Goal: Task Accomplishment & Management: Manage account settings

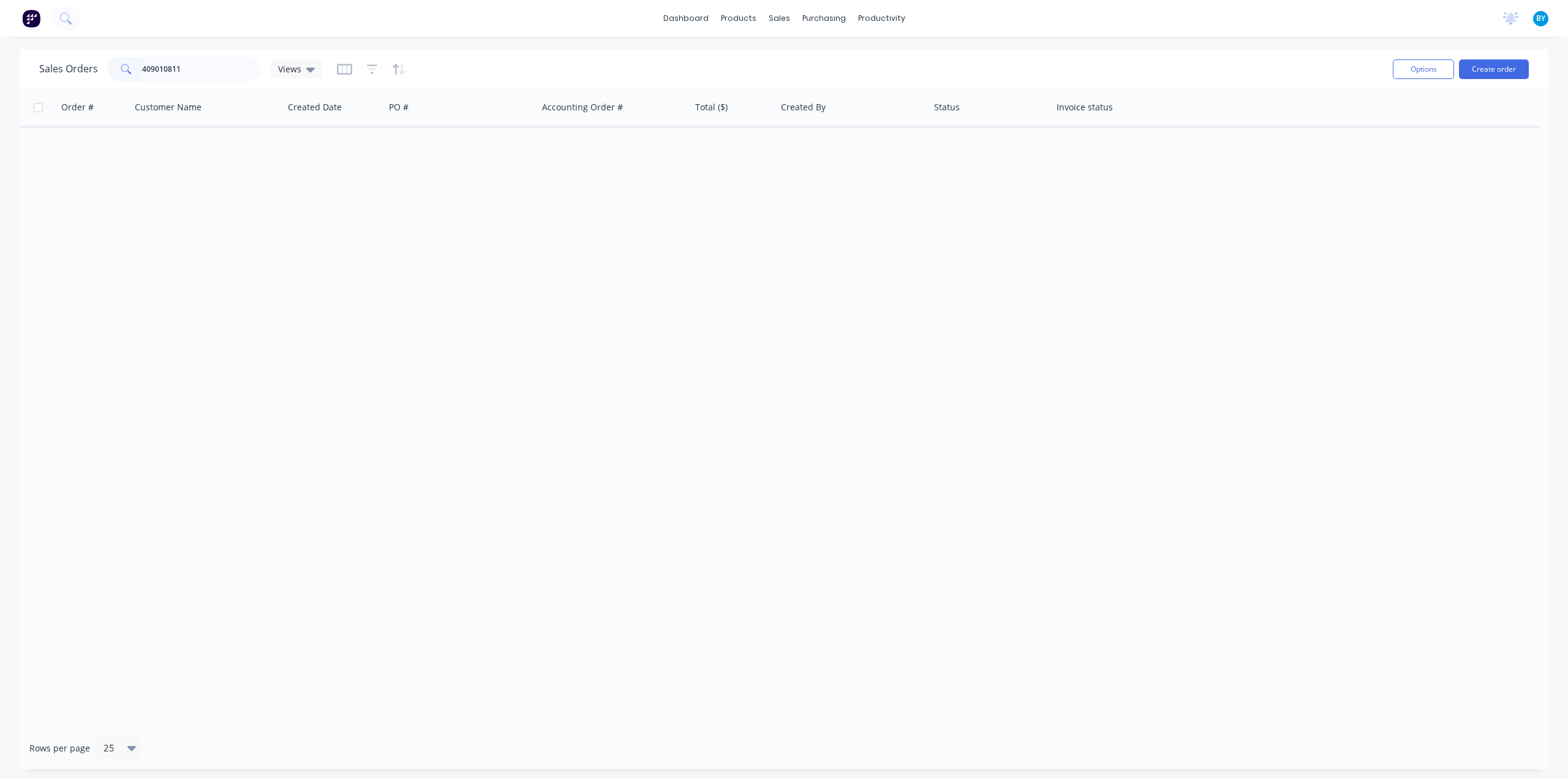
click at [188, 68] on input "409010811" at bounding box center [202, 69] width 120 height 25
drag, startPoint x: 197, startPoint y: 68, endPoint x: 30, endPoint y: 61, distance: 167.1
click at [30, 61] on div "Sales Orders 409010811 Views Options Create order" at bounding box center [784, 68] width 1529 height 40
drag, startPoint x: 196, startPoint y: 70, endPoint x: 149, endPoint y: 68, distance: 47.0
click at [149, 68] on input "49703" at bounding box center [202, 69] width 120 height 25
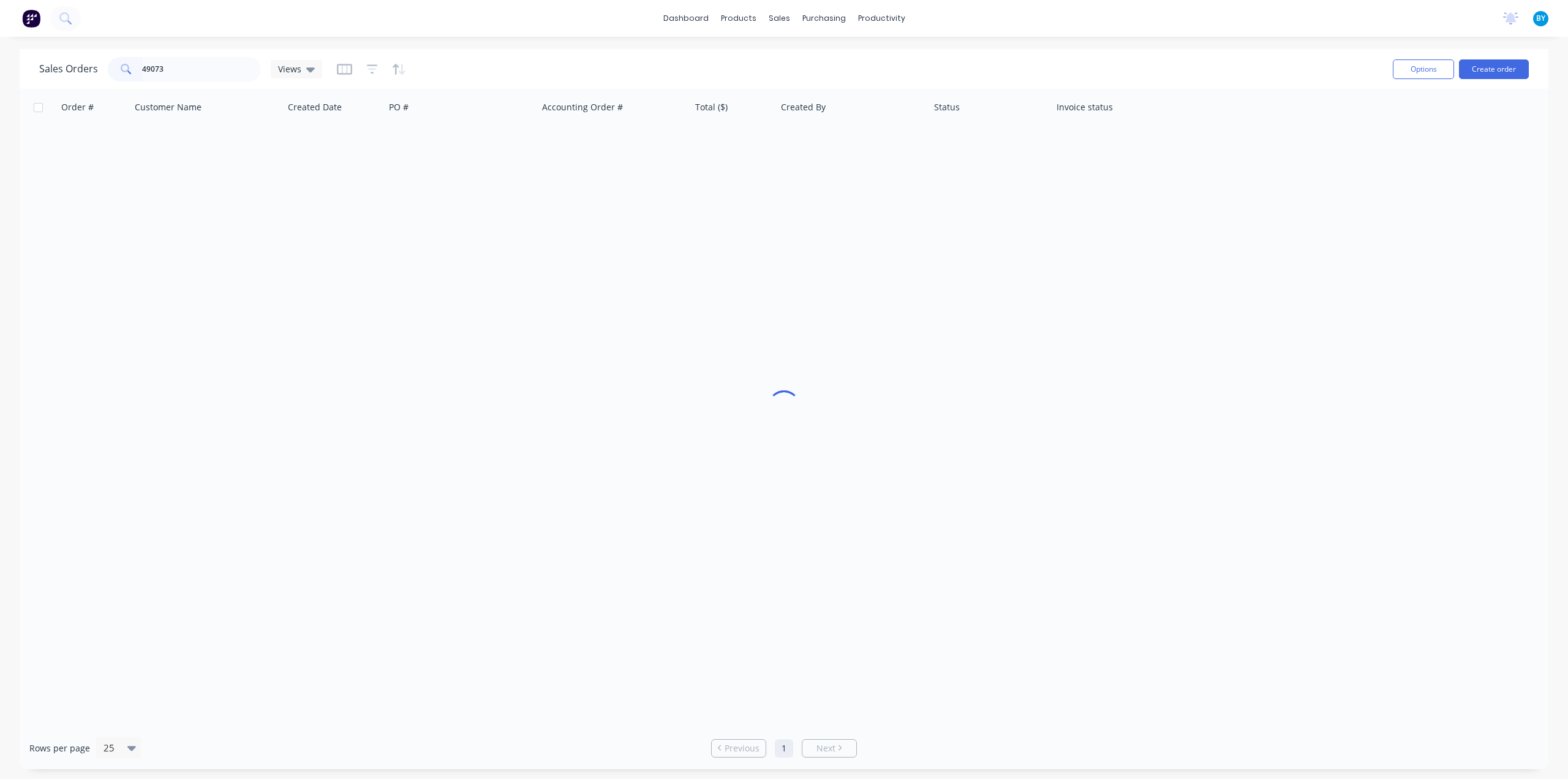
type input "49073"
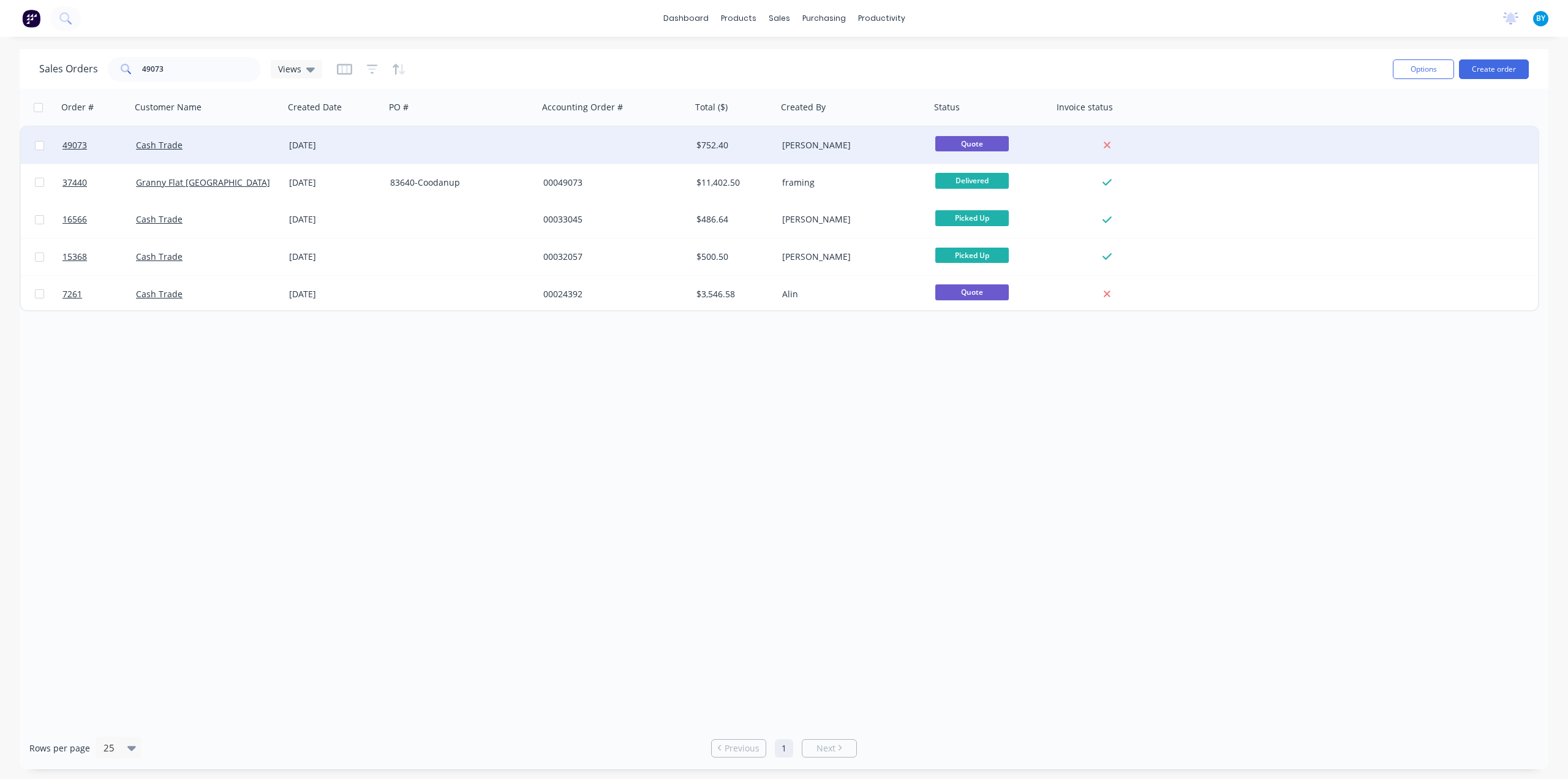
click at [593, 148] on div at bounding box center [615, 144] width 153 height 37
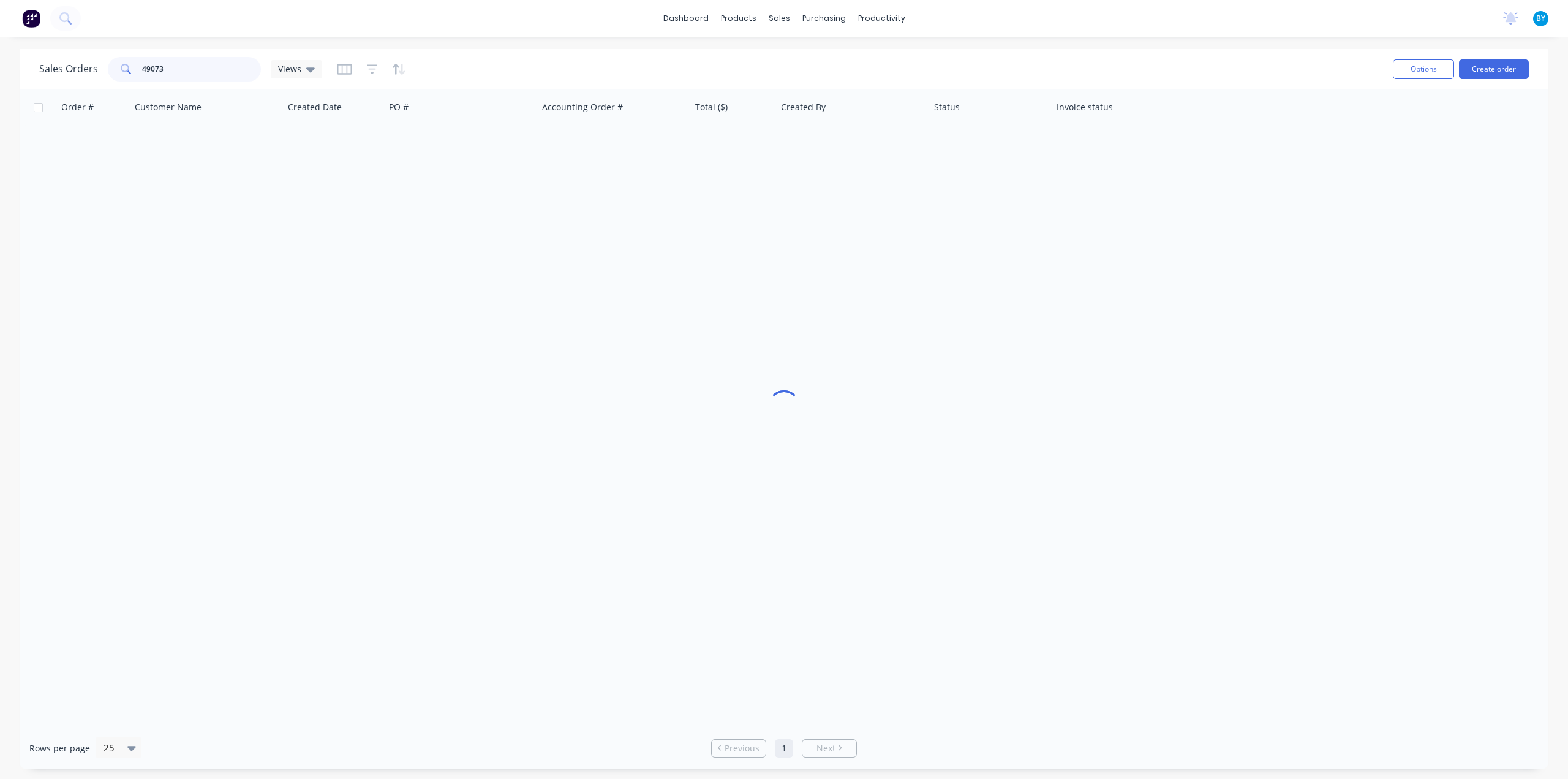
drag, startPoint x: 169, startPoint y: 69, endPoint x: 150, endPoint y: 68, distance: 19.0
click at [150, 68] on input "49073" at bounding box center [202, 69] width 120 height 25
drag, startPoint x: 25, startPoint y: 54, endPoint x: 13, endPoint y: 54, distance: 12.0
click at [11, 54] on div "Sales Orders 49703 Views Options Create order Order # Customer Name Created Dat…" at bounding box center [784, 409] width 1568 height 720
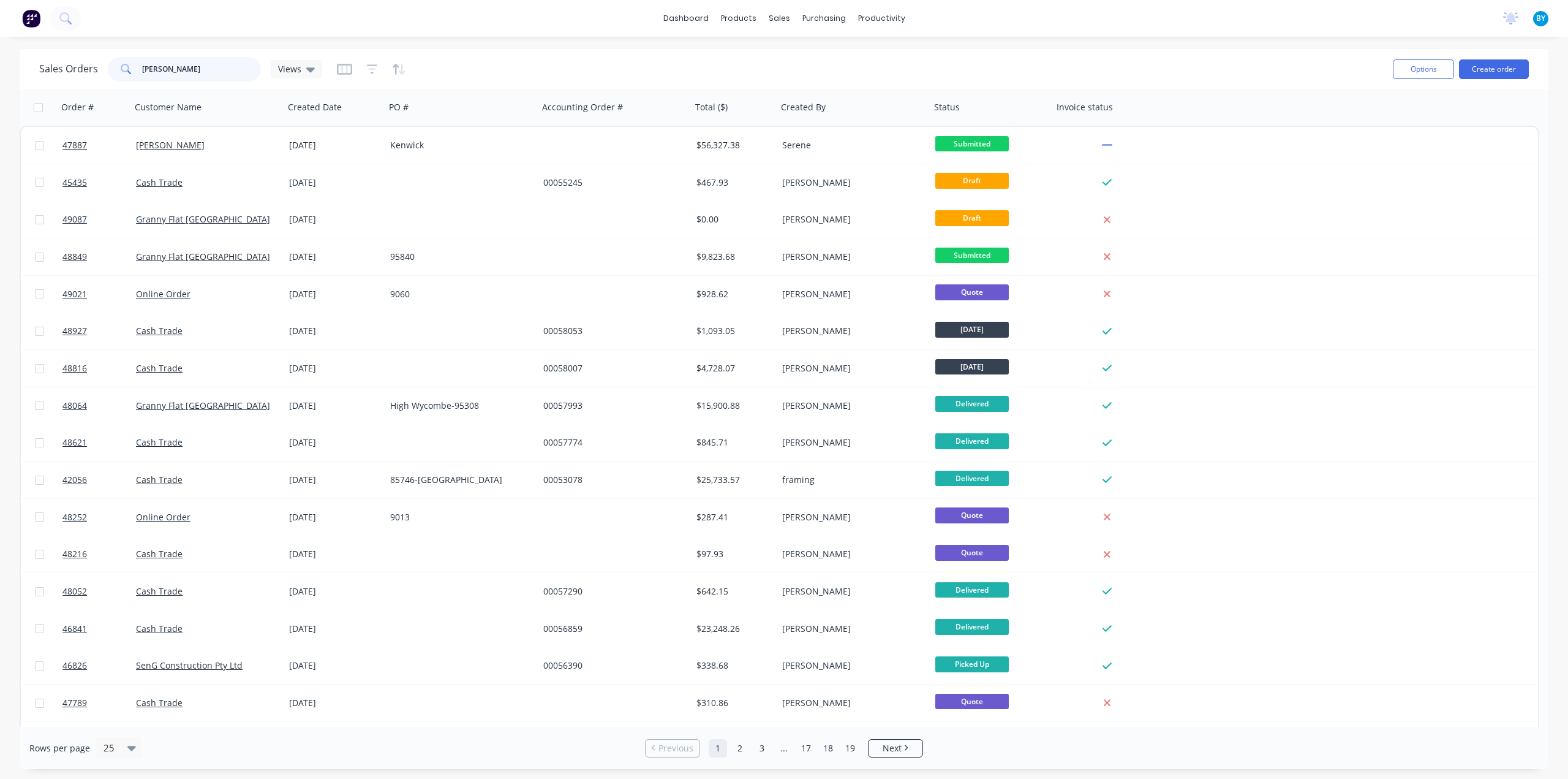
drag, startPoint x: 176, startPoint y: 71, endPoint x: 110, endPoint y: 65, distance: 66.3
click at [110, 65] on div "[PERSON_NAME]" at bounding box center [184, 69] width 153 height 25
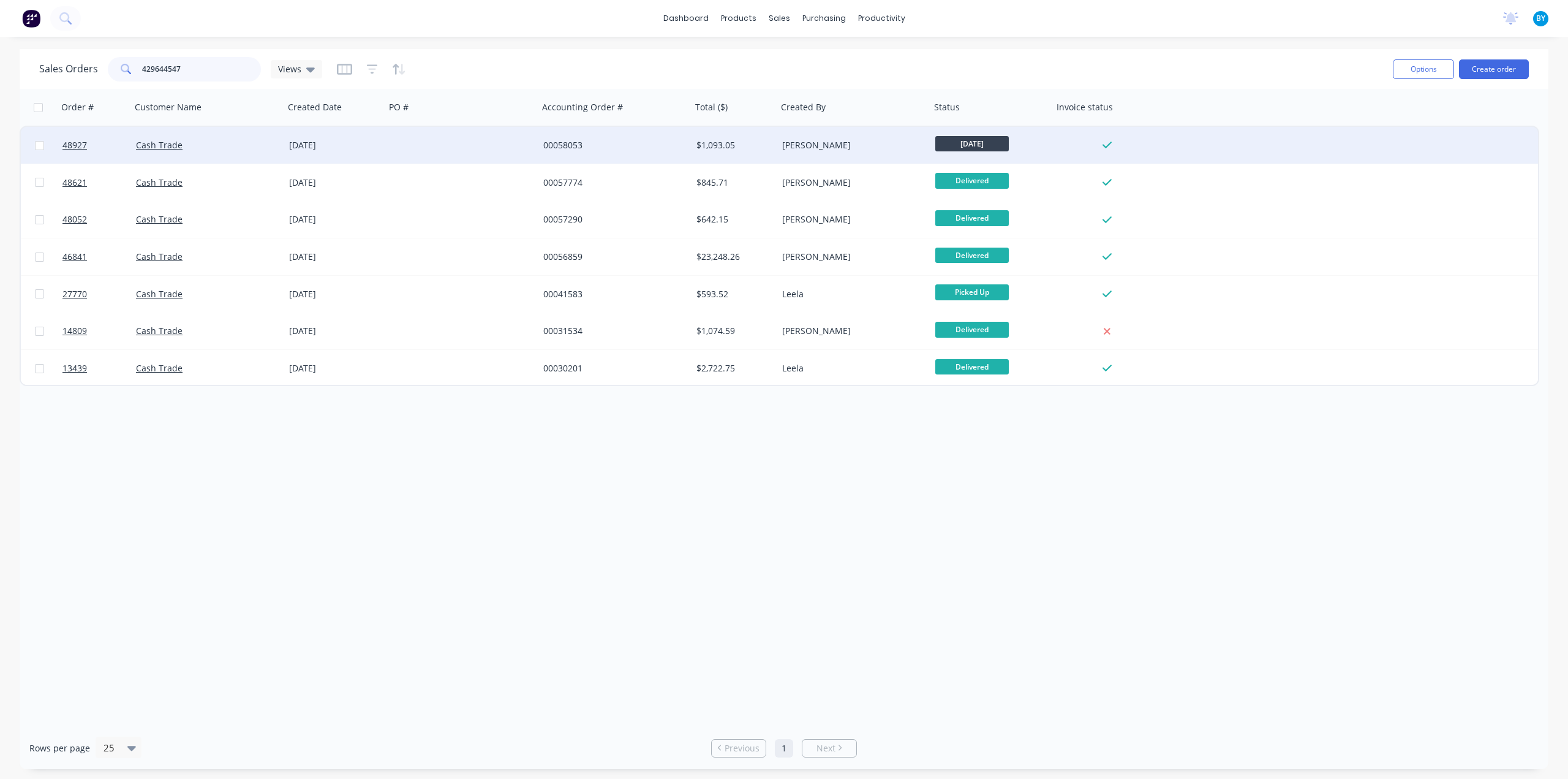
type input "429644547"
click at [244, 144] on div "Cash Trade" at bounding box center [203, 145] width 136 height 12
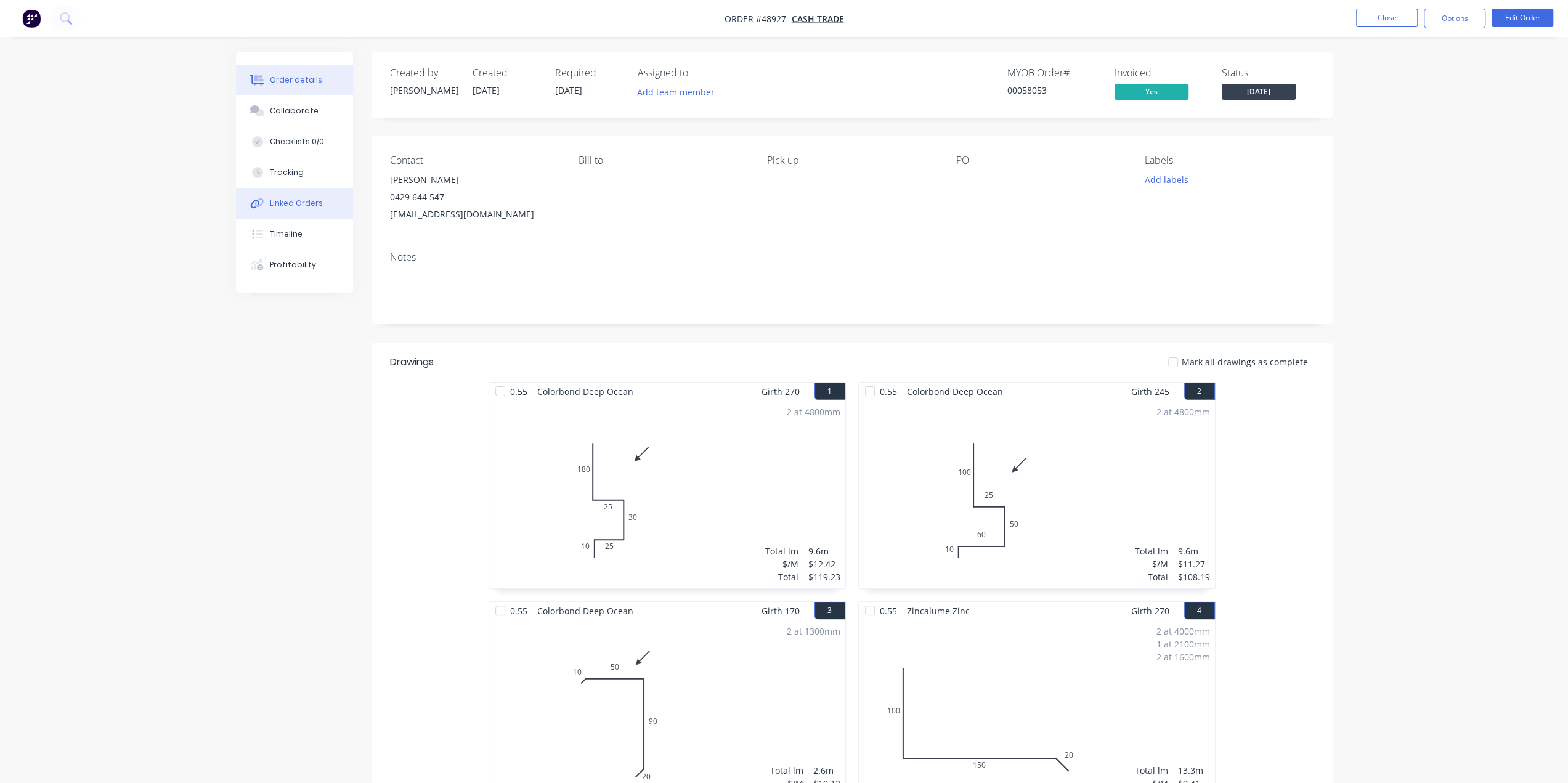
click at [290, 205] on div "Linked Orders" at bounding box center [297, 203] width 53 height 11
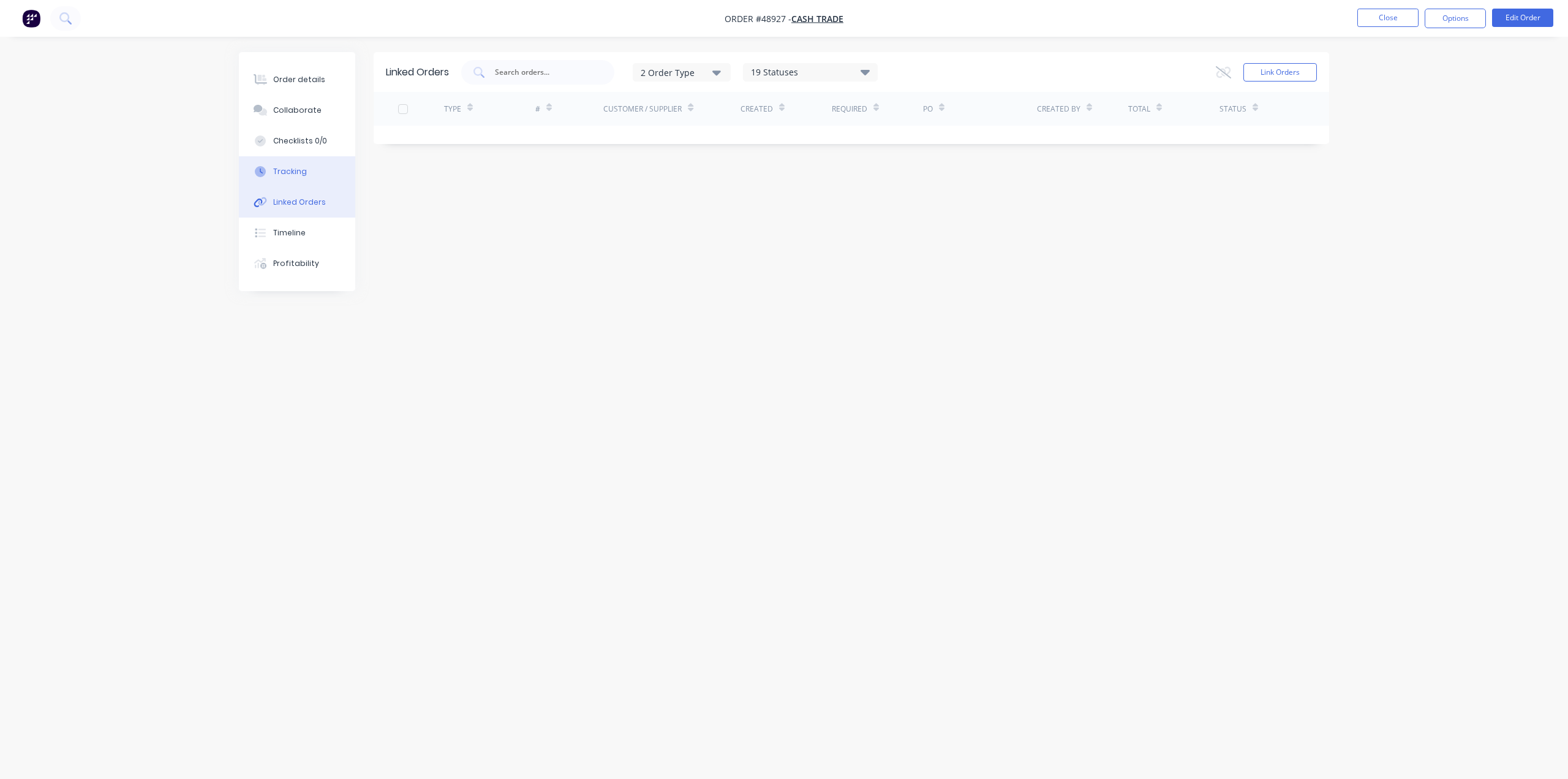
click at [289, 169] on div "Tracking" at bounding box center [290, 172] width 33 height 11
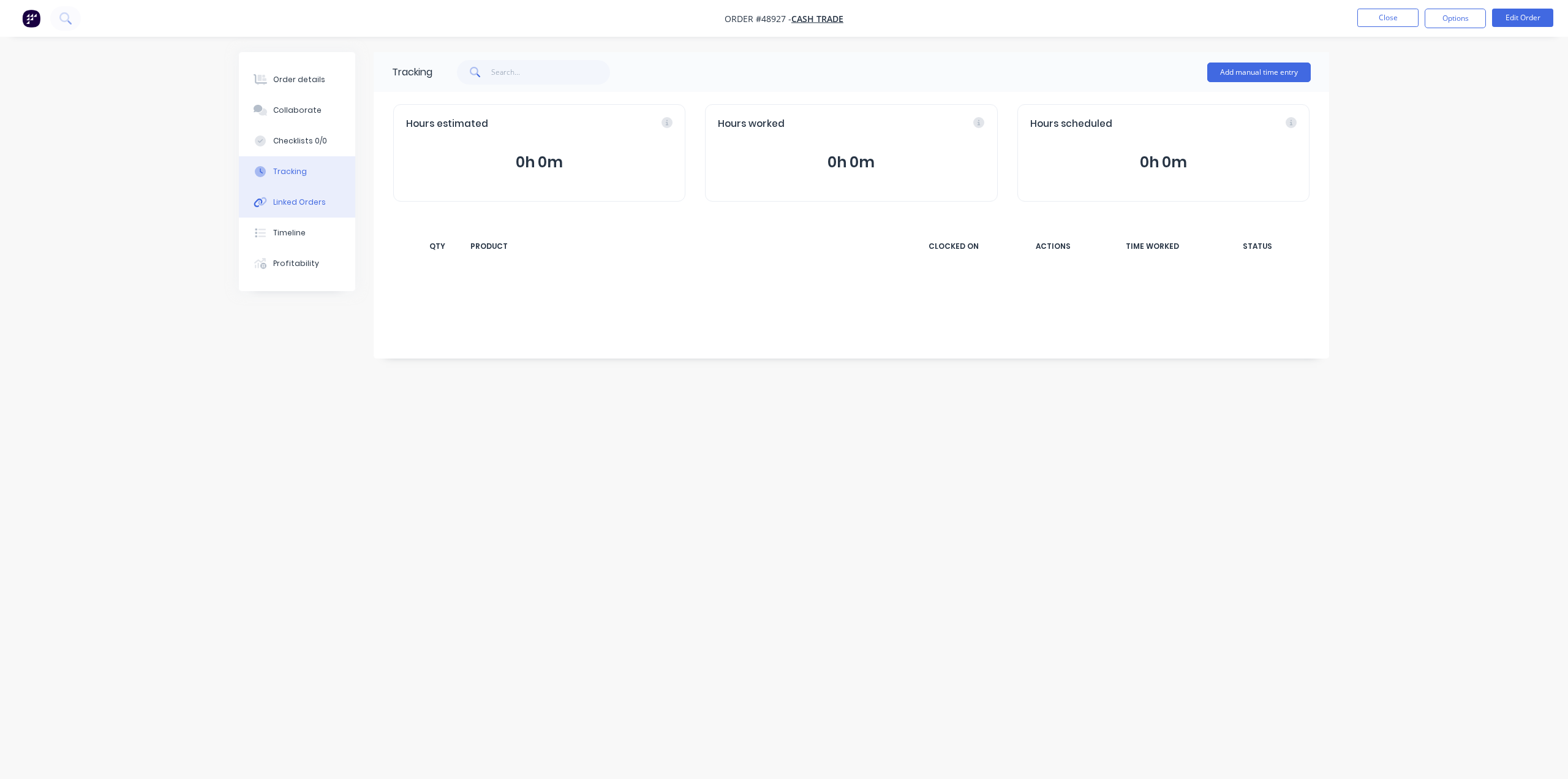
drag, startPoint x: 287, startPoint y: 237, endPoint x: 286, endPoint y: 198, distance: 39.0
click at [286, 237] on div "Timeline" at bounding box center [290, 233] width 33 height 11
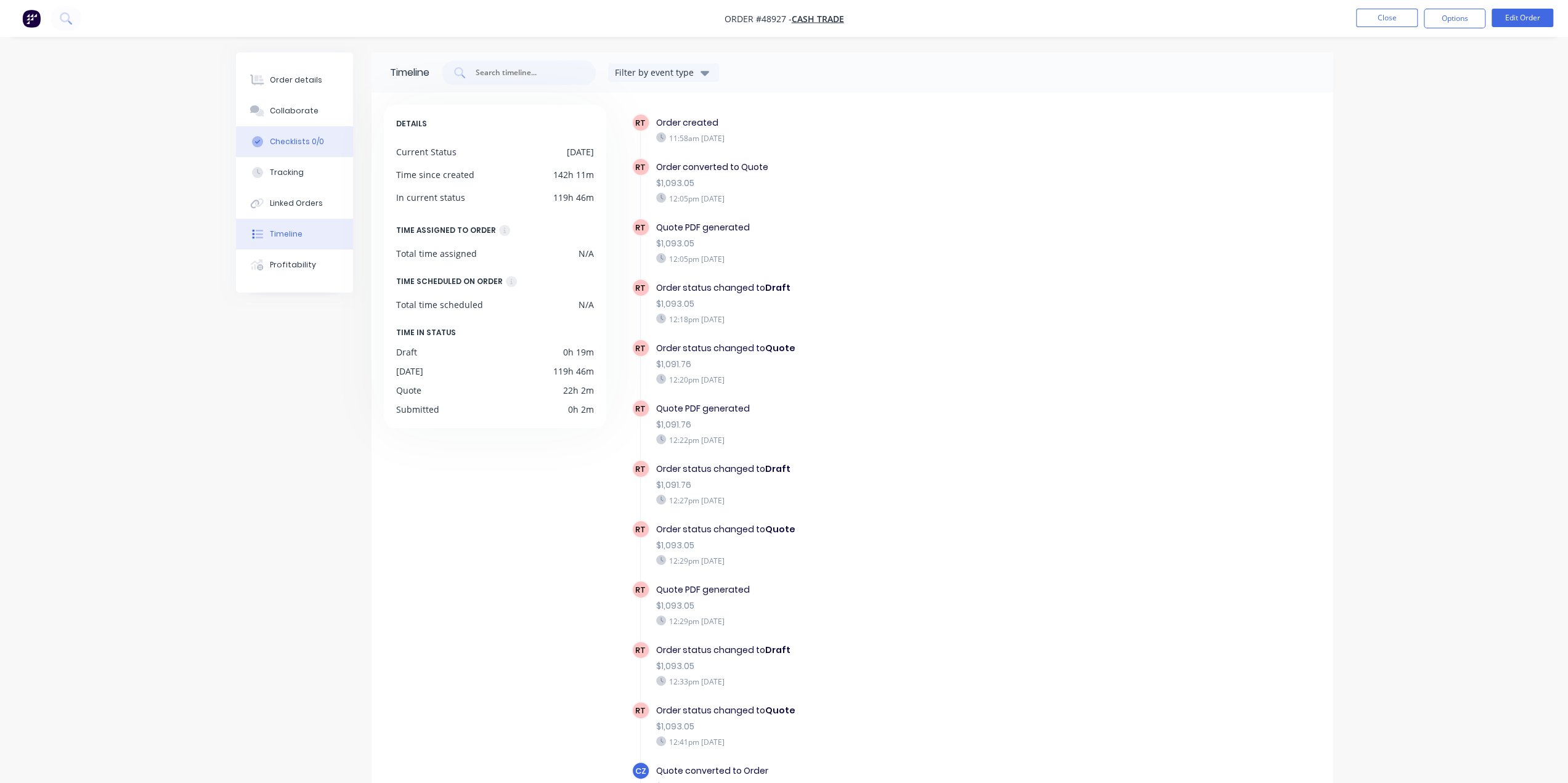
click at [292, 137] on div "Checklists 0/0" at bounding box center [297, 141] width 54 height 11
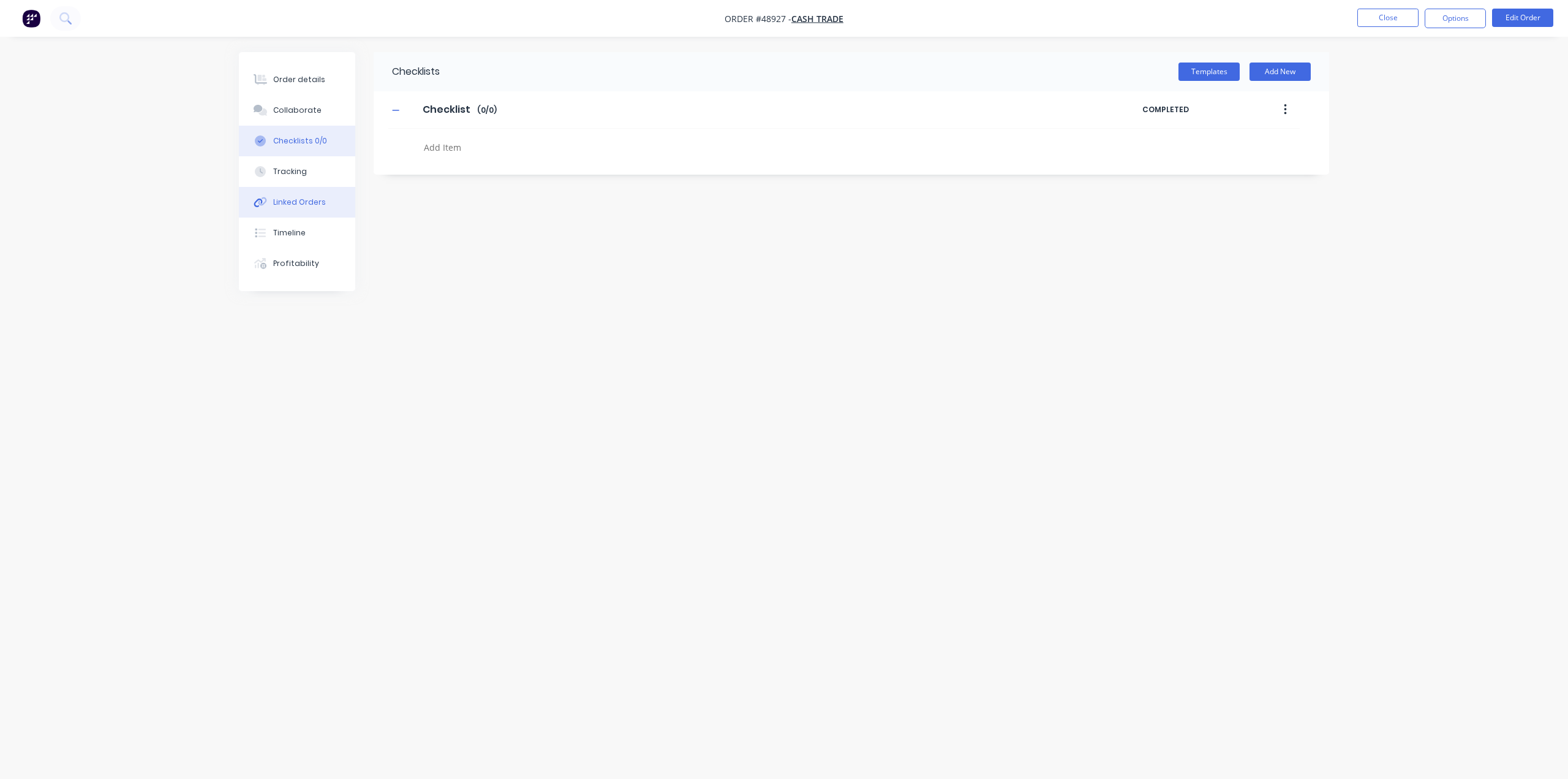
click at [290, 190] on button "Linked Orders" at bounding box center [297, 202] width 116 height 30
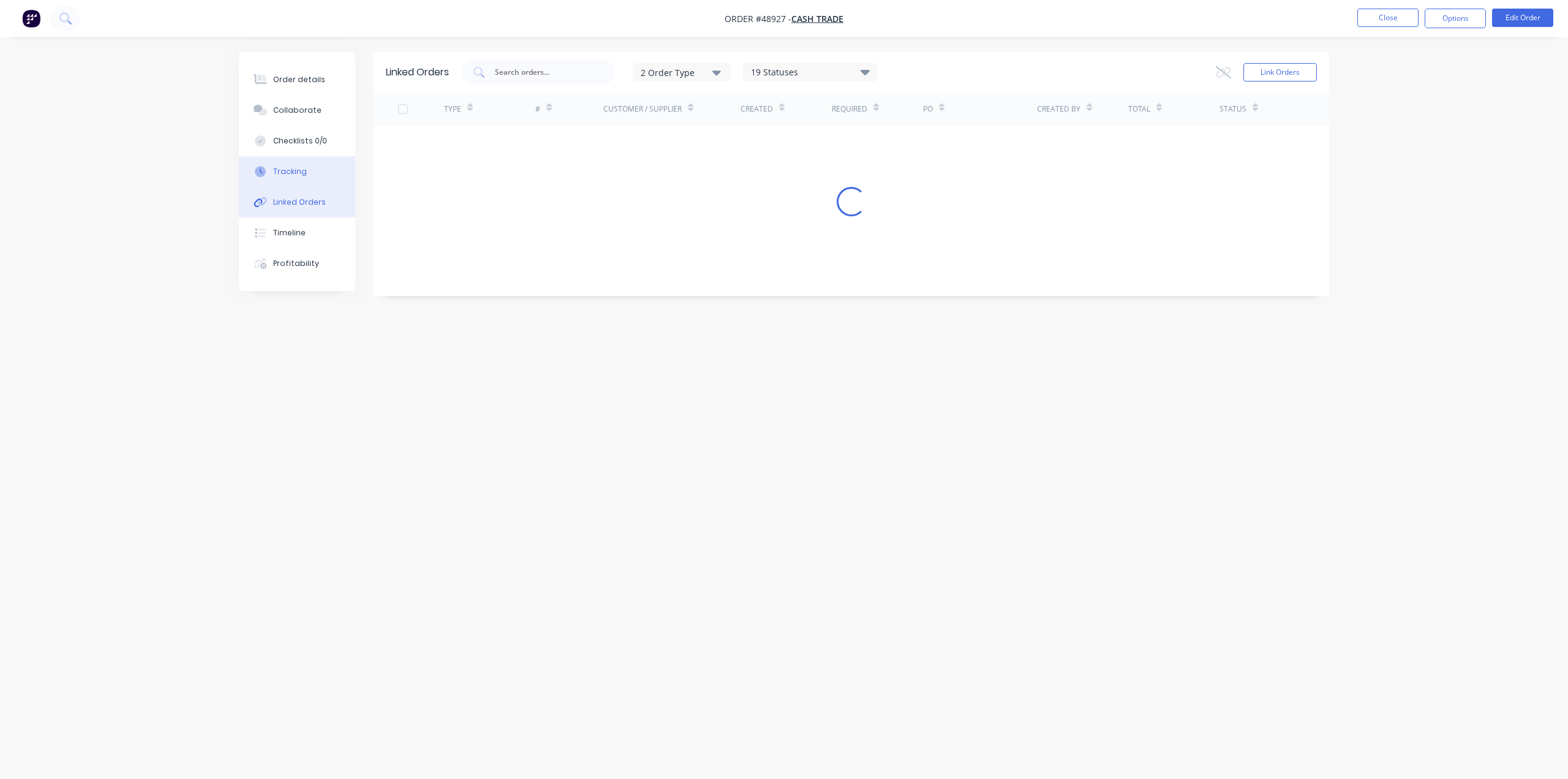
click at [291, 175] on div "Tracking" at bounding box center [290, 172] width 33 height 11
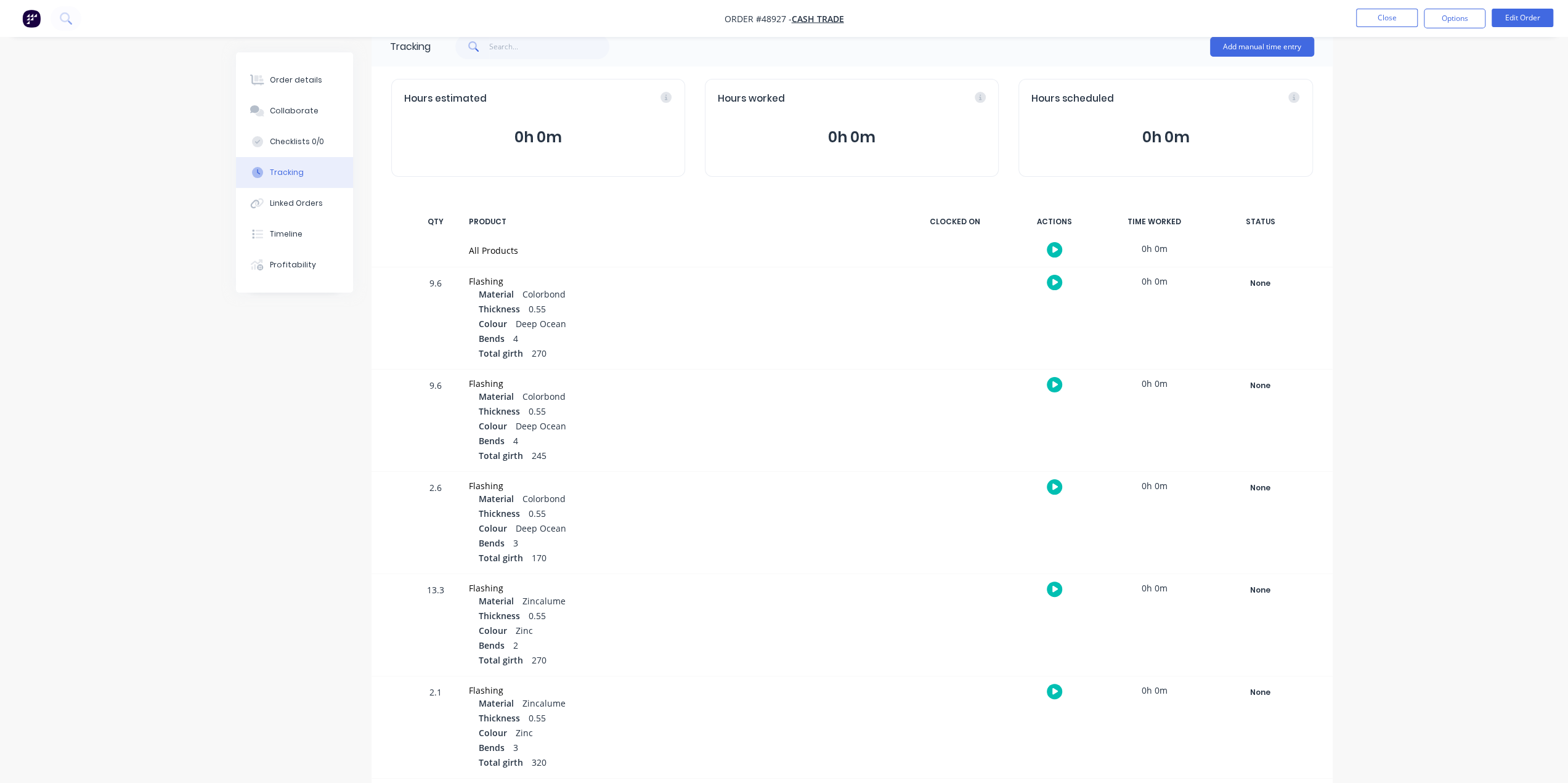
scroll to position [25, 0]
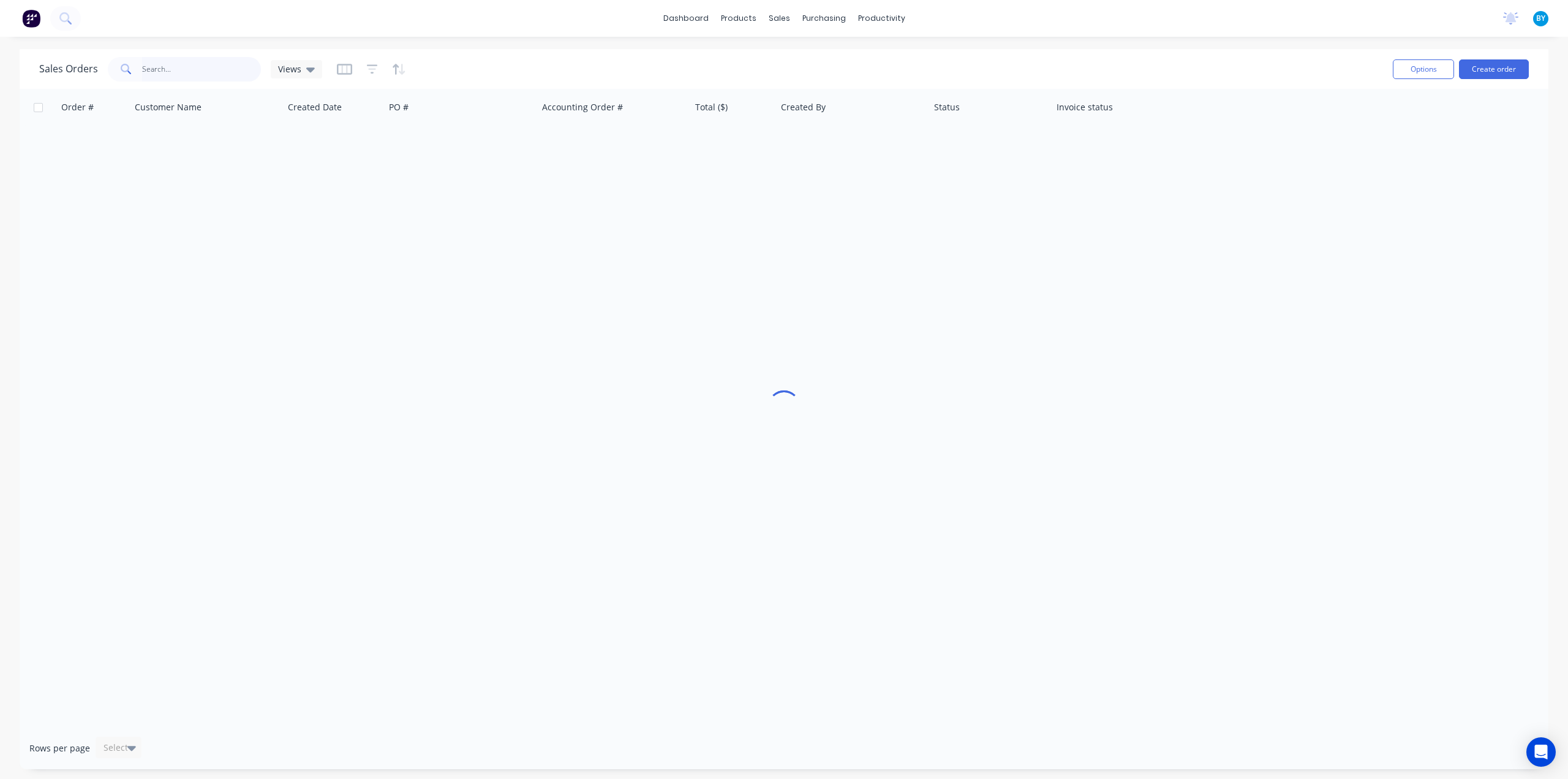
click at [165, 74] on input "text" at bounding box center [202, 69] width 120 height 25
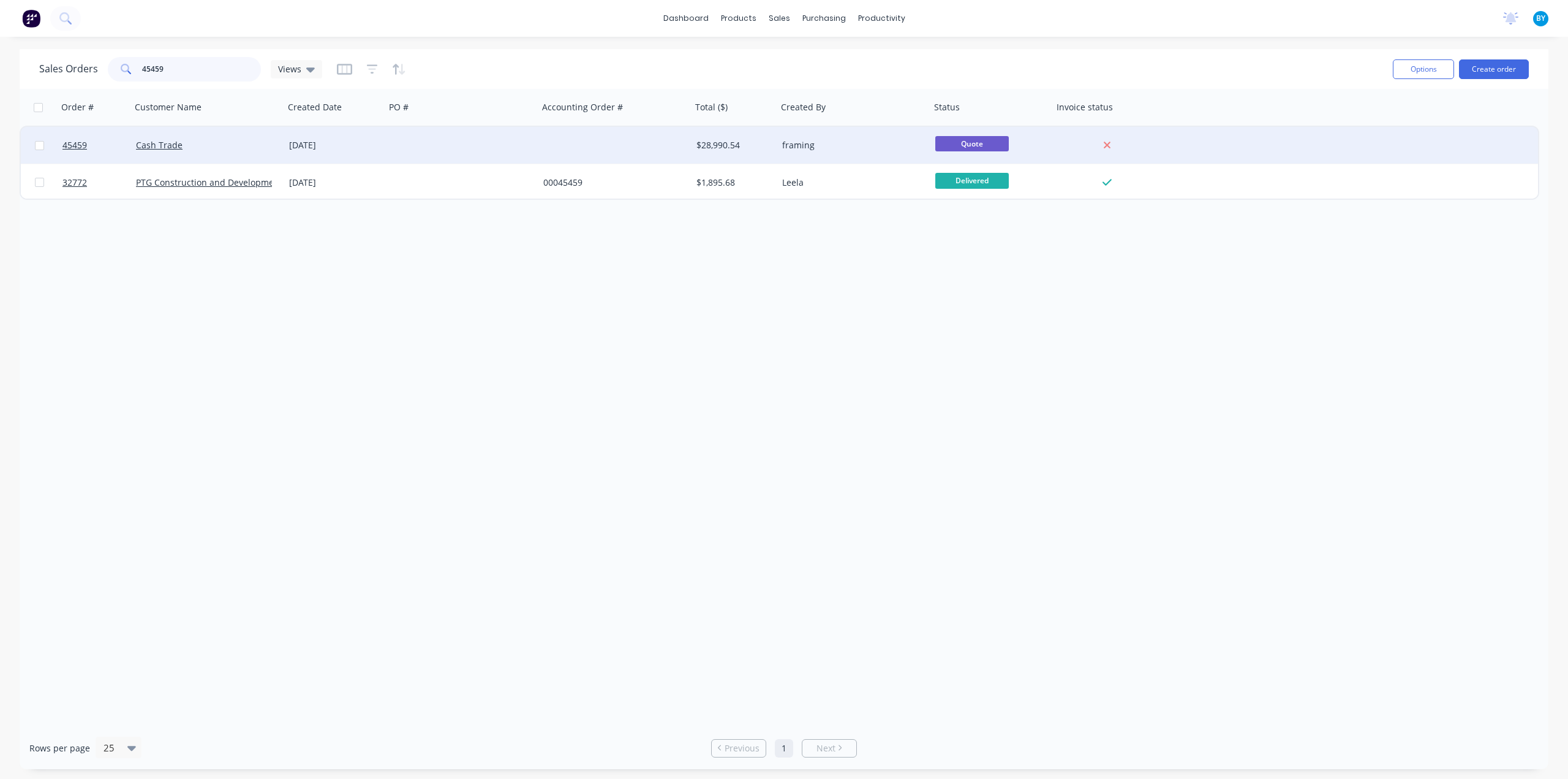
type input "45459"
click at [490, 143] on div at bounding box center [461, 144] width 153 height 37
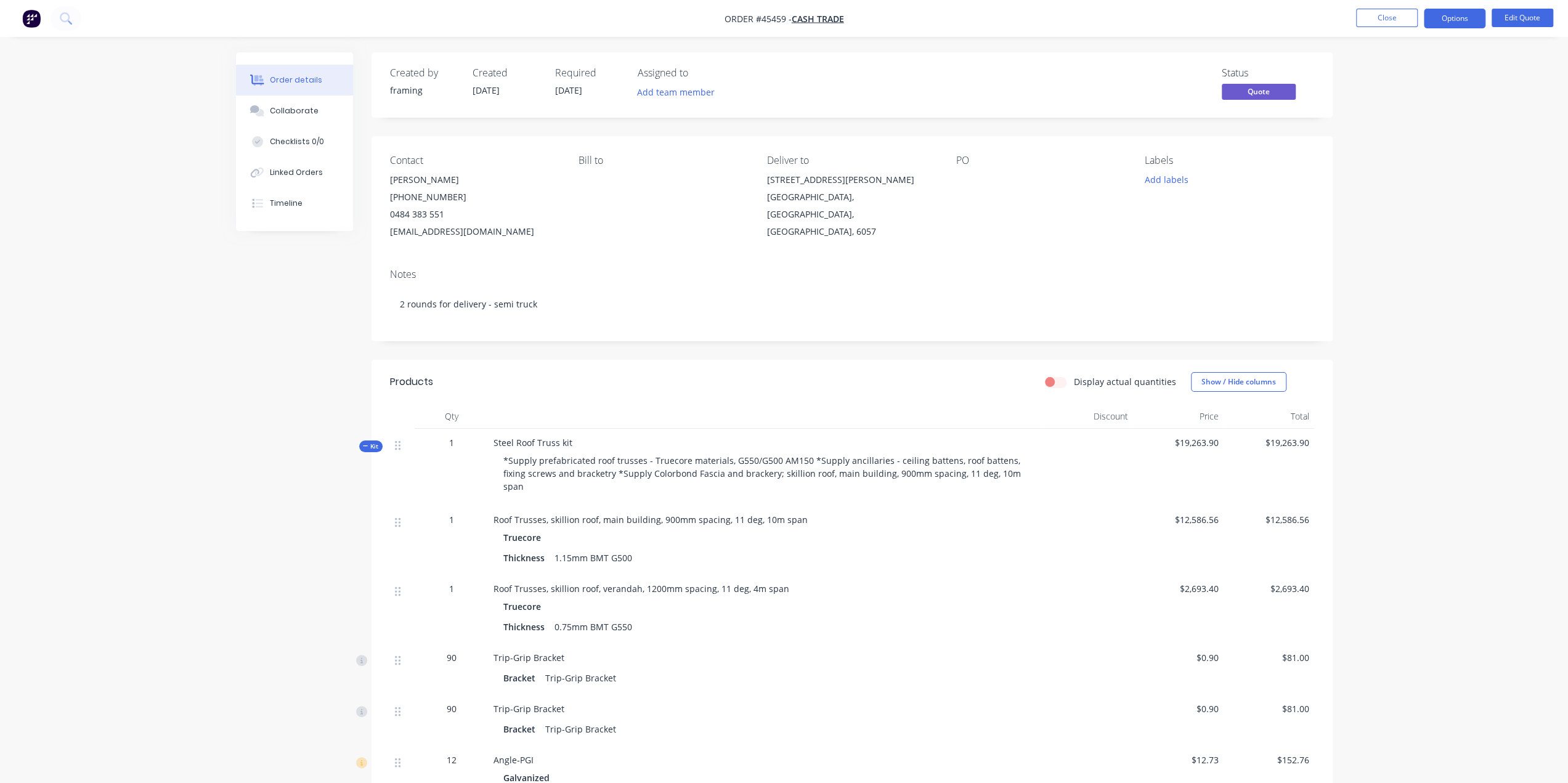
click at [638, 334] on div "Notes 2 rounds for delivery - semi truck" at bounding box center [852, 300] width 961 height 83
click at [995, 549] on div "Thickness 1.15mm BMT G500" at bounding box center [766, 557] width 524 height 18
click at [1502, 20] on button "Edit Quote" at bounding box center [1522, 18] width 62 height 19
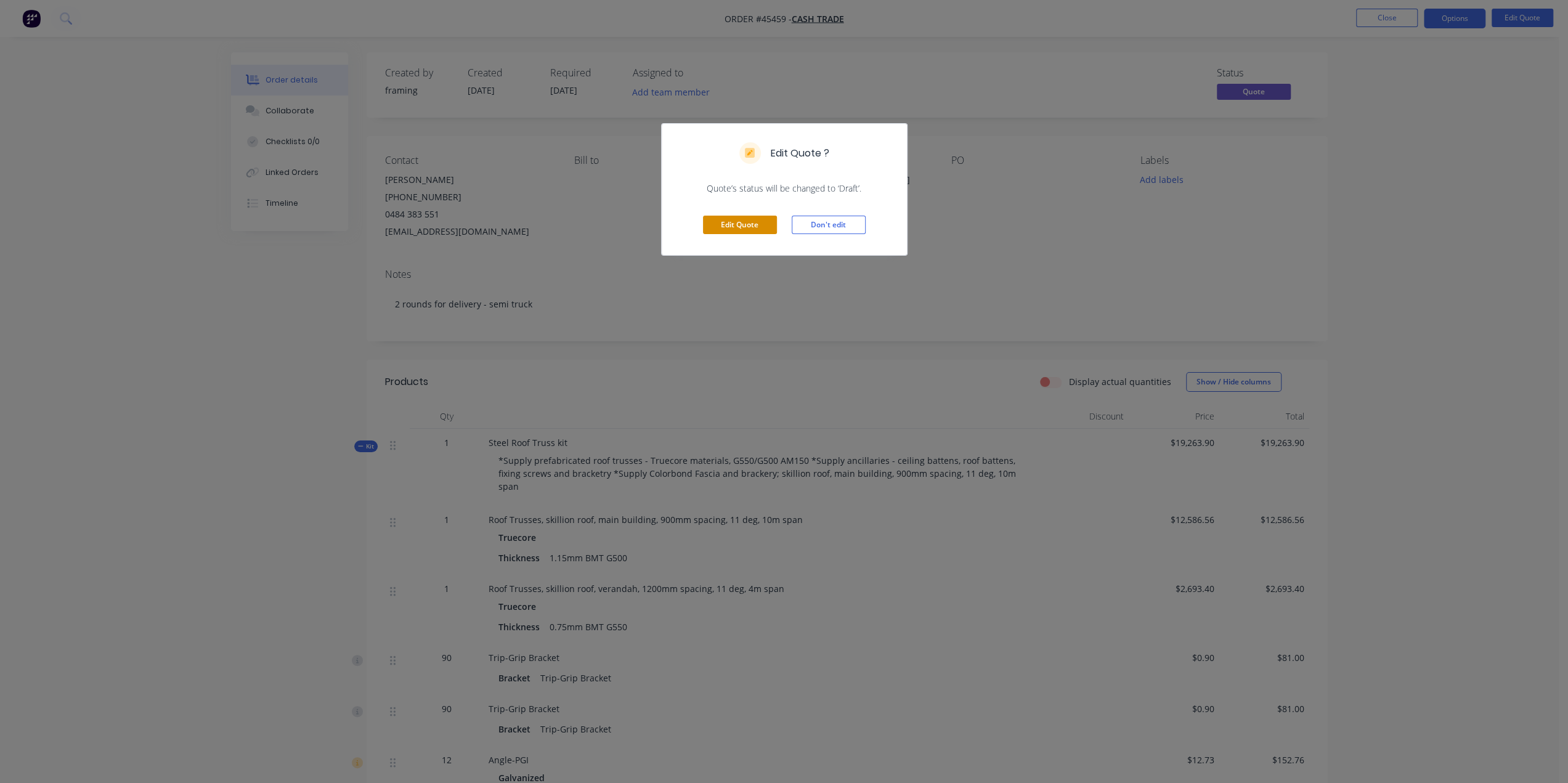
drag, startPoint x: 717, startPoint y: 218, endPoint x: 712, endPoint y: 224, distance: 7.8
click at [717, 218] on button "Edit Quote" at bounding box center [740, 225] width 74 height 19
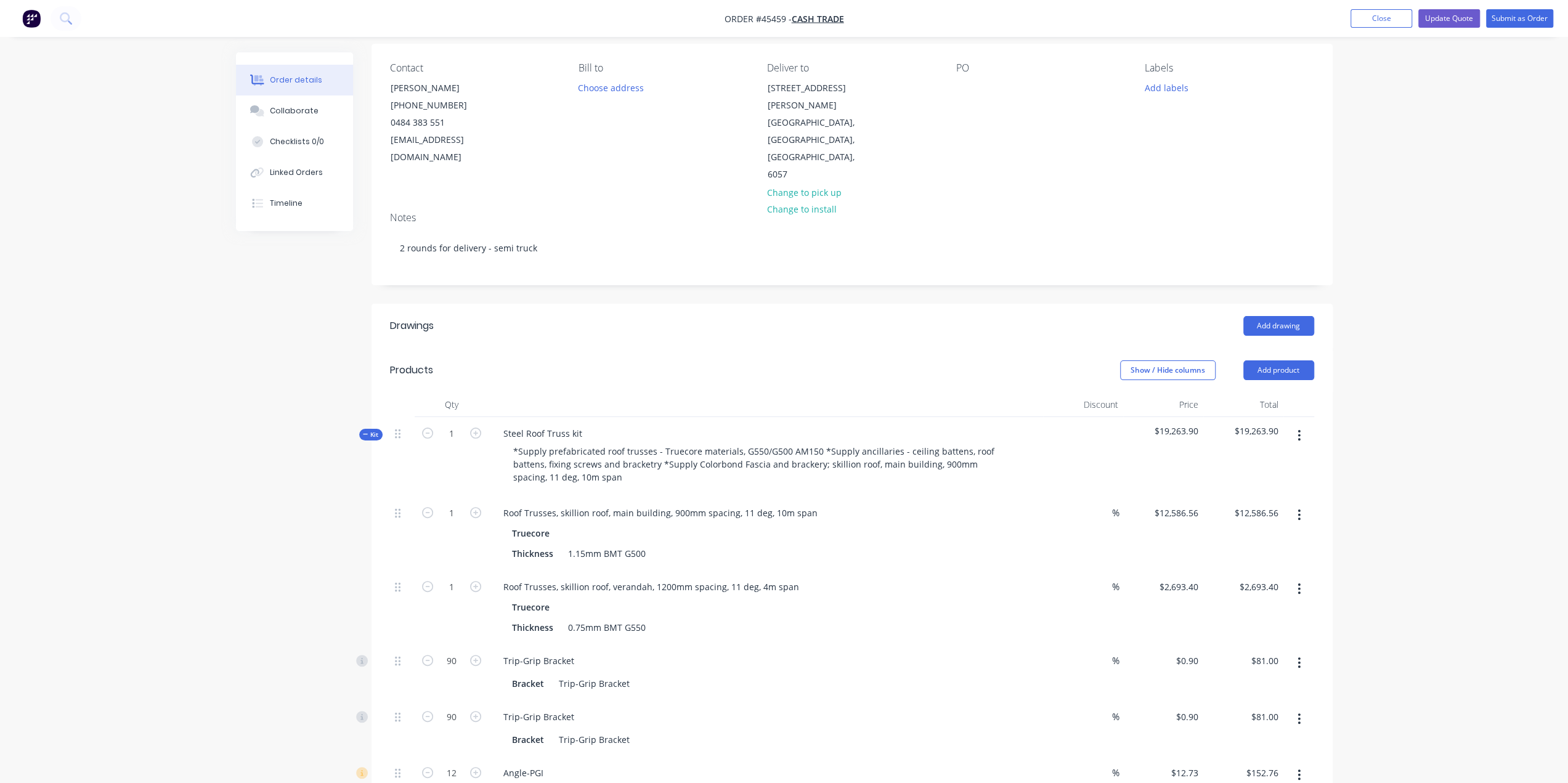
scroll to position [164, 0]
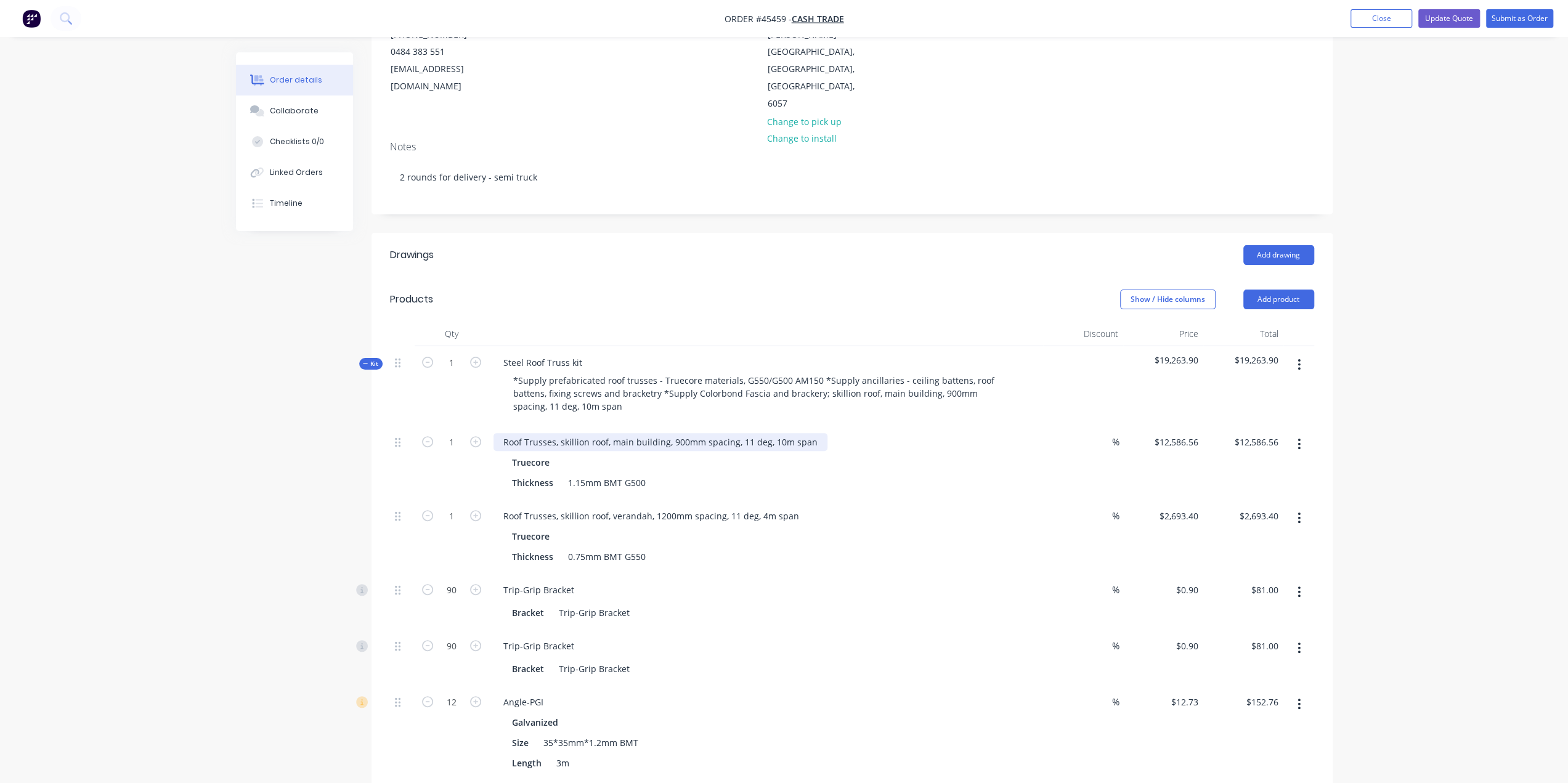
click at [741, 433] on div "Roof Trusses, skillion roof, main building, 900mm spacing, 11 deg, 10m span" at bounding box center [660, 442] width 334 height 18
click at [717, 433] on div "Roof Trusses, skillion roof, main building, 900mm spacing, 11 deg, 10m span" at bounding box center [660, 442] width 334 height 18
drag, startPoint x: 737, startPoint y: 407, endPoint x: 747, endPoint y: 406, distance: 10.0
click at [747, 433] on div "Roof Trusses, skillion roof, main building, 900mm spacing, 11 deg, 10m span" at bounding box center [660, 442] width 334 height 18
click at [759, 454] on div "Truecore Thickness 1.15mm BMT G500" at bounding box center [766, 472] width 545 height 38
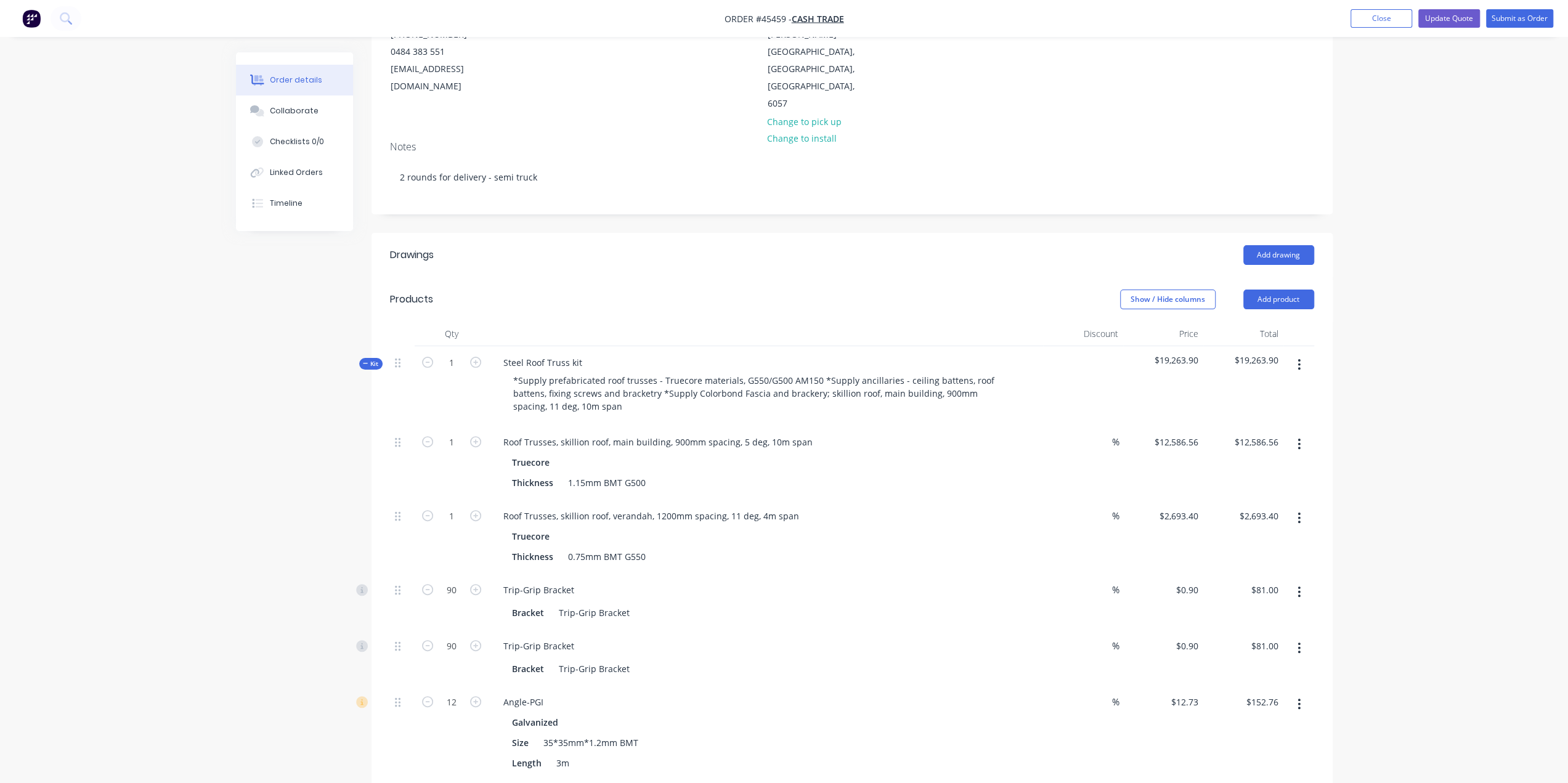
click at [674, 454] on div "Truecore" at bounding box center [766, 462] width 507 height 18
click at [1270, 433] on input "12586.56" at bounding box center [1258, 442] width 50 height 18
type input "10410.27"
type input "$10,410.27"
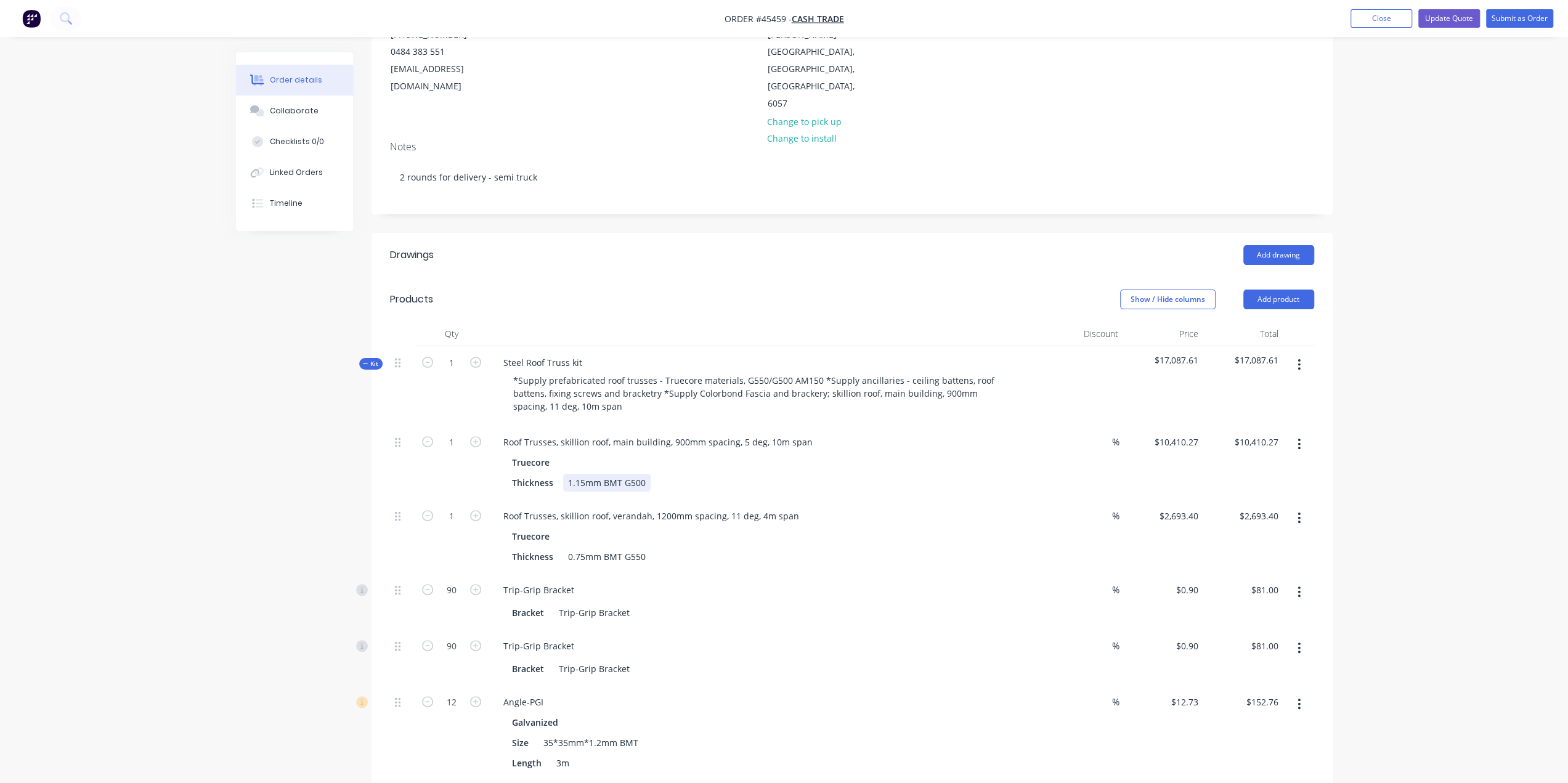
click at [945, 474] on div "Thickness 1.15mm BMT G500" at bounding box center [763, 482] width 513 height 18
click at [610, 433] on div "Roof Trusses, skillion roof, main building, 900mm spacing, 5 deg, 10m span" at bounding box center [657, 442] width 329 height 18
click at [727, 433] on div "Roof Trusses, skillion roof, main building, 900mm spacing, 5 deg, 10m span" at bounding box center [657, 442] width 329 height 18
click at [681, 433] on div "Roof Trusses, skillion roof, main building, 900mm spacing, 5 deg, 10m span" at bounding box center [657, 442] width 329 height 18
drag, startPoint x: 668, startPoint y: 408, endPoint x: 681, endPoint y: 405, distance: 13.3
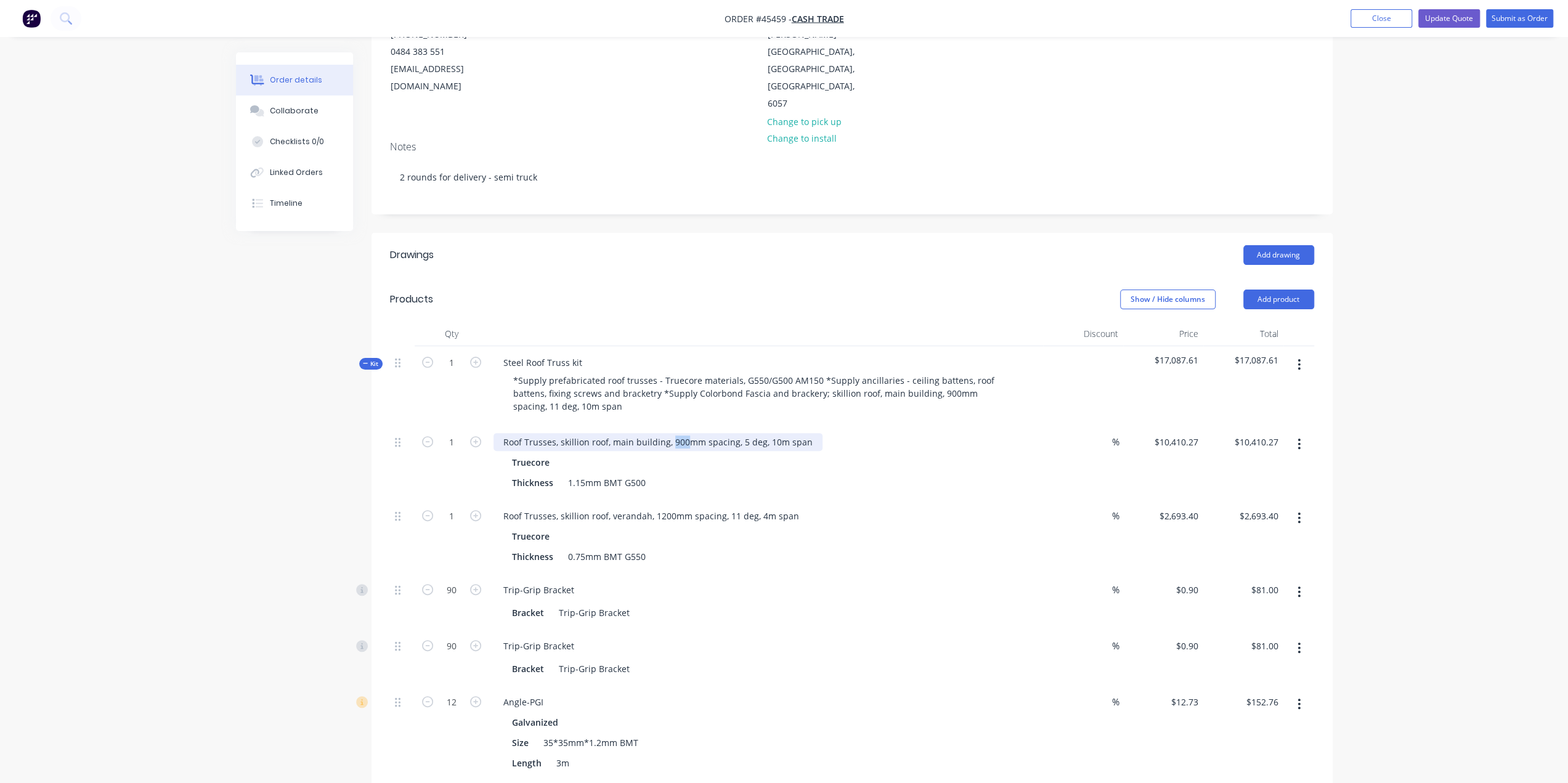
click at [681, 433] on div "Roof Trusses, skillion roof, main building, 900mm spacing, 5 deg, 10m span" at bounding box center [657, 442] width 329 height 18
click at [718, 474] on div "Thickness 1.15mm BMT G500" at bounding box center [763, 482] width 513 height 18
click at [756, 474] on div "Thickness 1.15mm BMT G500" at bounding box center [763, 482] width 513 height 18
click at [770, 454] on div "Truecore" at bounding box center [766, 462] width 507 height 18
click at [599, 454] on div "Truecore" at bounding box center [766, 462] width 507 height 18
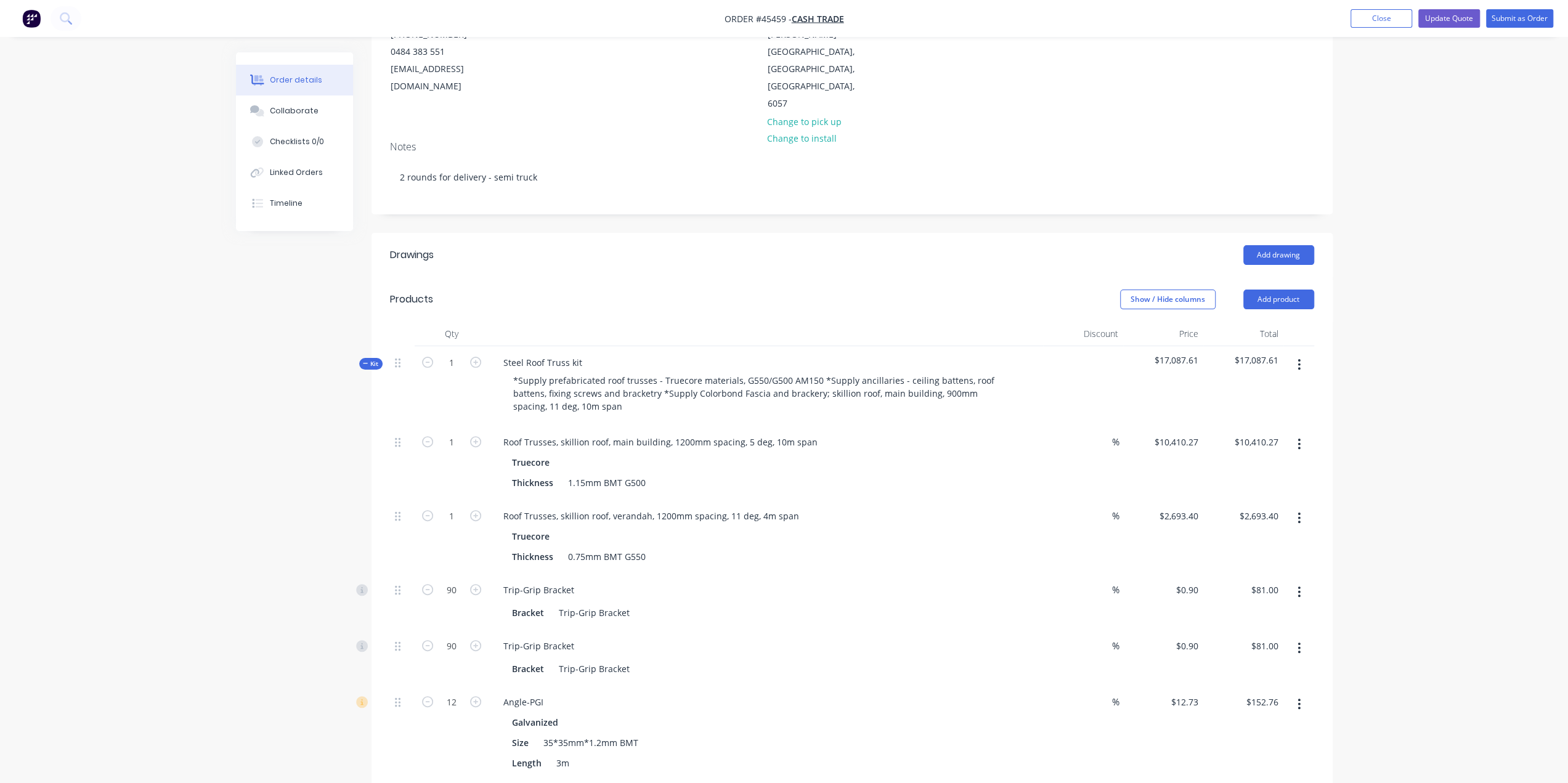
drag, startPoint x: 1431, startPoint y: 525, endPoint x: 1299, endPoint y: 519, distance: 132.1
click at [1272, 507] on input "2693.40" at bounding box center [1264, 516] width 38 height 18
type input "4879.31"
type input "$4,879.31"
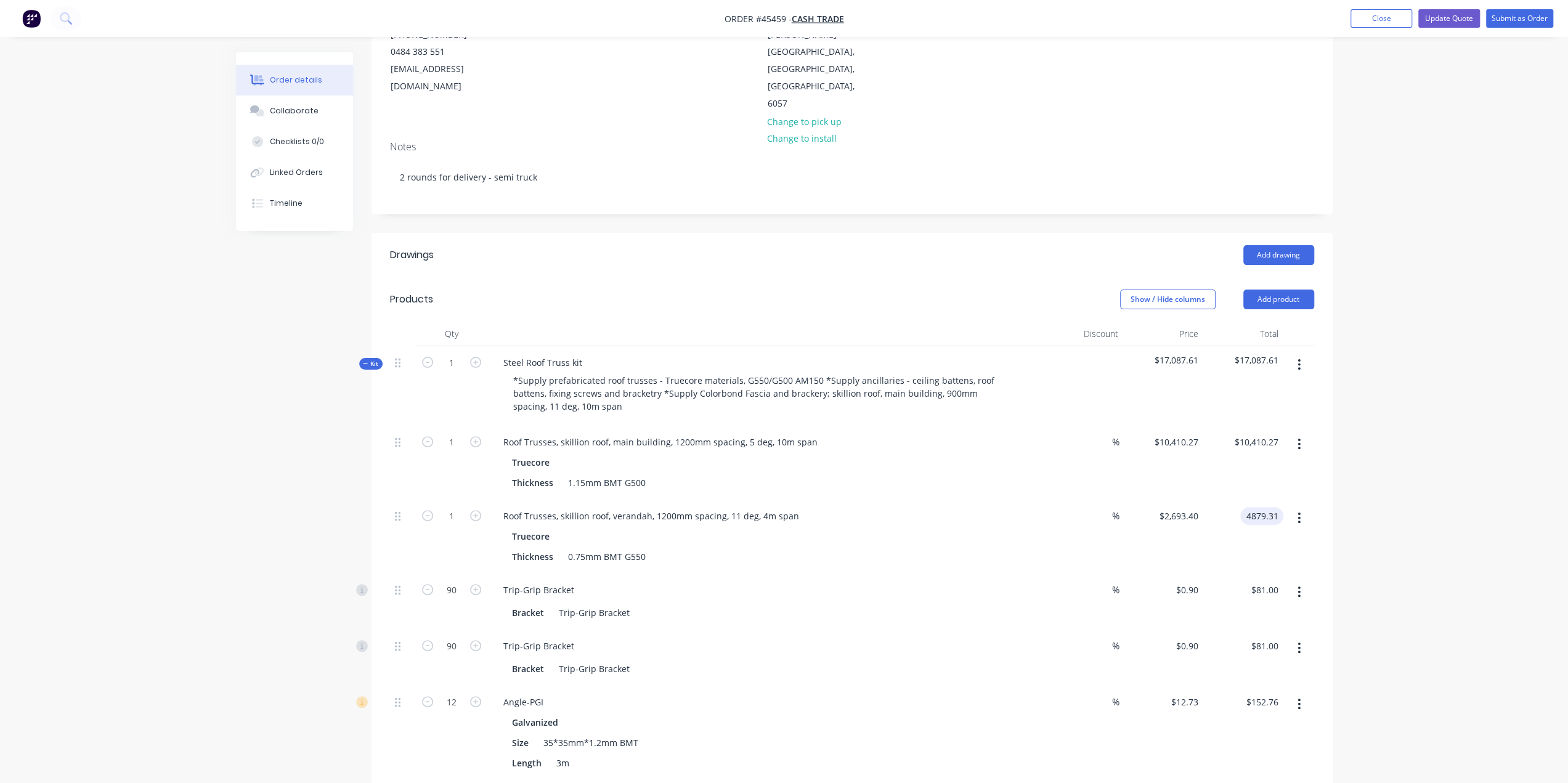
type input "$4,879.31"
click at [661, 507] on div "Roof Trusses, skillion roof, verandah, 1200mm spacing, 11 deg, 4m span" at bounding box center [651, 516] width 315 height 18
click at [726, 507] on div "Roof Trusses, skillion roof, verandah, 1200mm spacing, 11 deg, 4m span" at bounding box center [651, 516] width 315 height 18
click at [759, 507] on div "Roof Trusses, skillion roof, verandah, 1200mm spacing, 11 deg, 4m span" at bounding box center [651, 516] width 315 height 18
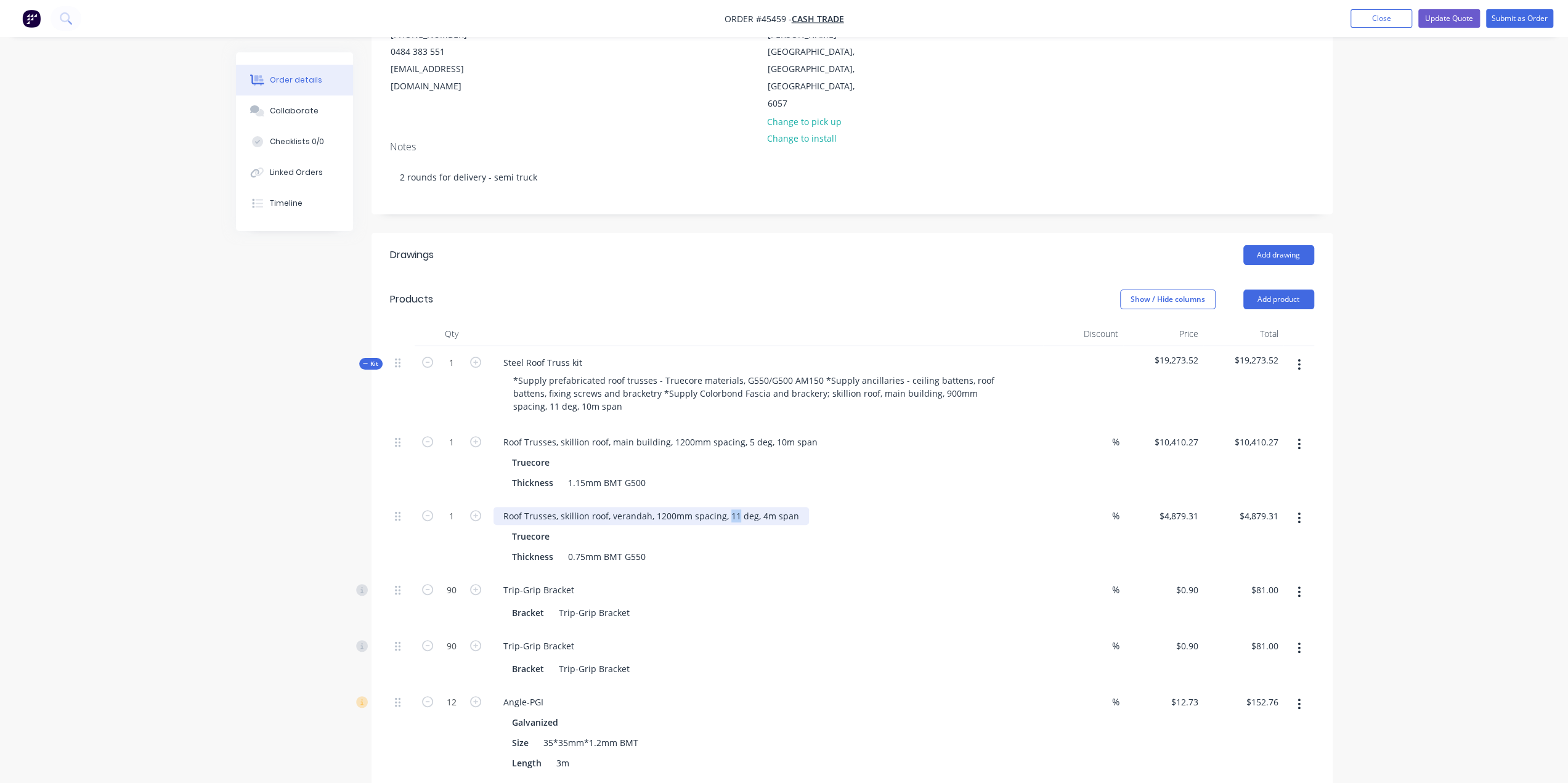
drag, startPoint x: 726, startPoint y: 480, endPoint x: 734, endPoint y: 481, distance: 8.1
click at [734, 507] on div "Roof Trusses, skillion roof, verandah, 1200mm spacing, 11 deg, 4m span" at bounding box center [651, 516] width 315 height 18
click at [754, 507] on div "Roof Trusses, skillion roof, verandah, 1200mm spacing, 5 deg, 4m span" at bounding box center [649, 516] width 311 height 18
click at [1268, 507] on input "4879.31" at bounding box center [1260, 516] width 45 height 18
click at [1250, 507] on input "4879.31" at bounding box center [1264, 516] width 38 height 18
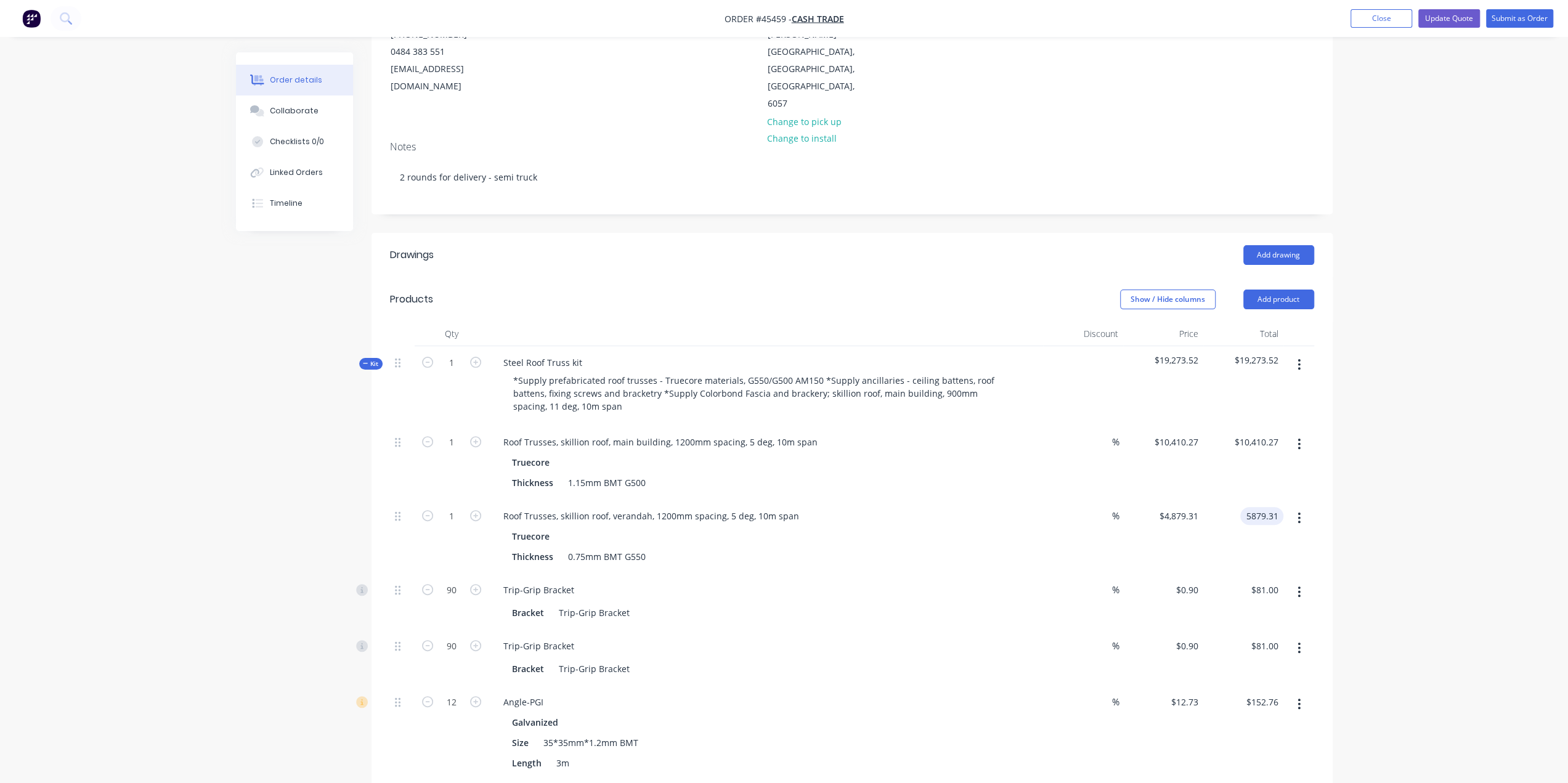
type input "5879.31"
type input "$5,879.31"
drag, startPoint x: 1392, startPoint y: 460, endPoint x: 1275, endPoint y: 410, distance: 127.2
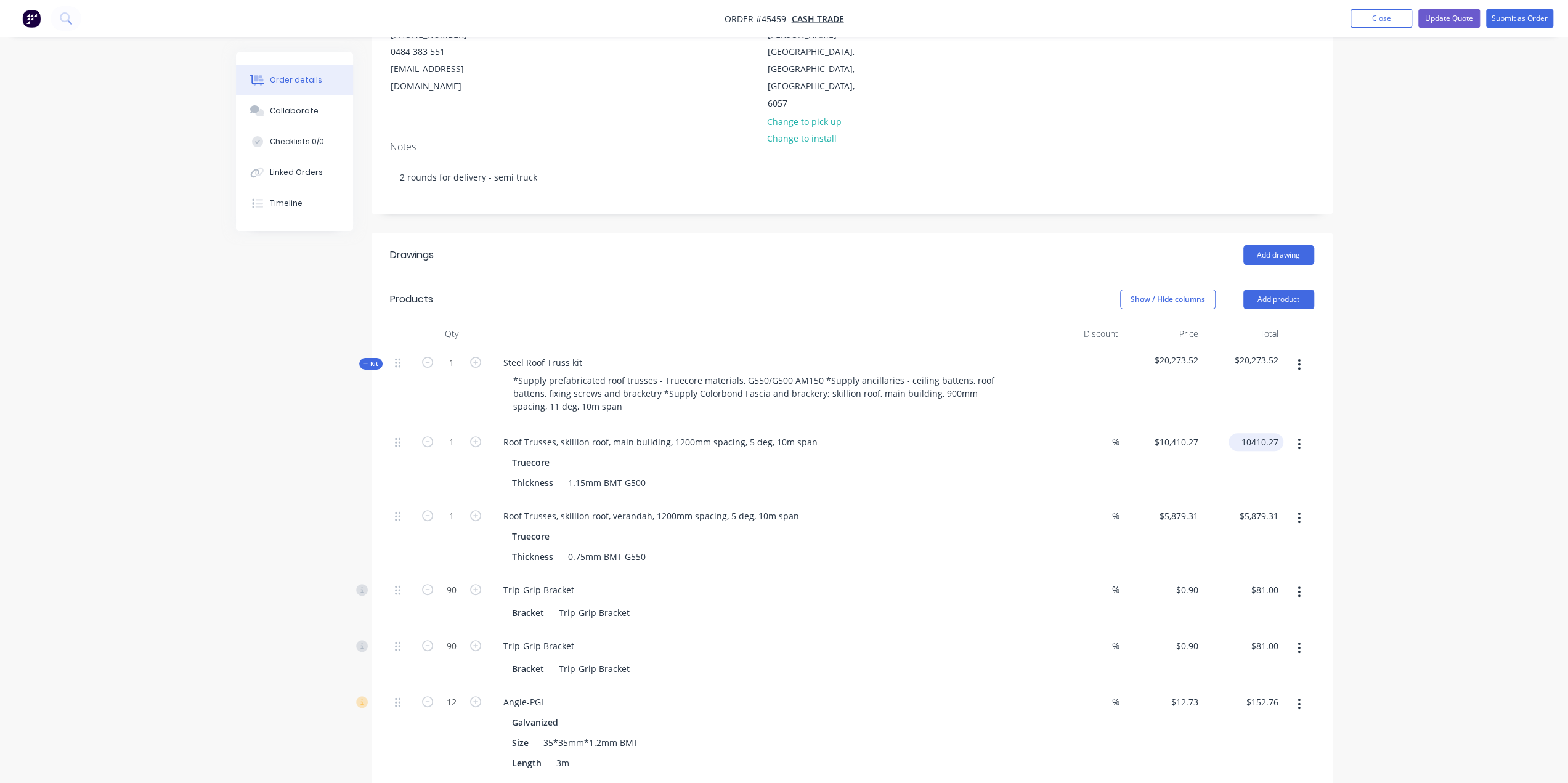
drag, startPoint x: 1246, startPoint y: 405, endPoint x: 1264, endPoint y: 410, distance: 18.7
click at [1246, 433] on input "10410.27" at bounding box center [1258, 442] width 50 height 18
type input "11410.27"
type input "$11,410.27"
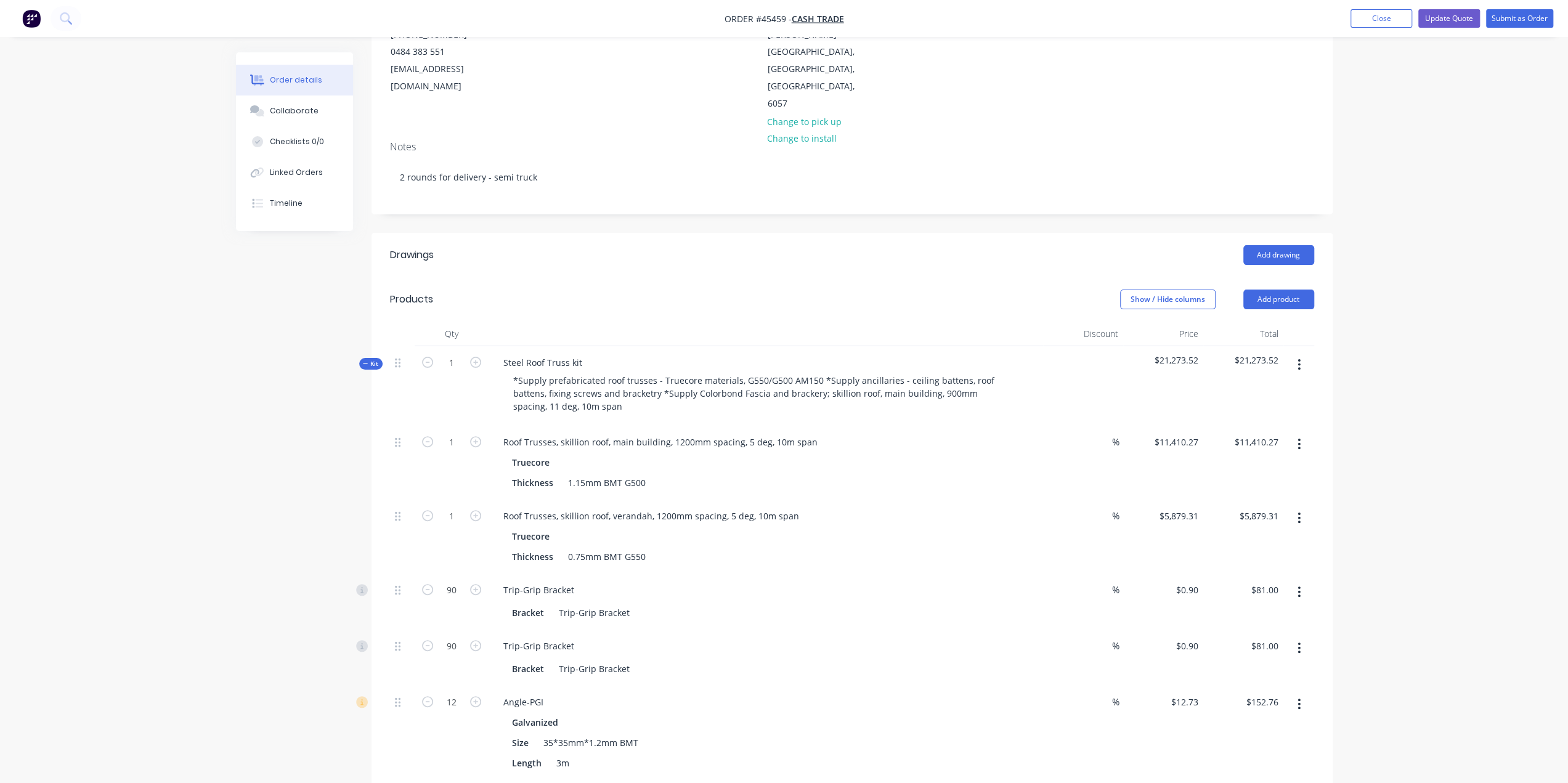
click at [1249, 507] on input "5879.31" at bounding box center [1260, 516] width 45 height 18
type input "5279.31"
type input "$5,279.31"
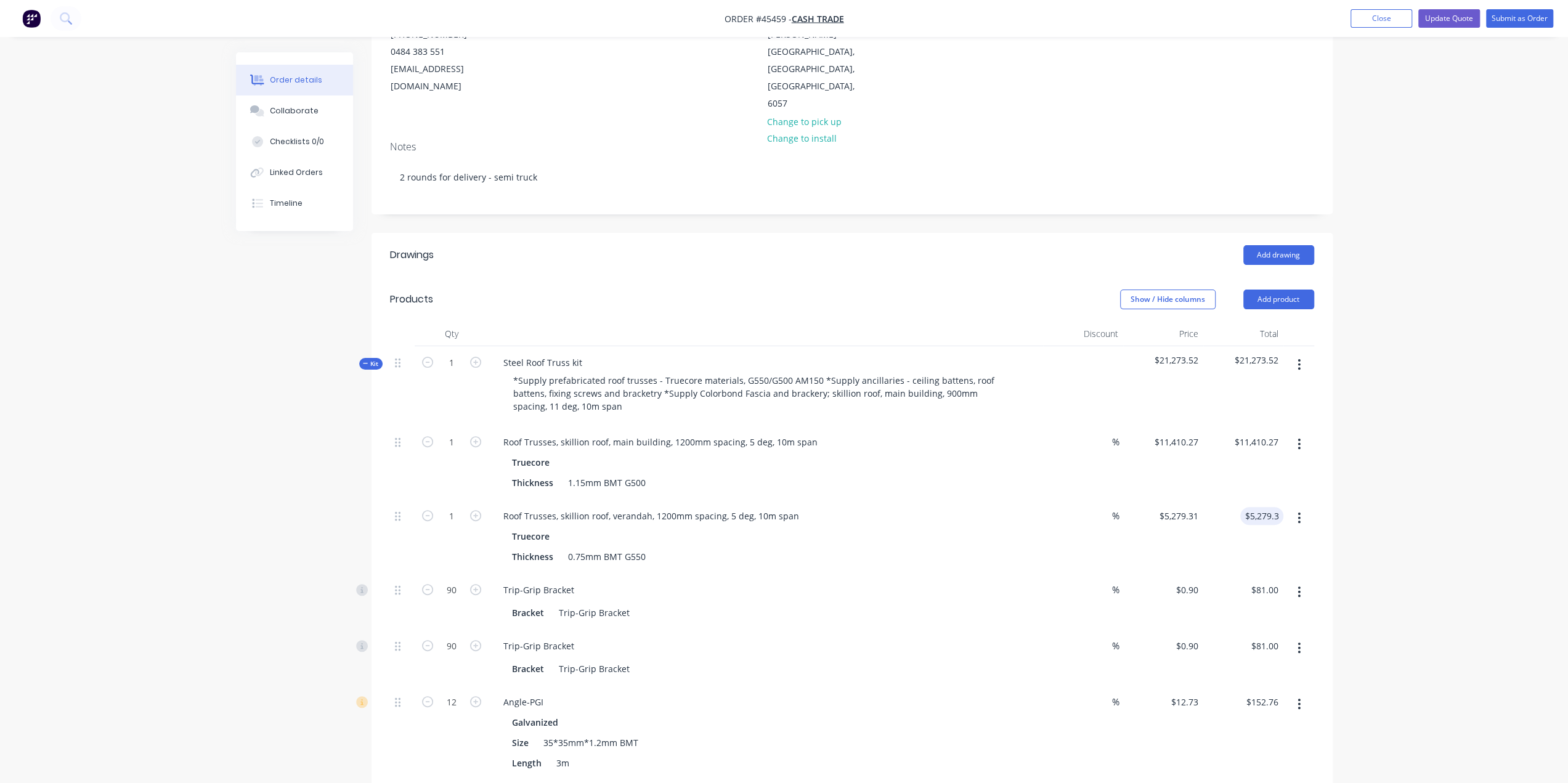
click at [1258, 433] on input "11410.27" at bounding box center [1258, 442] width 50 height 18
type input "12410.27"
type input "$12,410.27"
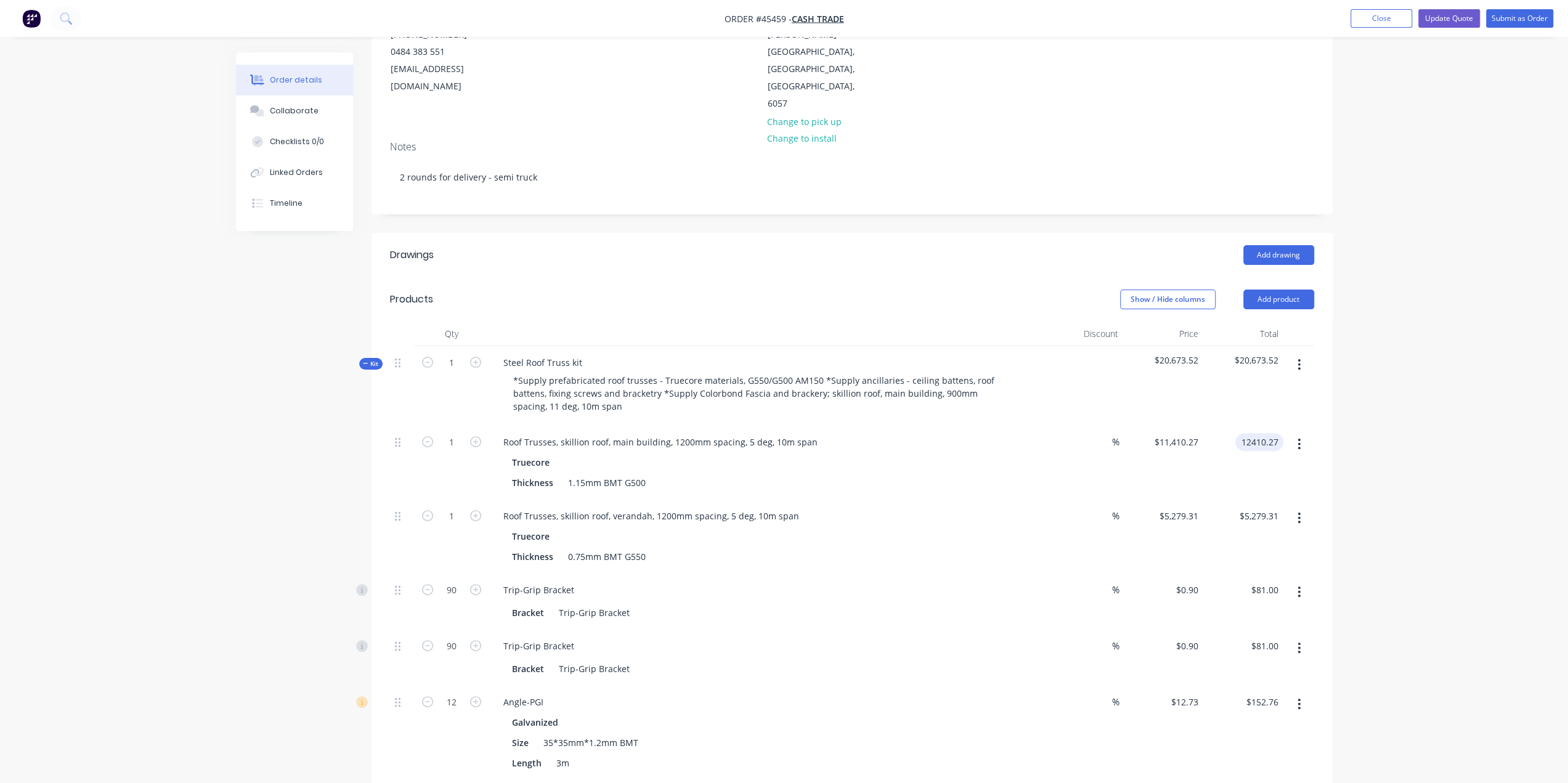
type input "$12,410.27"
click at [766, 548] on div "Thickness 0.75mm BMT G550" at bounding box center [763, 557] width 513 height 18
click at [735, 528] on div "Truecore" at bounding box center [766, 536] width 507 height 18
click at [1292, 507] on button "button" at bounding box center [1299, 518] width 29 height 22
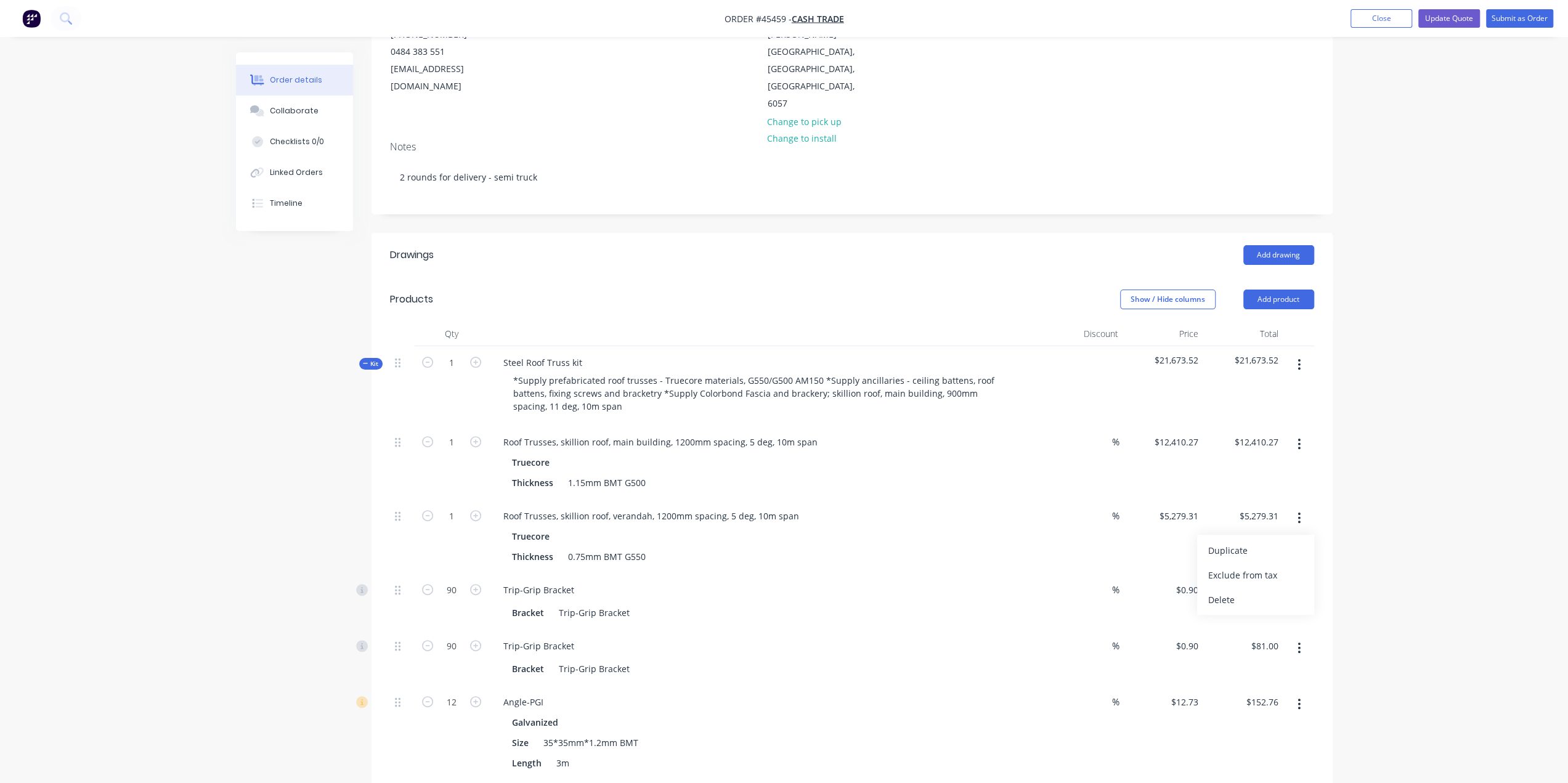
click at [1300, 439] on icon "button" at bounding box center [1299, 444] width 2 height 11
click at [1267, 468] on div "Duplicate" at bounding box center [1256, 476] width 95 height 18
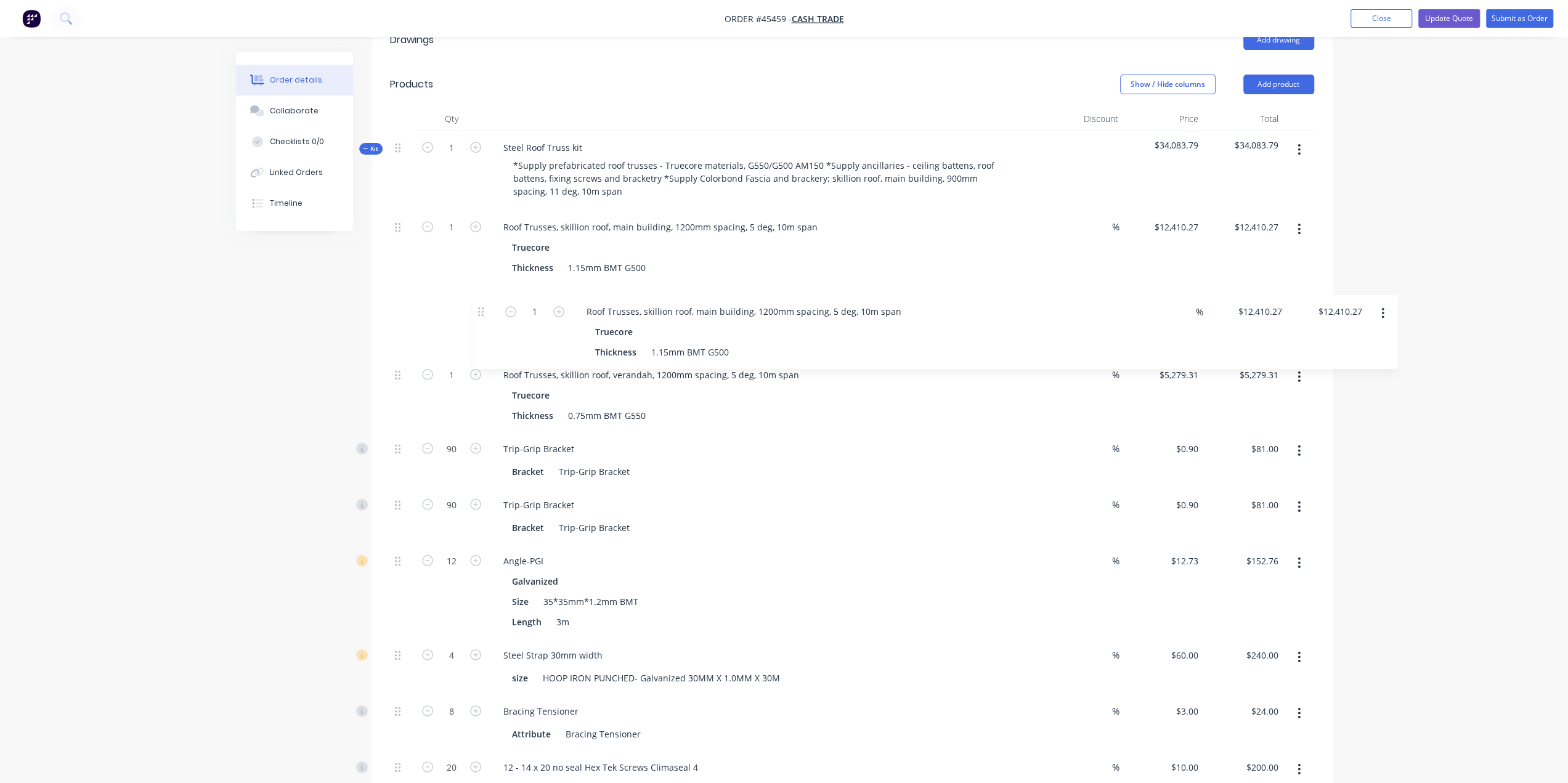
scroll to position [356, 0]
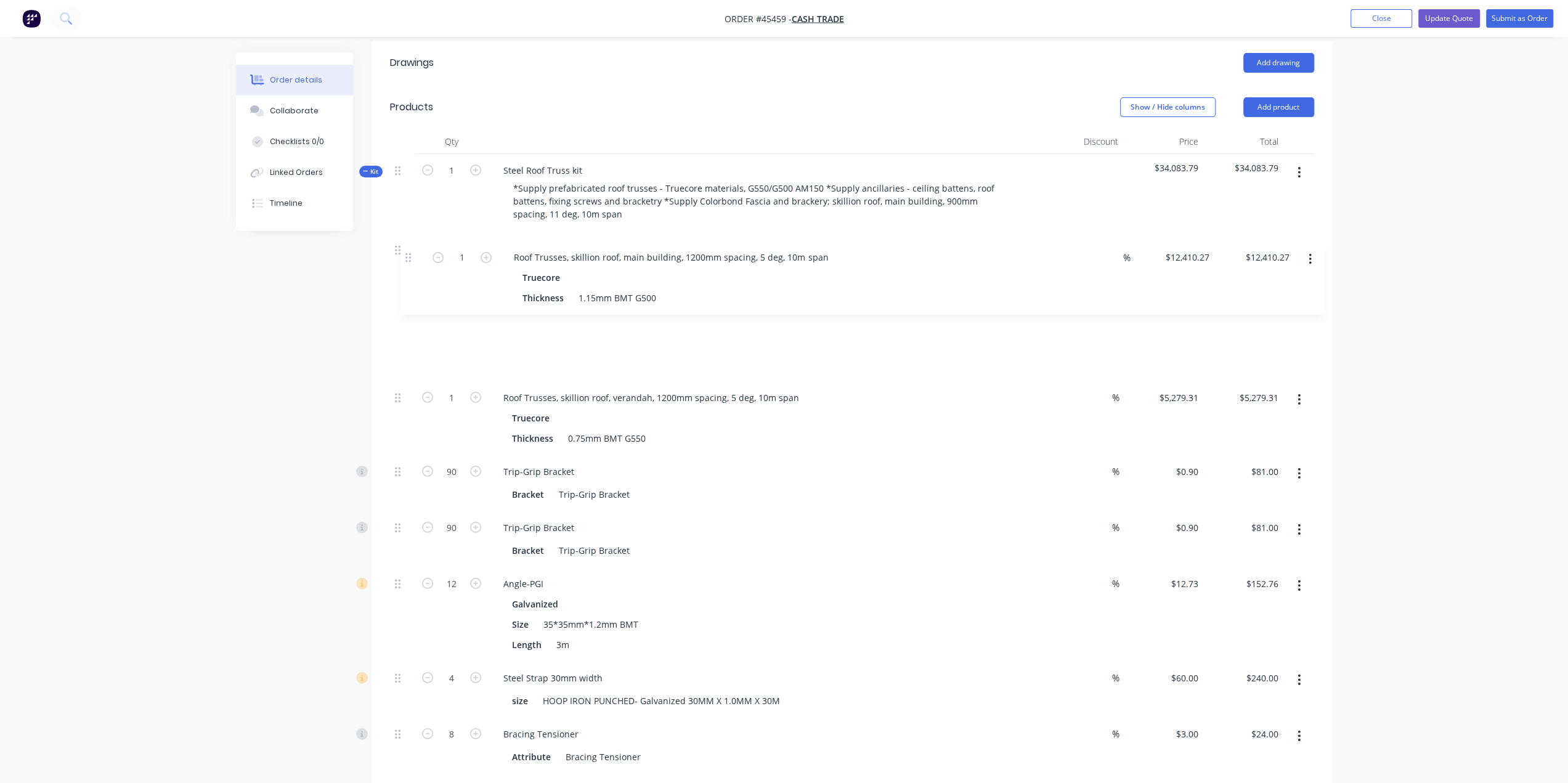
drag, startPoint x: 394, startPoint y: 317, endPoint x: 409, endPoint y: 258, distance: 60.9
click at [409, 258] on div "1 Roof Trusses, skillion roof, main building, 1200mm spacing, 5 deg, 10m span T…" at bounding box center [852, 739] width 924 height 1012
type input "5279.31"
click at [1252, 389] on input "5279.31" at bounding box center [1260, 397] width 45 height 18
type input "12410.27"
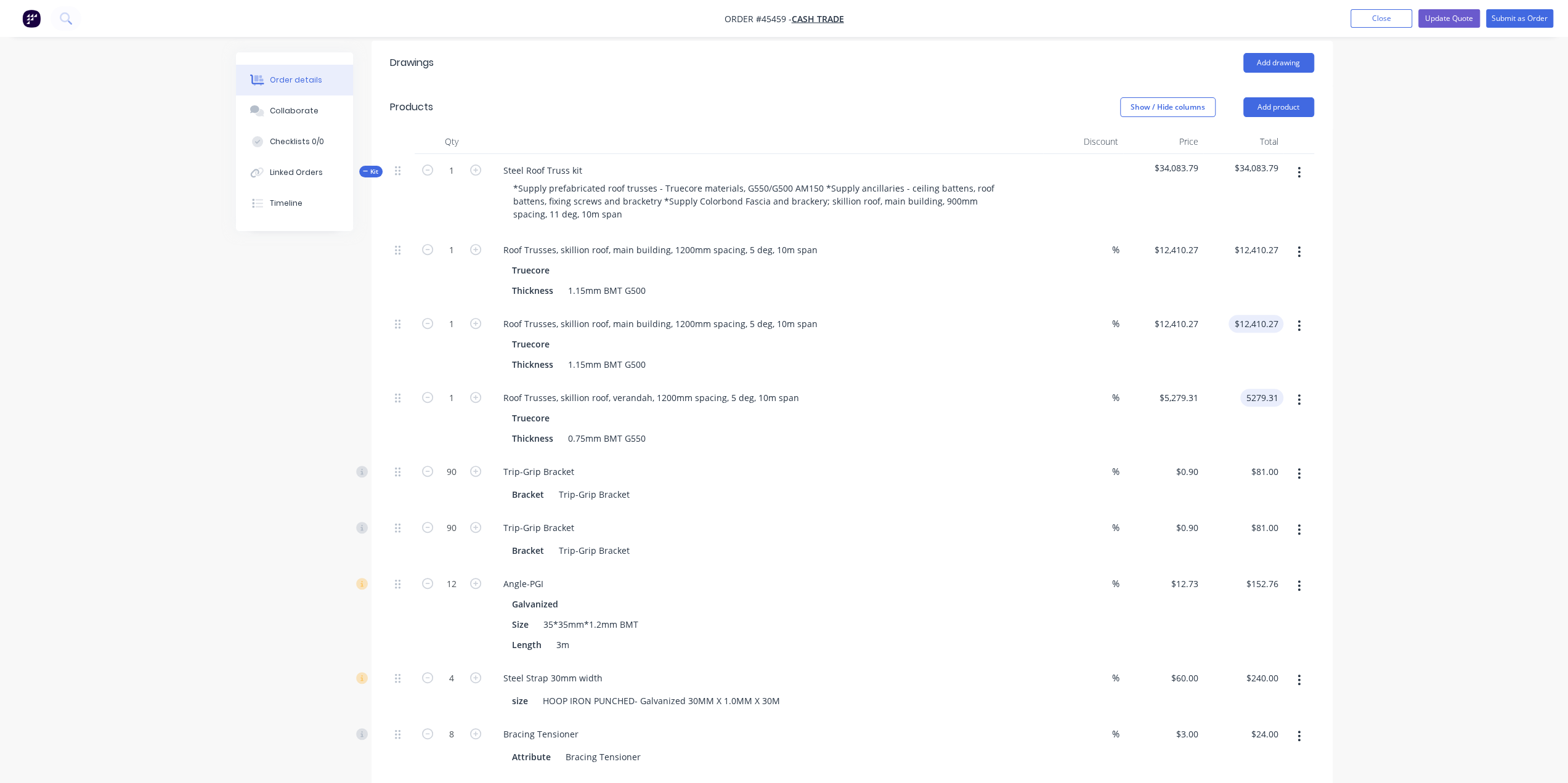
type input "$5,279.31"
click at [1250, 315] on input "12410.27" at bounding box center [1258, 323] width 50 height 18
paste input "5279.31"
type input "5279.31"
type input "$5,279.31"
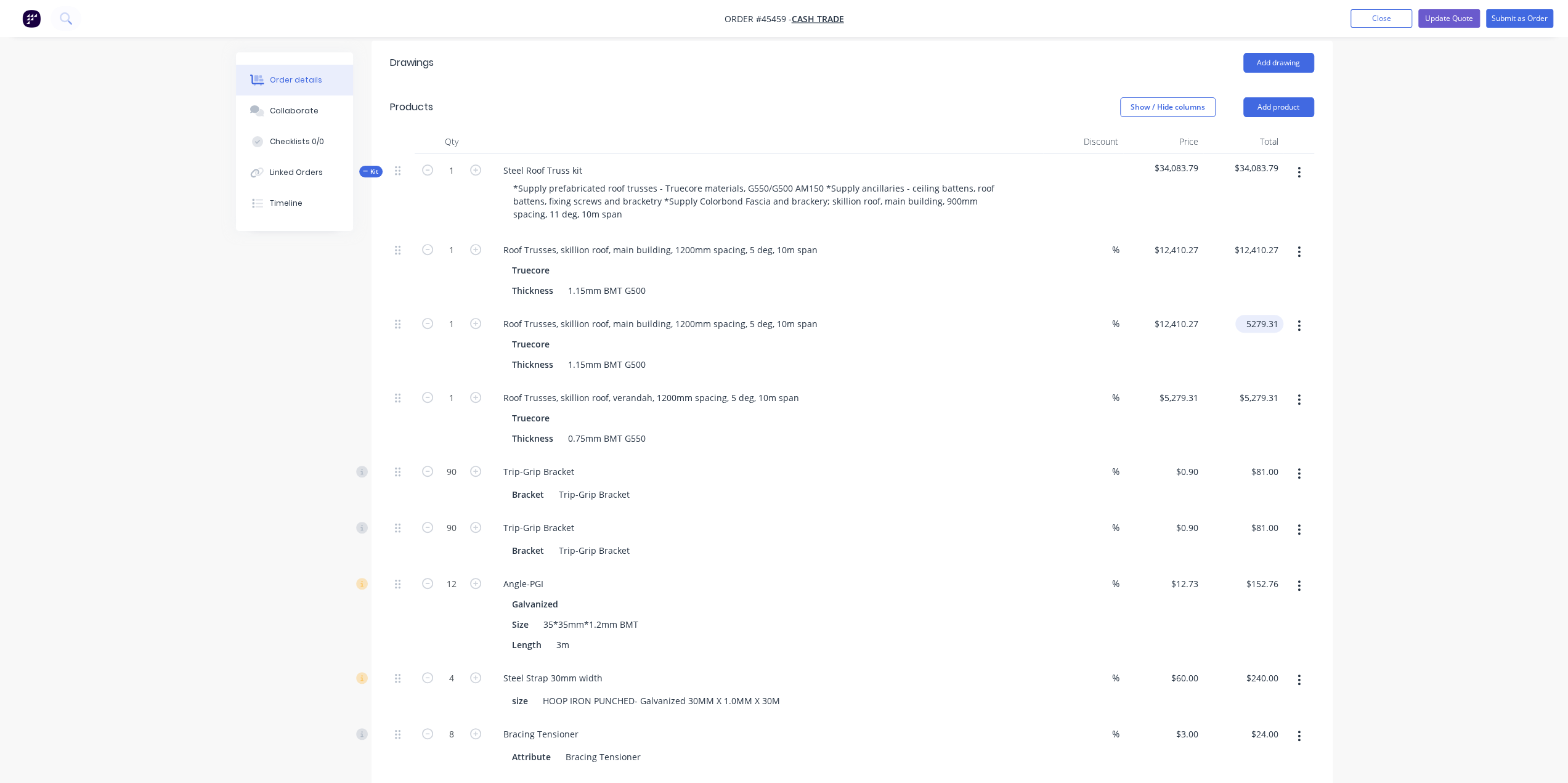
type input "$5,279.31"
click at [1406, 311] on div "Order details Collaborate Checklists 0/0 Linked Orders Timeline Order details C…" at bounding box center [784, 706] width 1568 height 2123
click at [1297, 393] on icon "button" at bounding box center [1299, 400] width 3 height 13
click at [1238, 472] on div "Delete" at bounding box center [1256, 481] width 95 height 18
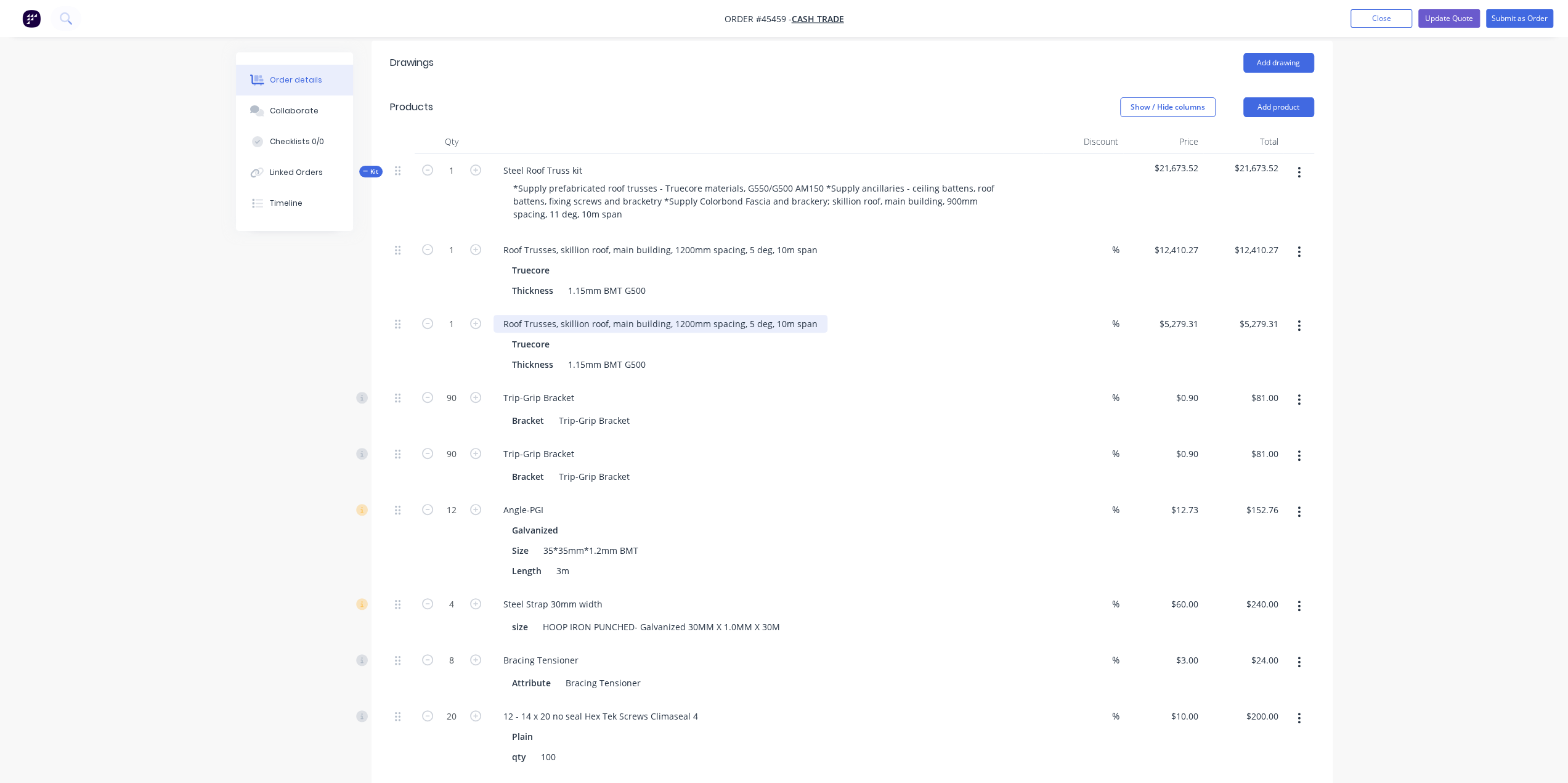
click at [702, 315] on div "Roof Trusses, skillion roof, main building, 1200mm spacing, 5 deg, 10m span" at bounding box center [660, 323] width 334 height 18
click at [775, 315] on div "Roof Trusses, skillion roof, main building, 1200mm spacing, 5 deg, 10m span" at bounding box center [660, 323] width 334 height 18
click at [642, 315] on div "Roof Trusses, skillion roof, main building, 1200mm spacing, 5 deg, 10m span" at bounding box center [660, 323] width 334 height 18
drag, startPoint x: 610, startPoint y: 287, endPoint x: 664, endPoint y: 284, distance: 54.1
click at [664, 315] on div "Roof Trusses, skillion roof, main building, 1200mm spacing, 5 deg, 10m span" at bounding box center [660, 323] width 334 height 18
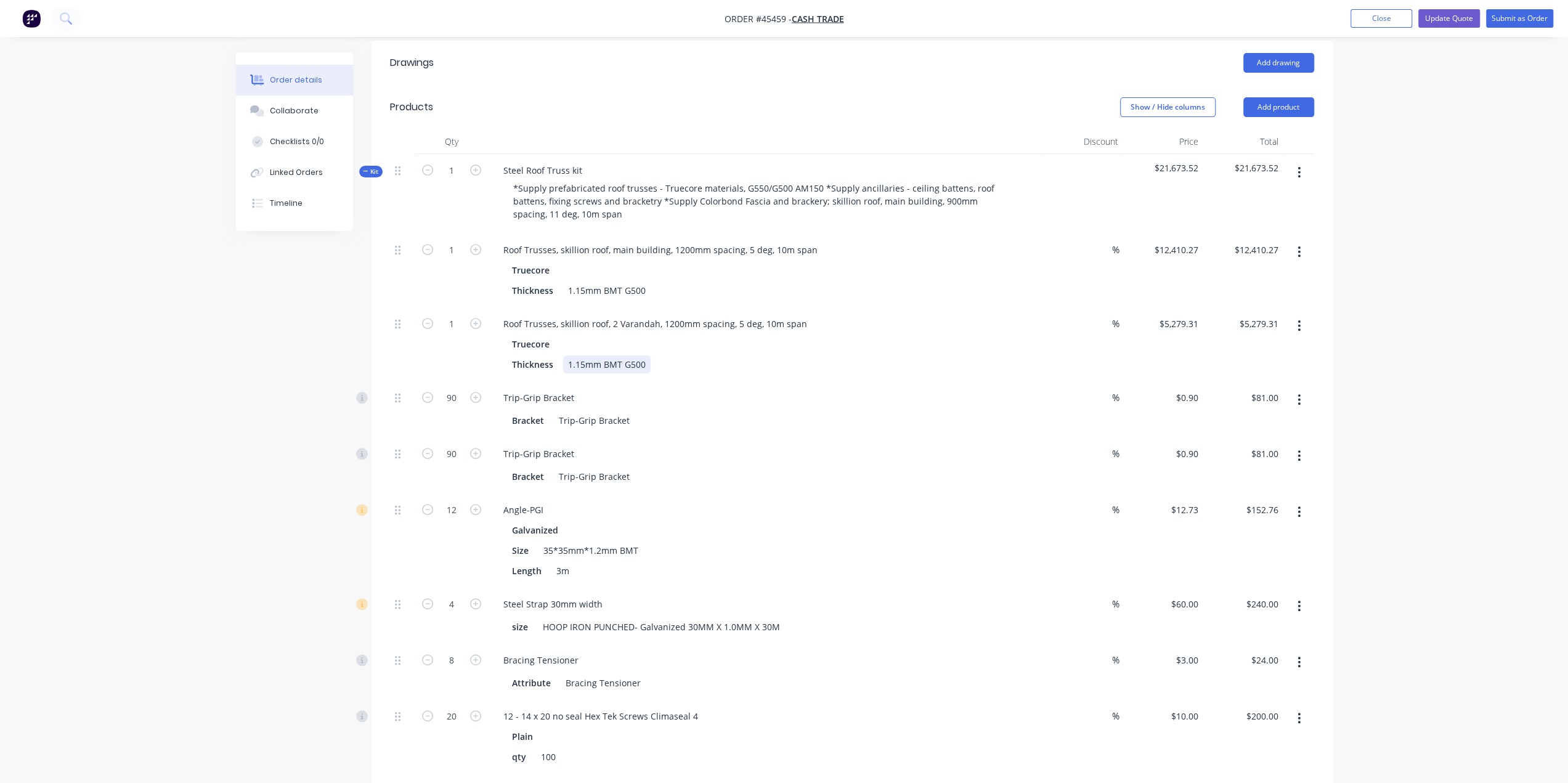
click at [704, 355] on div "Thickness 1.15mm BMT G500" at bounding box center [763, 364] width 513 height 18
click at [747, 335] on div "Truecore" at bounding box center [766, 343] width 507 height 18
click at [757, 389] on div "Trip-Grip Bracket" at bounding box center [766, 397] width 545 height 18
click at [454, 389] on input "90" at bounding box center [451, 398] width 32 height 19
type input "60"
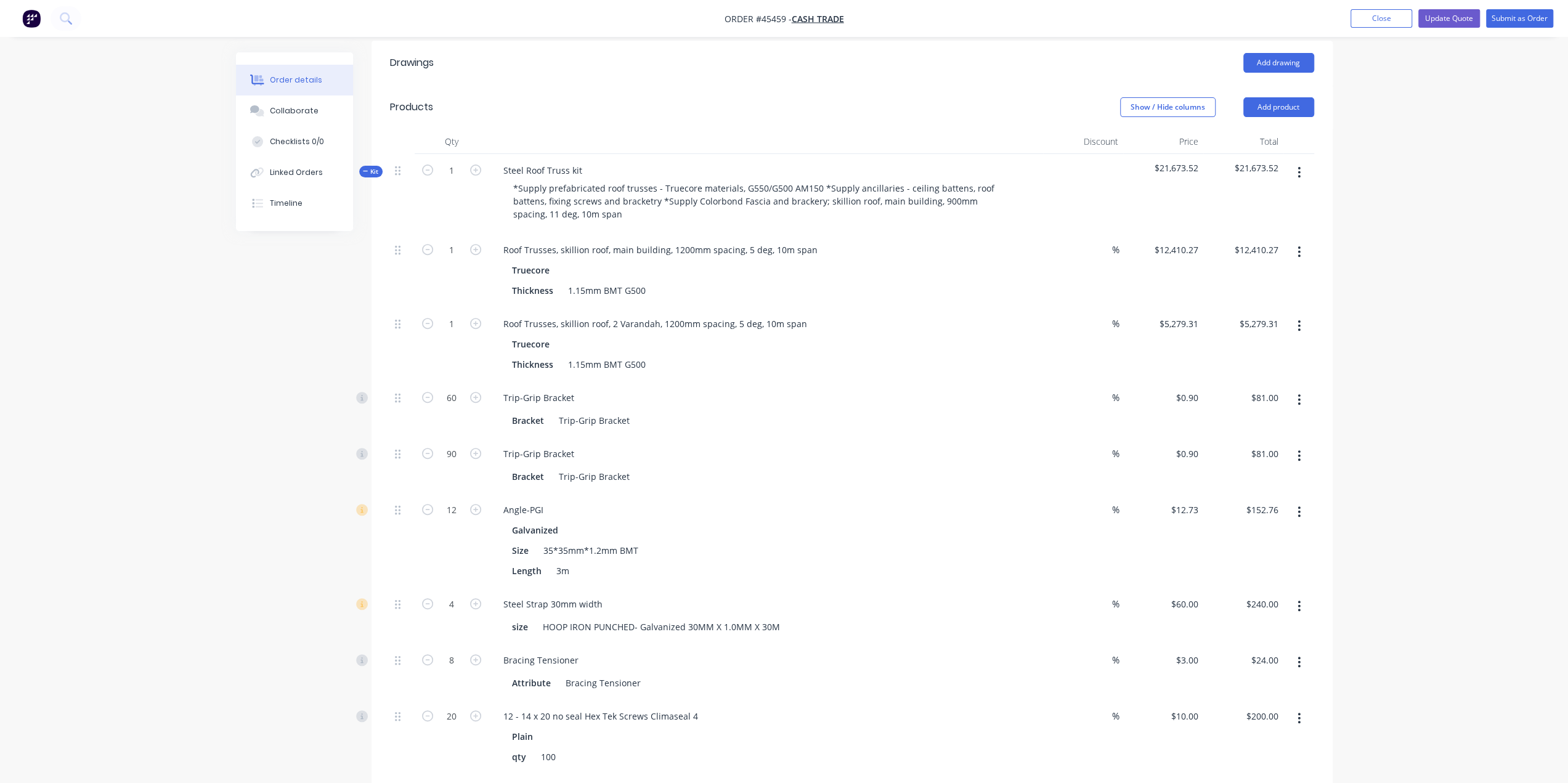
type input "$54.00"
click at [189, 341] on div "Order details Collaborate Checklists 0/0 Linked Orders Timeline Order details C…" at bounding box center [784, 668] width 1568 height 2049
click at [457, 445] on input "90" at bounding box center [451, 454] width 32 height 19
type input "60"
type input "$54.00"
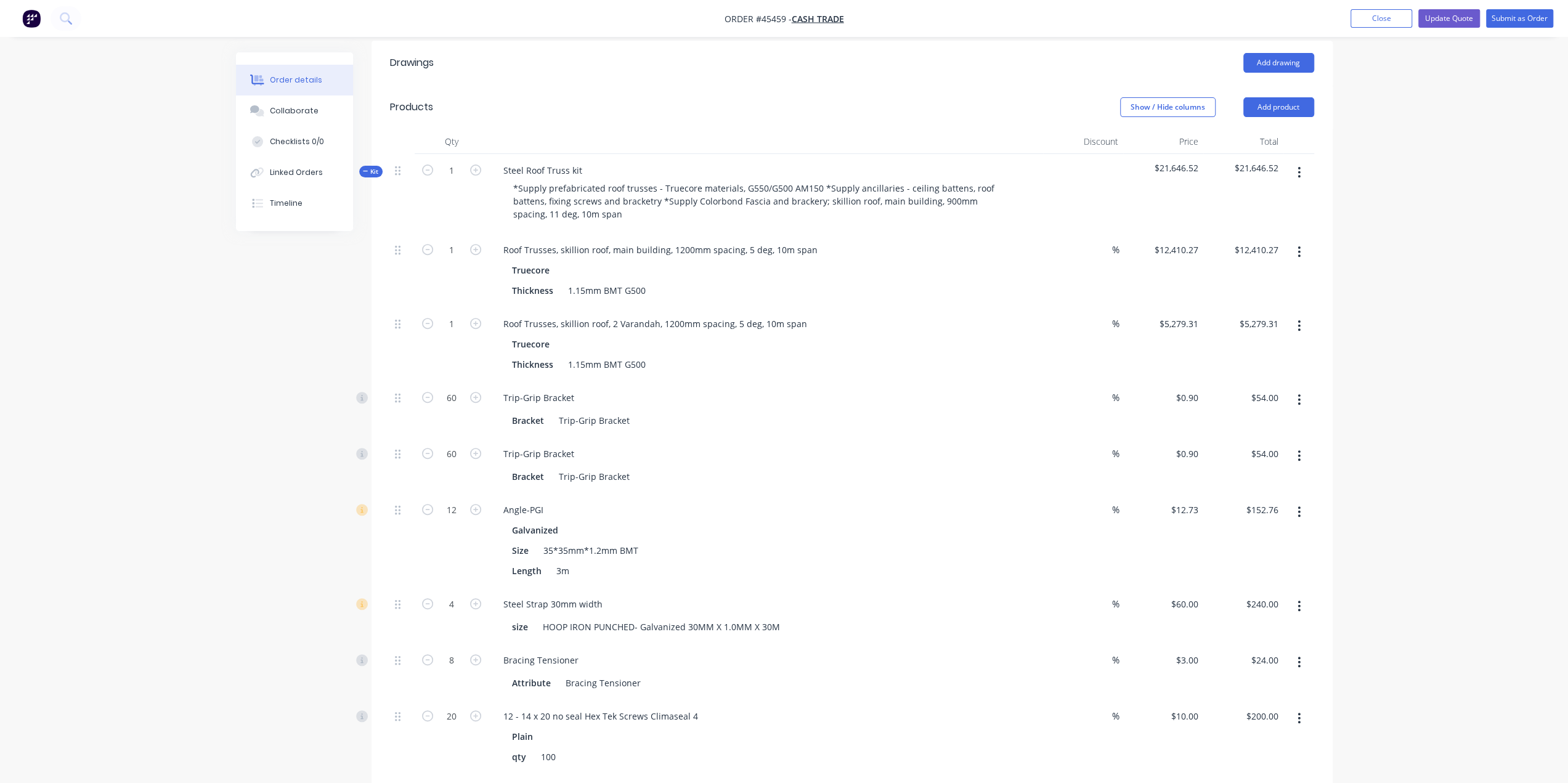
click at [254, 432] on div "Created by framing Created 06/06/25 Required 06/06/25 Assigned to Add team memb…" at bounding box center [784, 695] width 1097 height 1997
click at [1425, 578] on div "Order details Collaborate Checklists 0/0 Linked Orders Timeline Order details C…" at bounding box center [784, 668] width 1568 height 2049
click at [458, 501] on input "12" at bounding box center [451, 511] width 32 height 19
click at [226, 554] on div "Order details Collaborate Checklists 0/0 Linked Orders Timeline Order details C…" at bounding box center [784, 695] width 1121 height 1997
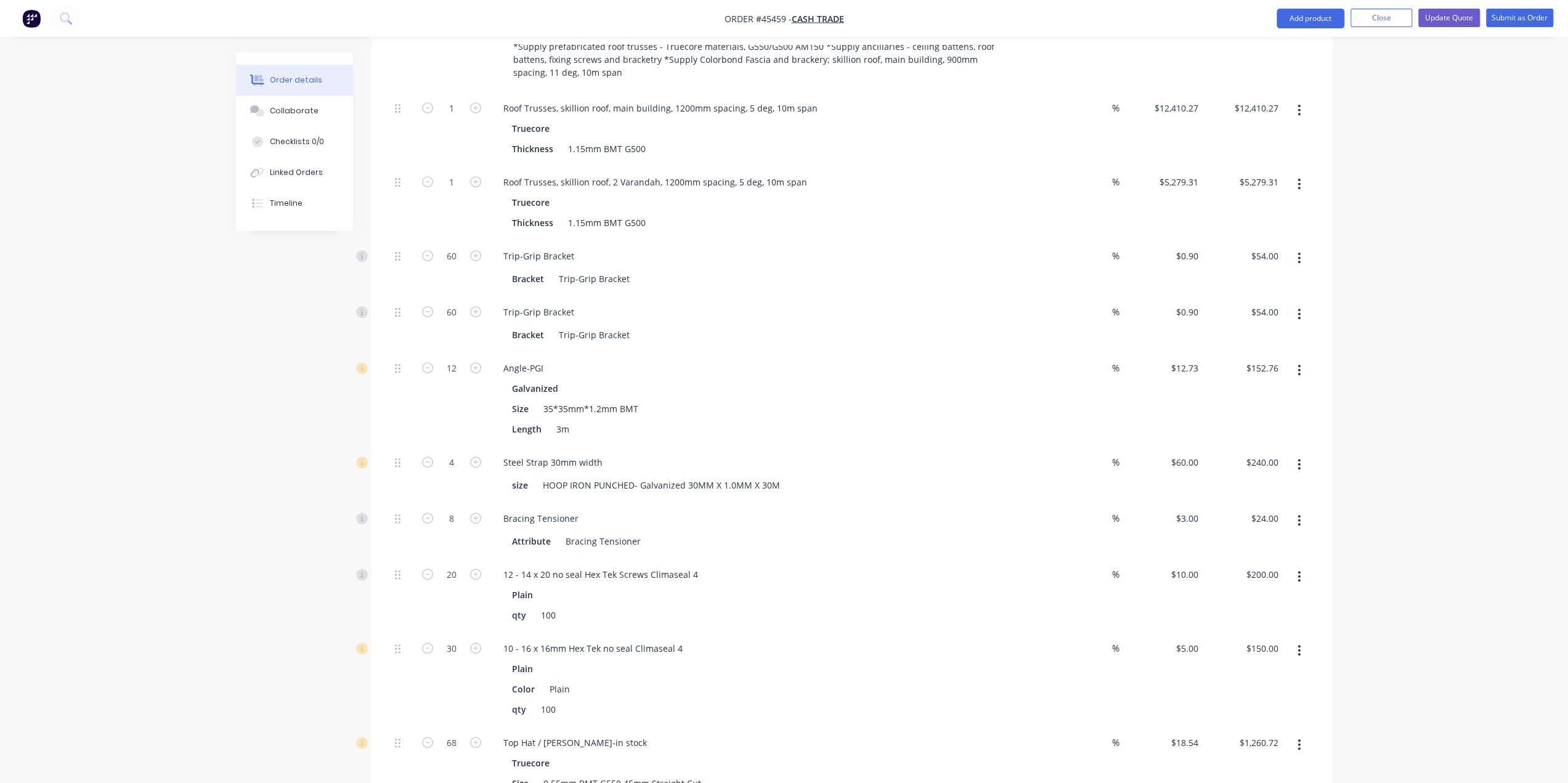
scroll to position [500, 0]
click at [247, 564] on div "Created by framing Created 06/06/25 Required 06/06/25 Assigned to Add team memb…" at bounding box center [784, 551] width 1097 height 1997
click at [449, 507] on input "8" at bounding box center [451, 517] width 32 height 19
click at [364, 506] on div "Created by framing Created 06/06/25 Required 06/06/25 Assigned to Add team memb…" at bounding box center [784, 551] width 1097 height 1997
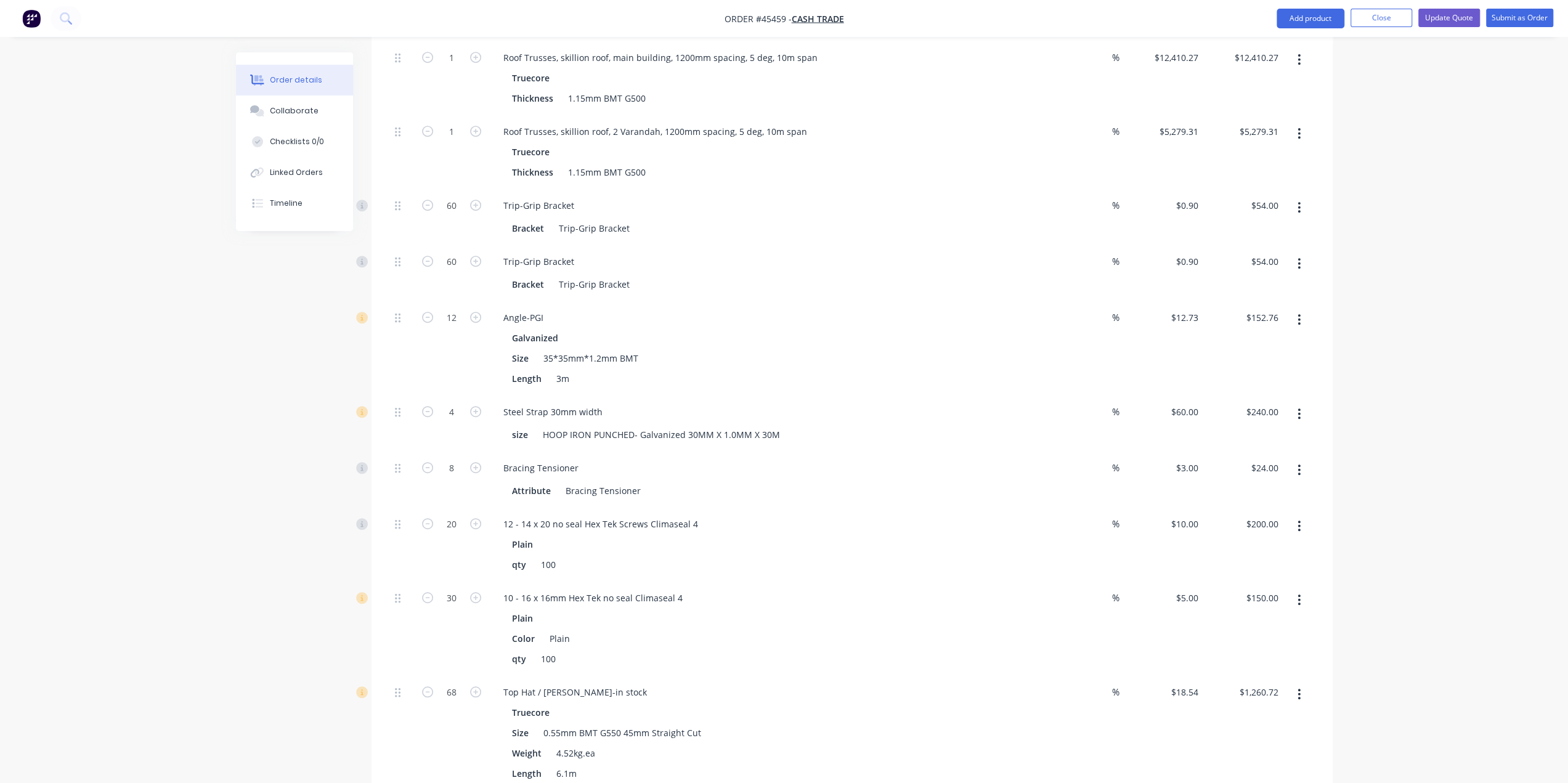
scroll to position [541, 0]
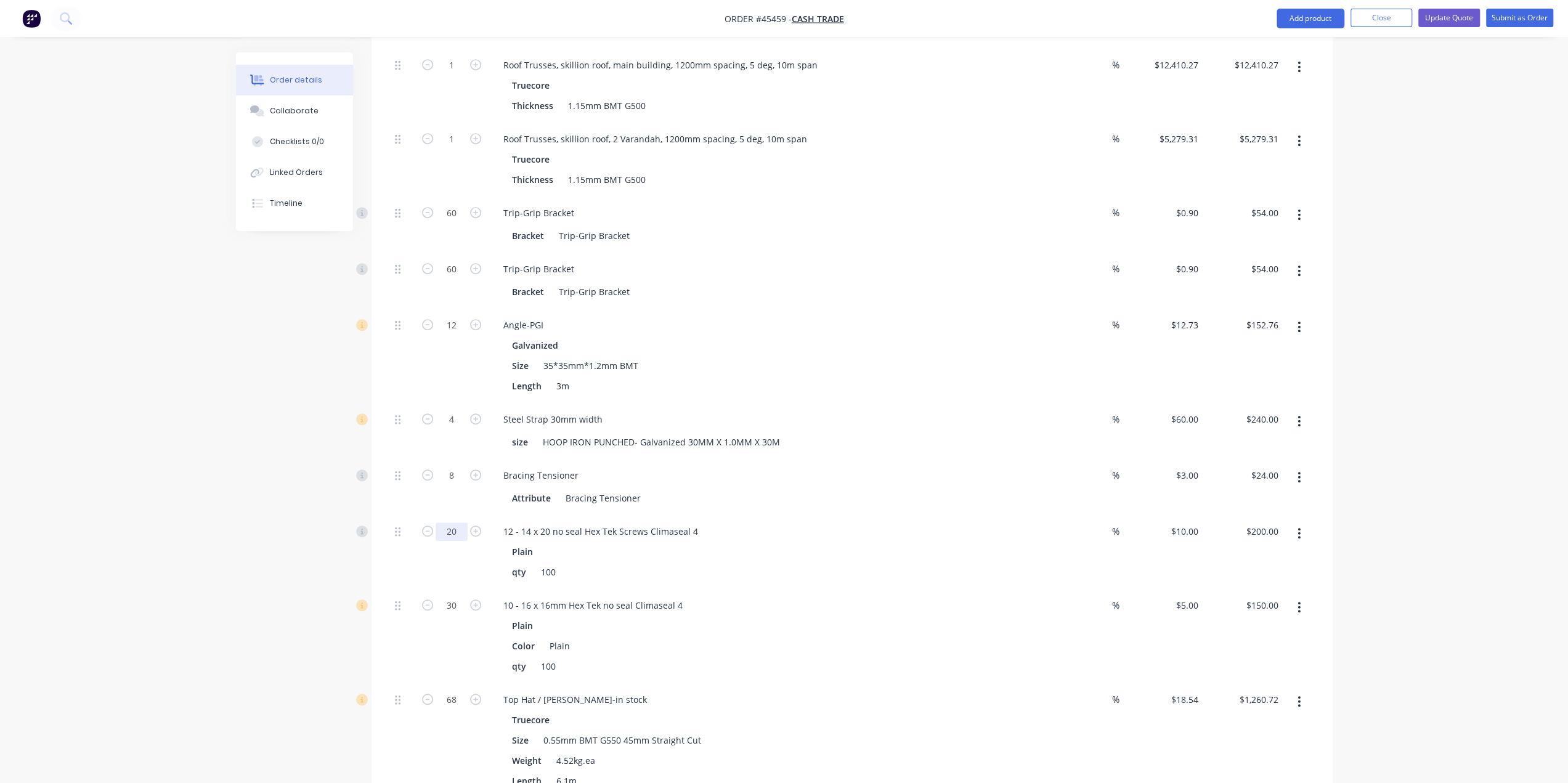
click at [452, 522] on input "20" at bounding box center [451, 532] width 32 height 19
type input "10"
type input "$100.00"
click at [402, 522] on div at bounding box center [403, 552] width 25 height 74
click at [443, 596] on input "30" at bounding box center [451, 606] width 32 height 19
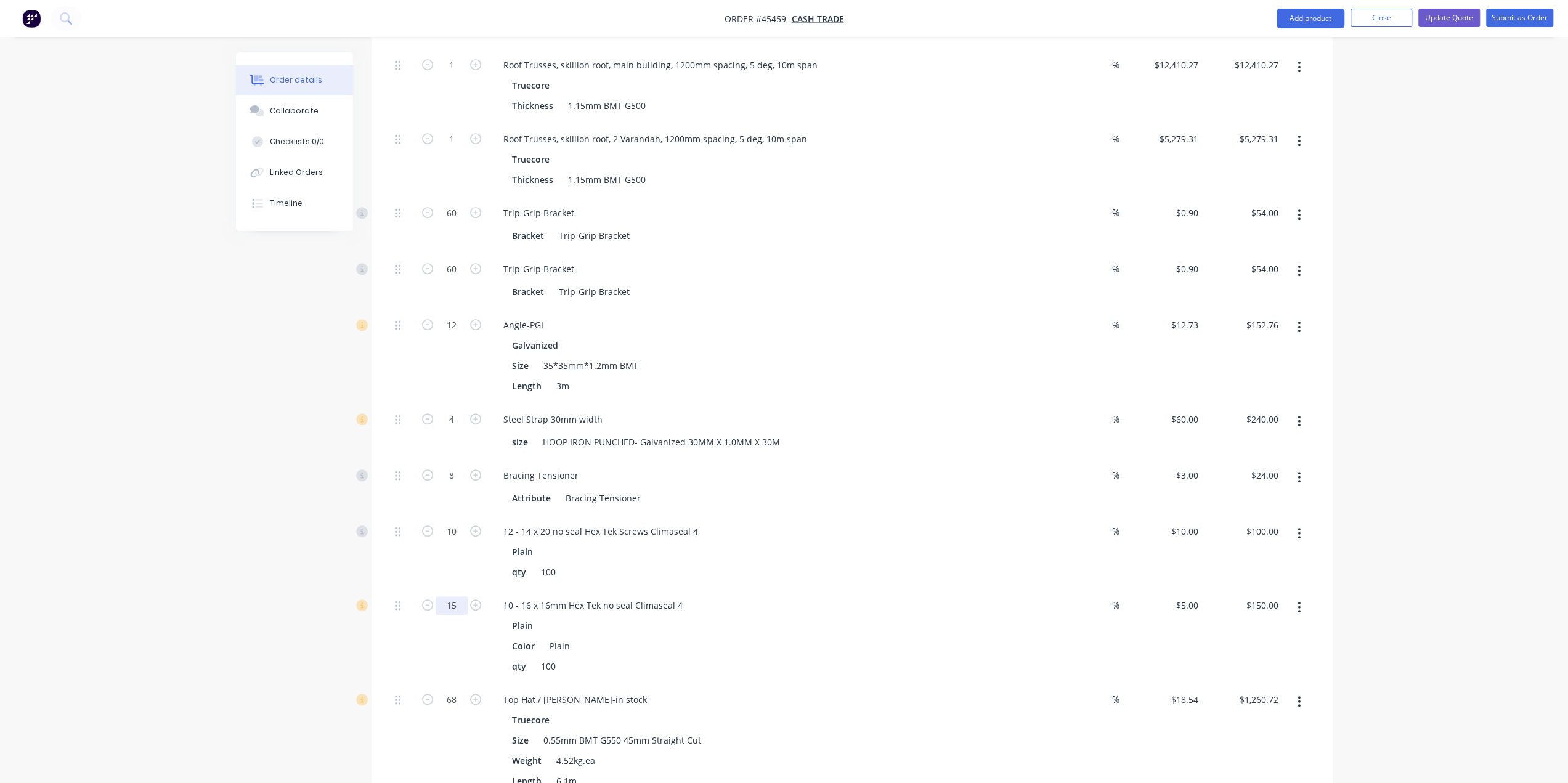
type input "15"
type input "$75.00"
click at [268, 557] on div "Created by framing Created 06/06/25 Required 06/06/25 Assigned to Add team memb…" at bounding box center [784, 510] width 1097 height 1997
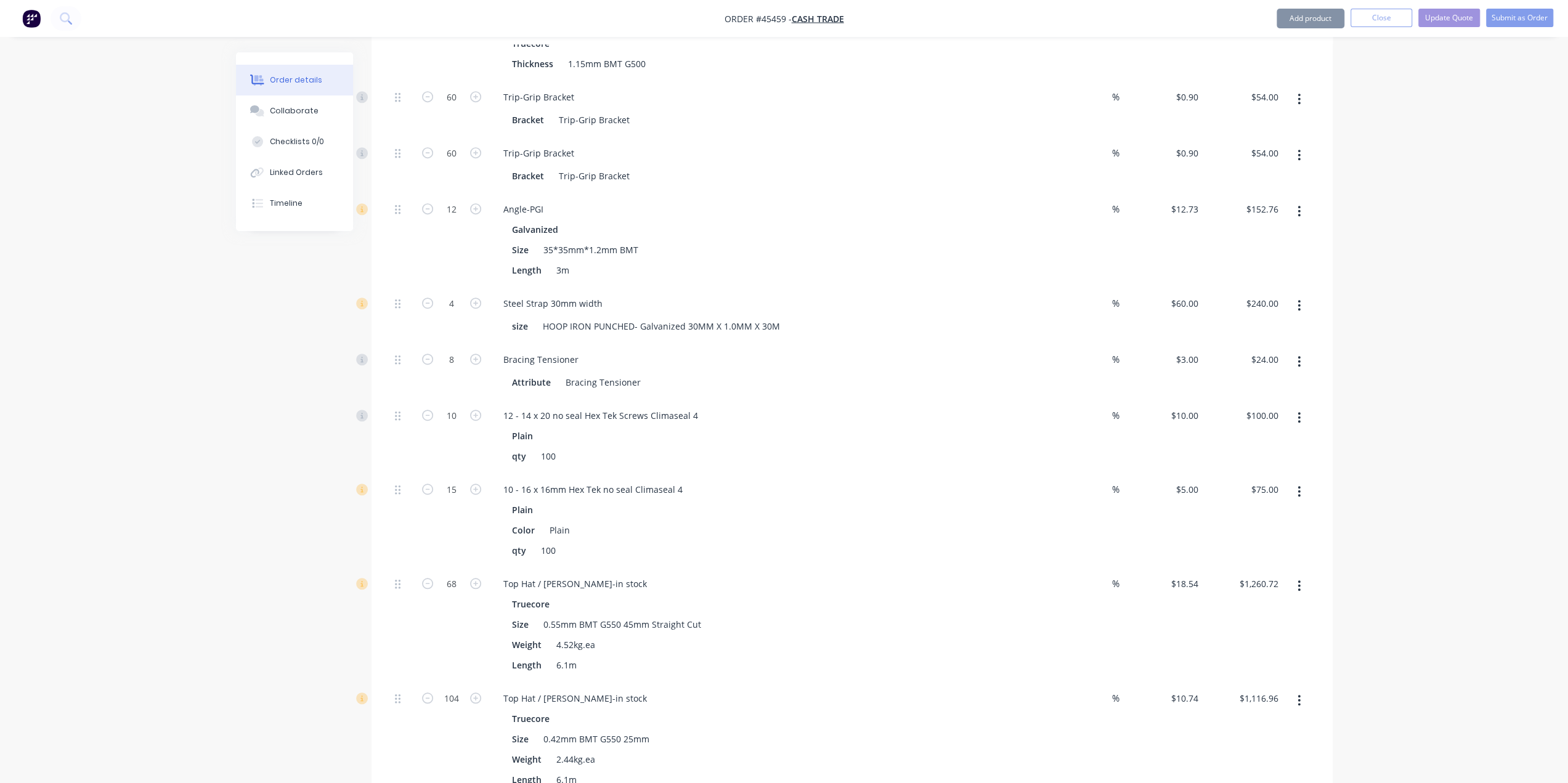
scroll to position [664, 0]
click at [451, 473] on input "15" at bounding box center [451, 482] width 32 height 19
click at [284, 517] on div "Created by framing Created 06/06/25 Required 06/06/25 Assigned to Add team memb…" at bounding box center [784, 386] width 1097 height 1997
click at [458, 399] on input "10" at bounding box center [451, 408] width 32 height 19
type input "5"
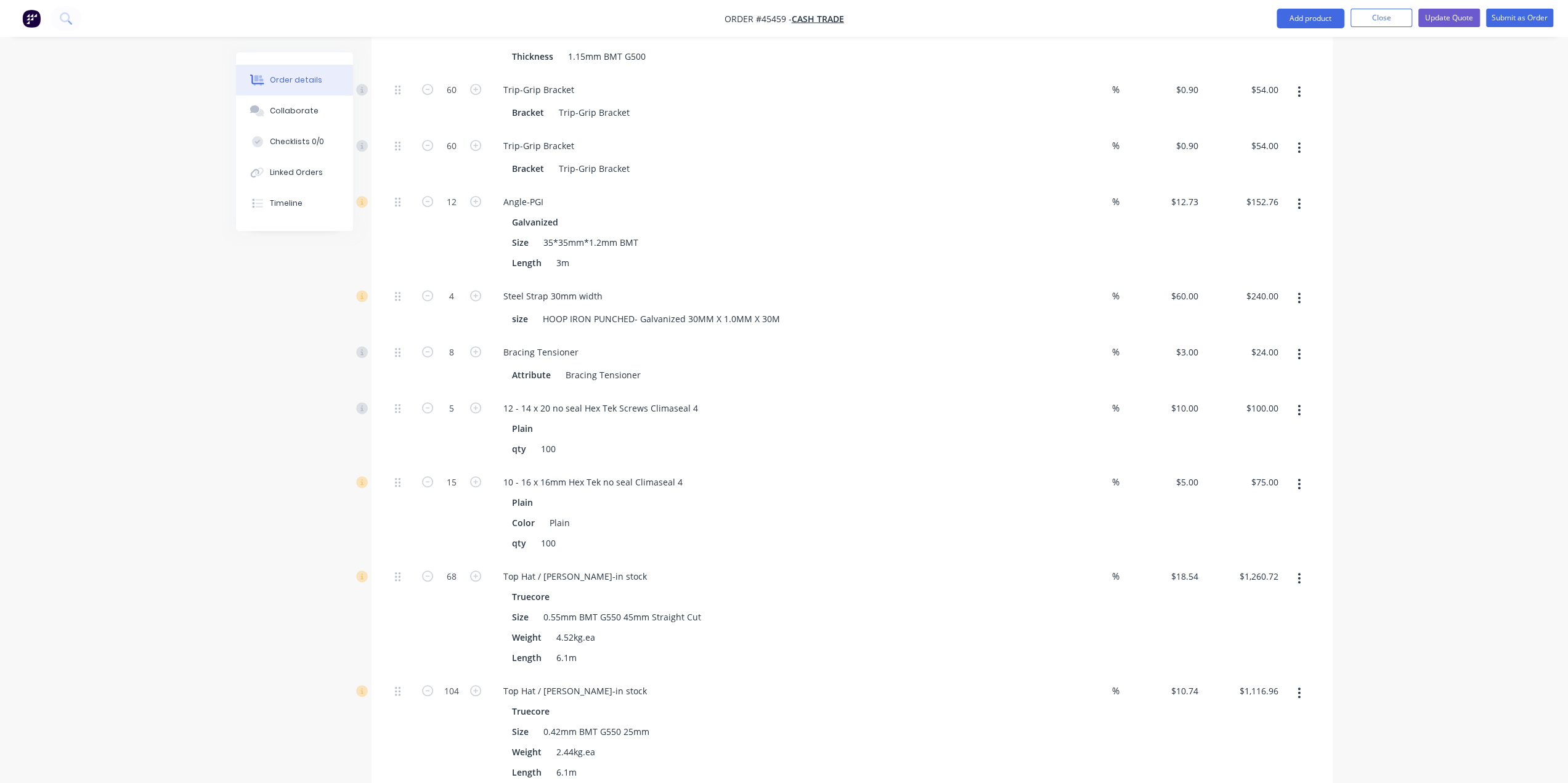
type input "$50.00"
drag, startPoint x: 345, startPoint y: 417, endPoint x: 351, endPoint y: 422, distance: 7.8
click at [345, 417] on div "Created by framing Created 06/06/25 Required 06/06/25 Assigned to Add team memb…" at bounding box center [784, 386] width 1097 height 1997
click at [457, 473] on input "15" at bounding box center [451, 482] width 32 height 19
type input "10"
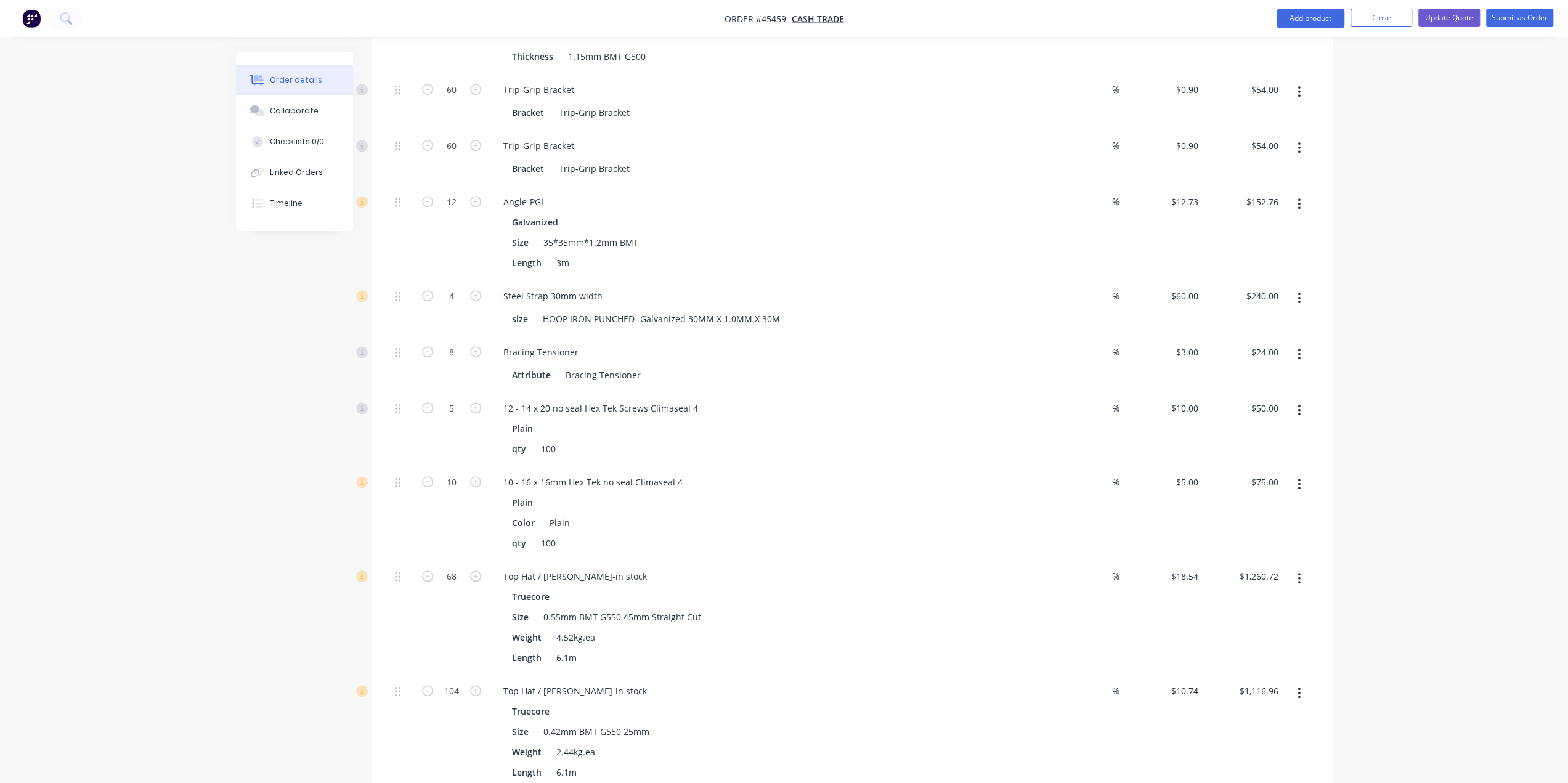
type input "$50.00"
click at [308, 511] on div "Created by framing Created 06/06/25 Required 06/06/25 Assigned to Add team memb…" at bounding box center [784, 386] width 1097 height 1997
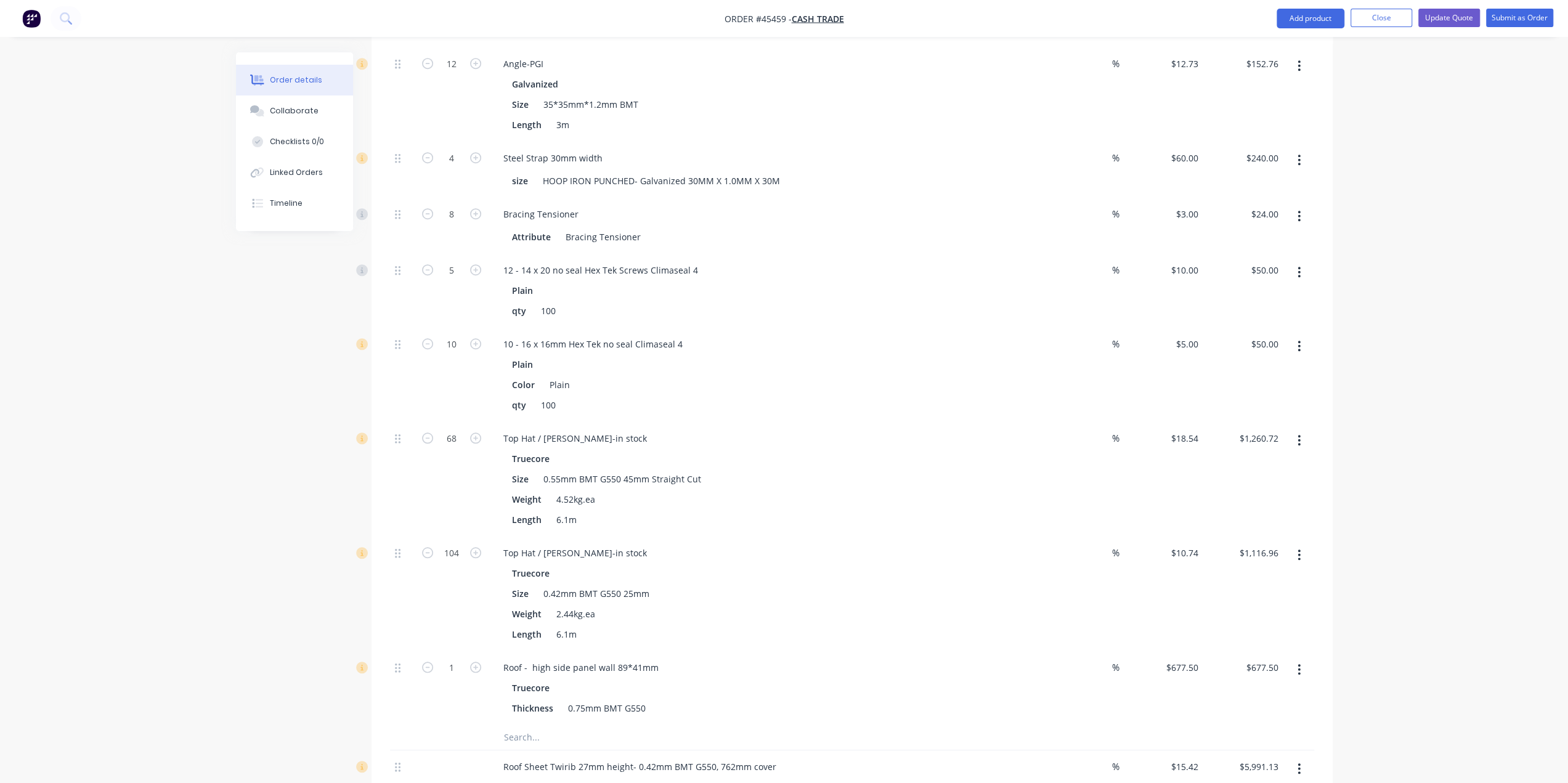
scroll to position [808, 0]
click at [443, 457] on div "68" at bounding box center [451, 474] width 74 height 115
click at [624, 539] on div "Top Hat / Batten-in stock" at bounding box center [766, 547] width 545 height 18
click at [601, 539] on div "Top Hat / Batten-in stock" at bounding box center [574, 547] width 163 height 18
click at [675, 539] on div "Top Hat / Batten-in stock" at bounding box center [766, 547] width 545 height 18
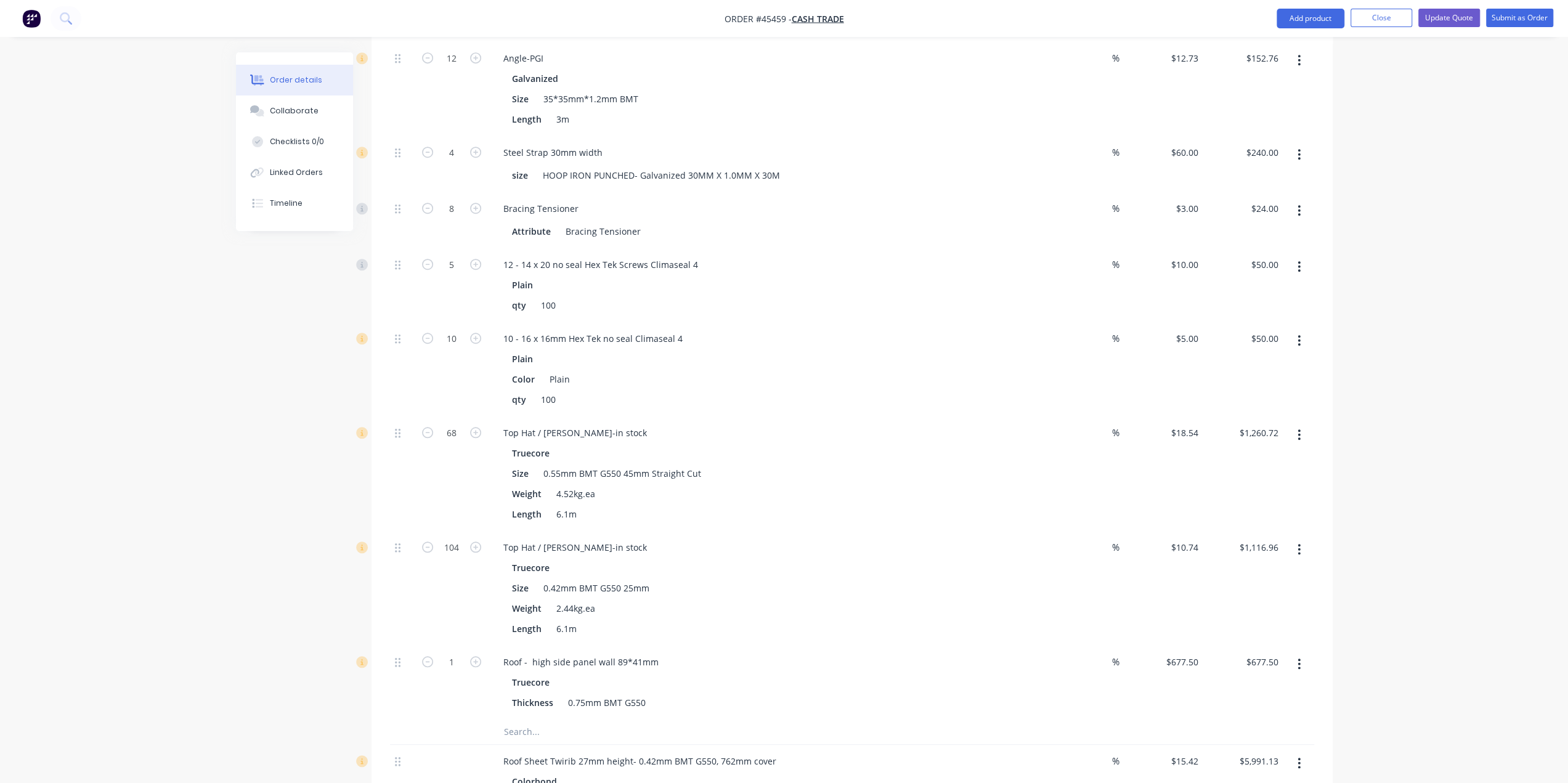
click at [669, 539] on div "Top Hat / Batten-in stock" at bounding box center [766, 547] width 545 height 18
click at [1300, 543] on icon "button" at bounding box center [1299, 549] width 3 height 13
click at [1248, 622] on div "Delete" at bounding box center [1256, 631] width 95 height 18
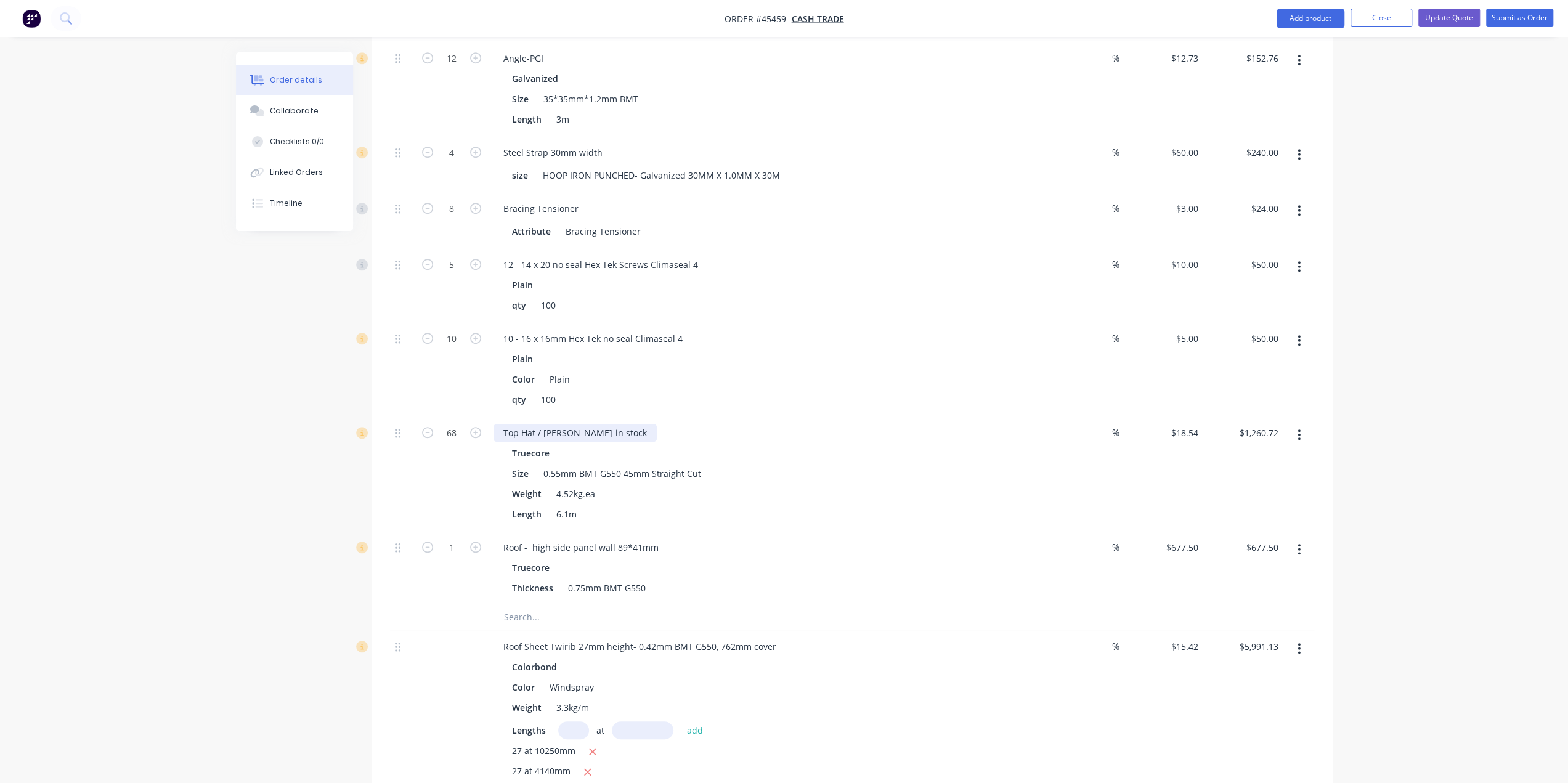
click at [603, 424] on div "Top Hat / Batten-in stock" at bounding box center [574, 432] width 163 height 18
click at [603, 424] on div "Top Hat / Batten-in stock Roof batten" at bounding box center [621, 432] width 256 height 18
click at [790, 444] on div "Truecore" at bounding box center [766, 453] width 507 height 18
click at [452, 424] on input "68" at bounding box center [451, 433] width 32 height 19
type input "70"
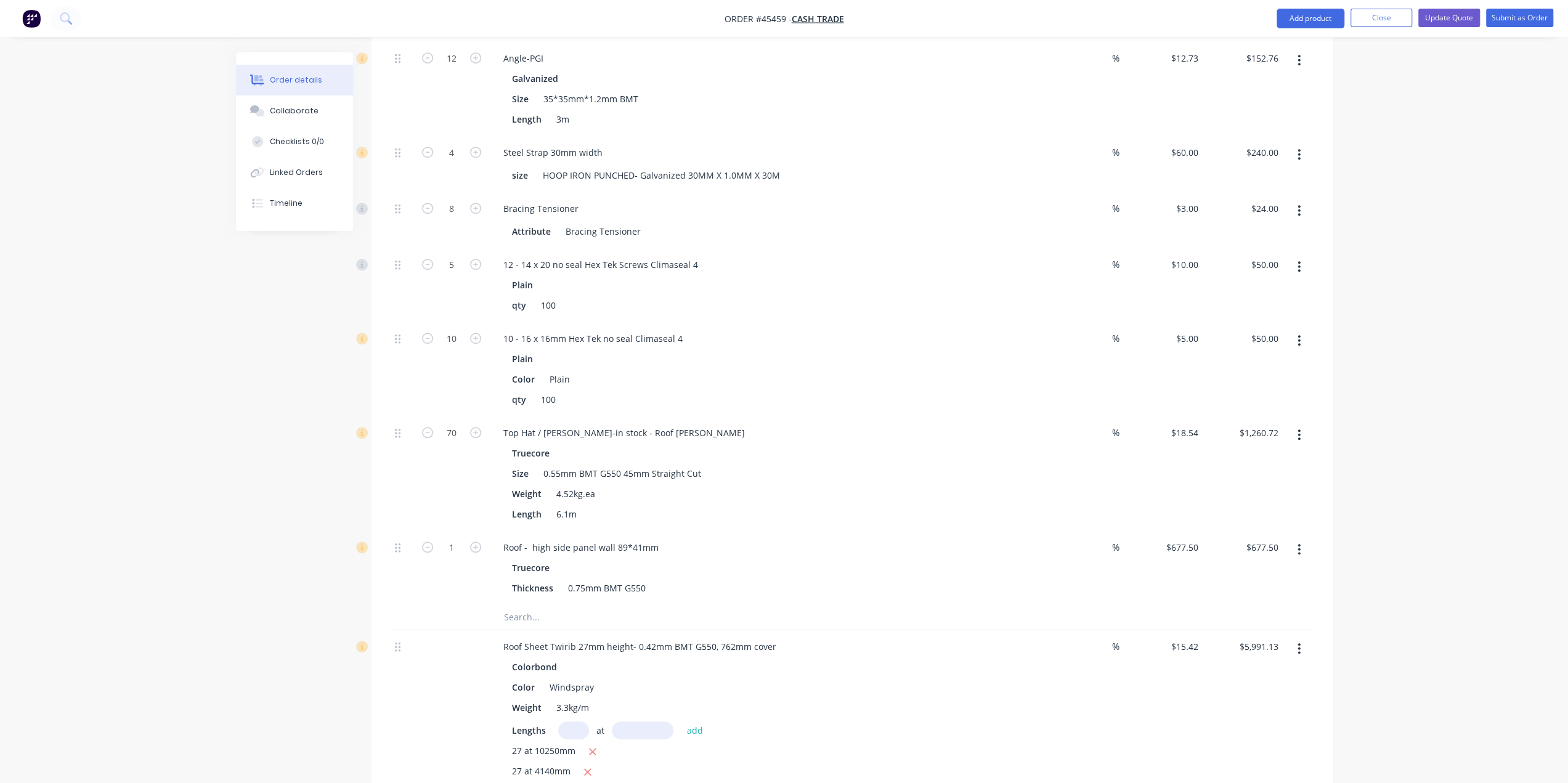
type input "$1,297.80"
drag, startPoint x: 287, startPoint y: 508, endPoint x: 302, endPoint y: 513, distance: 15.8
click at [287, 508] on div "Created by framing Created 06/06/25 Required 06/06/25 Assigned to Add team memb…" at bounding box center [784, 185] width 1097 height 1882
click at [1302, 539] on button "button" at bounding box center [1299, 550] width 29 height 22
click at [1260, 622] on div "Delete" at bounding box center [1256, 631] width 95 height 18
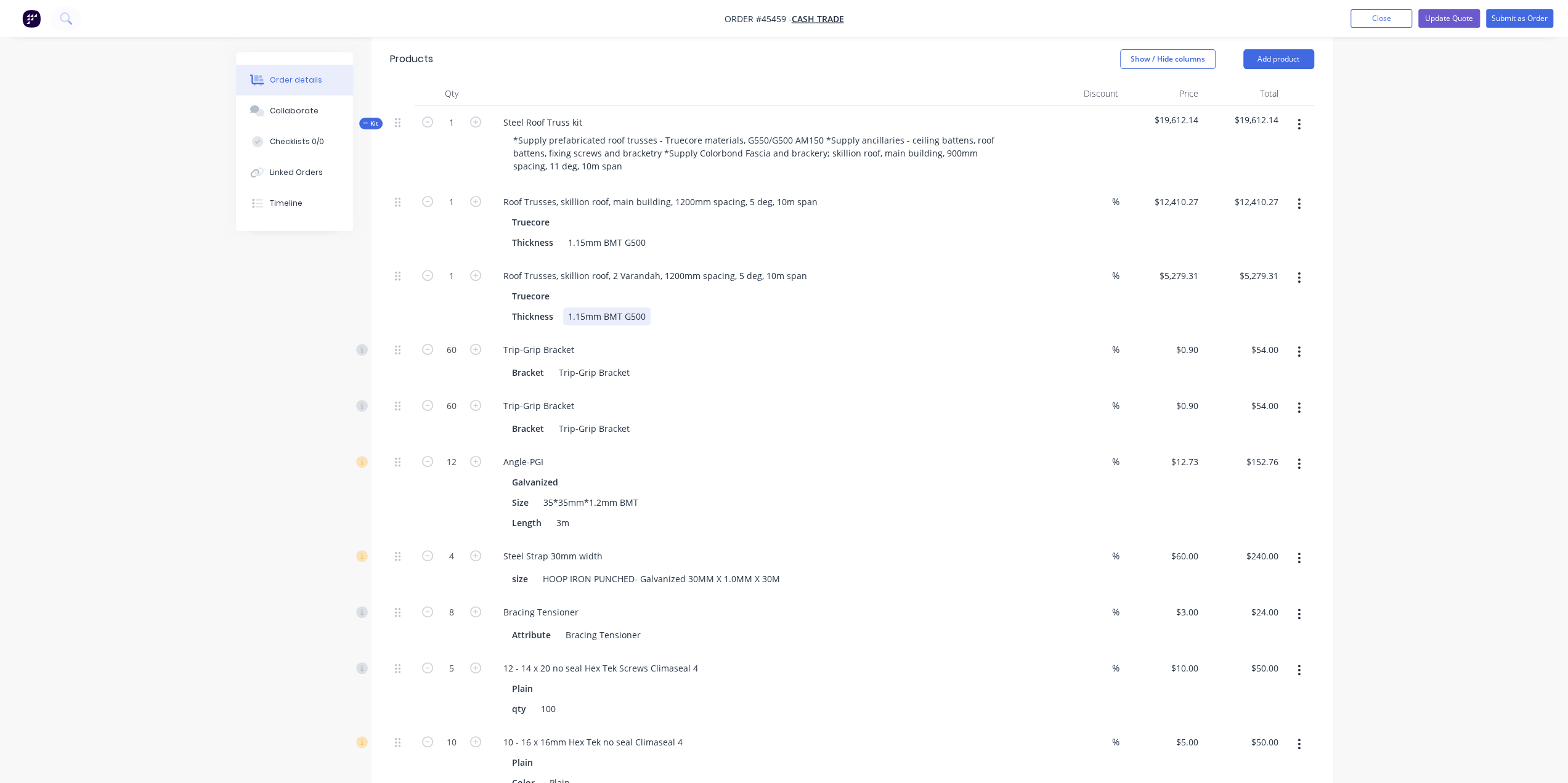
scroll to position [335, 0]
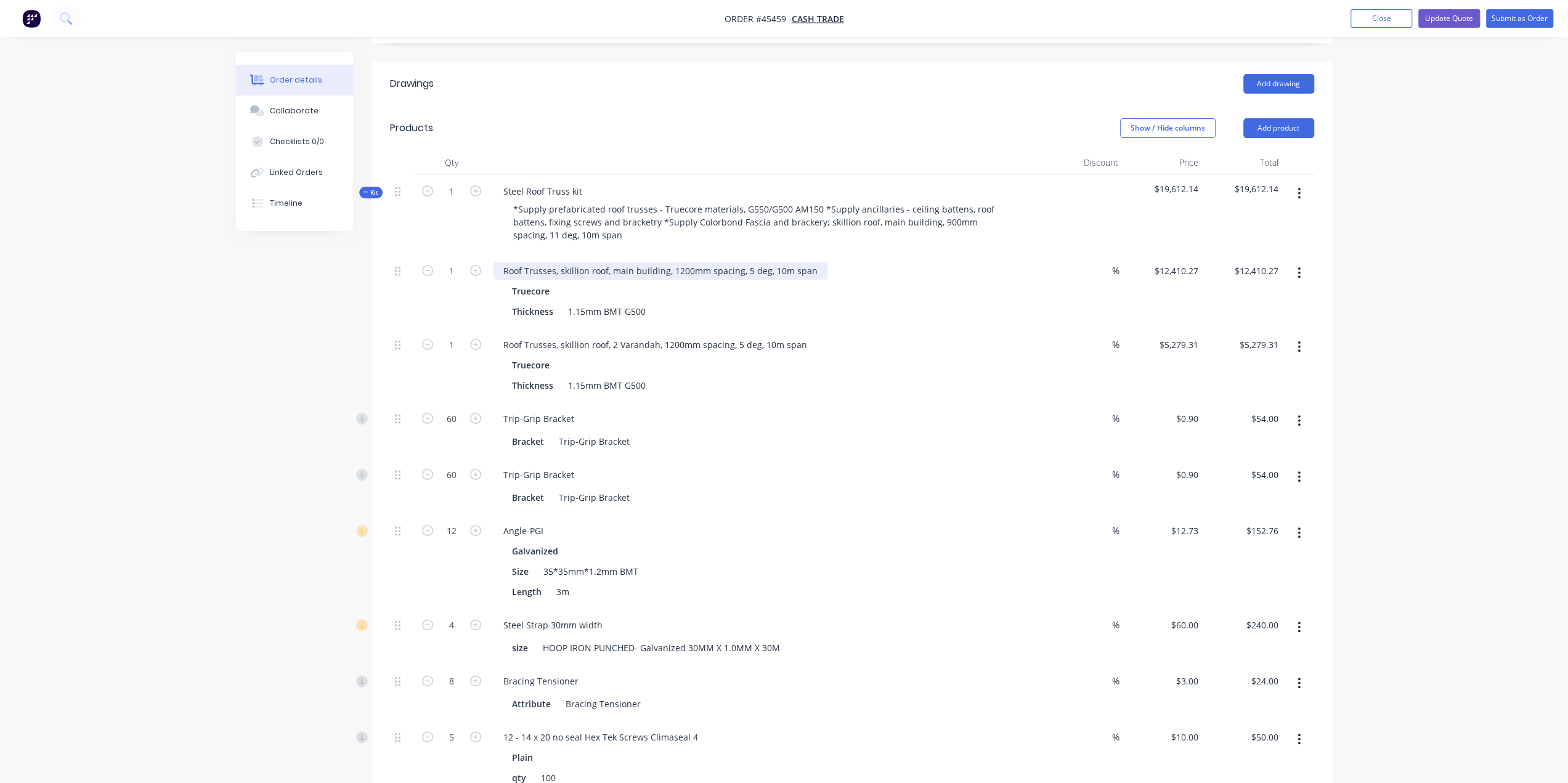
click at [611, 262] on div "Roof Trusses, skillion roof, main building, 1200mm spacing, 5 deg, 10m span" at bounding box center [660, 270] width 334 height 18
click at [696, 262] on div "Roof Trusses, skillion roof, main building, 1200mm spacing, 5 deg, 10m span" at bounding box center [660, 270] width 334 height 18
click at [605, 262] on div "Roof Trusses, skillion roof, main building, 1200mm spacing, 5 deg, 10m span" at bounding box center [660, 270] width 334 height 18
click at [717, 376] on div "Thickness 1.15mm BMT G500" at bounding box center [763, 385] width 513 height 18
drag, startPoint x: 610, startPoint y: 306, endPoint x: 673, endPoint y: 320, distance: 64.5
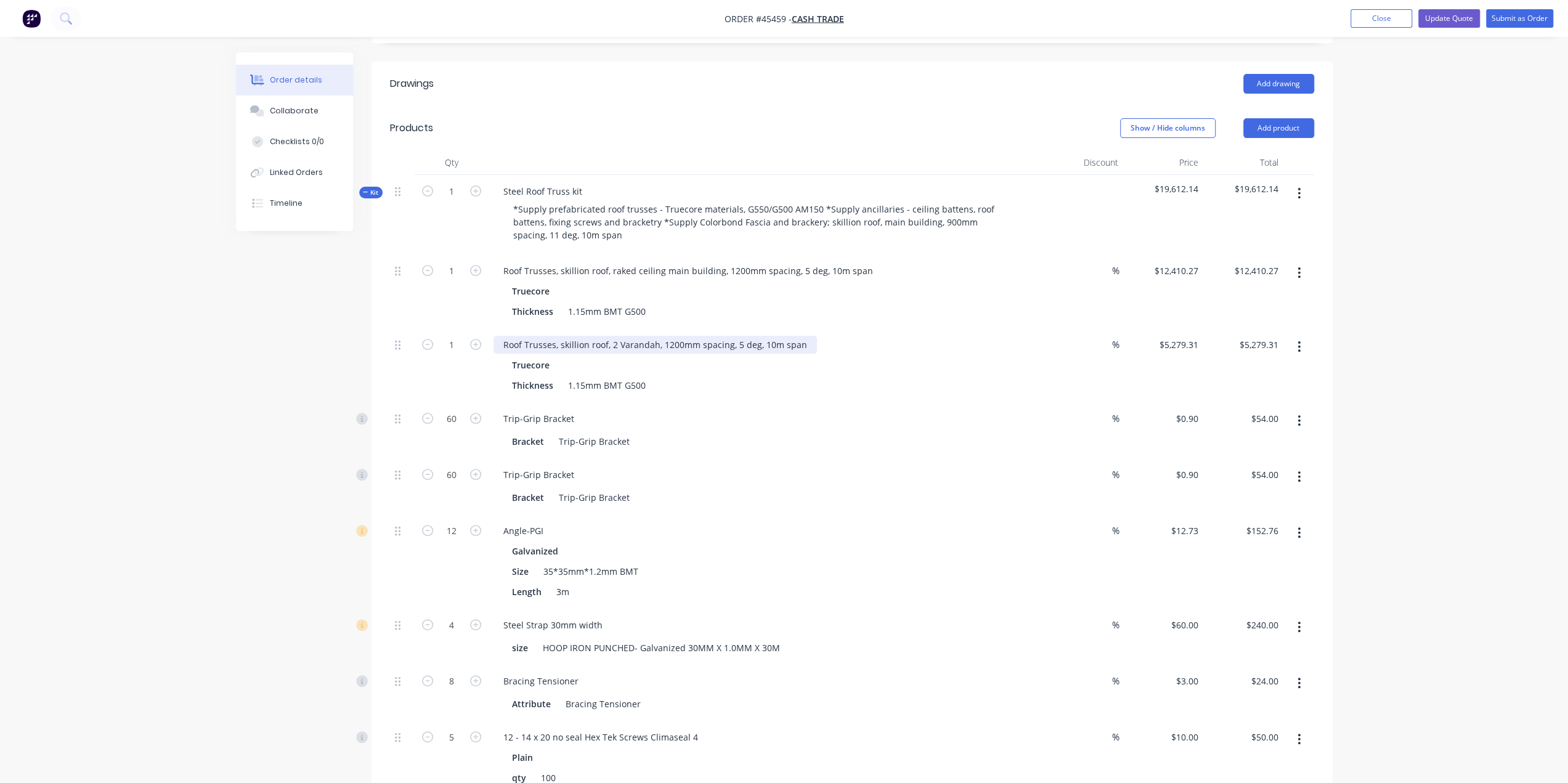
click at [611, 336] on div "Roof Trusses, skillion roof, 2 Varandah, 1200mm spacing, 5 deg, 10m span" at bounding box center [655, 344] width 323 height 18
click at [658, 262] on div "Roof Trusses, skillion roof, raked ceiling main building, 1200mm spacing, 5 deg…" at bounding box center [688, 270] width 389 height 18
click at [688, 336] on div "Roof Trusses, skillion roof, raked ceiling, 2 Varandah, 1200mm spacing, 5 deg, …" at bounding box center [684, 344] width 381 height 18
click at [775, 410] on div "Trip-Grip Bracket" at bounding box center [766, 418] width 545 height 18
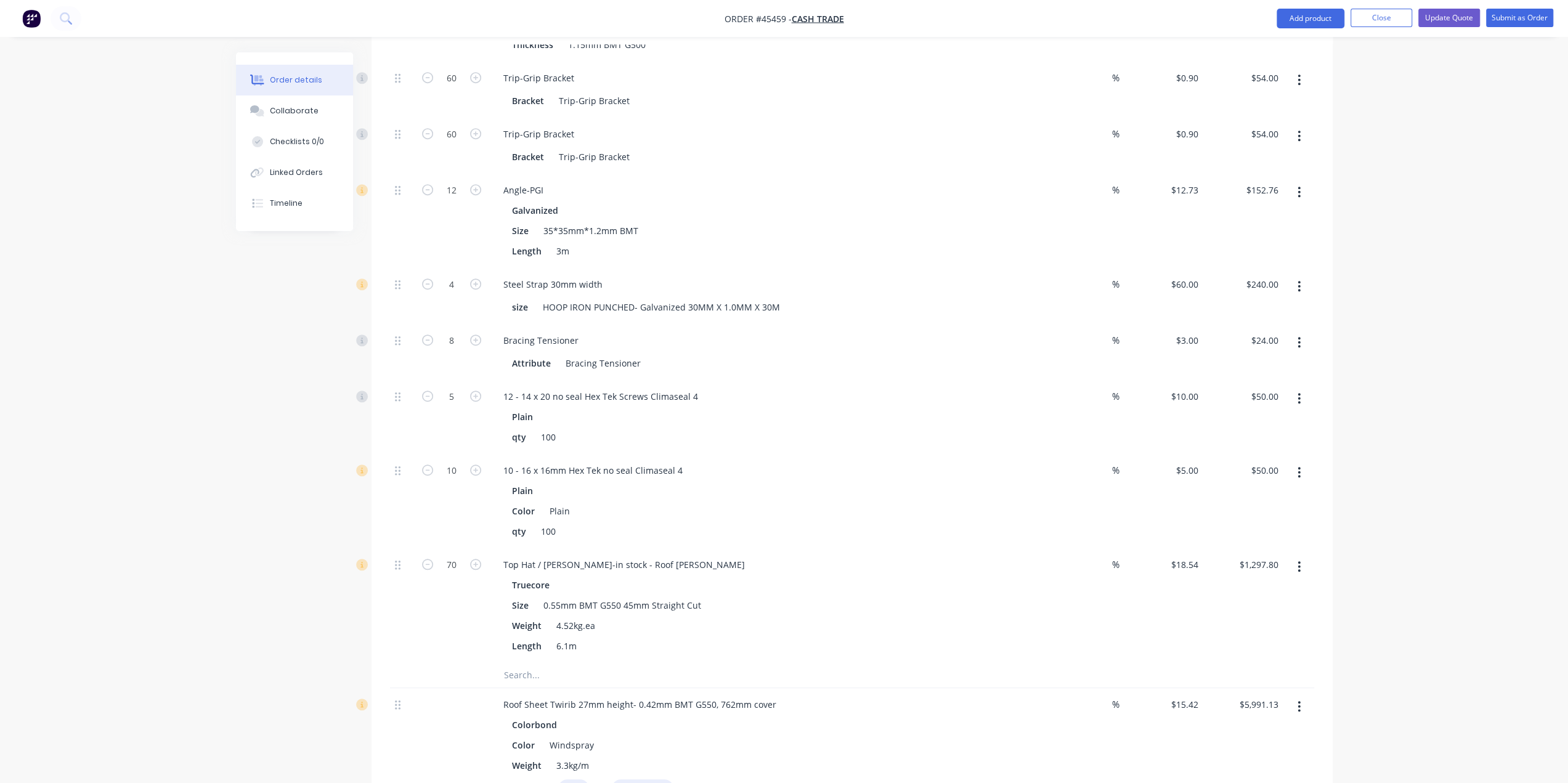
scroll to position [863, 0]
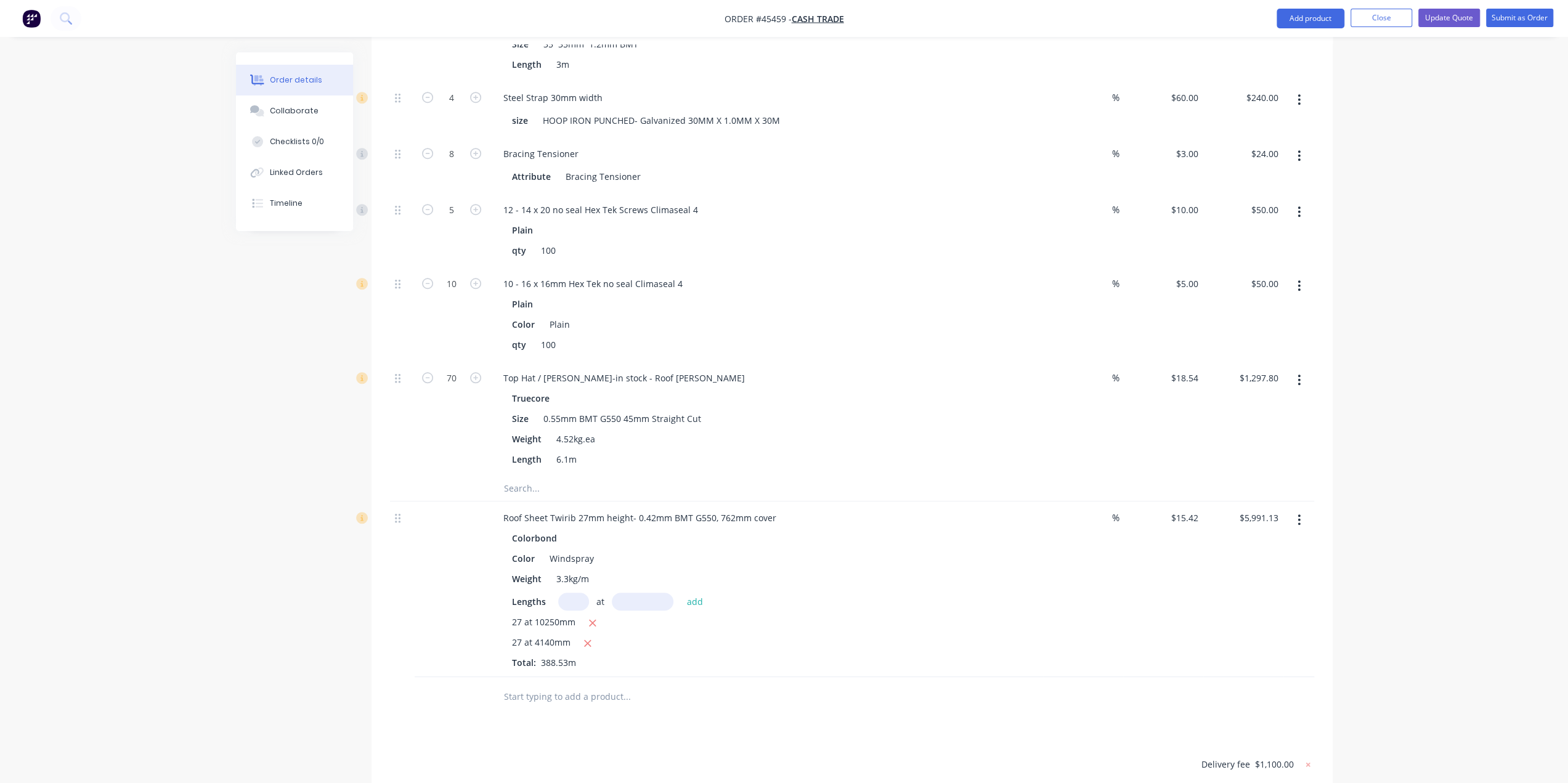
click at [1291, 509] on button "button" at bounding box center [1299, 520] width 29 height 22
click at [1250, 568] on div "Duplicate" at bounding box center [1256, 577] width 95 height 18
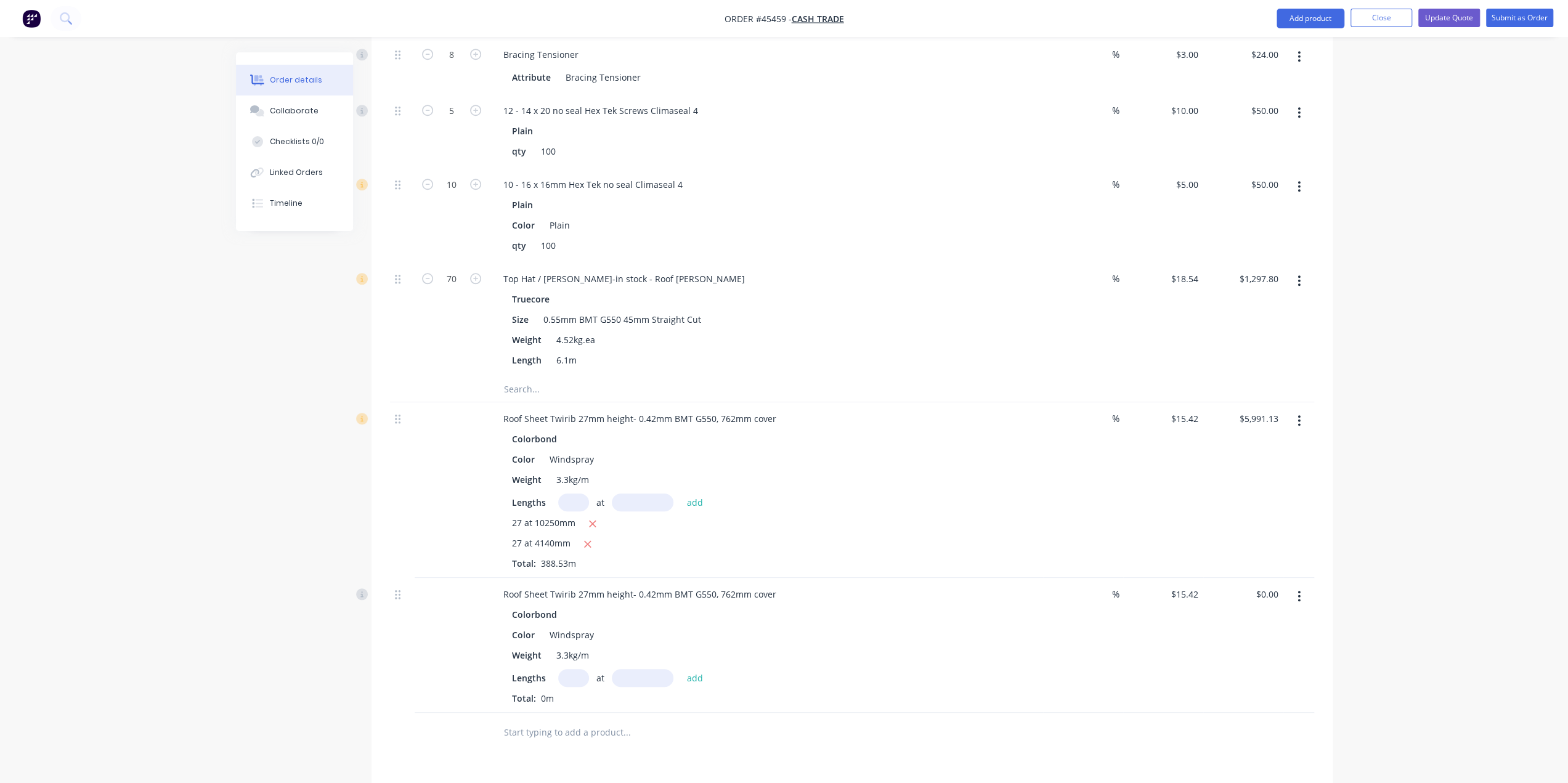
scroll to position [986, 0]
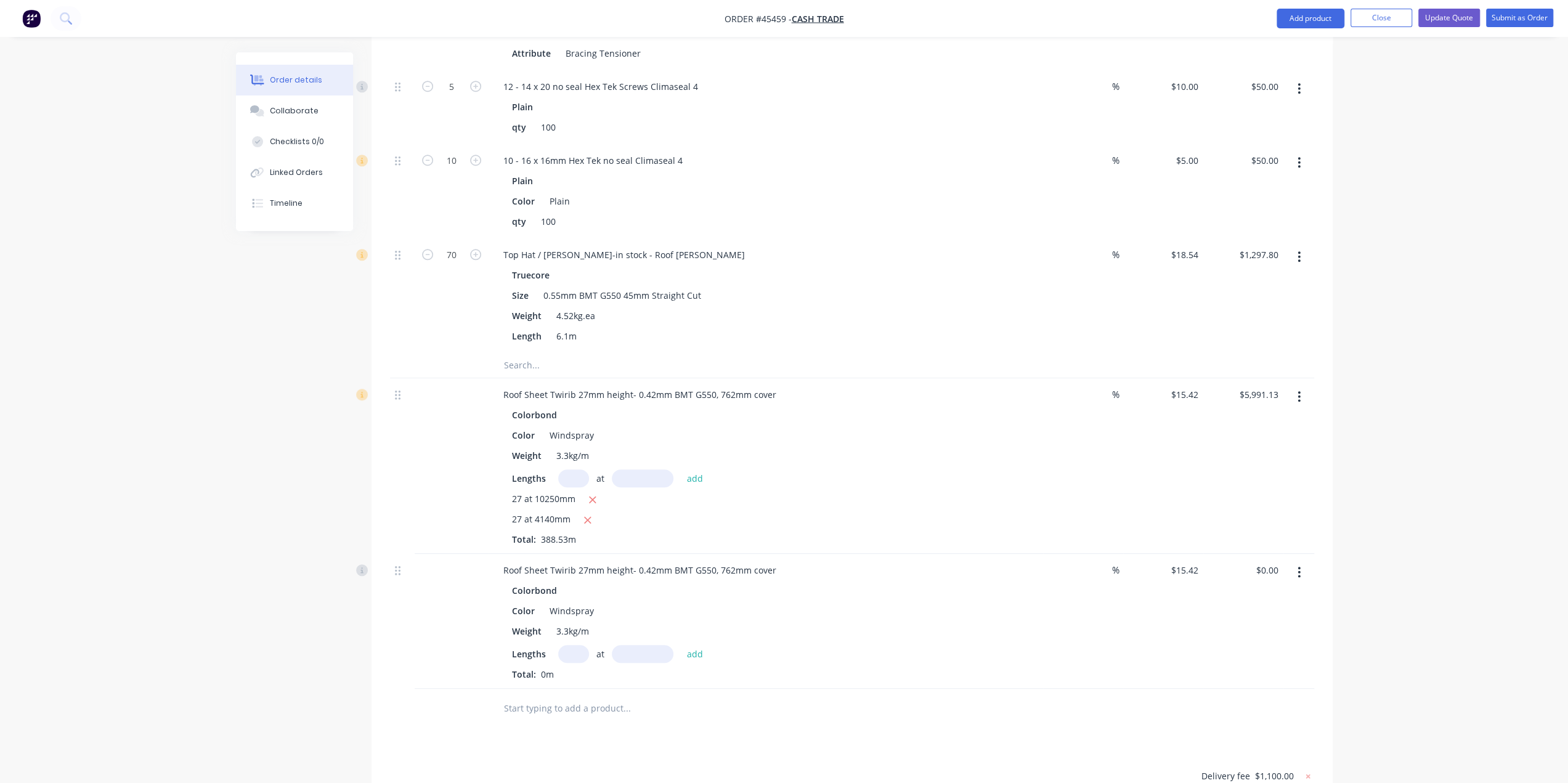
click at [569, 645] on input "text" at bounding box center [573, 653] width 30 height 18
type input "12"
type input "10250"
click at [681, 645] on button "add" at bounding box center [695, 653] width 29 height 16
type input "$1,896.66"
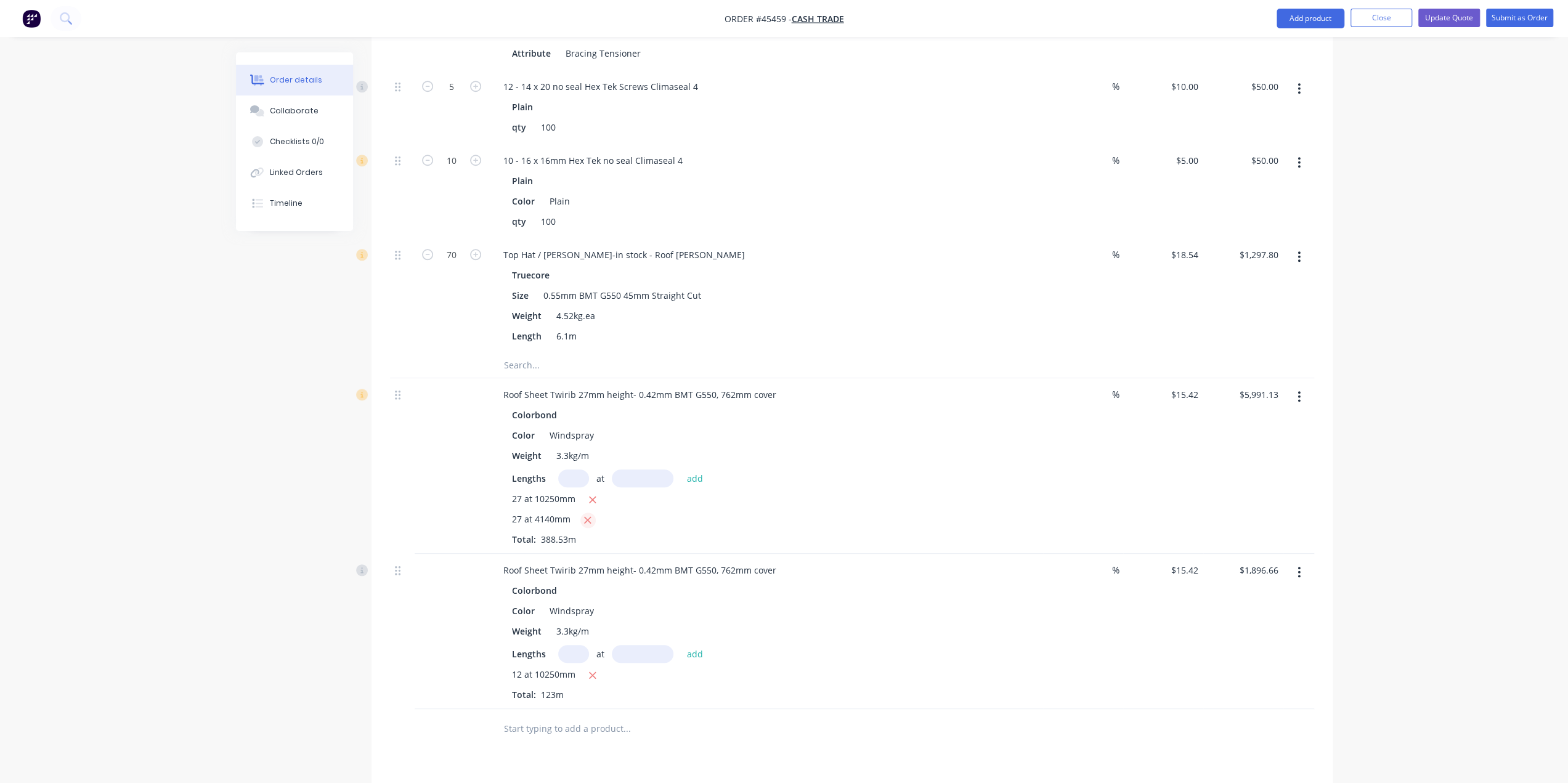
click at [589, 517] on icon "button" at bounding box center [588, 520] width 7 height 7
type input "$4,267.49"
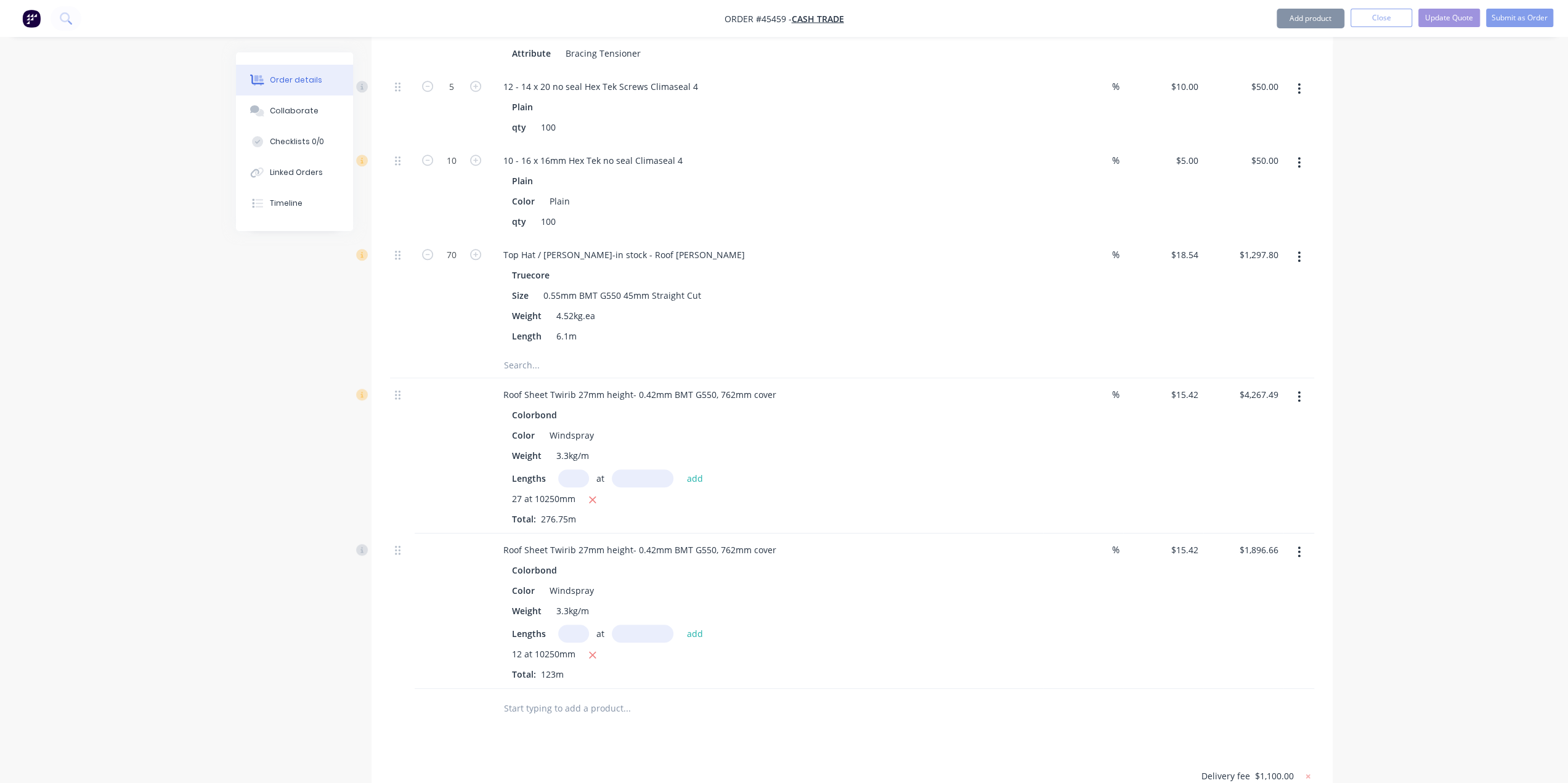
click at [990, 582] on div "Colorbond Color Windspray Weight 3.3kg/m Lengths at add 12 at 10250mm Total: 12…" at bounding box center [766, 621] width 545 height 119
click at [774, 386] on div "Roof Sheet Twirib 27mm height- 0.42mm BMT G550, 762mm cover" at bounding box center [639, 394] width 293 height 18
click at [784, 386] on div "Roof Sheet Twirib 27mm height- 0.42mm BMT G550, 762mm cover - main Building" at bounding box center [672, 394] width 358 height 18
click at [769, 541] on div "Roof Sheet Twirib 27mm height- 0.42mm BMT G550, 762mm cover" at bounding box center [639, 550] width 293 height 18
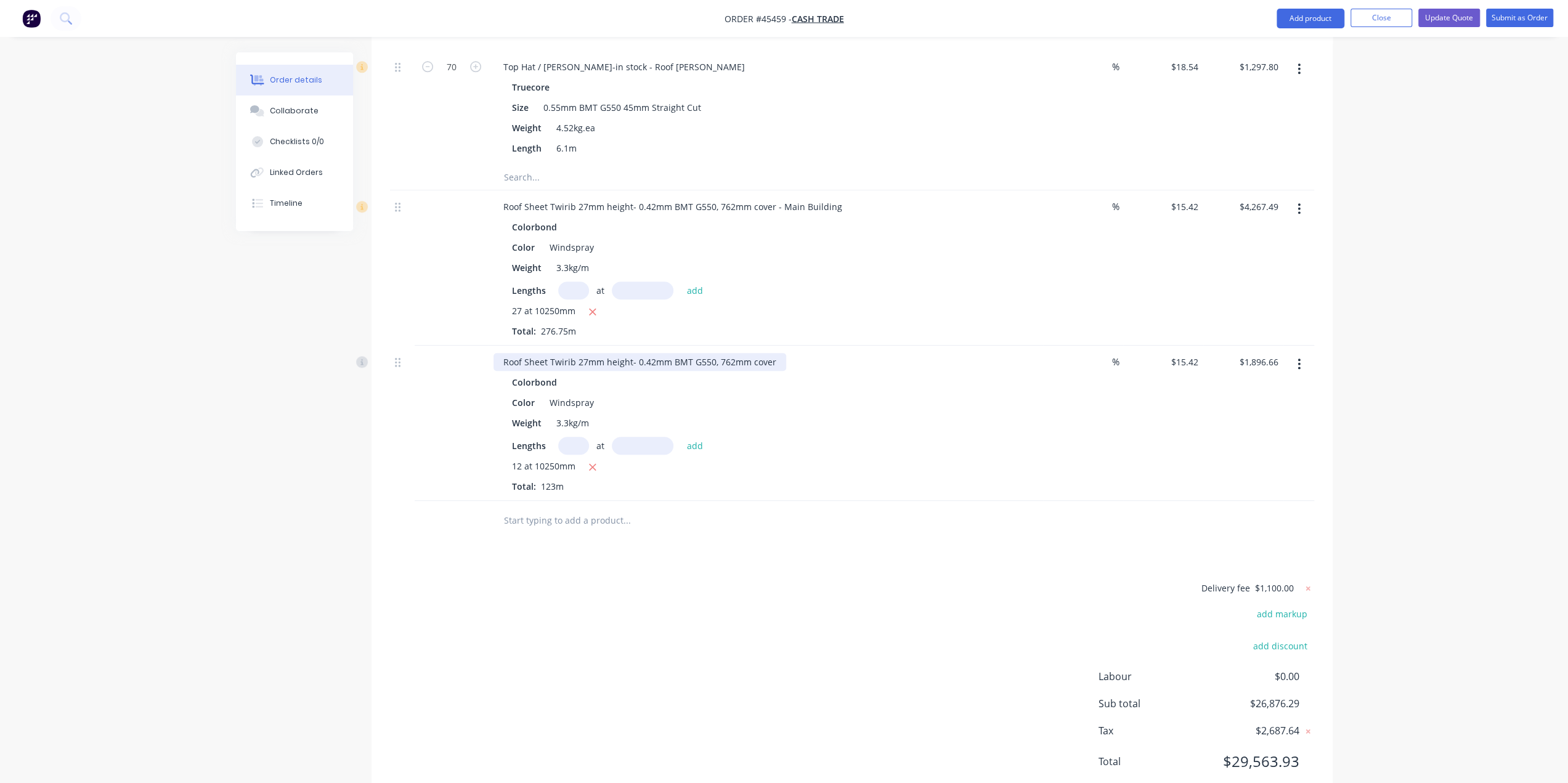
click at [770, 353] on div "Roof Sheet Twirib 27mm height- 0.42mm BMT G550, 762mm cover" at bounding box center [639, 361] width 293 height 18
click at [933, 525] on div "Drawings Add drawing Products Show / Hide columns Add product Qty Discount Pric…" at bounding box center [852, 13] width 961 height 1580
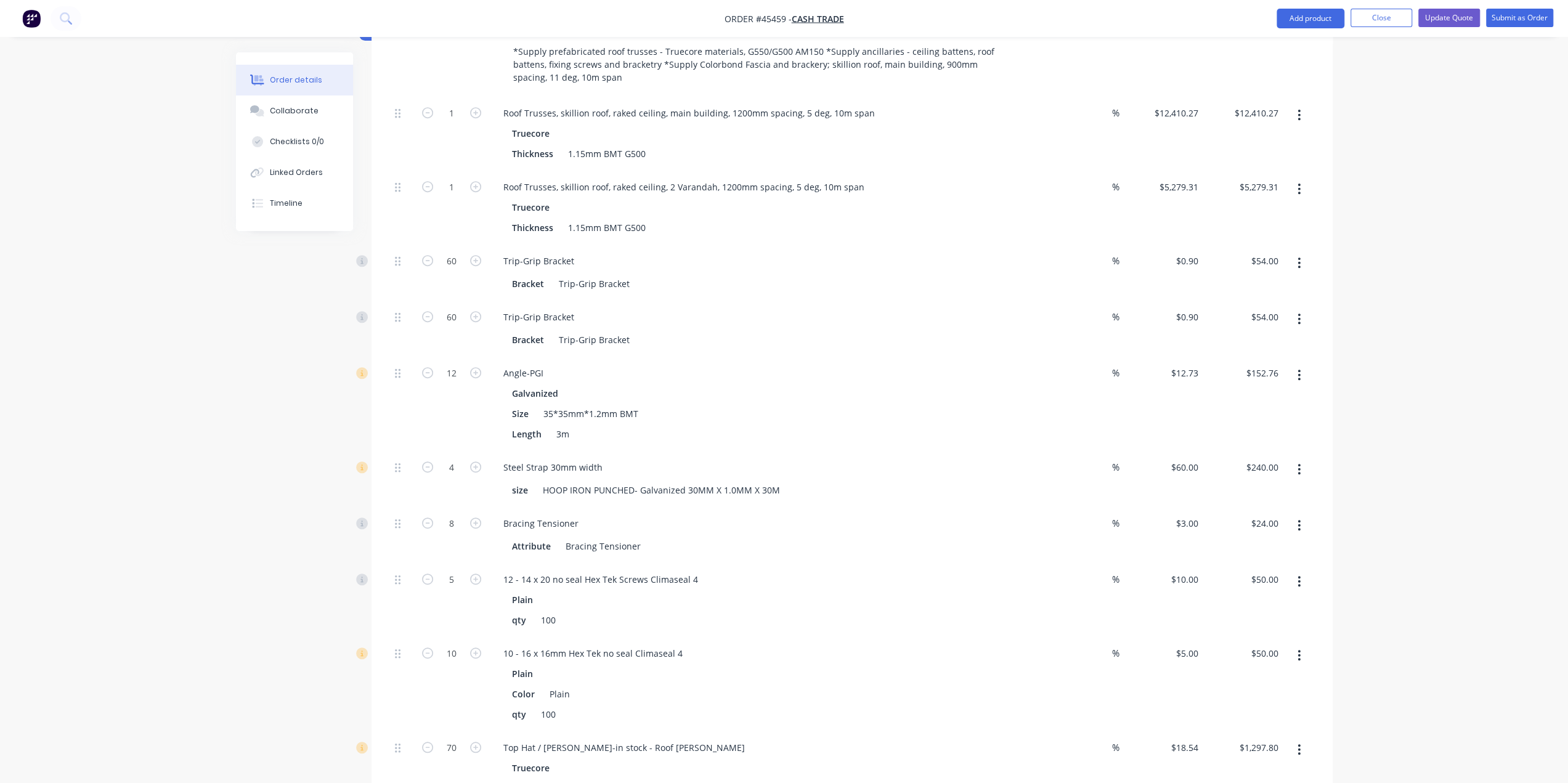
scroll to position [475, 0]
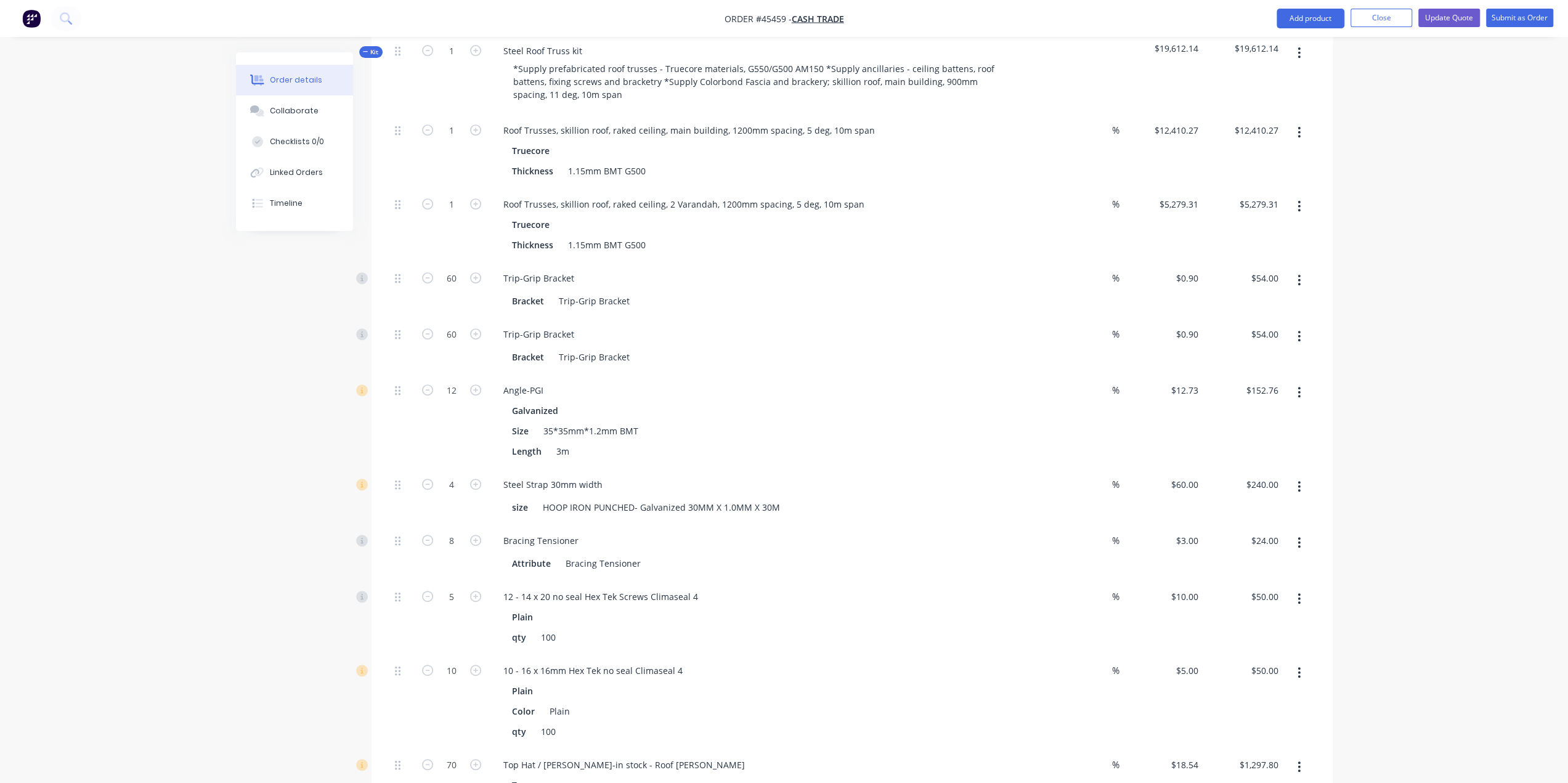
click at [452, 525] on div "8" at bounding box center [451, 553] width 74 height 56
click at [454, 532] on input "8" at bounding box center [451, 541] width 32 height 19
type input "12"
type input "$36.00"
click at [70, 496] on div "Order details Collaborate Checklists 0/0 Linked Orders Timeline Order details C…" at bounding box center [784, 522] width 1568 height 1995
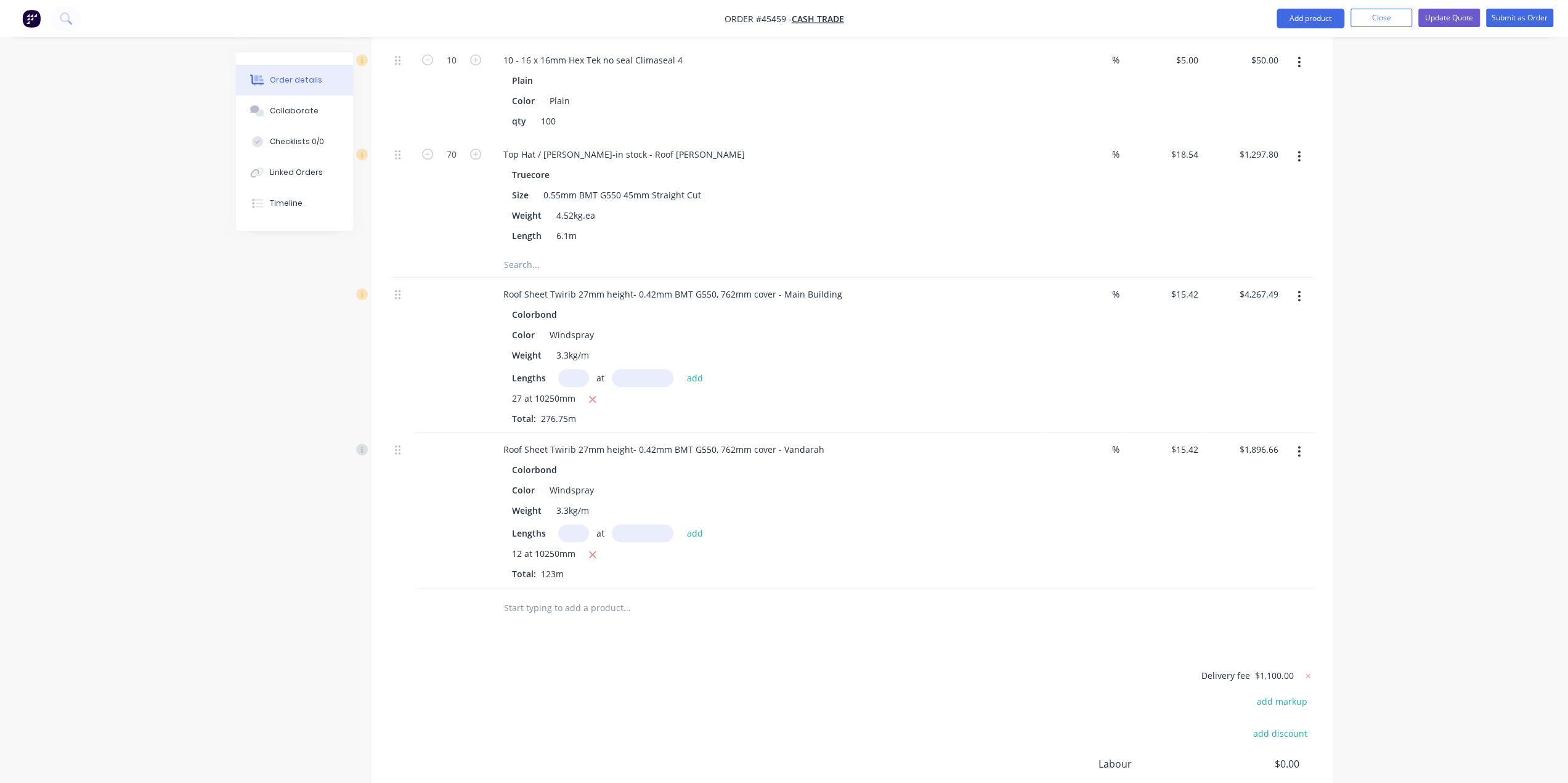
scroll to position [1174, 0]
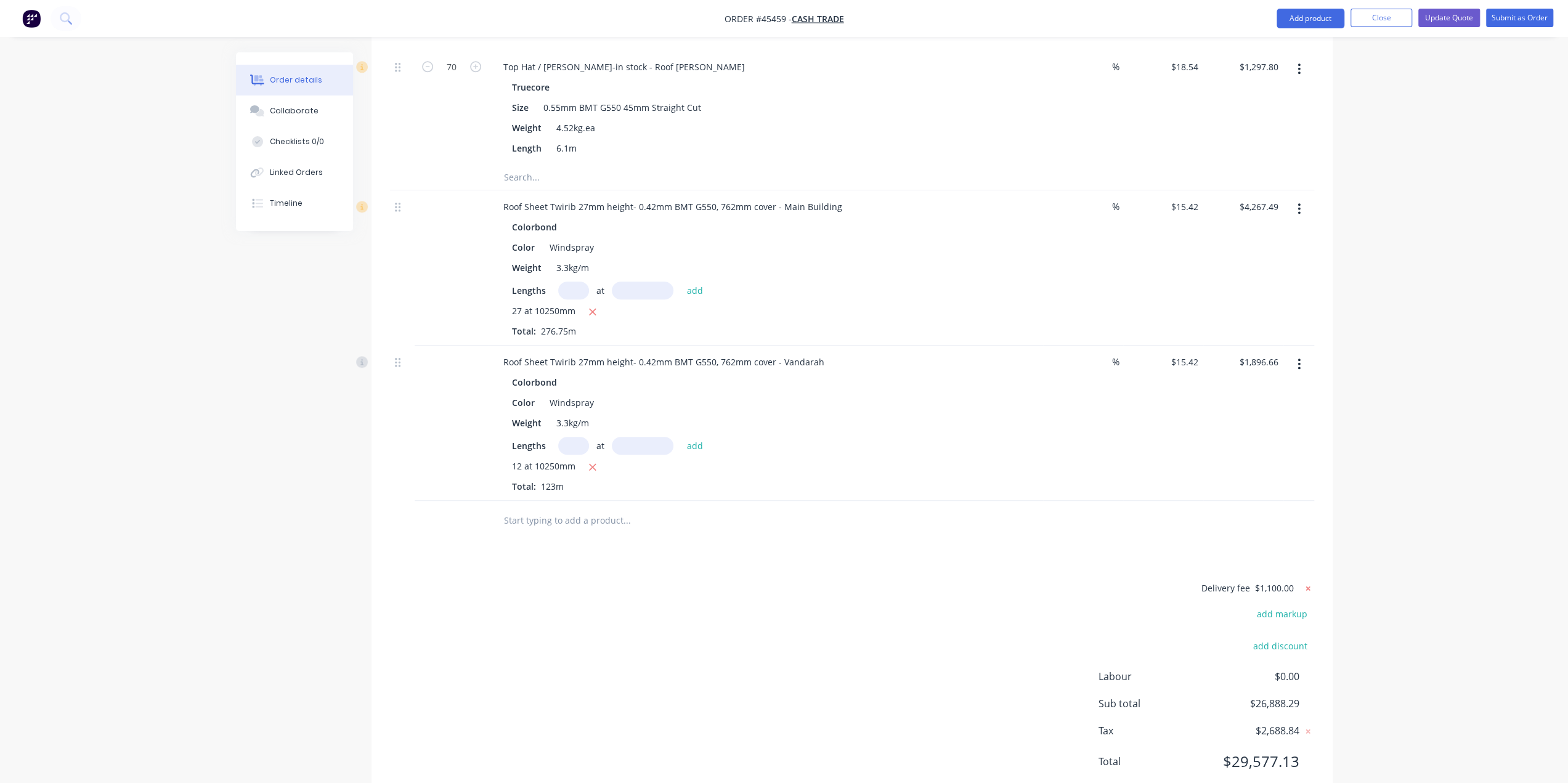
click at [1308, 582] on icon at bounding box center [1308, 589] width 12 height 12
click at [1284, 580] on button "add delivery fee" at bounding box center [1275, 588] width 80 height 16
type input "1160"
click input "submit" at bounding box center [0, 0] width 0 height 0
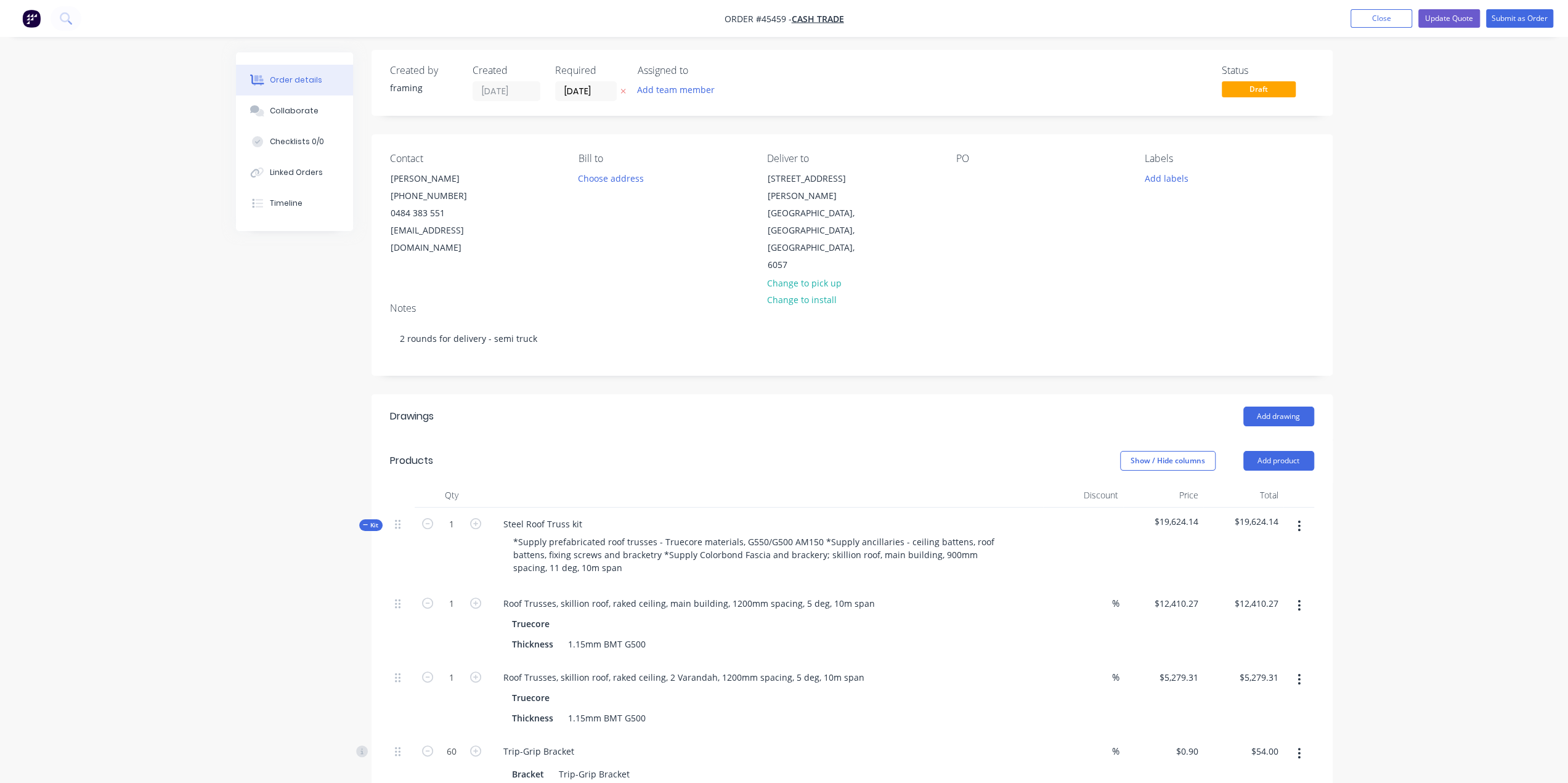
scroll to position [0, 0]
drag, startPoint x: 1521, startPoint y: 333, endPoint x: 1497, endPoint y: 326, distance: 25.0
click at [1450, 16] on button "Update Quote" at bounding box center [1449, 19] width 62 height 19
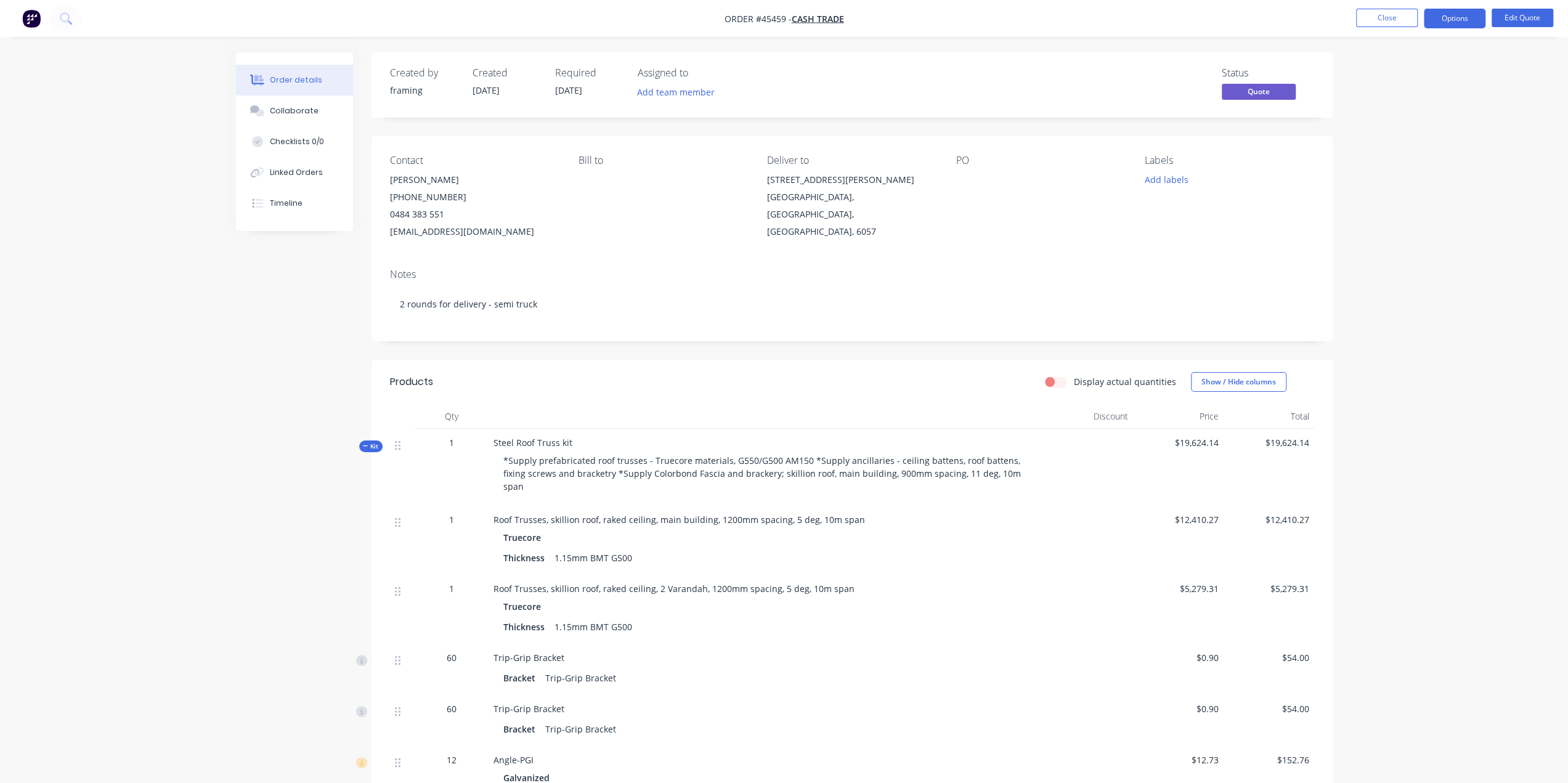
drag, startPoint x: 852, startPoint y: 509, endPoint x: 452, endPoint y: 511, distance: 400.0
click at [452, 511] on div "1 Roof Trusses, skillion roof, raked ceiling, main building, 1200mm spacing, 5 …" at bounding box center [852, 540] width 924 height 69
click at [1516, 16] on button "Edit Quote" at bounding box center [1522, 18] width 62 height 19
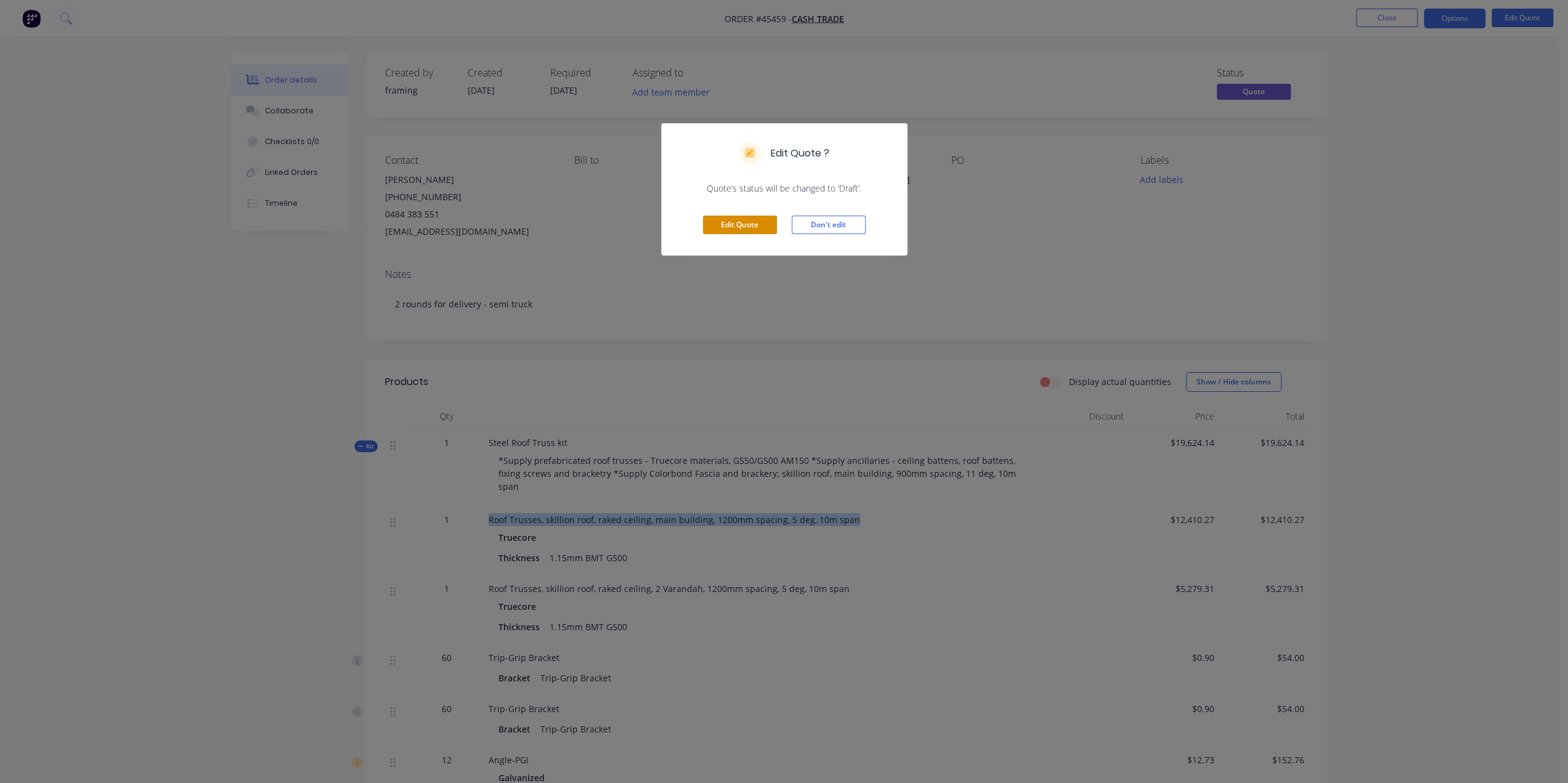
click at [732, 226] on button "Edit Quote" at bounding box center [740, 225] width 74 height 19
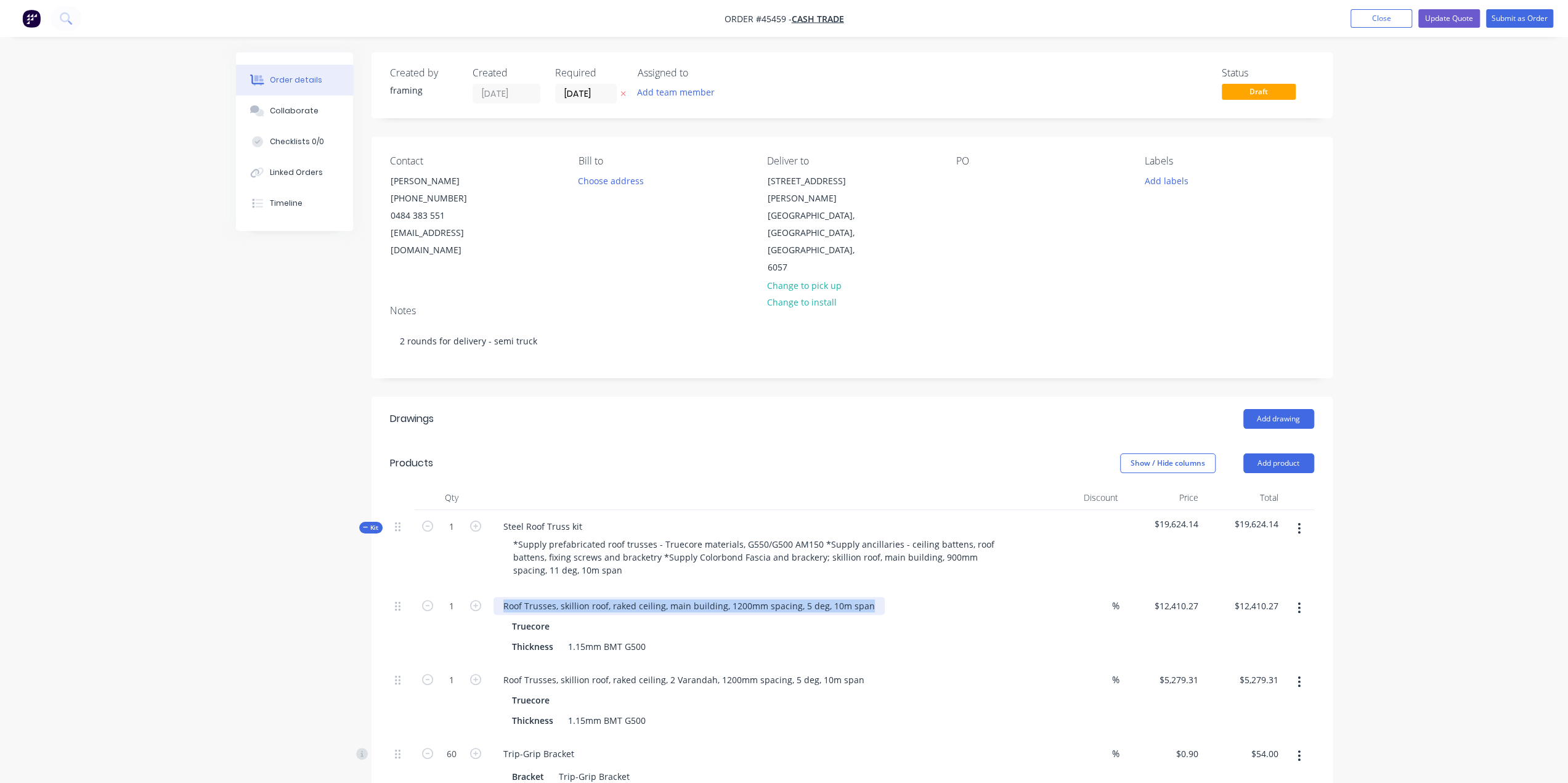
drag, startPoint x: 869, startPoint y: 571, endPoint x: 482, endPoint y: 575, distance: 387.0
click at [482, 589] on div "1 Roof Trusses, skillion roof, raked ceiling, main building, 1200mm spacing, 5 …" at bounding box center [852, 626] width 924 height 74
copy div "Roof Trusses, skillion roof, raked ceiling, main building, 1200mm spacing, 5 de…"
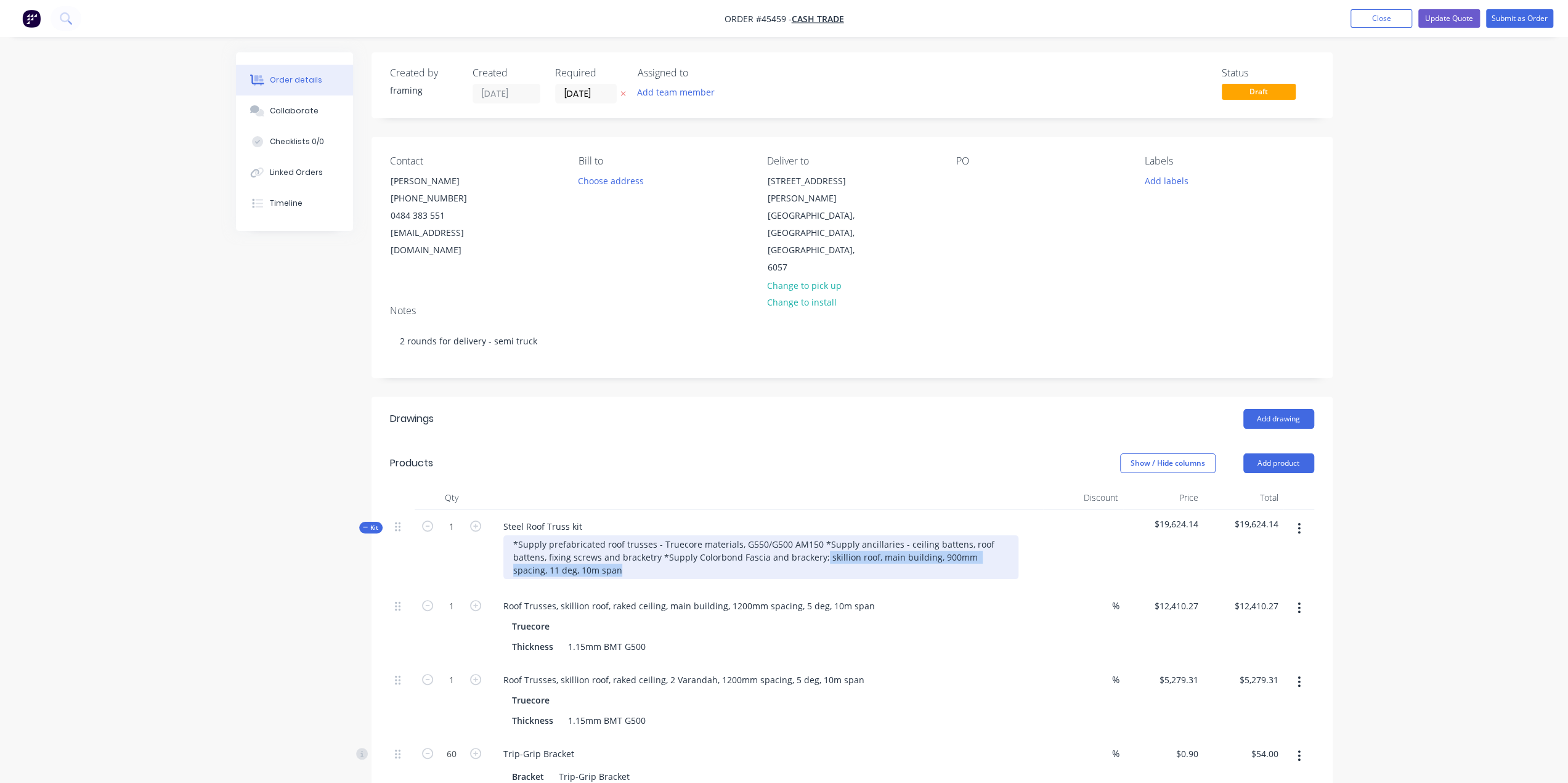
drag, startPoint x: 820, startPoint y: 521, endPoint x: 871, endPoint y: 545, distance: 56.4
click at [871, 545] on div "Steel Roof Truss kit *Supply prefabricated roof trusses - Truecore materials, G…" at bounding box center [766, 550] width 554 height 80
paste div
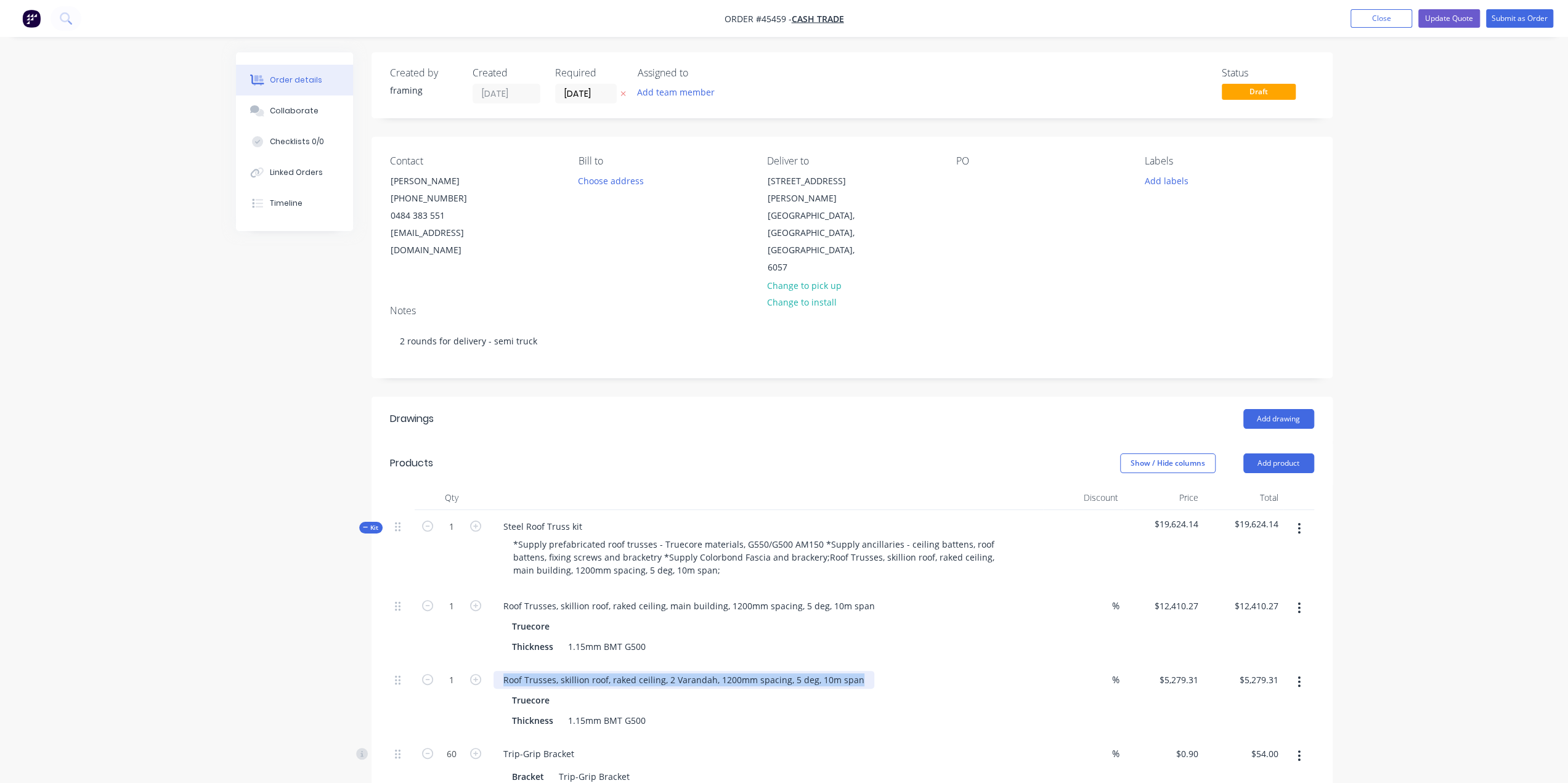
drag, startPoint x: 860, startPoint y: 646, endPoint x: 409, endPoint y: 639, distance: 451.1
click at [409, 664] on div "1 Roof Trusses, skillion roof, raked ceiling, 2 Varandah, 1200mm spacing, 5 deg…" at bounding box center [852, 700] width 924 height 74
copy div "Roof Trusses, skillion roof, raked ceiling, 2 Varandah, 1200mm spacing, 5 deg, …"
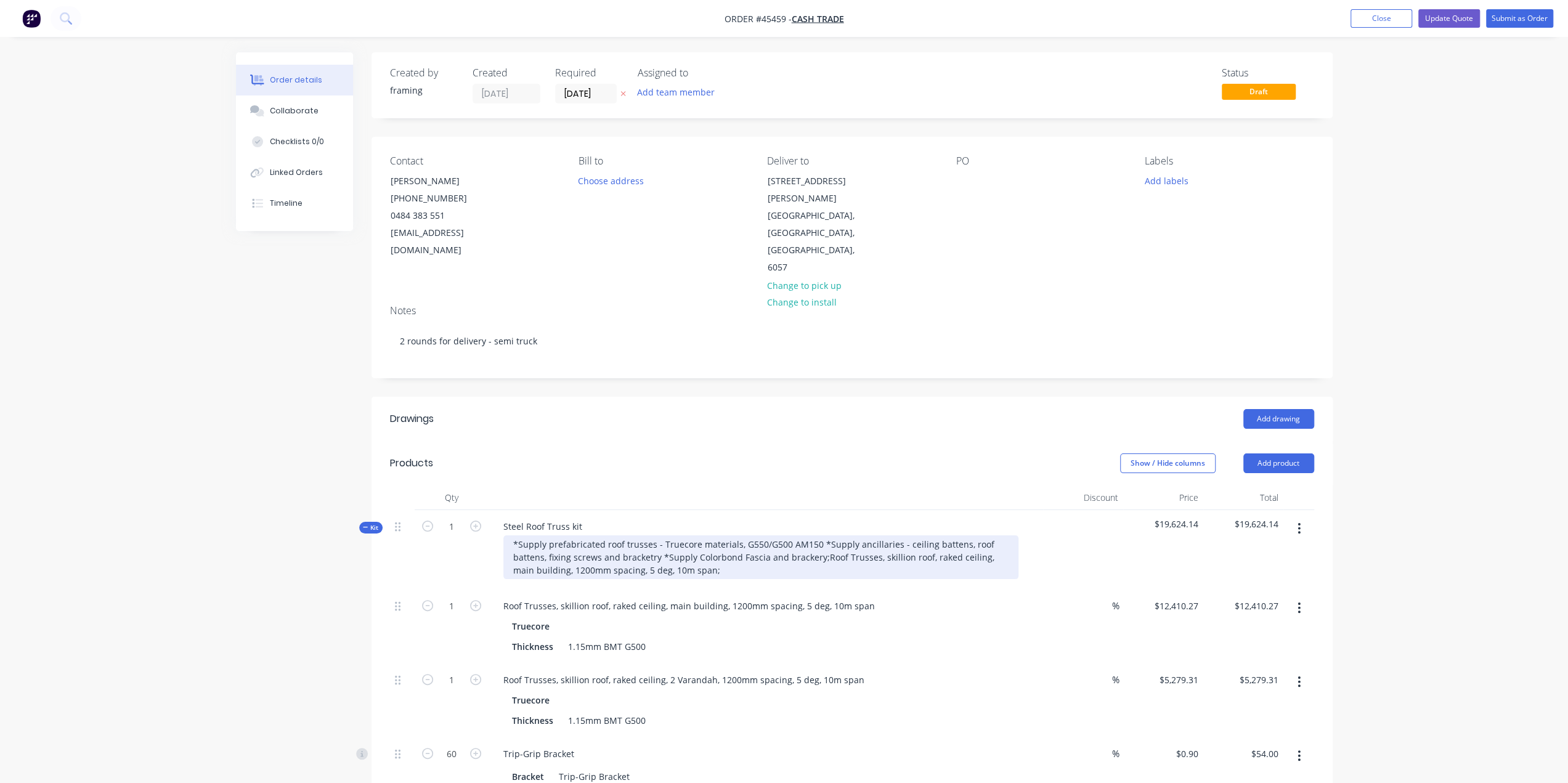
click at [713, 536] on div "*Supply prefabricated roof trusses - Truecore materials, G550/G500 AM150 *Suppl…" at bounding box center [761, 557] width 515 height 44
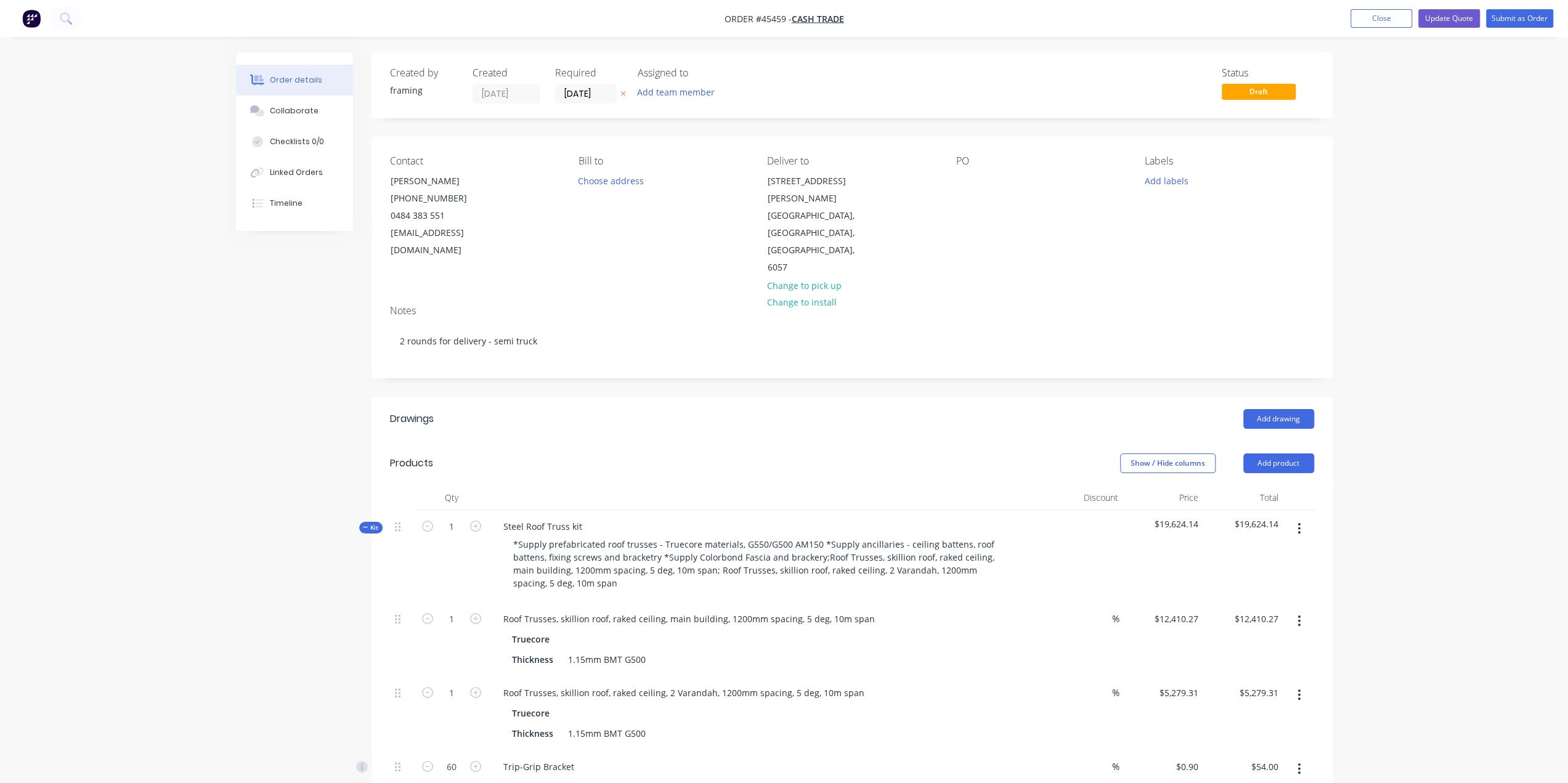
click at [965, 677] on div "Roof Trusses, skillion roof, raked ceiling, 2 Varandah, 1200mm spacing, 5 deg, …" at bounding box center [766, 714] width 554 height 74
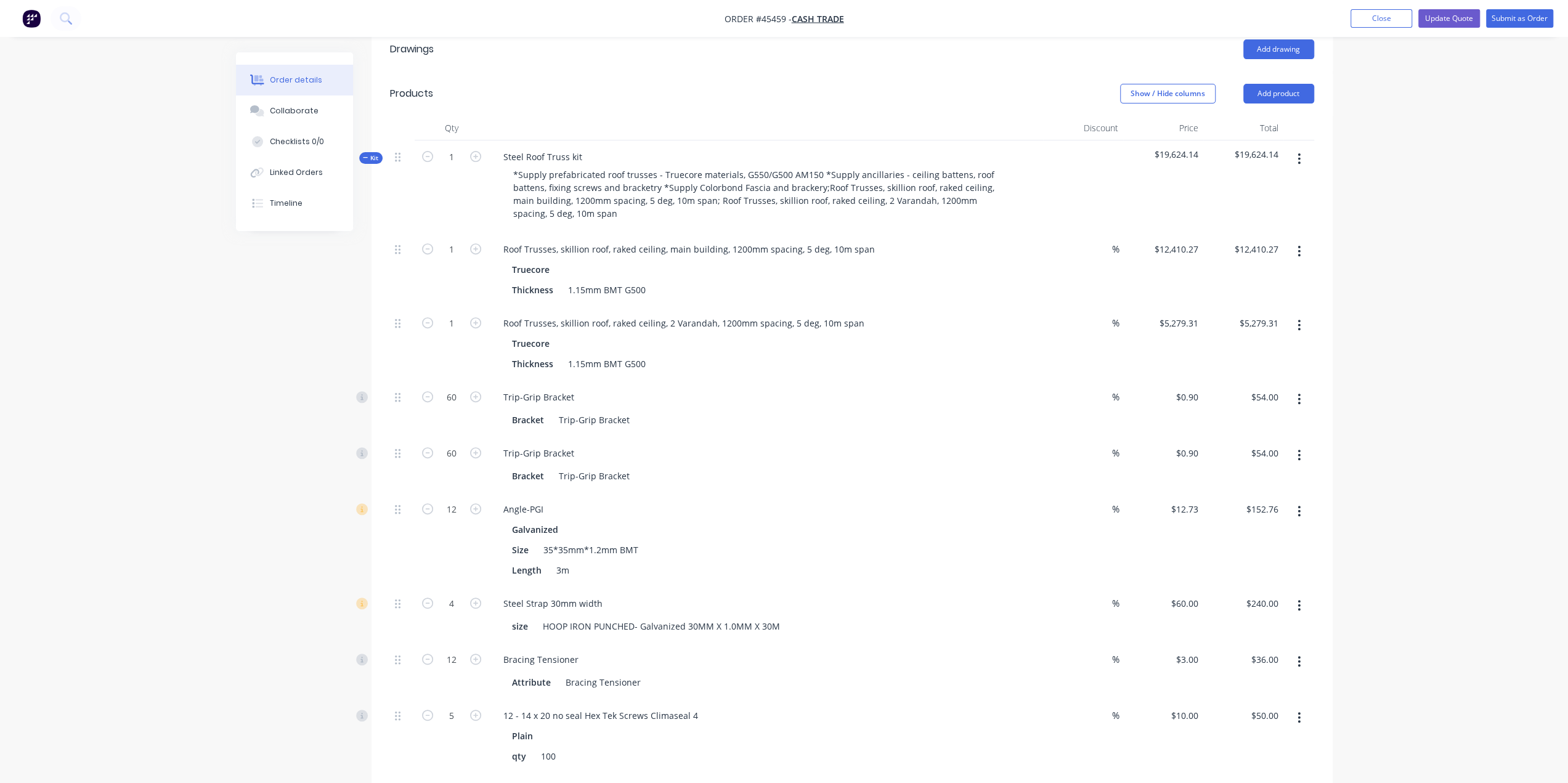
click at [1488, 342] on div "Order details Collaborate Checklists 0/0 Linked Orders Timeline Order details C…" at bounding box center [784, 634] width 1568 height 2009
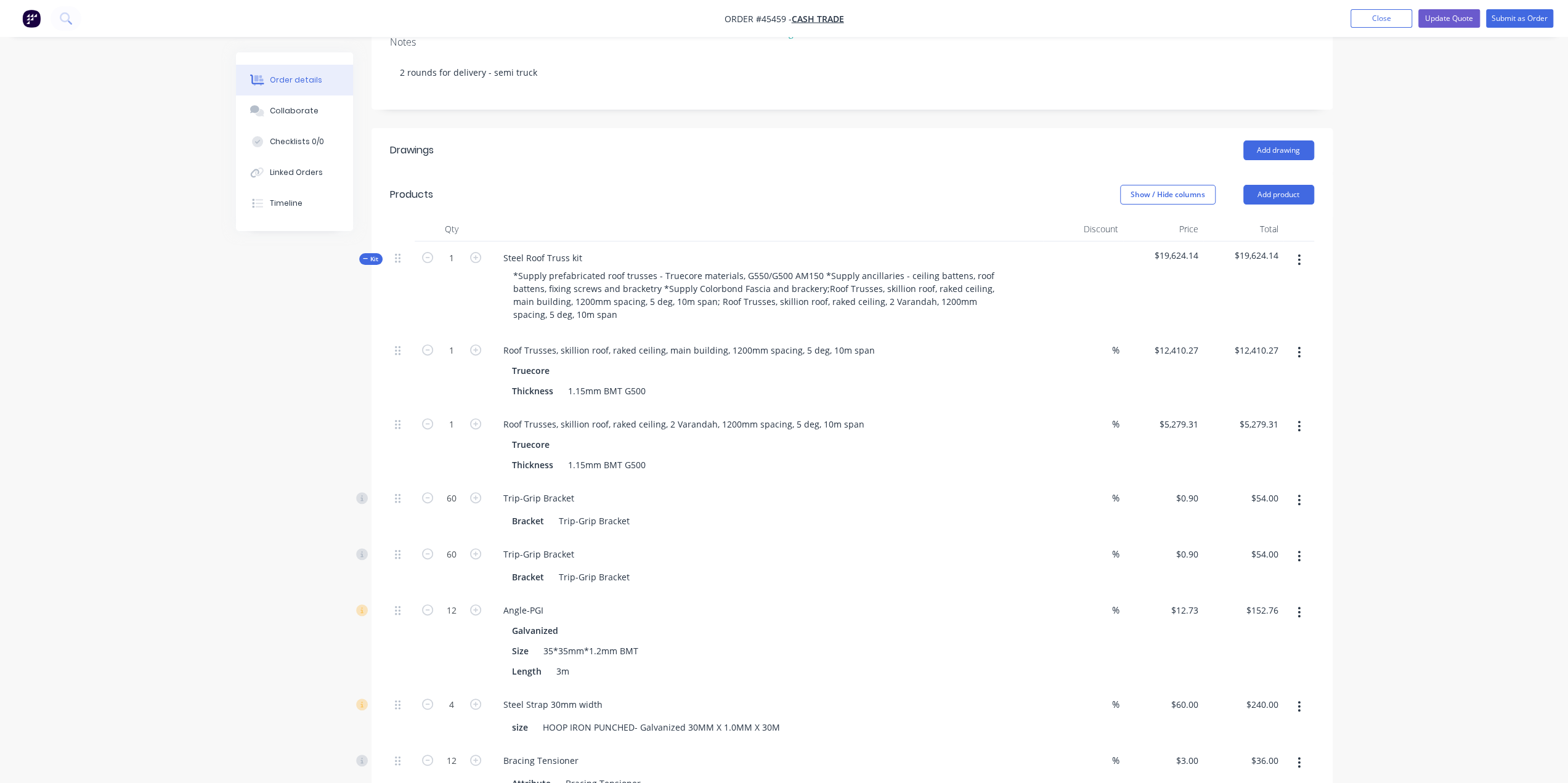
scroll to position [247, 0]
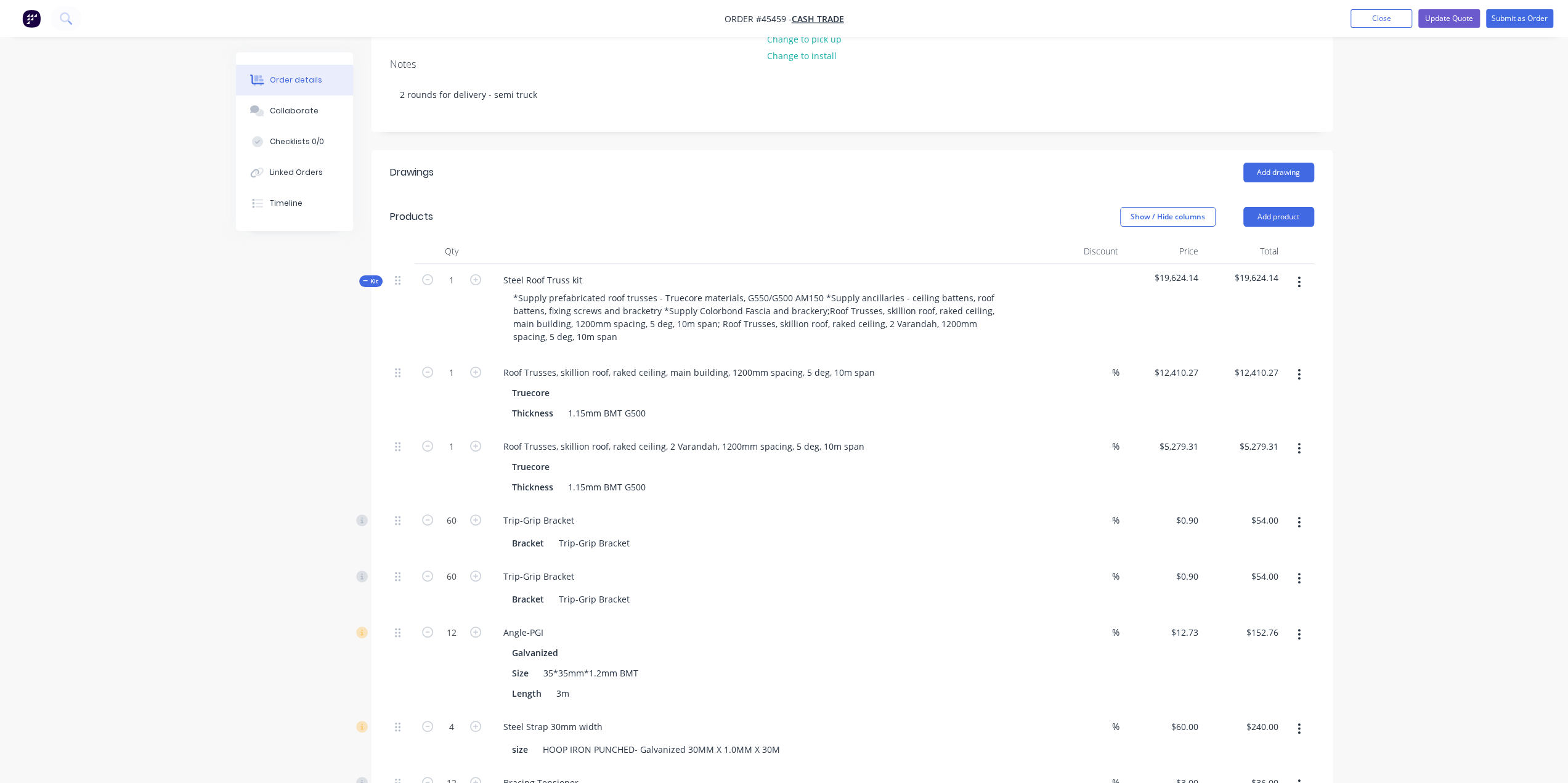
click at [1296, 271] on button "button" at bounding box center [1299, 282] width 29 height 22
click at [1279, 355] on div "Duplicate" at bounding box center [1256, 364] width 95 height 18
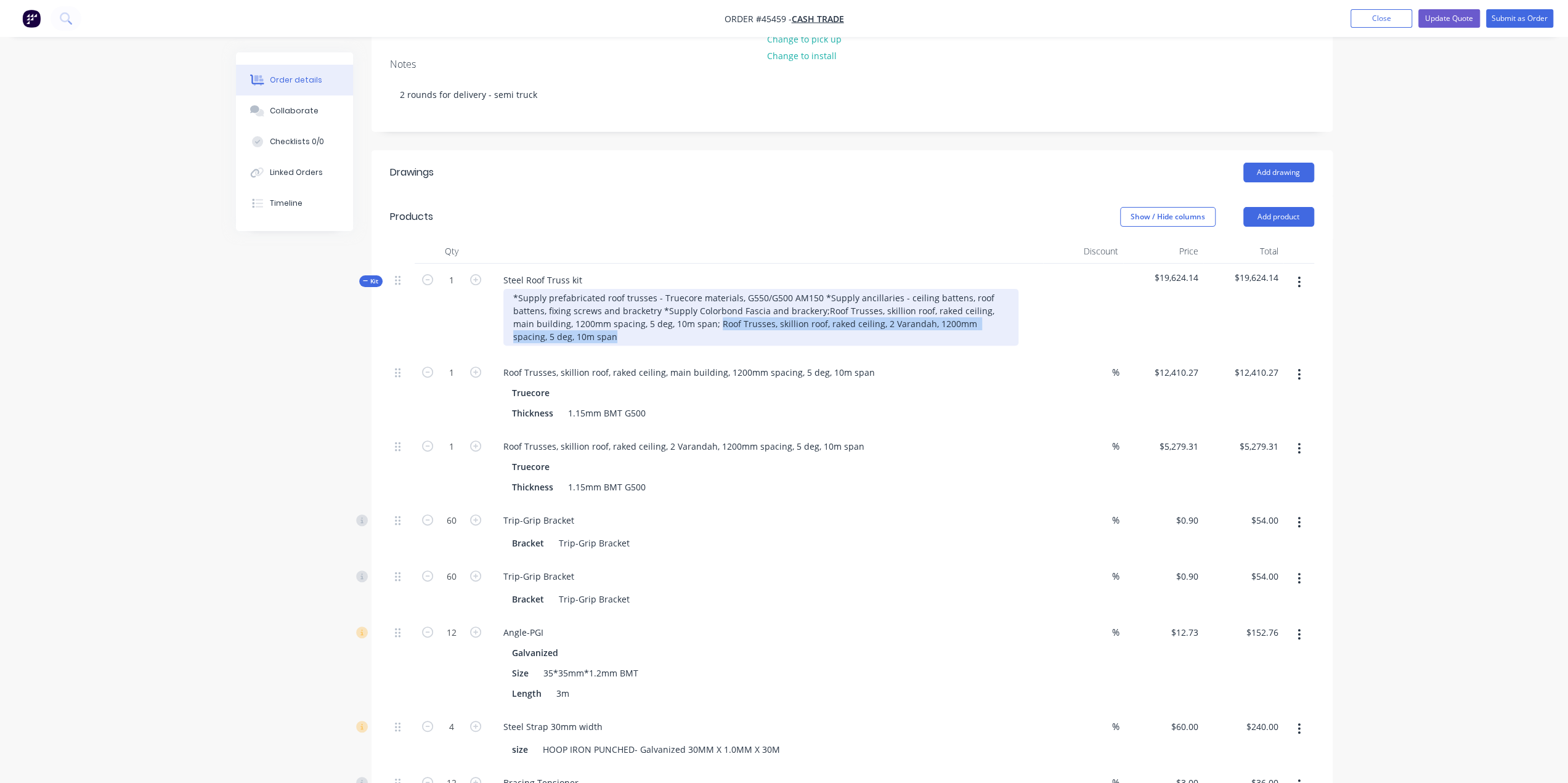
drag, startPoint x: 694, startPoint y: 288, endPoint x: 706, endPoint y: 303, distance: 19.2
click at [706, 303] on div "*Supply prefabricated roof trusses - Truecore materials, G550/G500 AM150 *Suppl…" at bounding box center [761, 317] width 515 height 57
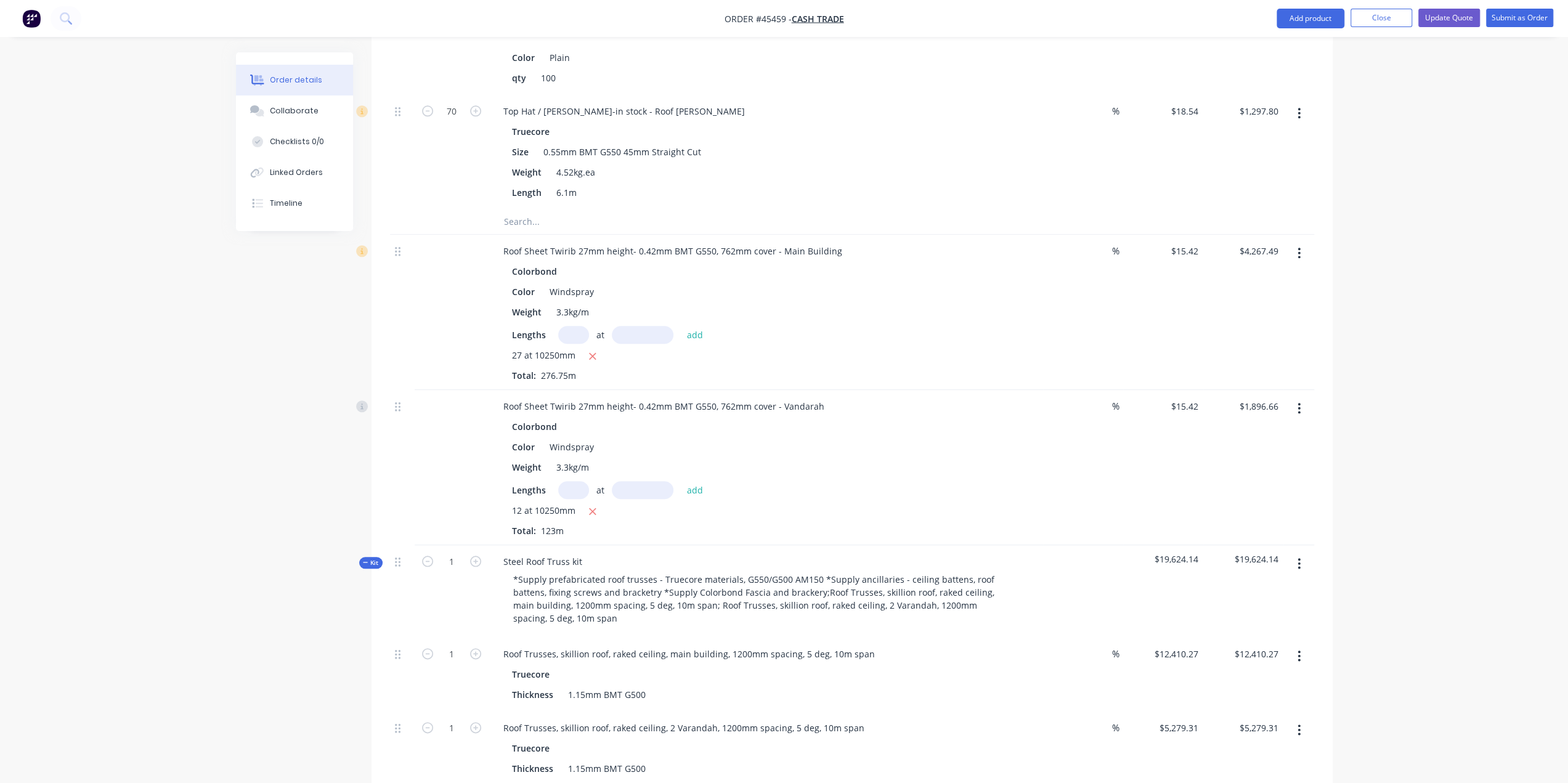
scroll to position [1355, 0]
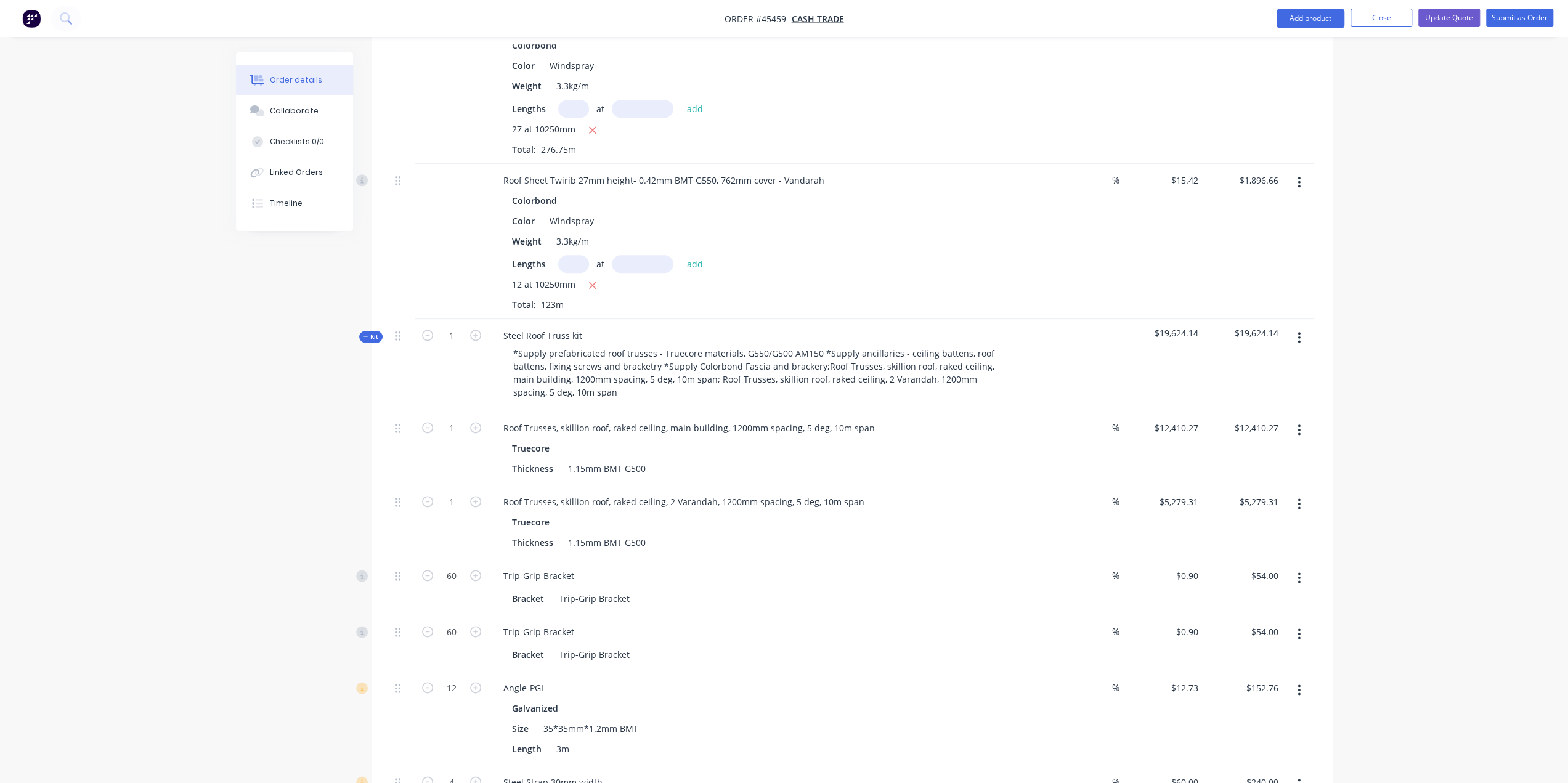
click at [1293, 419] on button "button" at bounding box center [1299, 430] width 29 height 22
click at [1251, 503] on div "Delete" at bounding box center [1256, 511] width 95 height 18
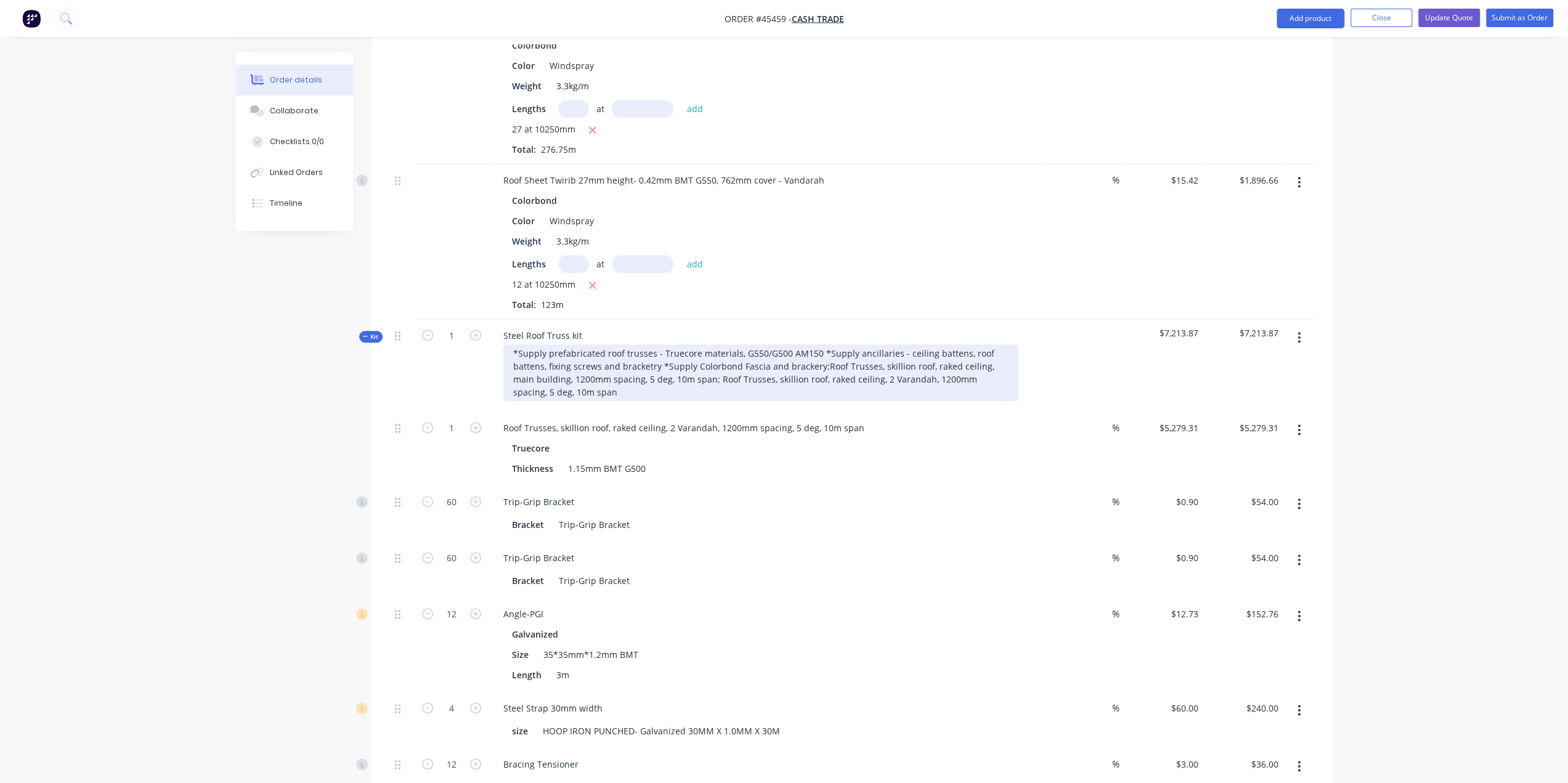
click at [827, 344] on div "*Supply prefabricated roof trusses - Truecore materials, G550/G500 AM150 *Suppl…" at bounding box center [761, 372] width 515 height 57
drag, startPoint x: 692, startPoint y: 343, endPoint x: 818, endPoint y: 328, distance: 126.9
click at [818, 344] on div "*Supply prefabricated roof trusses - Truecore materials, G550/G500 AM150 *Suppl…" at bounding box center [761, 372] width 515 height 57
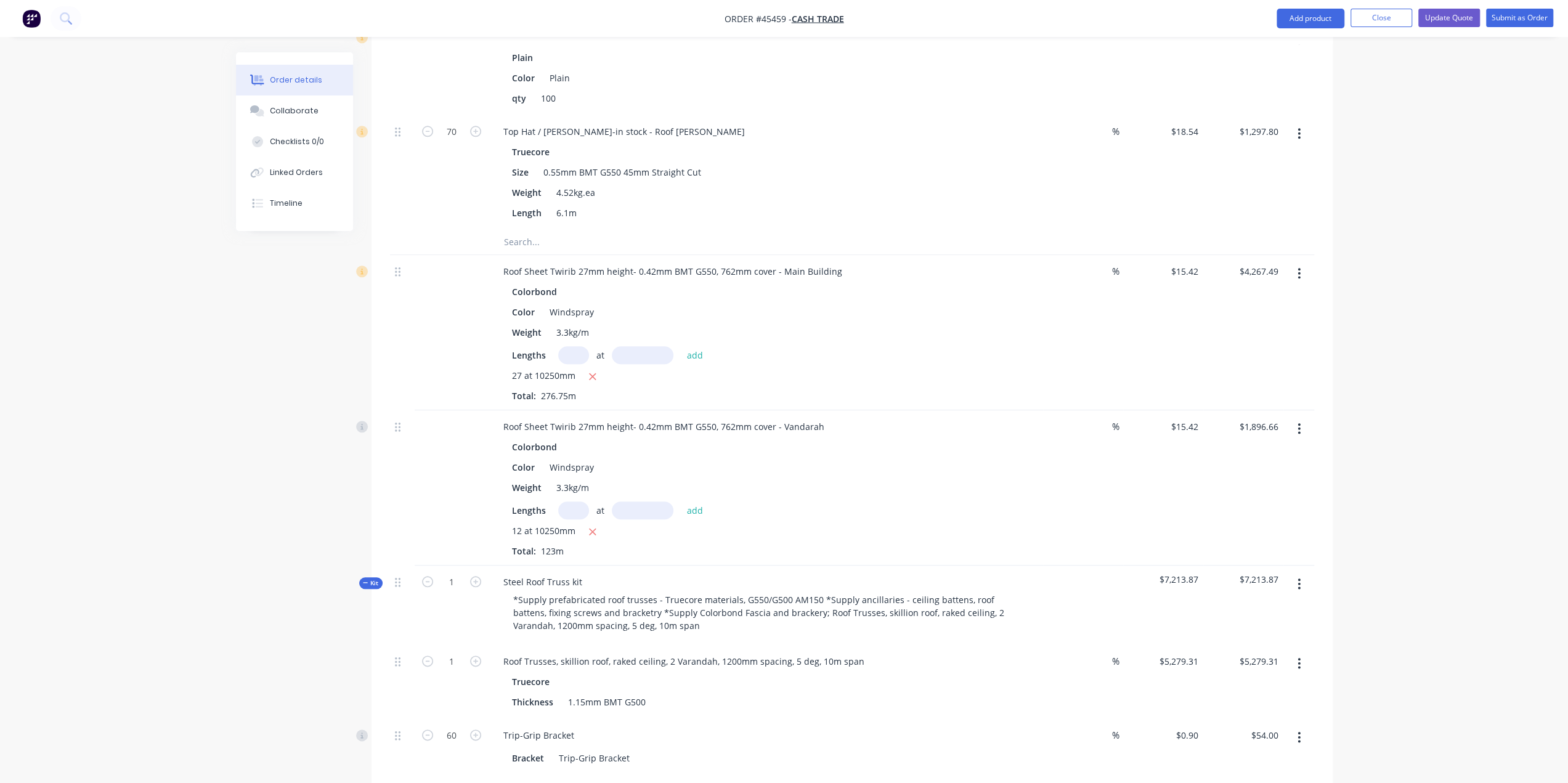
drag, startPoint x: 1423, startPoint y: 454, endPoint x: 1410, endPoint y: 419, distance: 37.3
click at [1423, 454] on div "Order details Collaborate Checklists 0/0 Linked Orders Timeline Order details C…" at bounding box center [784, 279] width 1568 height 2776
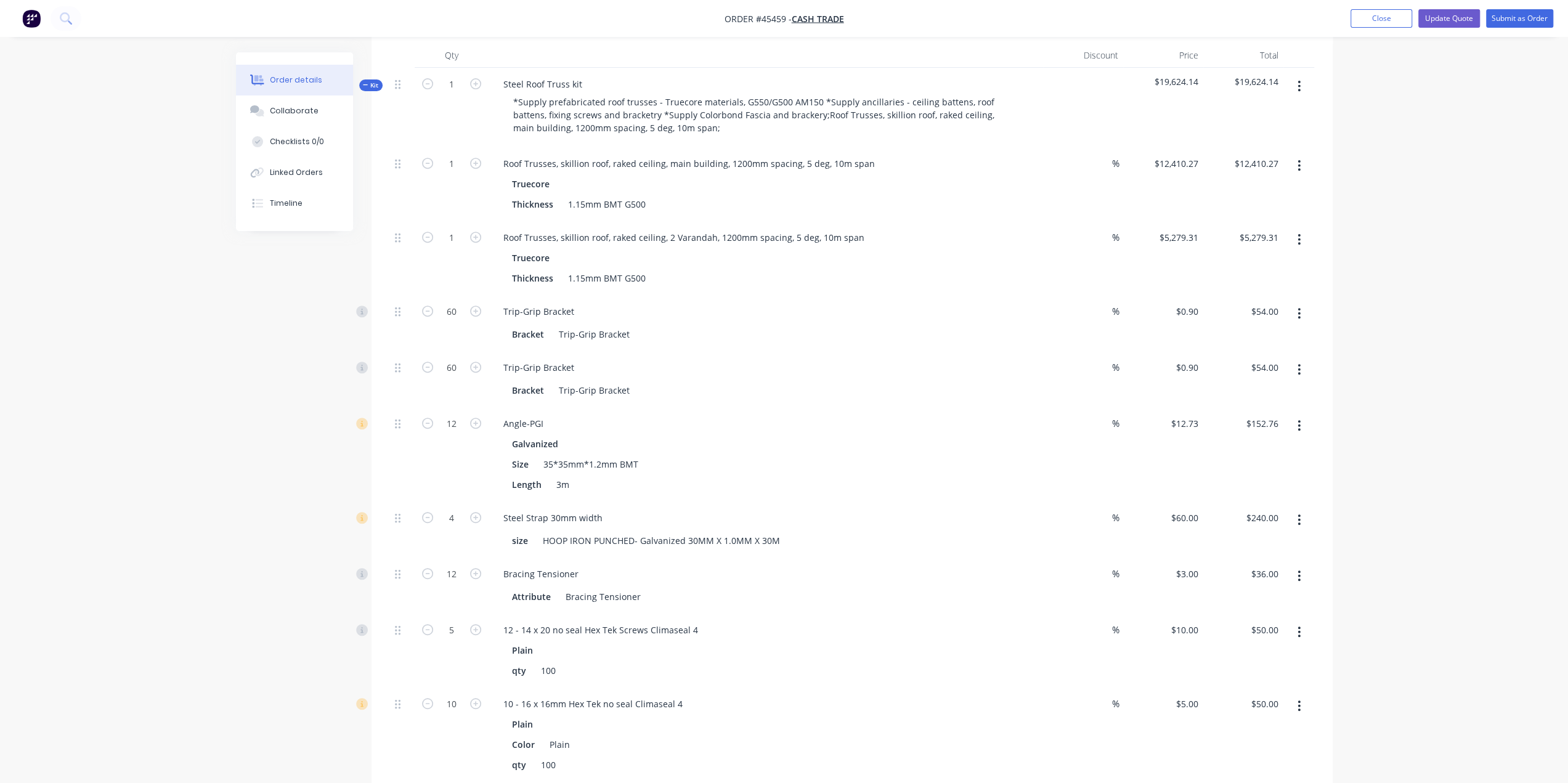
scroll to position [287, 0]
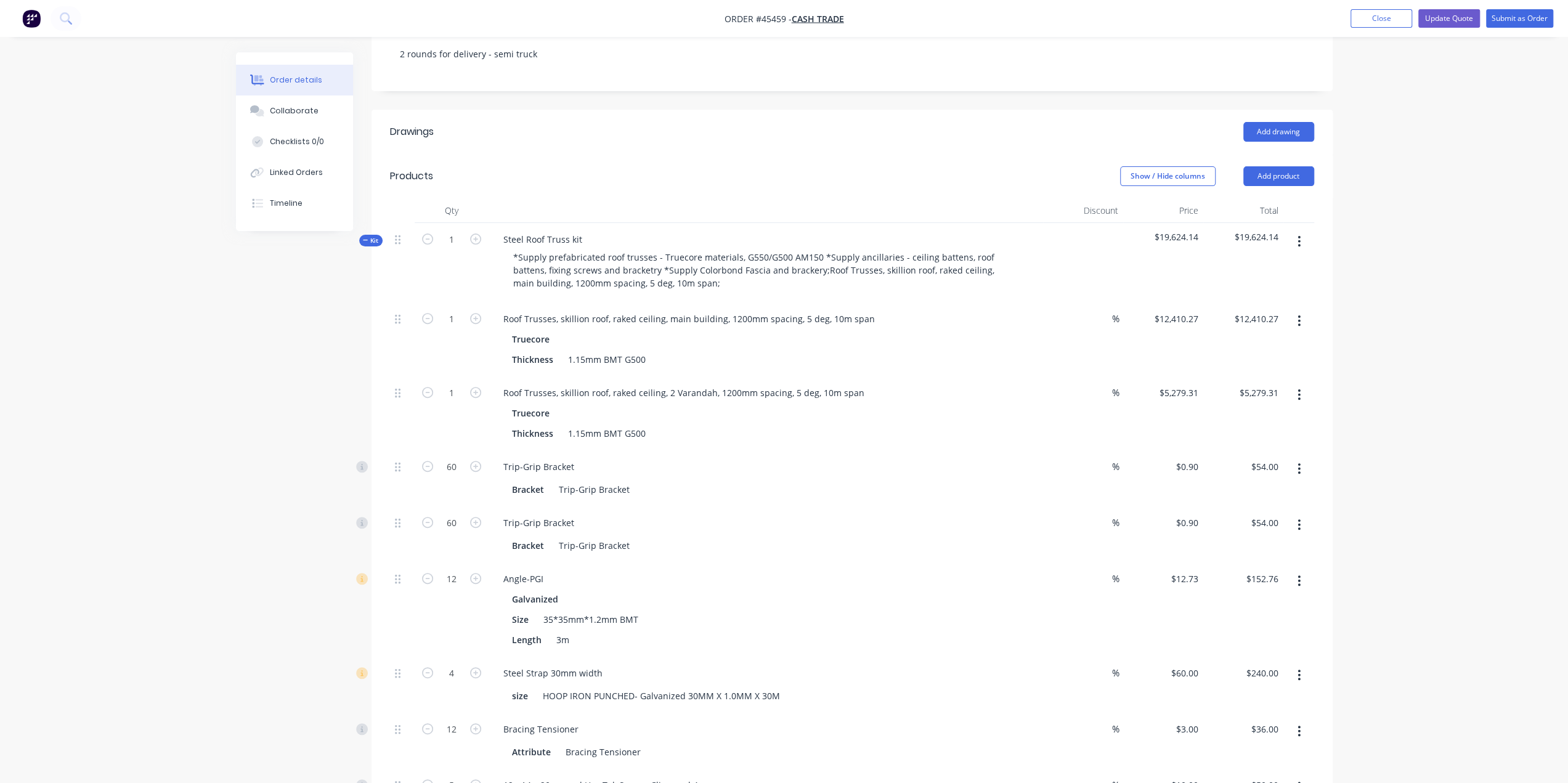
click at [1296, 384] on button "button" at bounding box center [1299, 395] width 29 height 22
click at [1257, 468] on div "Delete" at bounding box center [1256, 476] width 95 height 18
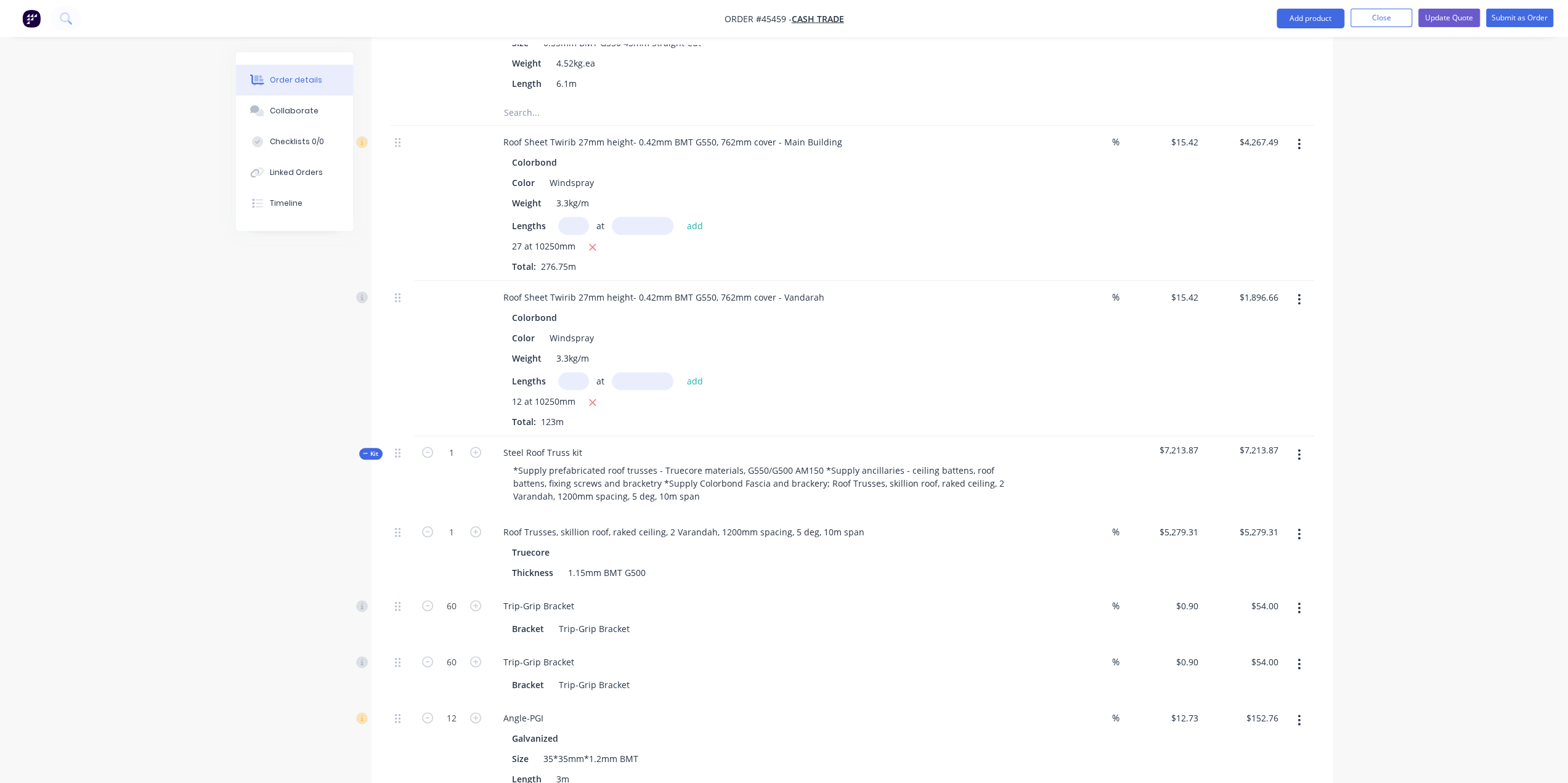
scroll to position [1334, 0]
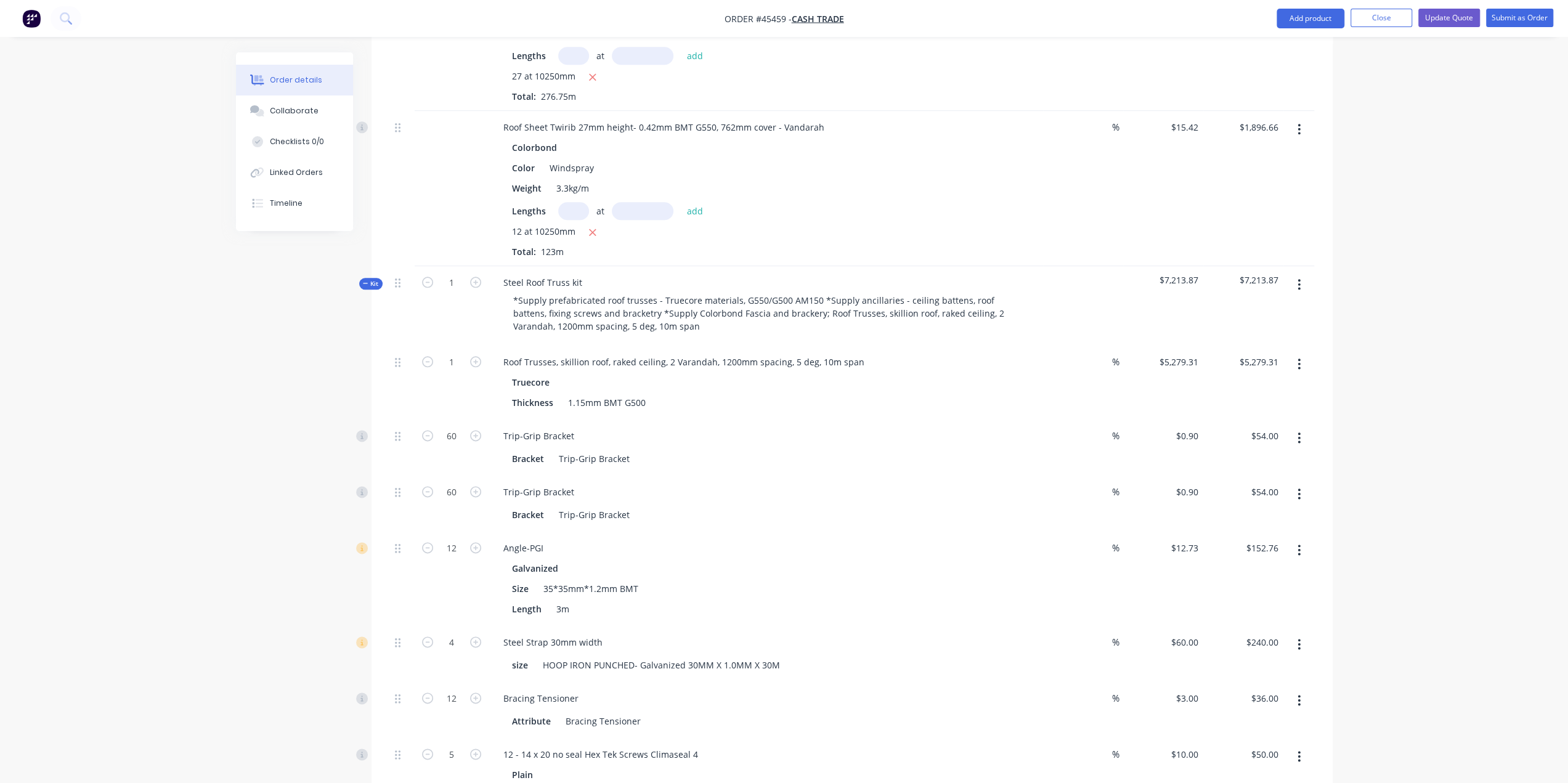
click at [1302, 353] on button "button" at bounding box center [1299, 364] width 29 height 22
click at [1385, 326] on div "Order details Collaborate Checklists 0/0 Linked Orders Timeline Order details C…" at bounding box center [784, 16] width 1568 height 2702
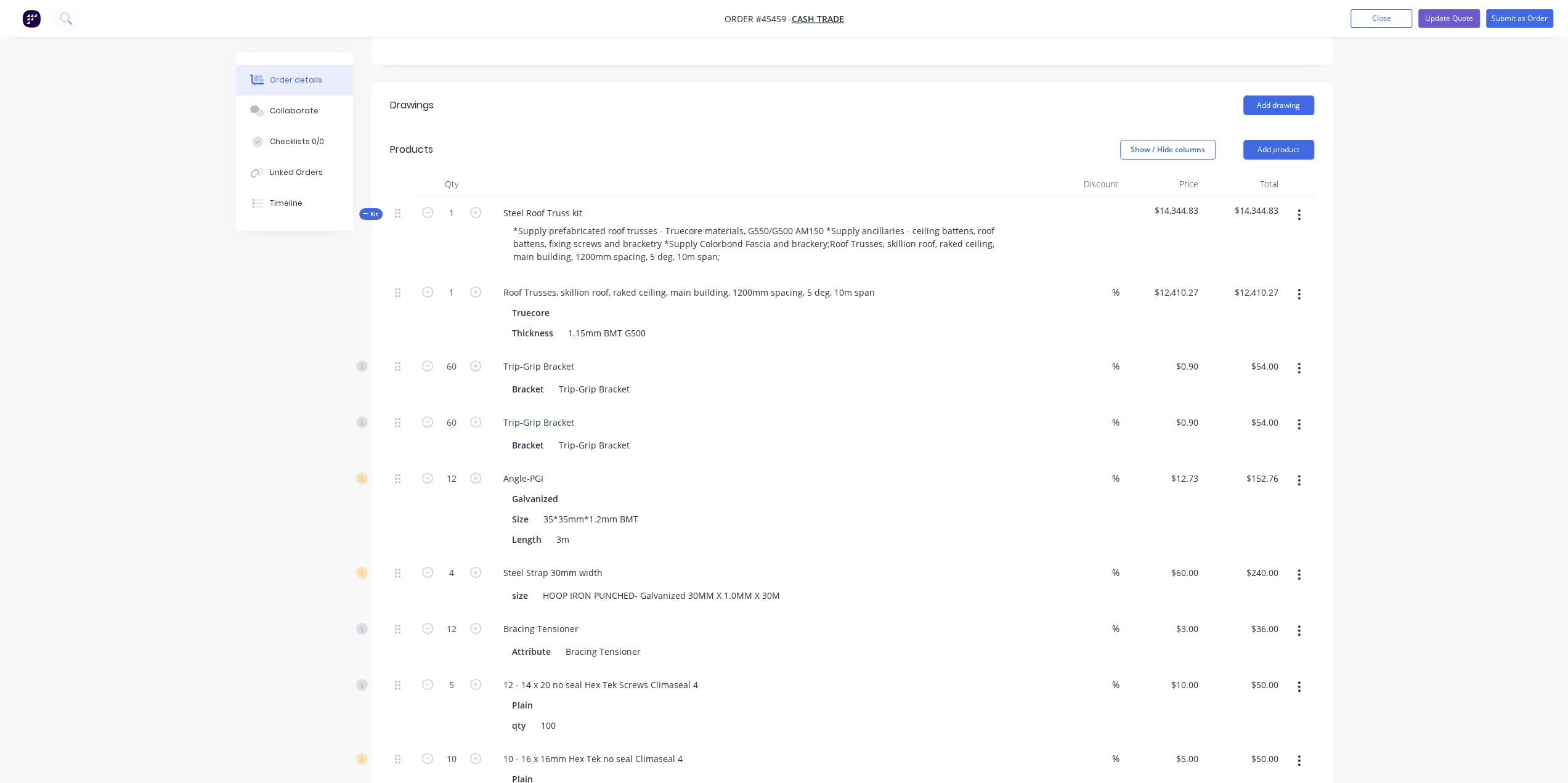
scroll to position [308, 0]
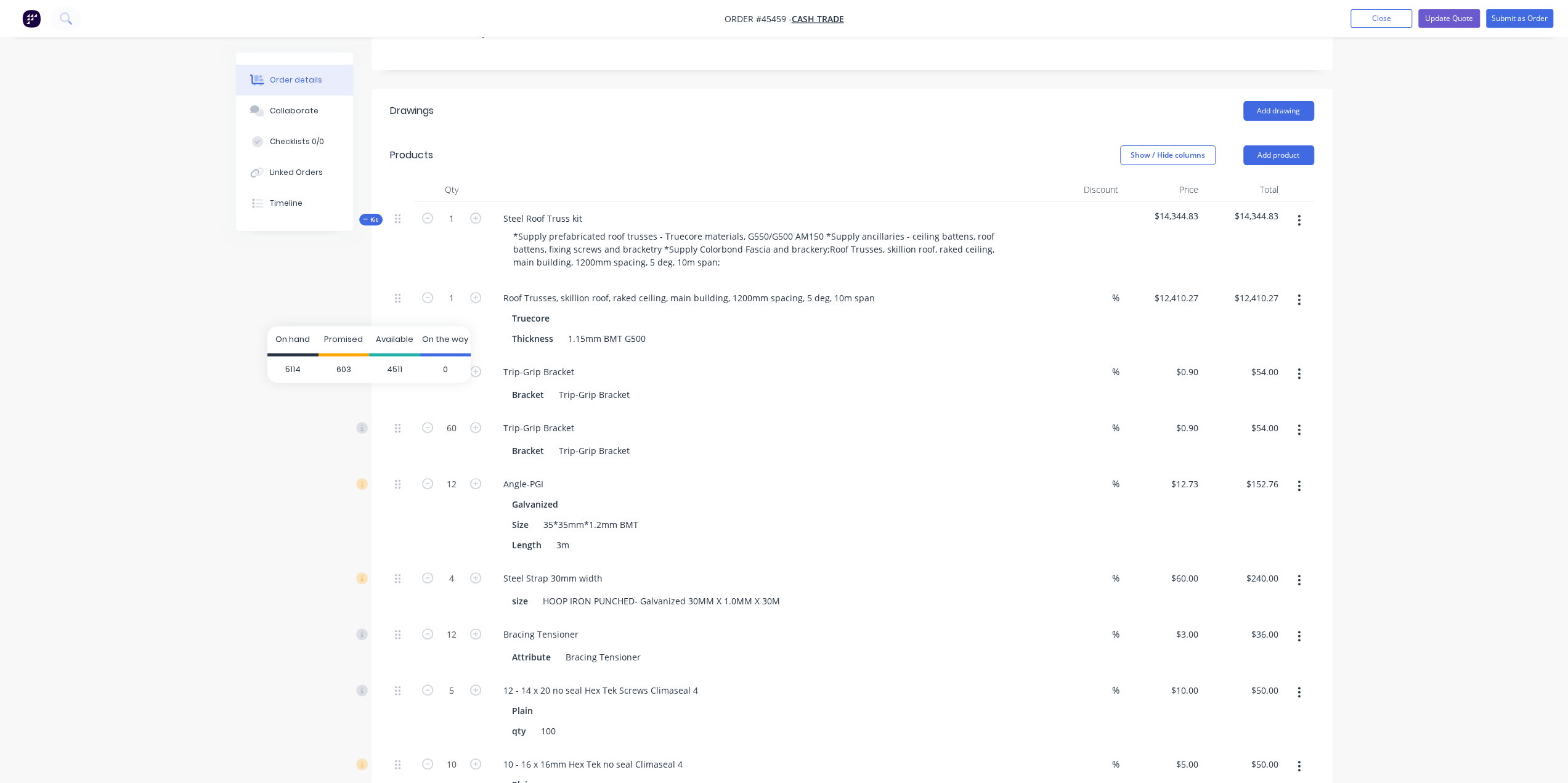
type input "40"
type input "$36.00"
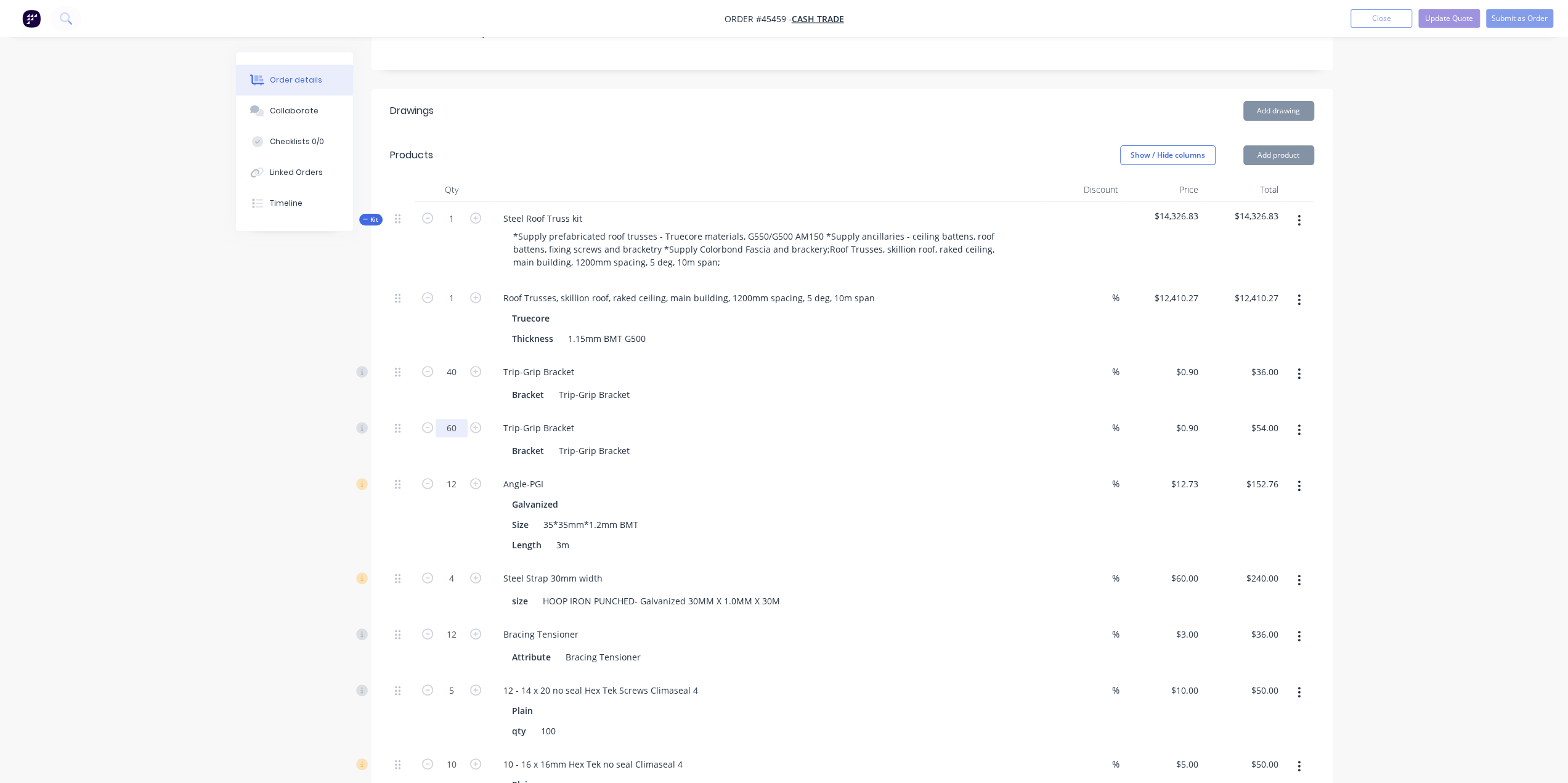
click at [454, 419] on input "60" at bounding box center [451, 429] width 32 height 19
type input "40"
type input "$36.00"
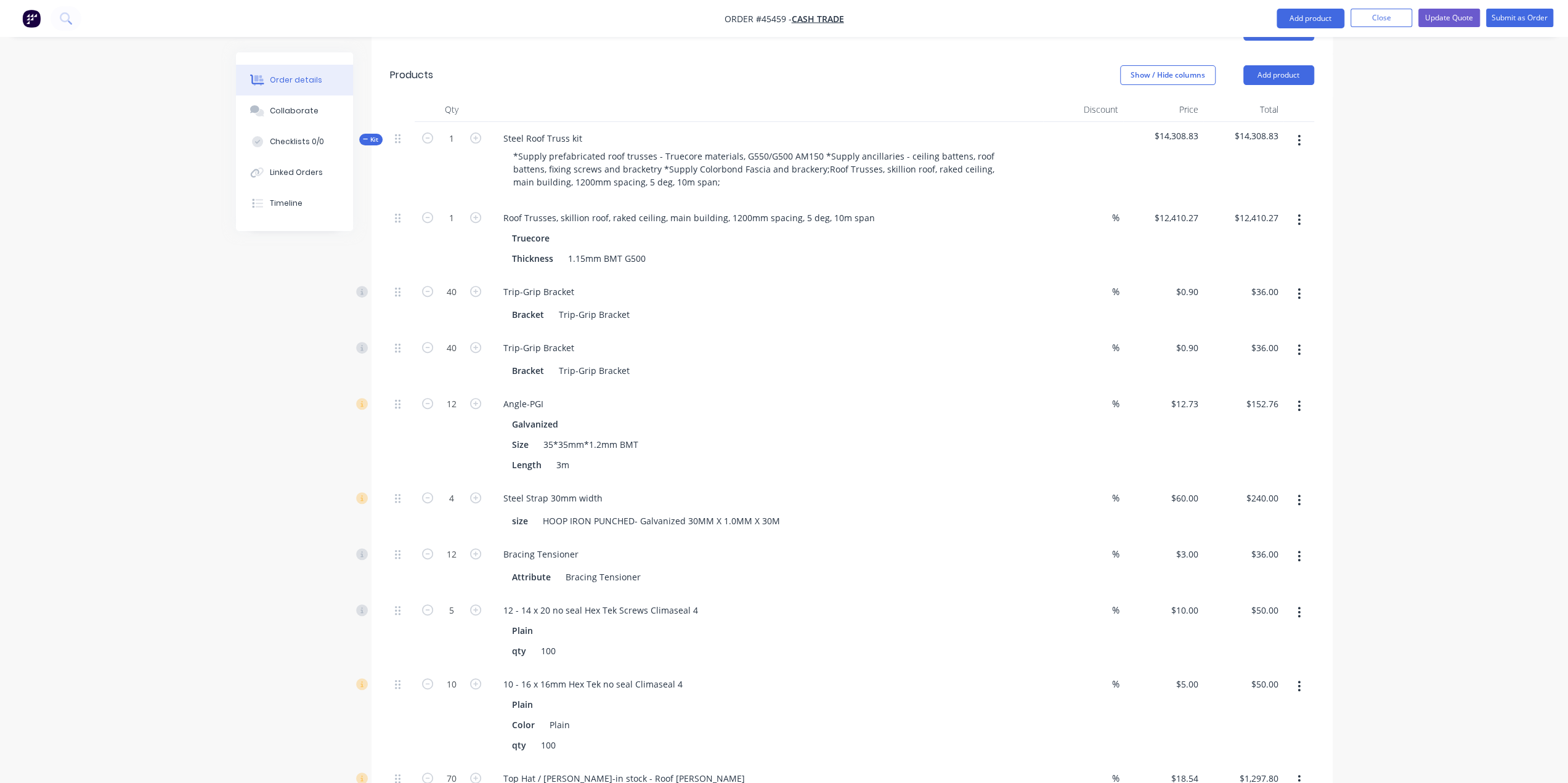
scroll to position [411, 0]
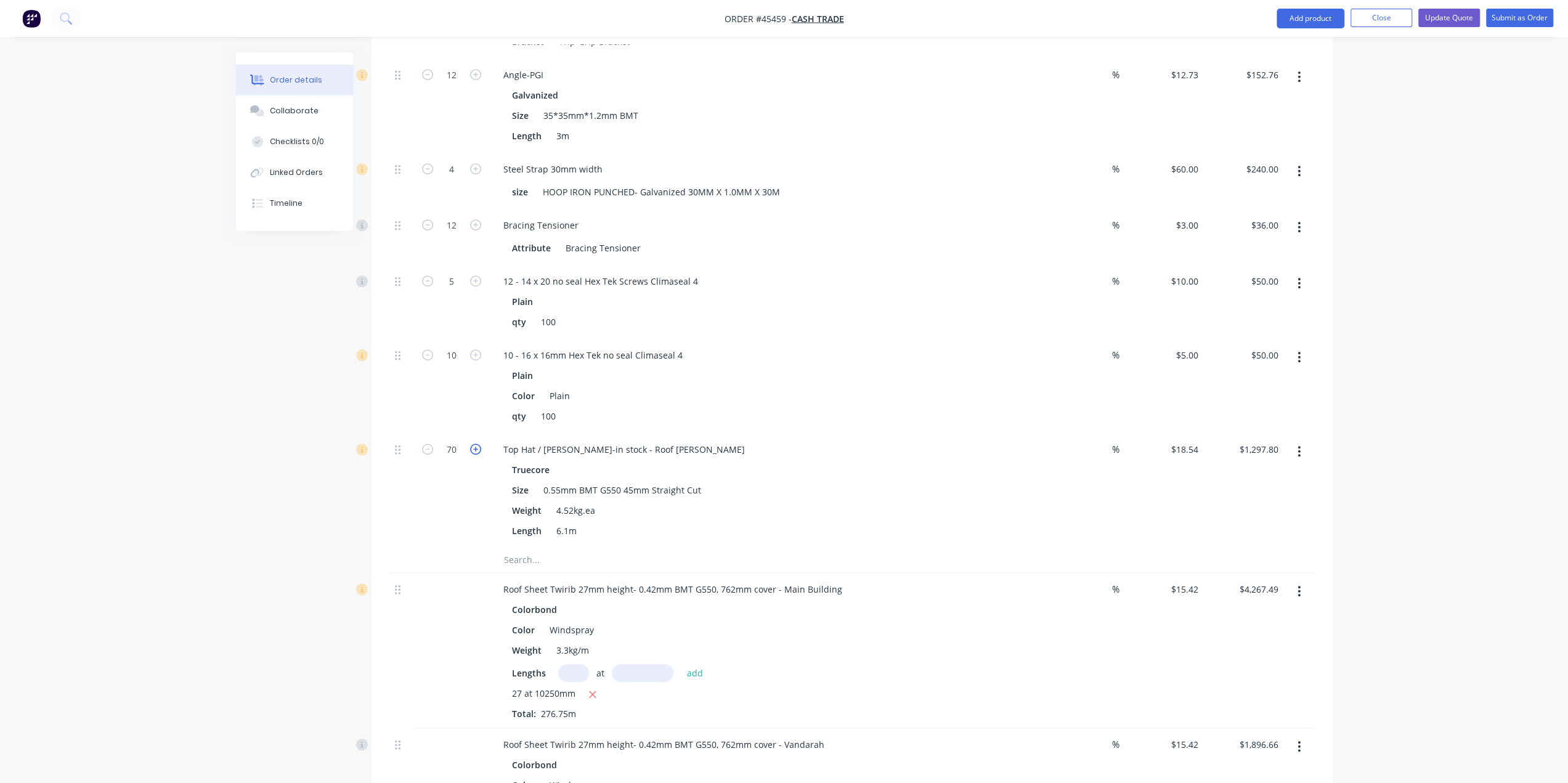
scroll to position [718, 0]
click at [443, 440] on input "70" at bounding box center [451, 449] width 32 height 19
type input "52"
type input "$964.08"
click at [399, 504] on div at bounding box center [403, 489] width 25 height 115
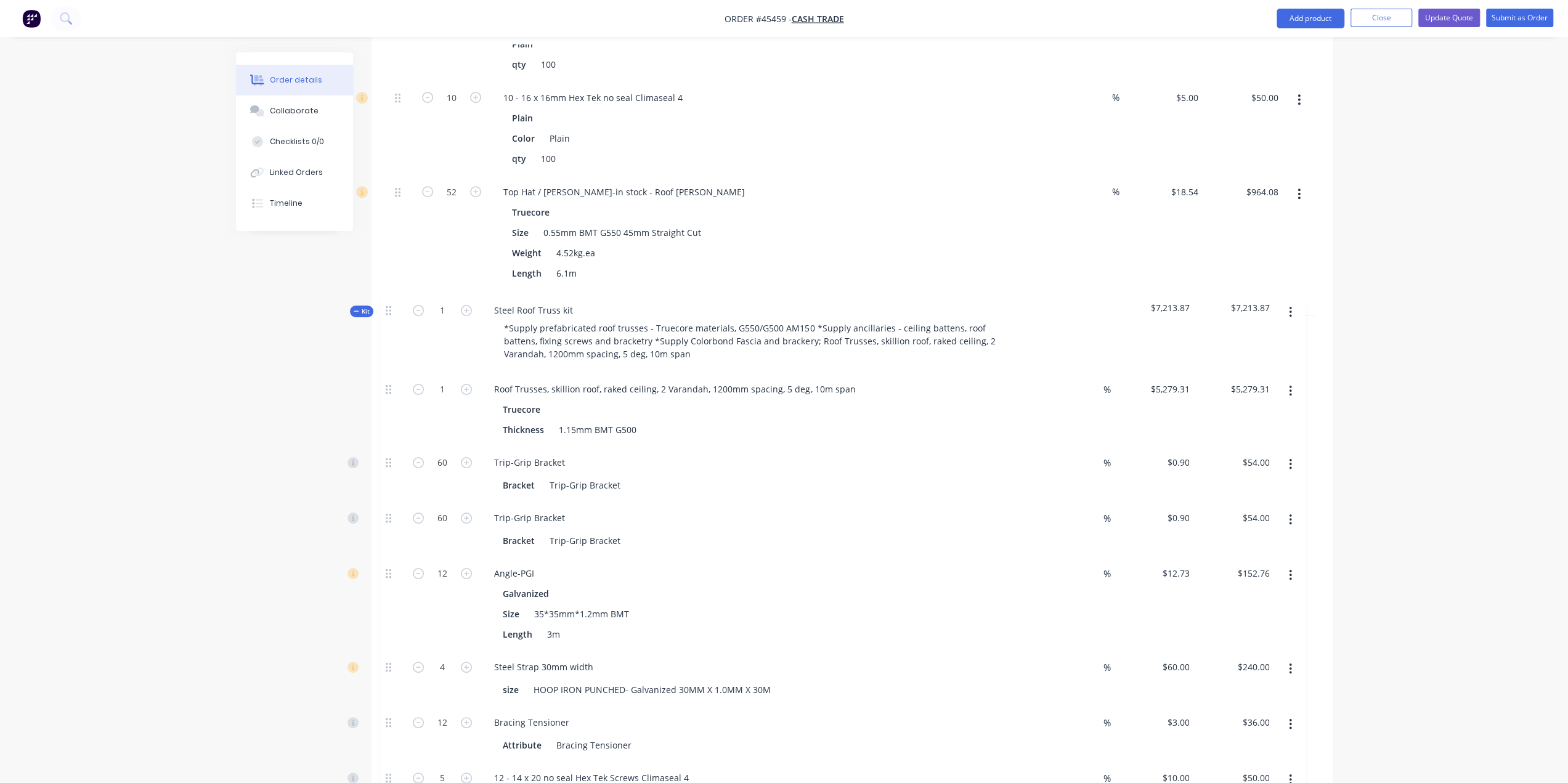
scroll to position [980, 0]
drag, startPoint x: 394, startPoint y: 583, endPoint x: 386, endPoint y: 307, distance: 276.1
click at [386, 307] on div "Qty Discount Price Total Kit 1 Steel Roof Truss kit *Supply prefabricated roof …" at bounding box center [852, 472] width 961 height 1933
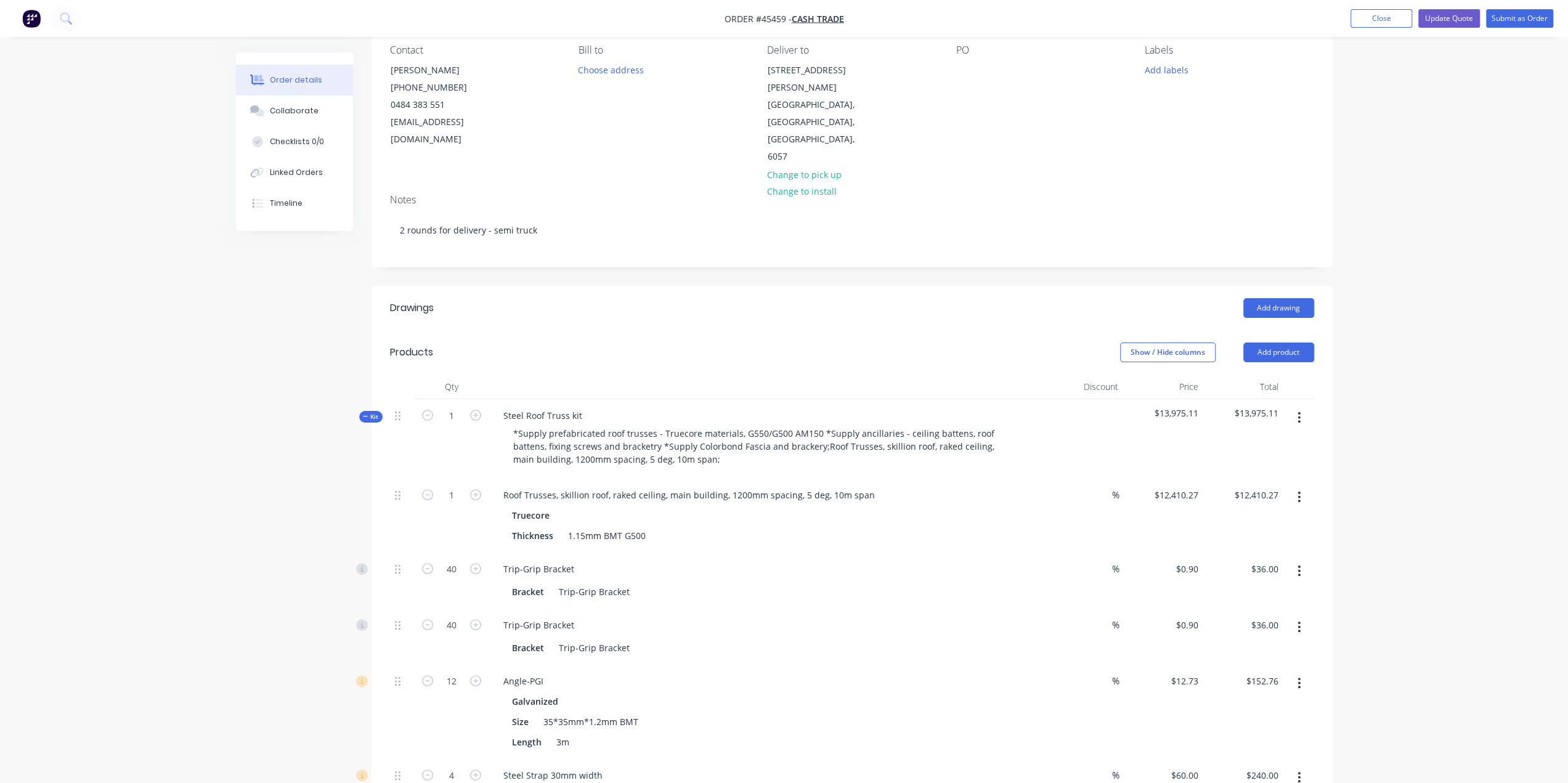
scroll to position [55, 0]
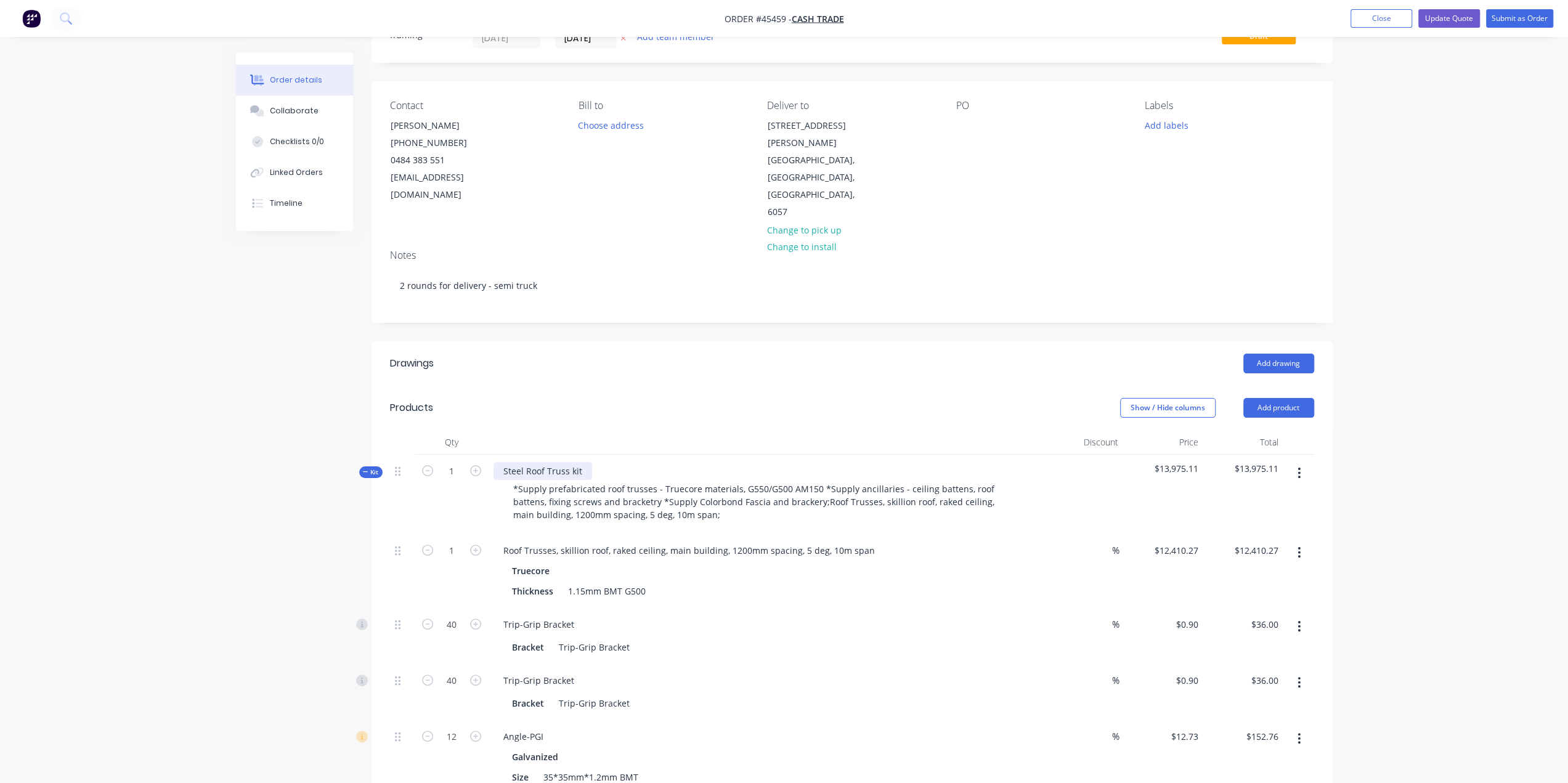
click at [586, 462] on div "Steel Roof Truss kit" at bounding box center [542, 471] width 98 height 18
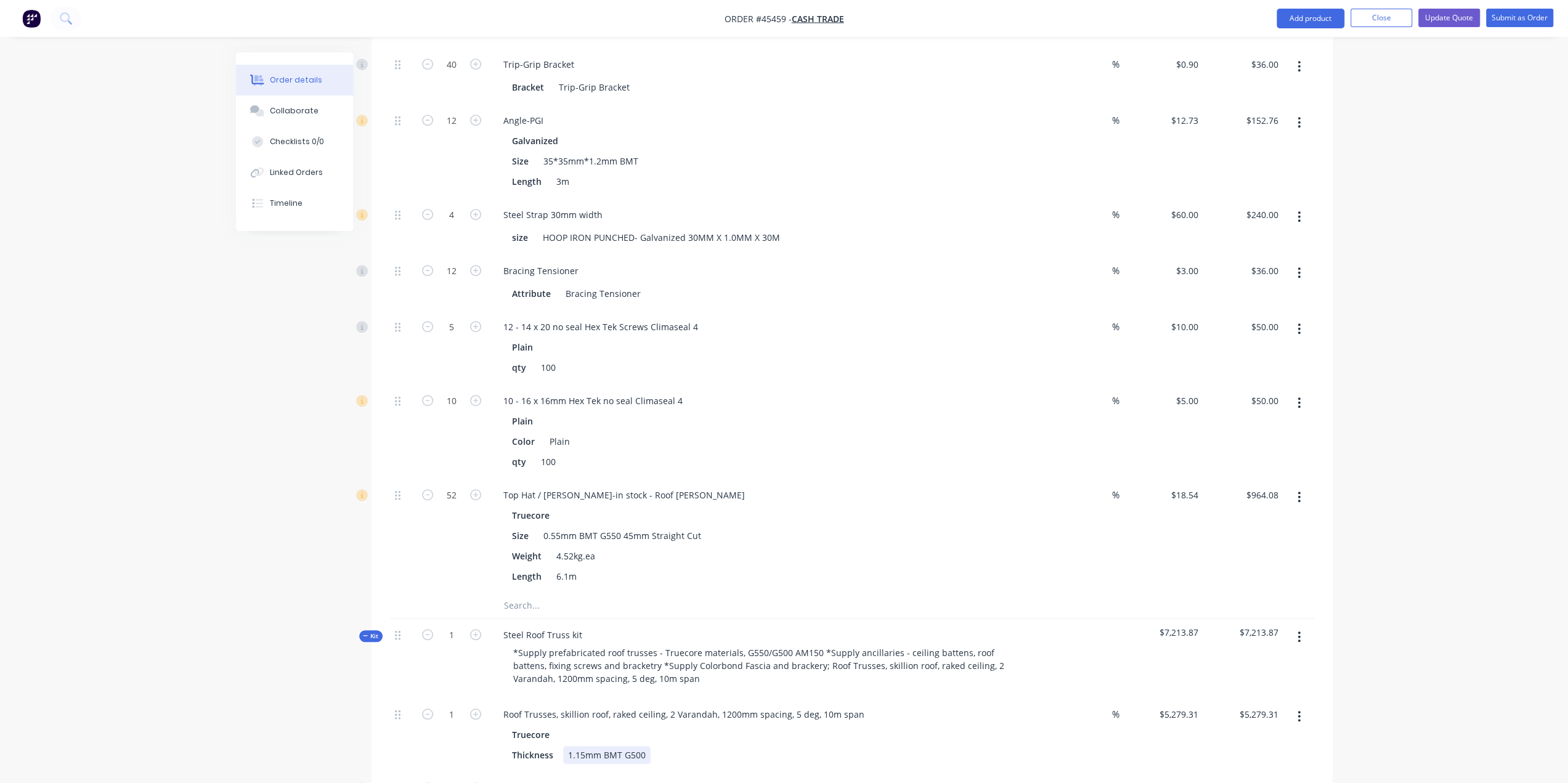
scroll to position [938, 0]
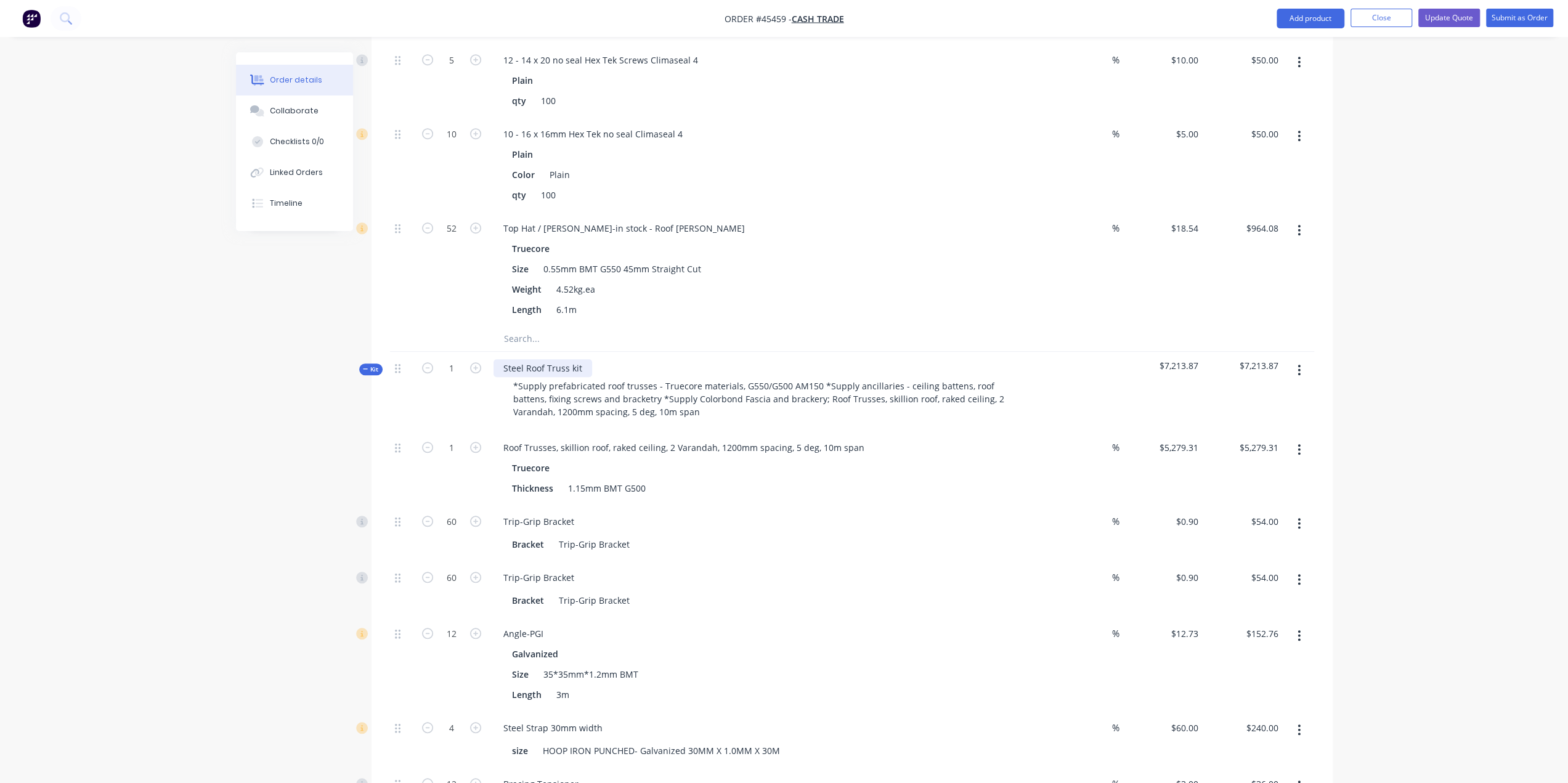
click at [583, 359] on div "Steel Roof Truss kit" at bounding box center [542, 368] width 98 height 18
drag, startPoint x: 212, startPoint y: 480, endPoint x: 247, endPoint y: 468, distance: 37.0
click at [212, 479] on div "Order details Collaborate Checklists 0/0 Linked Orders Timeline Order details C…" at bounding box center [784, 412] width 1568 height 2702
drag, startPoint x: 595, startPoint y: 333, endPoint x: 805, endPoint y: 329, distance: 210.0
click at [801, 352] on div "Steel Roof Truss kit - 2 vandarah *Supply prefabricated roof trusses - Truecore…" at bounding box center [766, 392] width 554 height 80
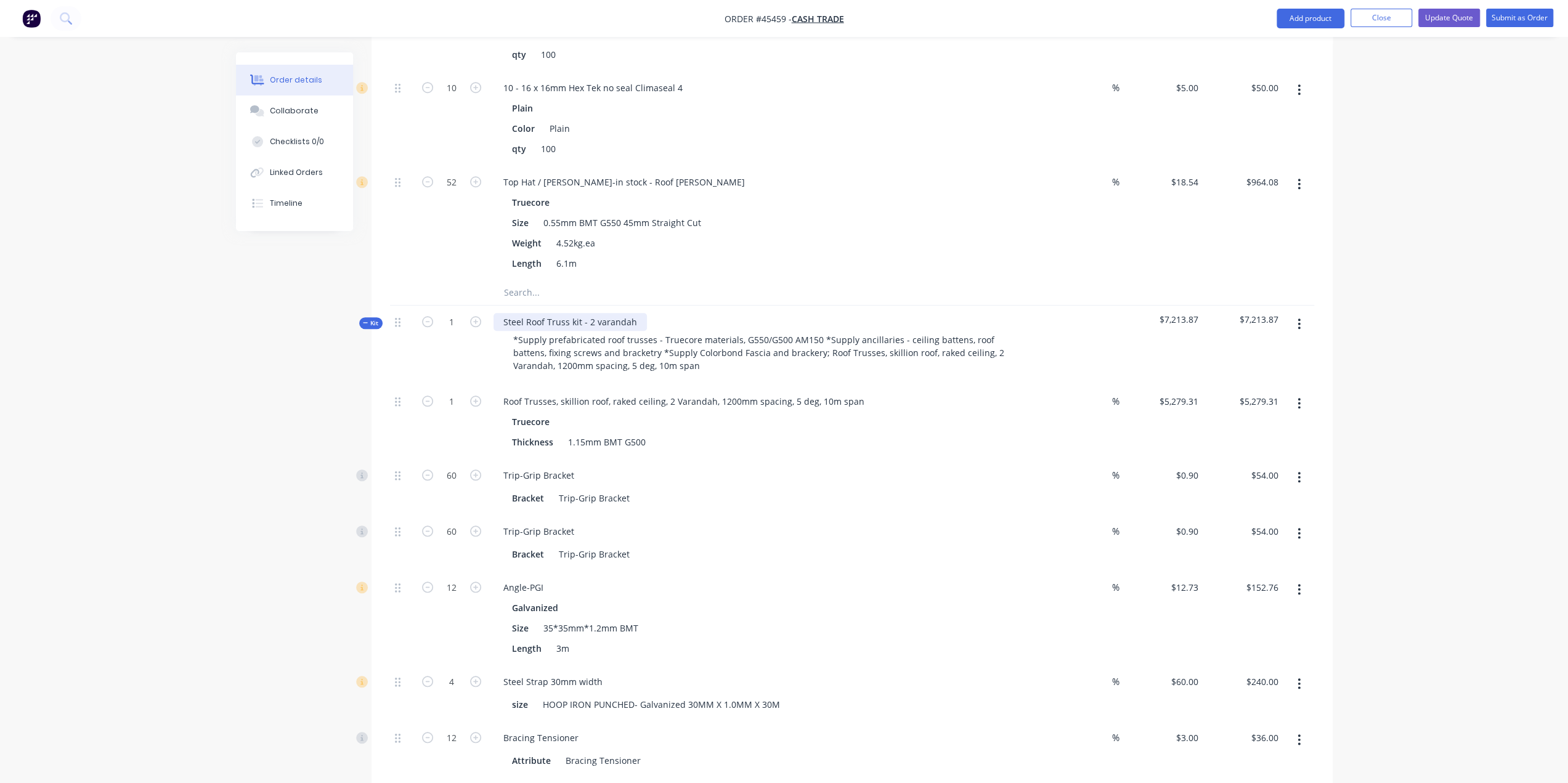
scroll to position [1062, 0]
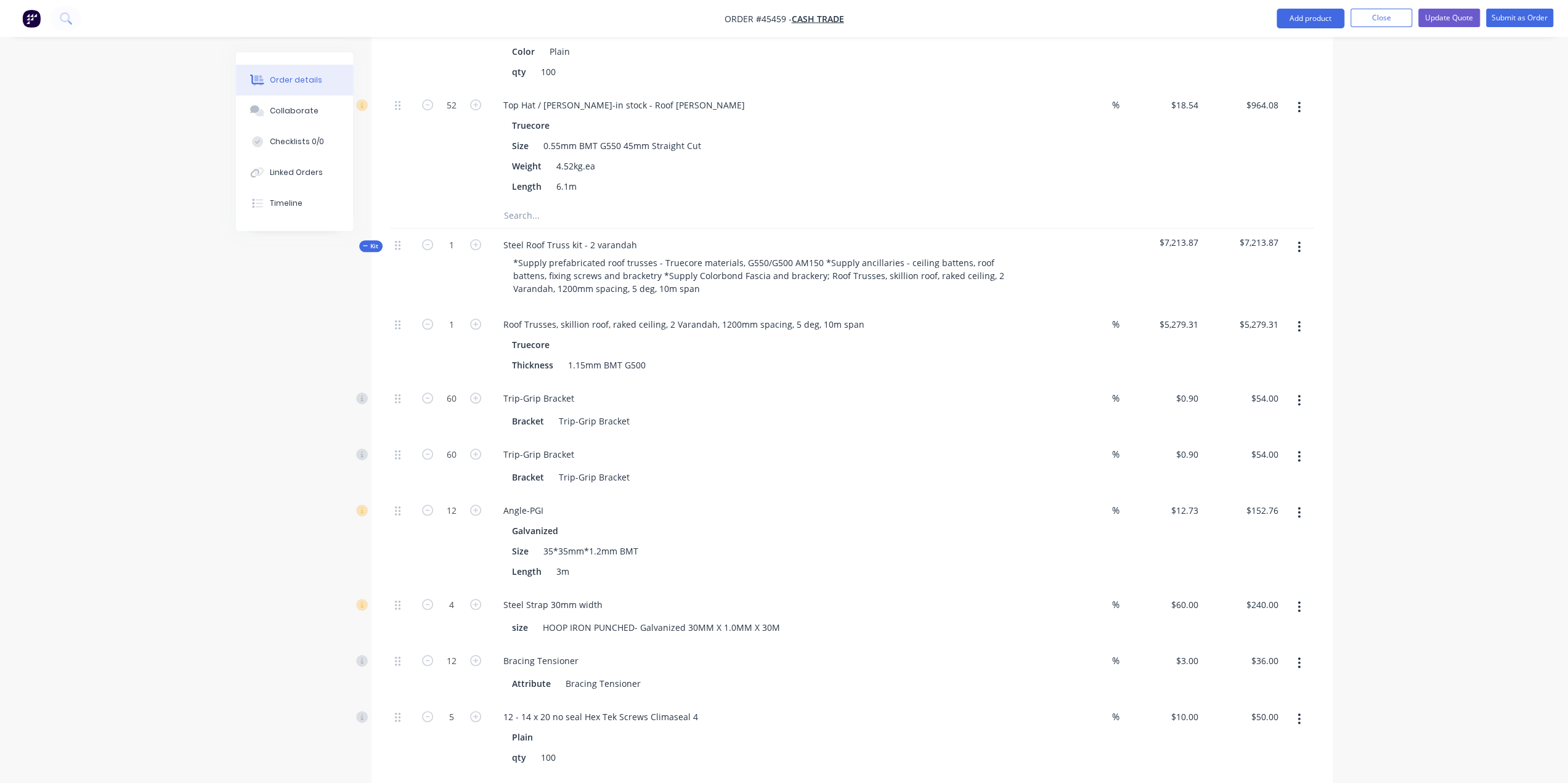
click at [222, 434] on div "Order details Collaborate Checklists 0/0 Linked Orders Timeline Order details C…" at bounding box center [784, 289] width 1568 height 2702
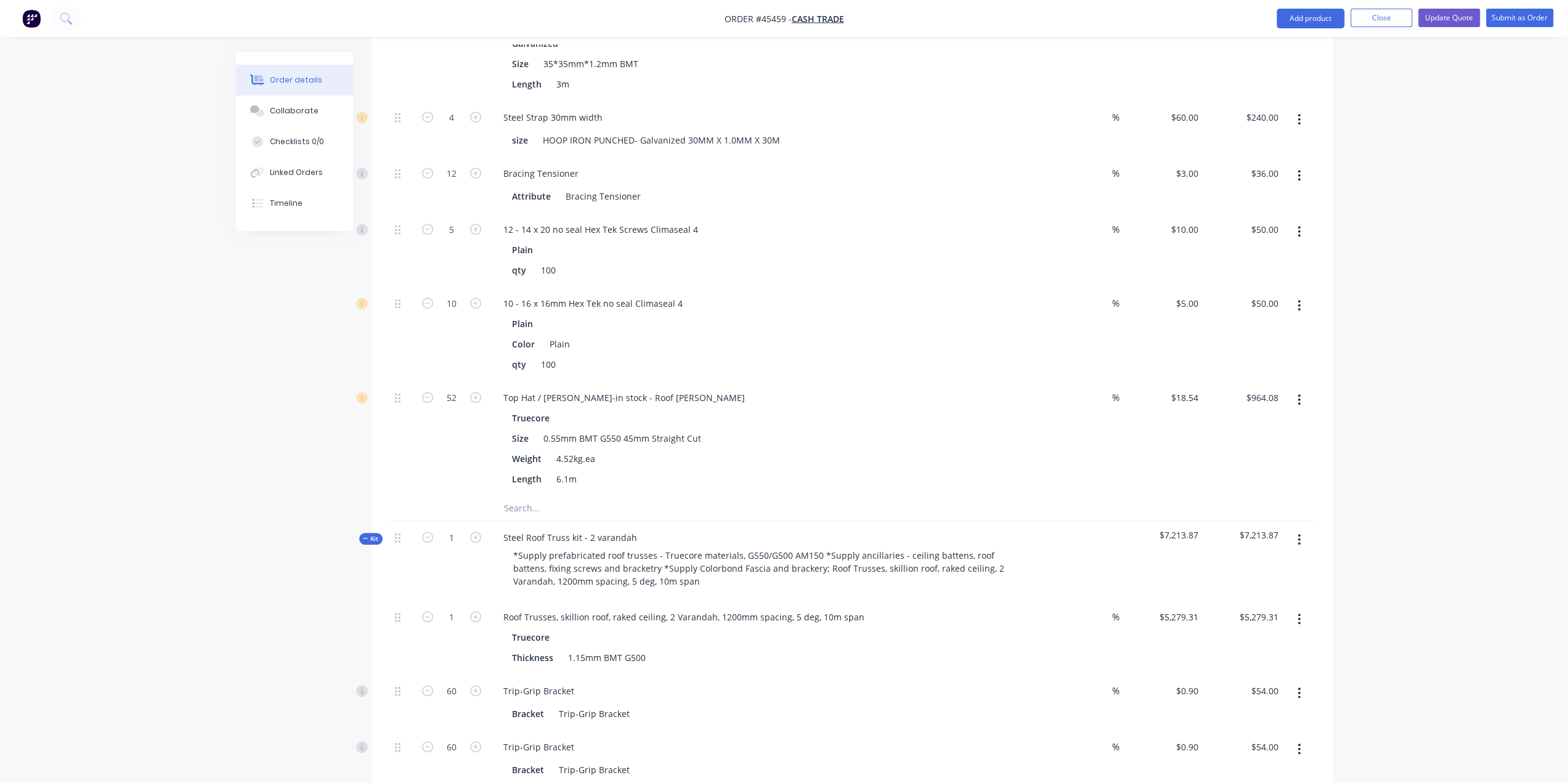
scroll to position [918, 0]
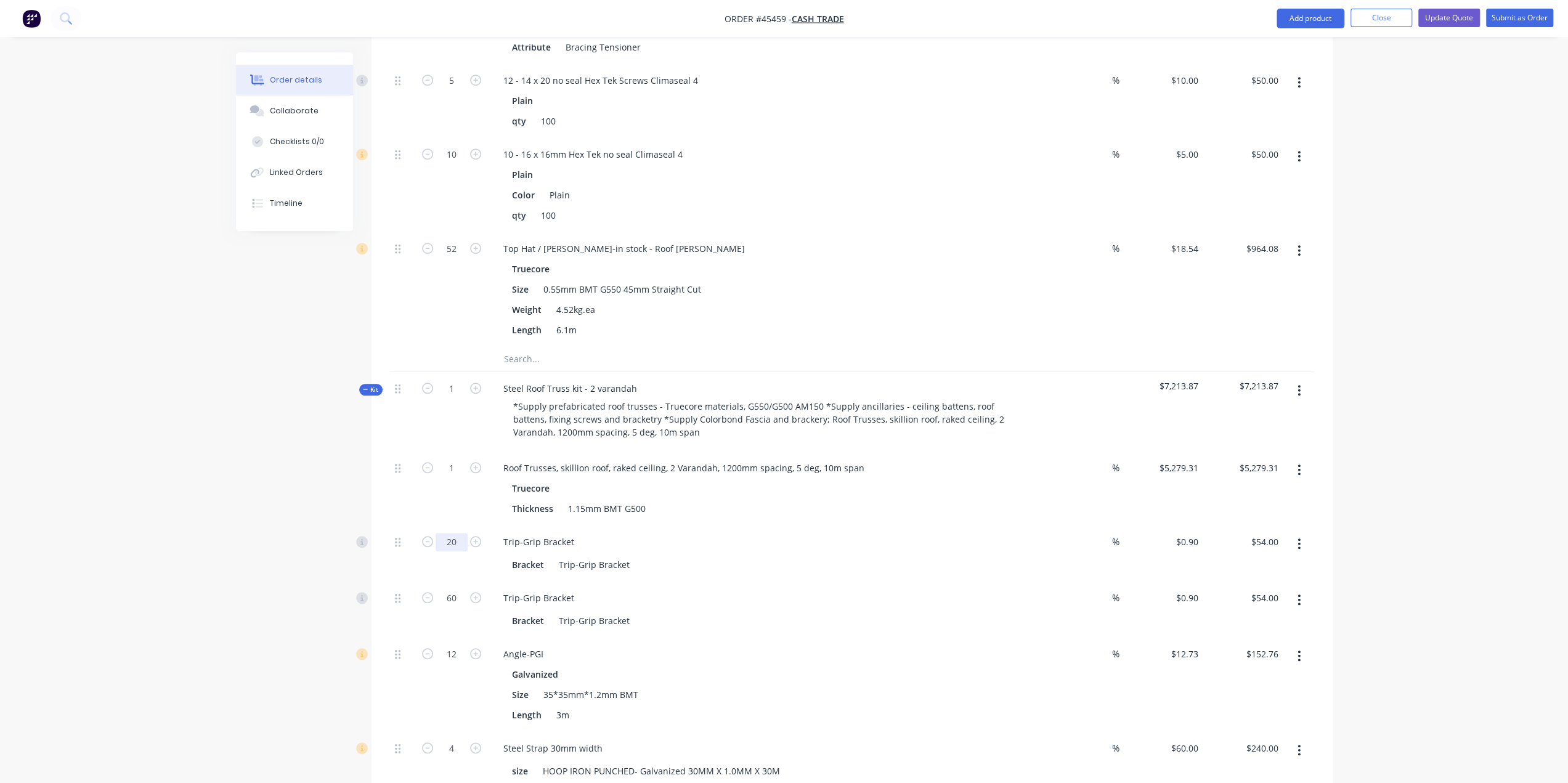
type input "20"
type input "$18.00"
click at [267, 570] on div "Created by framing Created 06/06/25 Required 06/06/25 Assigned to Add team memb…" at bounding box center [784, 459] width 1097 height 2650
click at [446, 589] on input "60" at bounding box center [451, 599] width 32 height 19
type input "20"
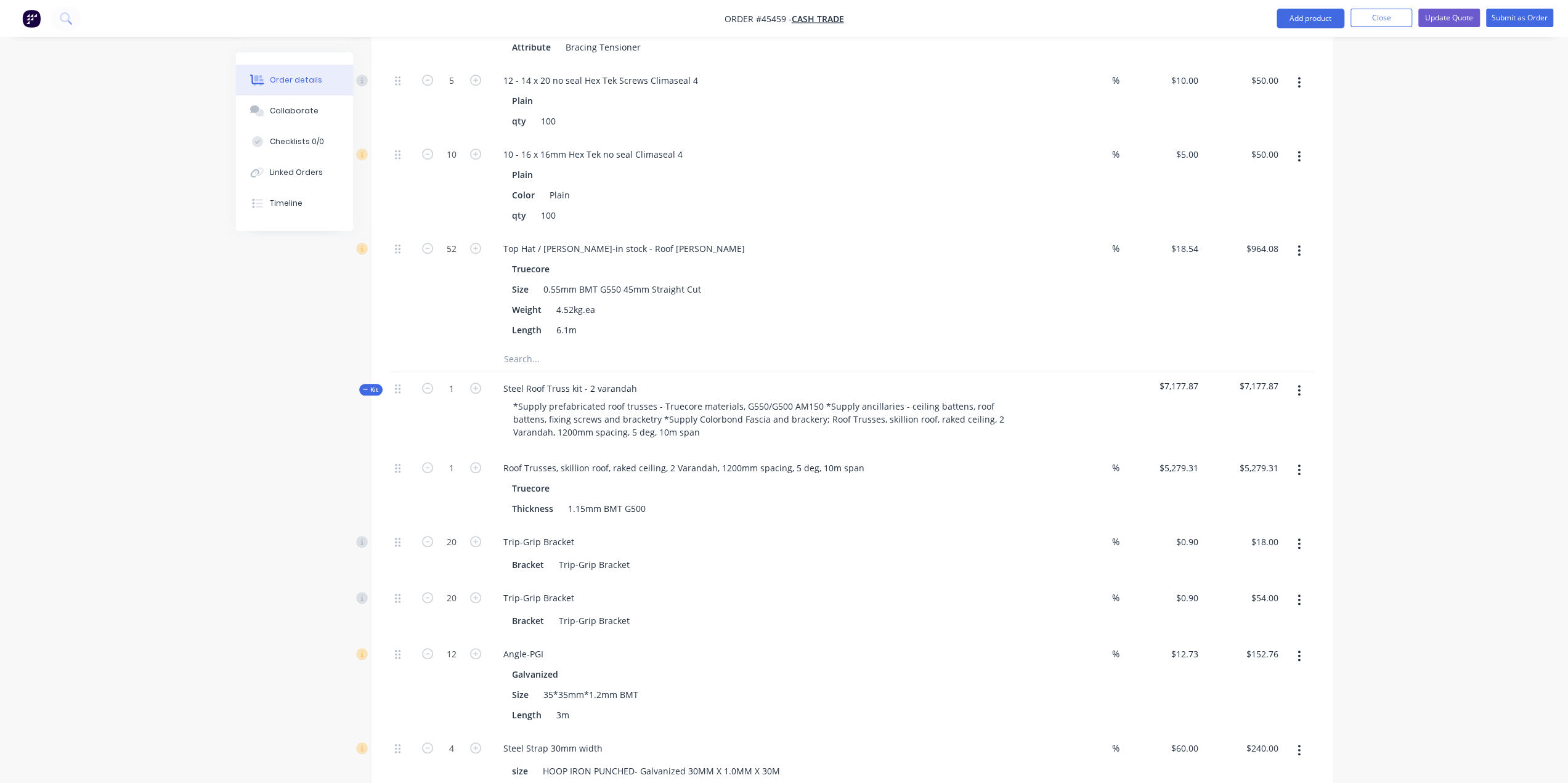
type input "$18.00"
click at [260, 613] on div "Created by framing Created 06/06/25 Required 06/06/25 Assigned to Add team memb…" at bounding box center [784, 459] width 1097 height 2650
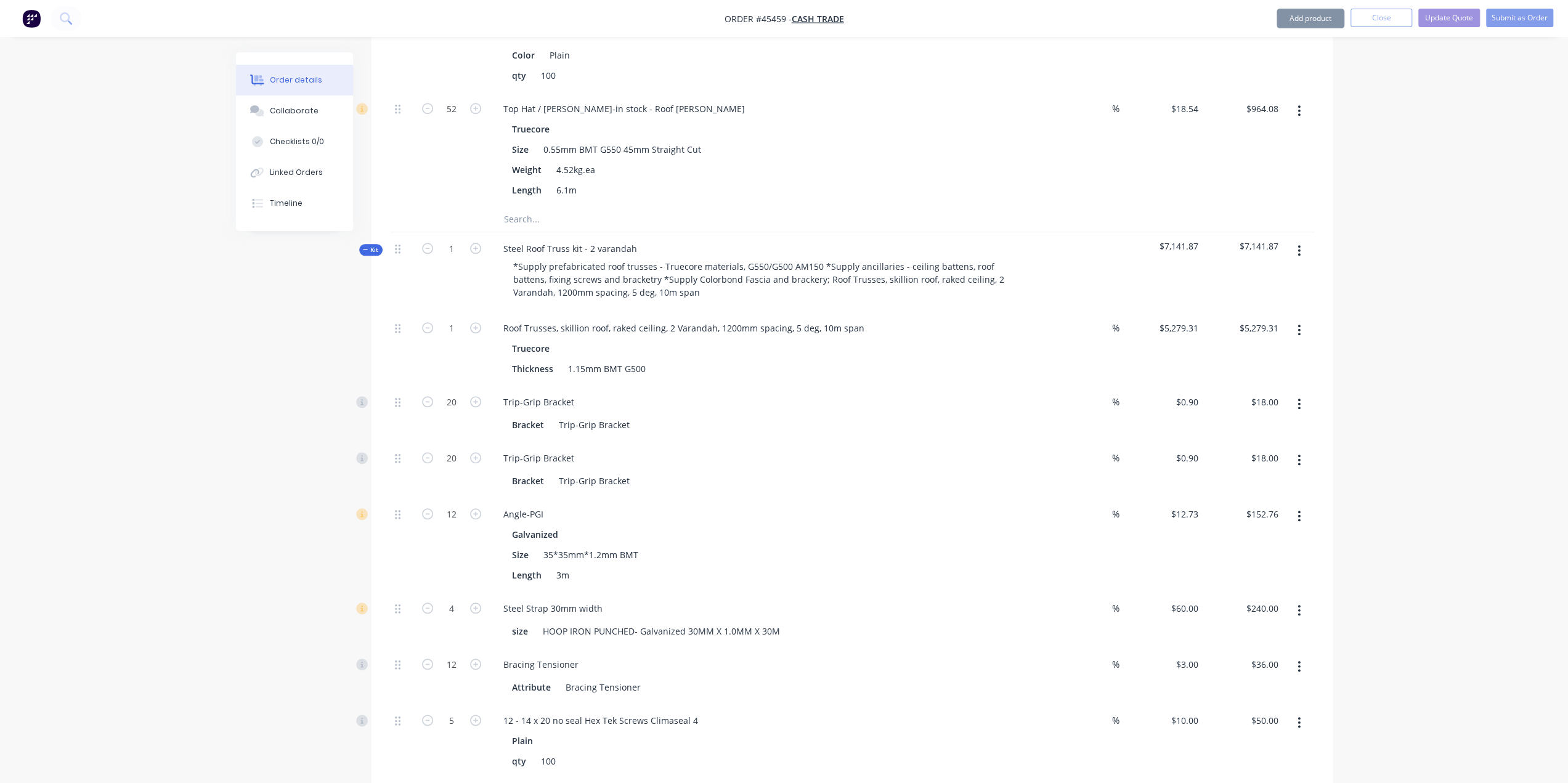
scroll to position [1123, 0]
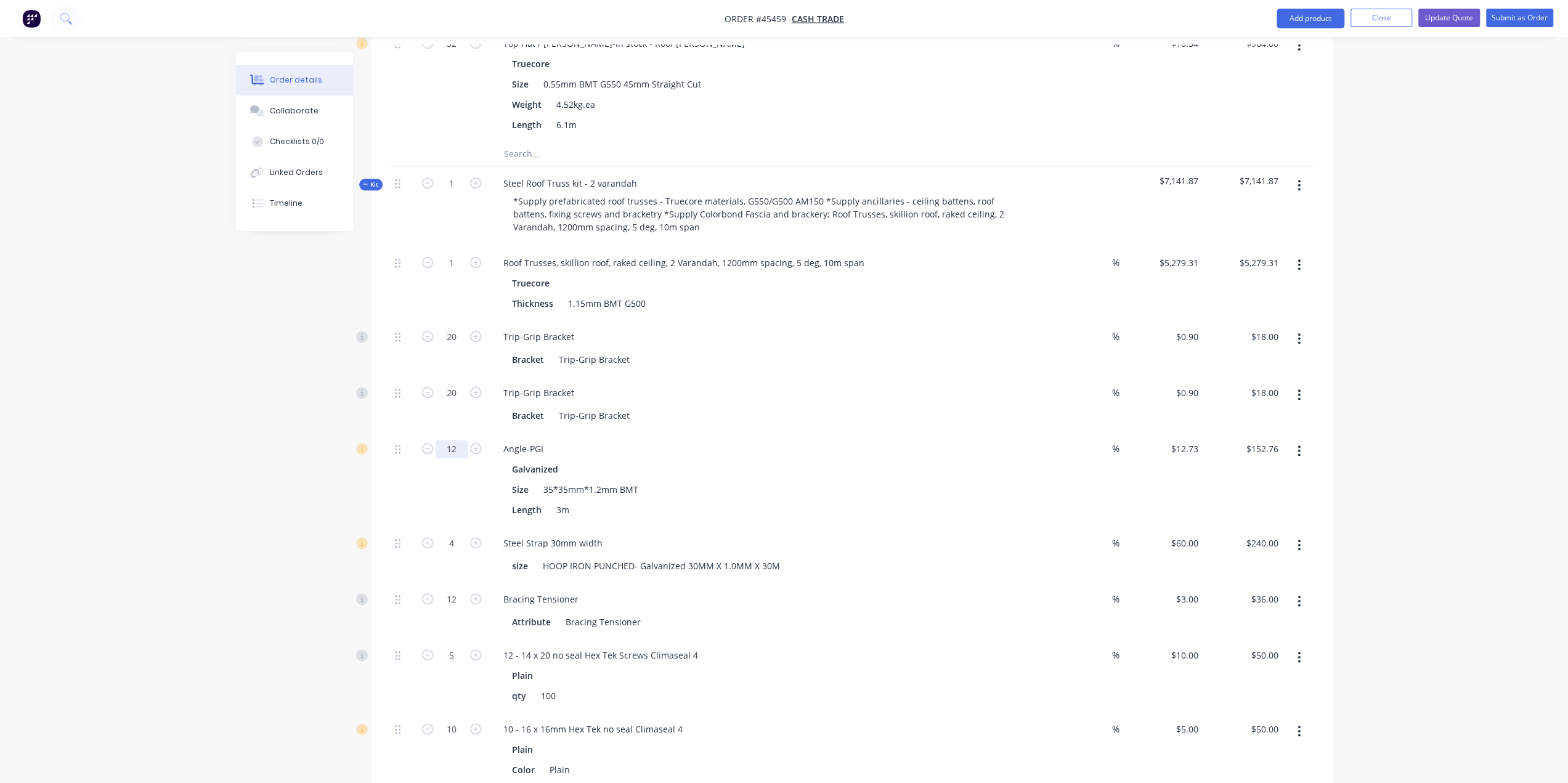
click at [454, 440] on input "12" at bounding box center [451, 450] width 32 height 19
click at [305, 465] on div "Created by framing Created 06/06/25 Required 06/06/25 Assigned to Add team memb…" at bounding box center [784, 254] width 1097 height 2650
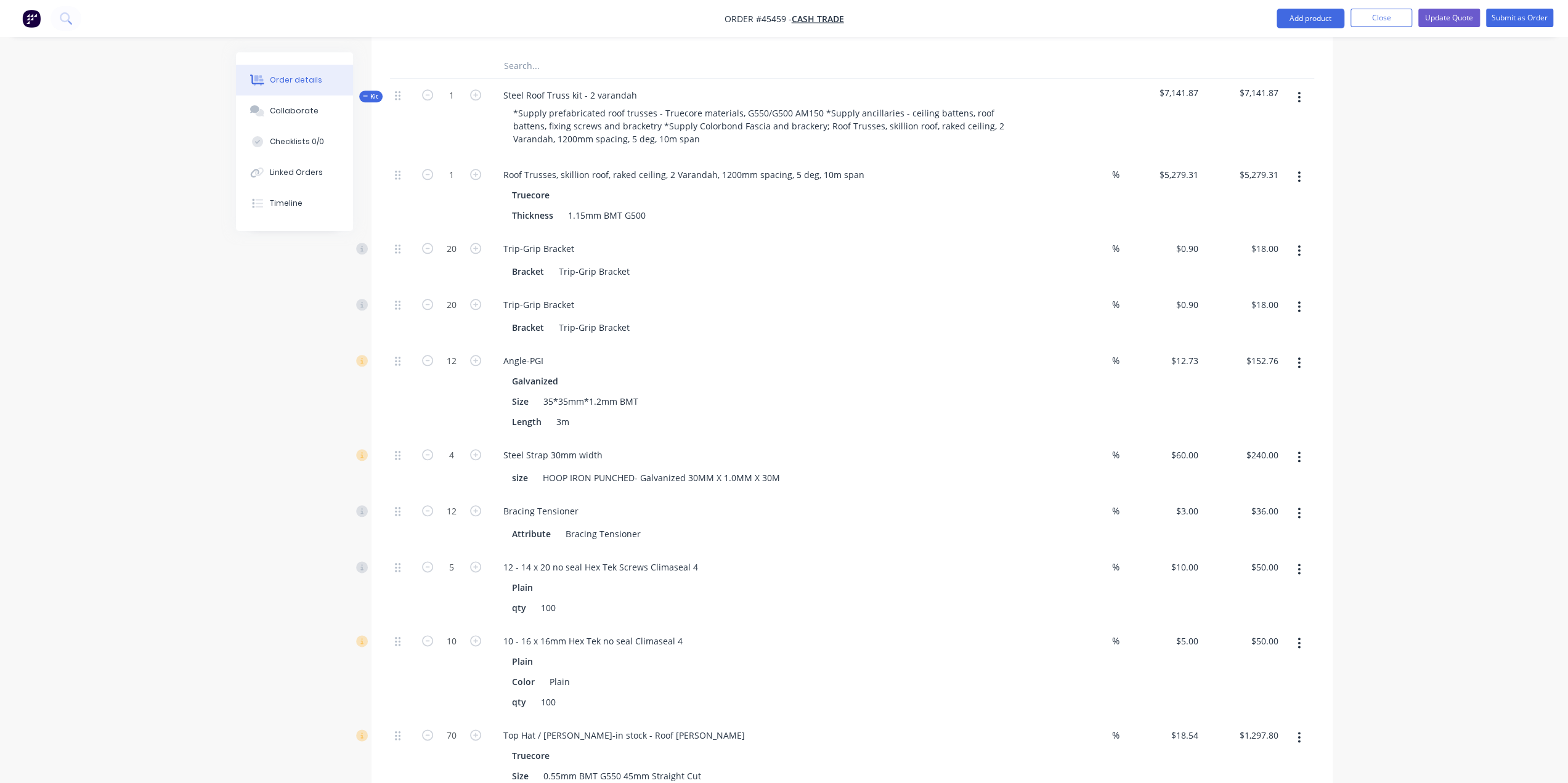
scroll to position [1226, 0]
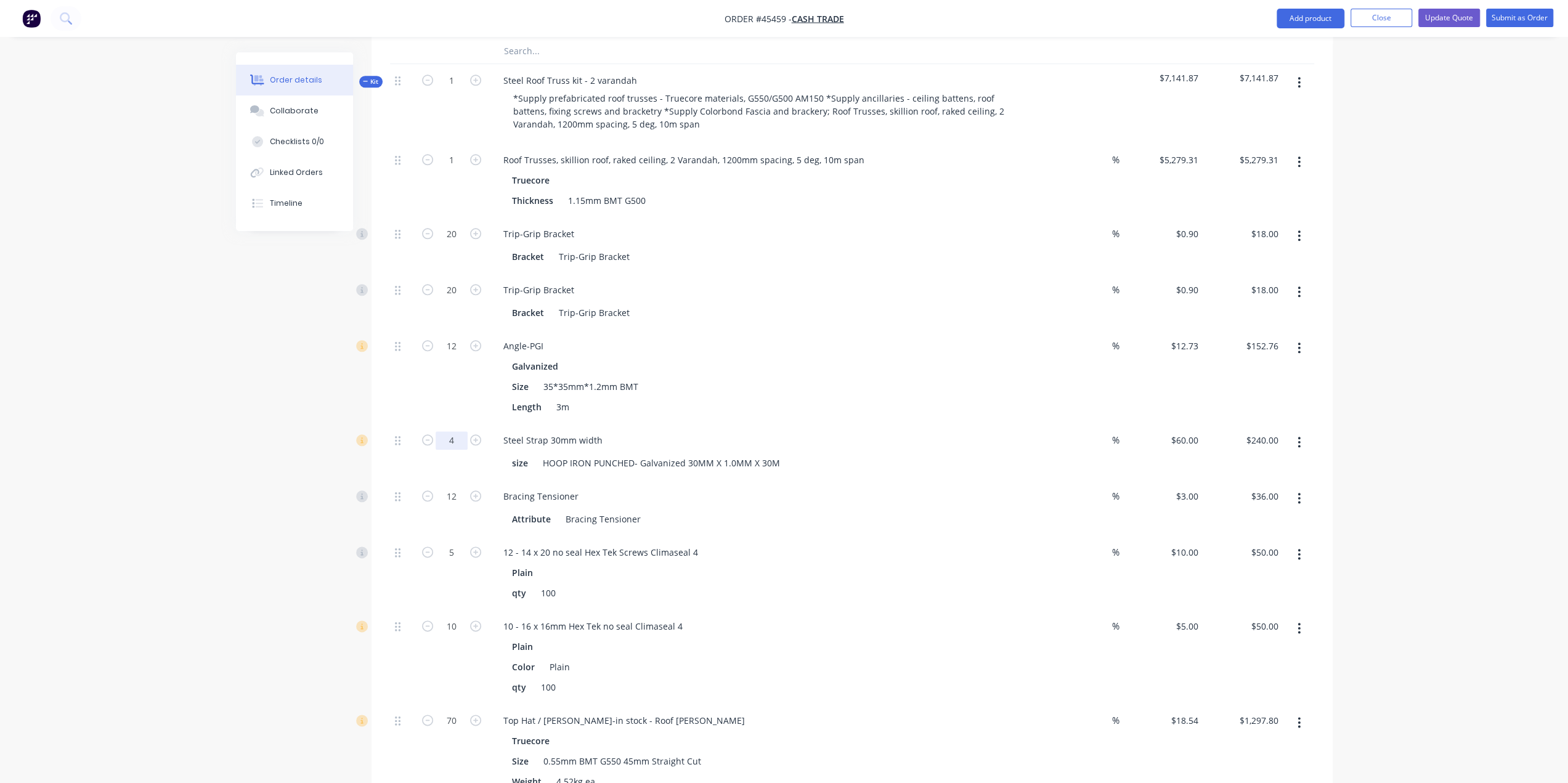
click at [446, 431] on input "4" at bounding box center [451, 440] width 32 height 19
type input "2"
type input "$120.00"
drag, startPoint x: 212, startPoint y: 438, endPoint x: 221, endPoint y: 441, distance: 9.5
click at [212, 438] on div "Order details Collaborate Checklists 0/0 Linked Orders Timeline Order details C…" at bounding box center [784, 124] width 1568 height 2702
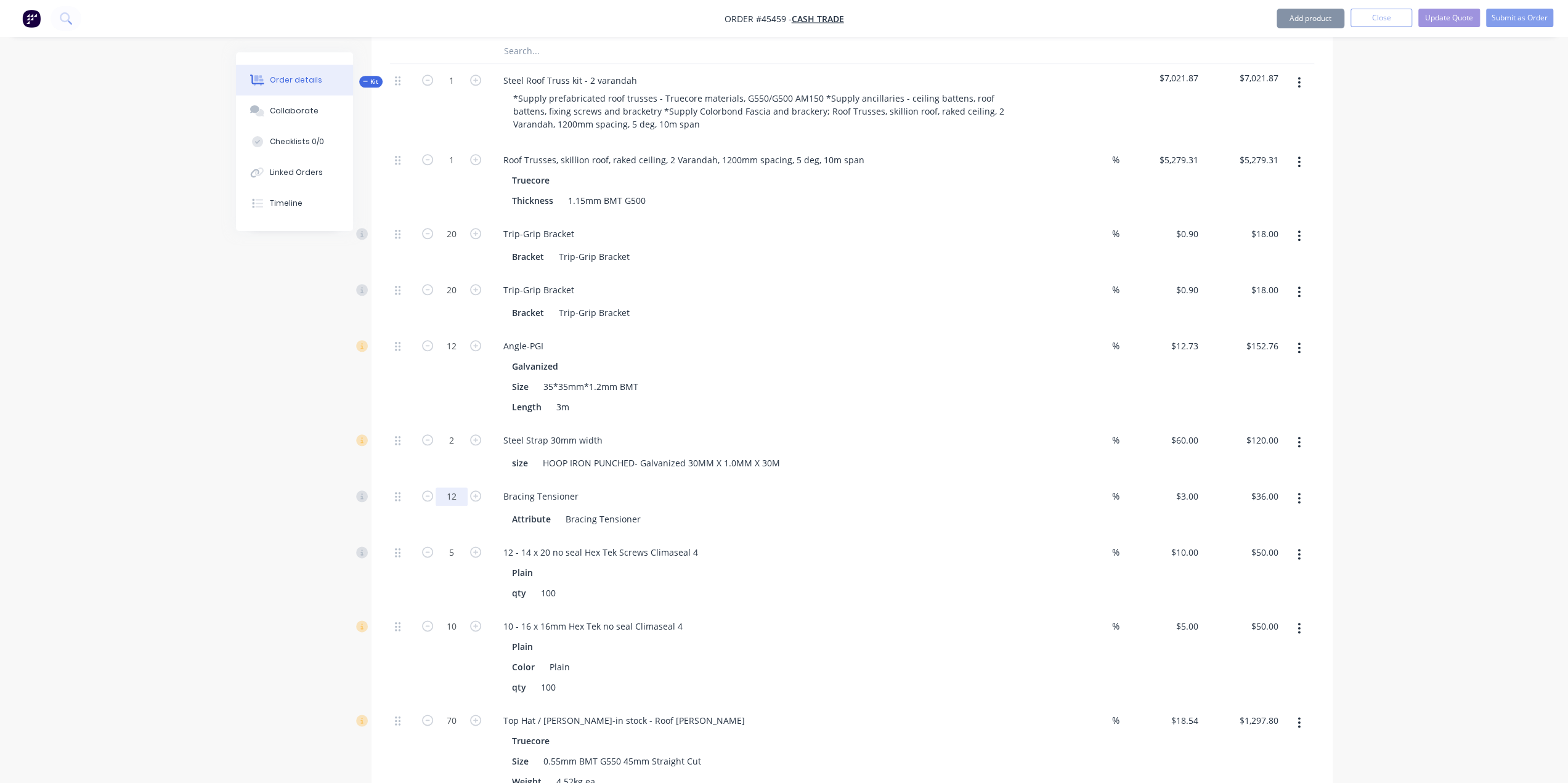
click at [451, 487] on input "12" at bounding box center [451, 496] width 32 height 19
type input "6"
type input "$18.00"
click at [276, 487] on div "Created by framing Created 06/06/25 Required 06/06/25 Assigned to Add team memb…" at bounding box center [784, 151] width 1097 height 2650
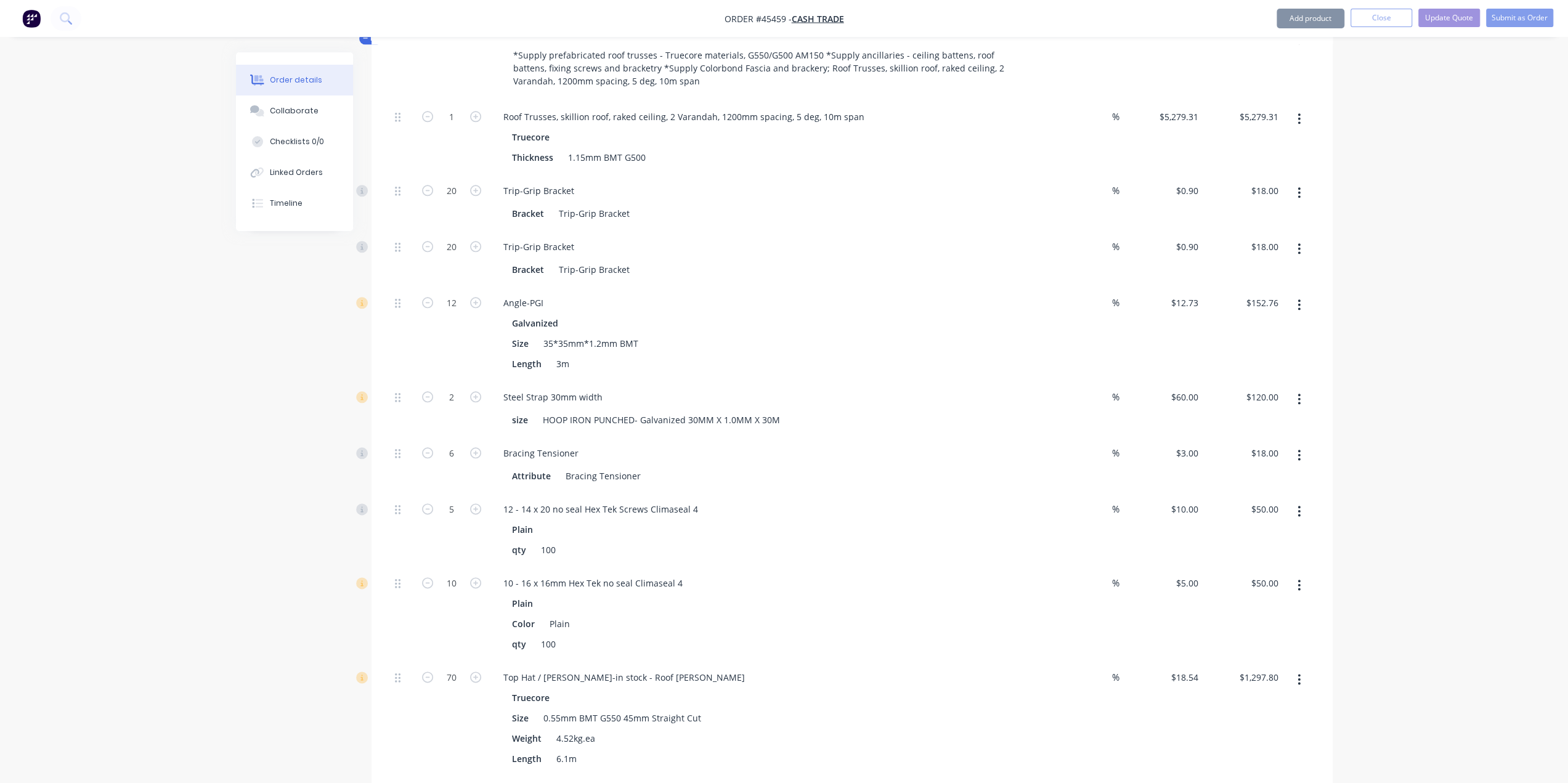
scroll to position [1369, 0]
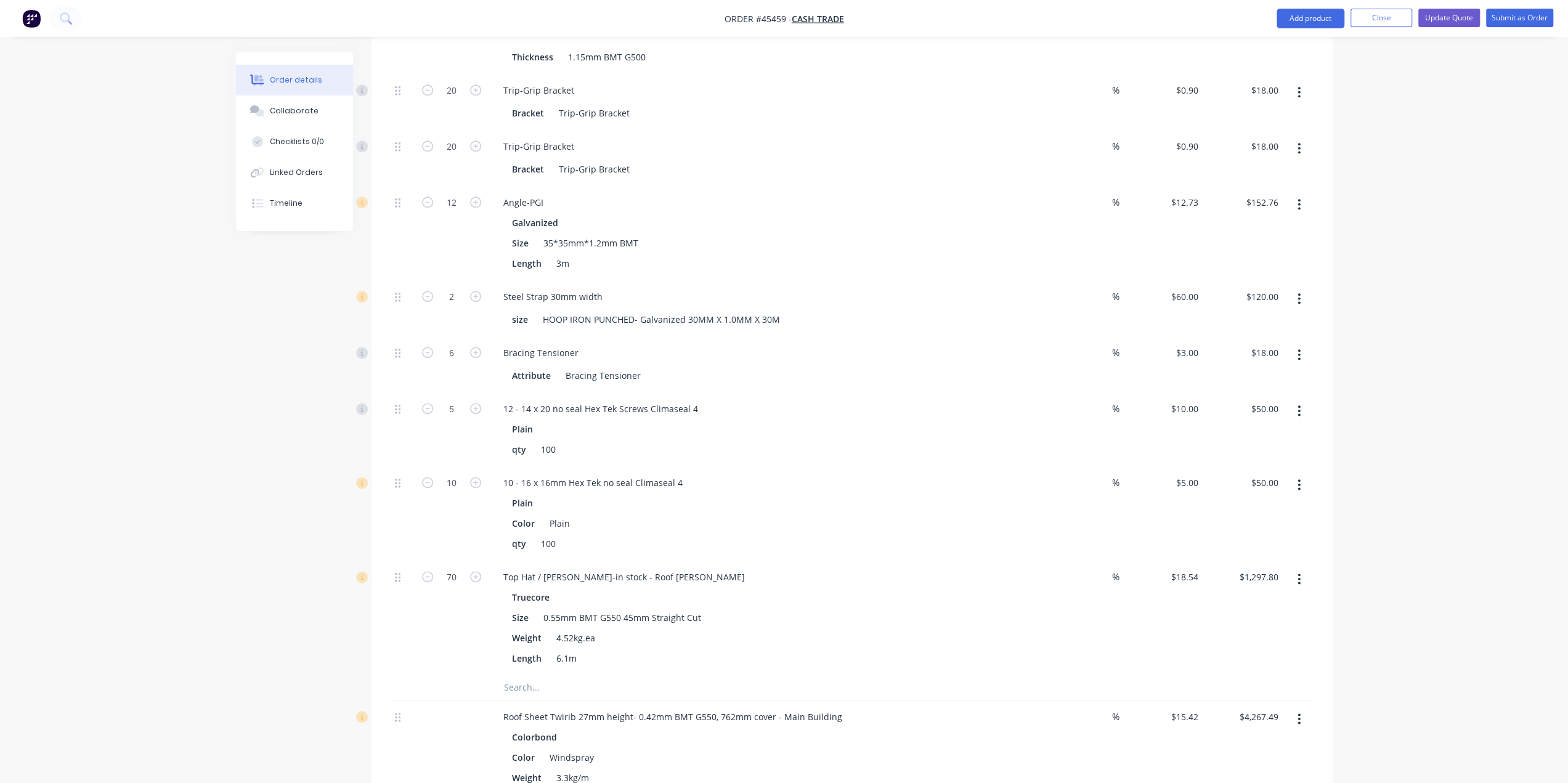
click at [1296, 400] on button "button" at bounding box center [1299, 411] width 29 height 22
click at [1246, 484] on div "Delete" at bounding box center [1256, 493] width 95 height 18
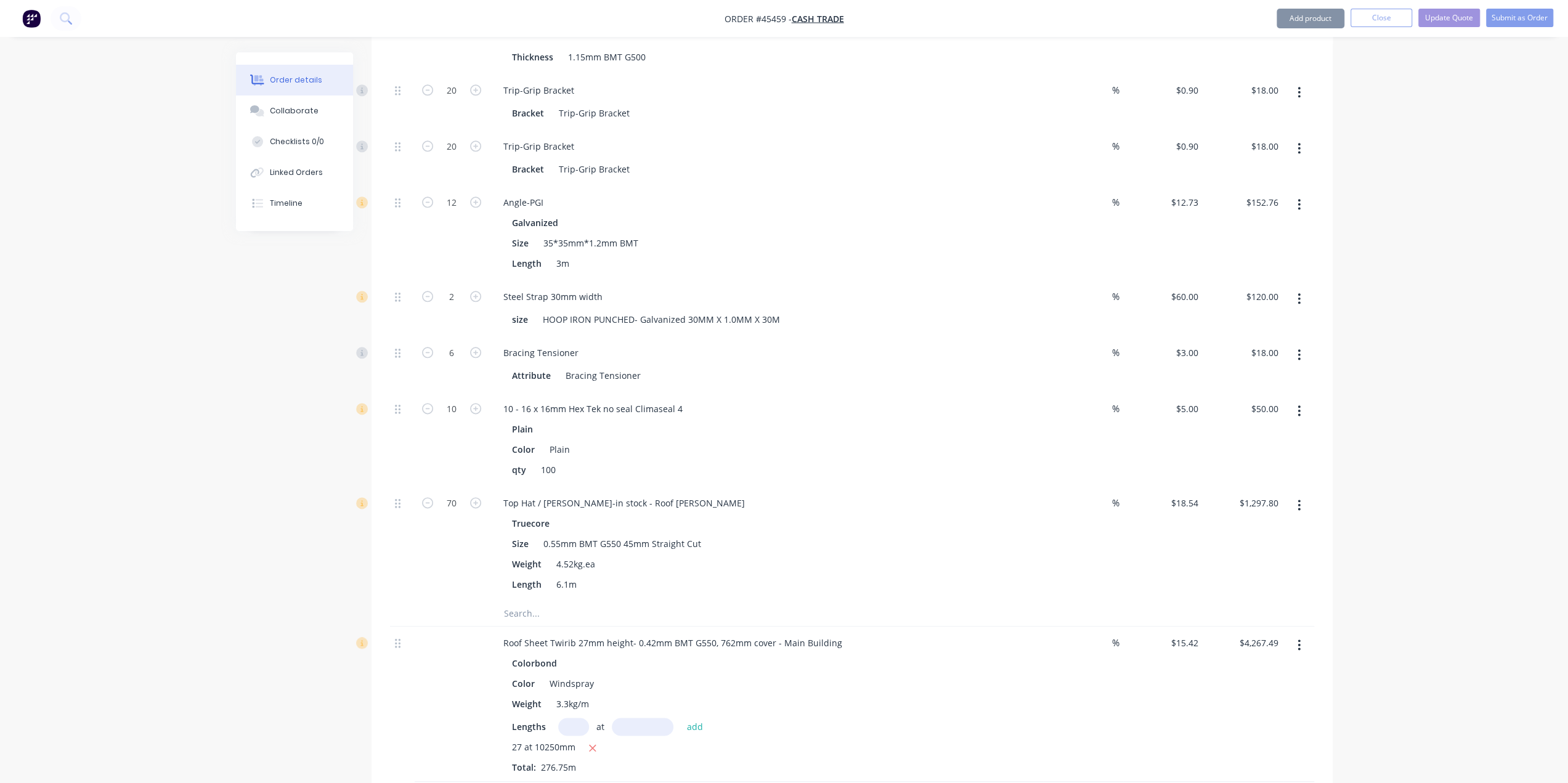
click at [1306, 400] on button "button" at bounding box center [1299, 411] width 29 height 22
click at [1273, 484] on div "Delete" at bounding box center [1256, 493] width 95 height 18
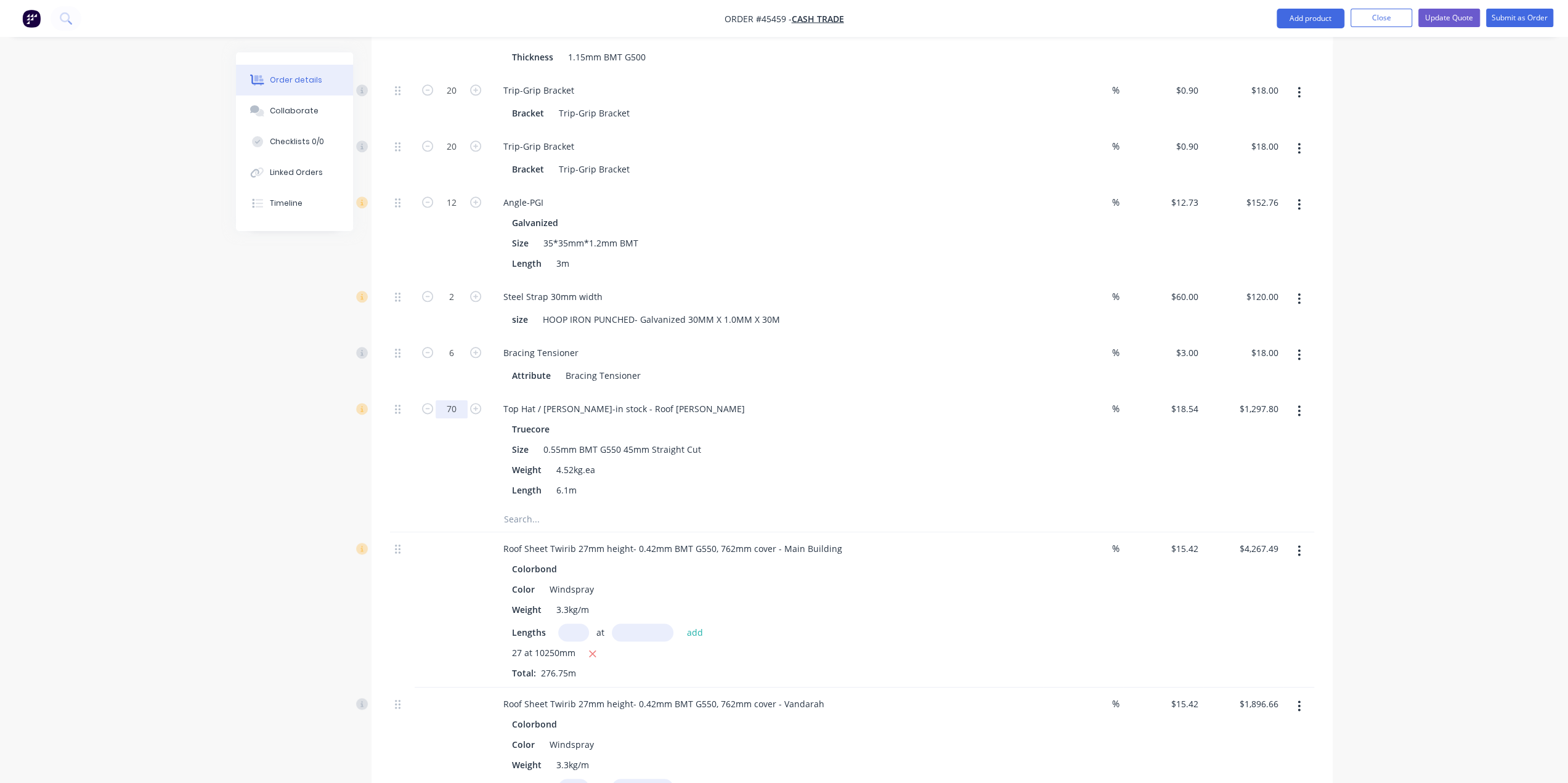
click at [458, 400] on input "70" at bounding box center [451, 409] width 32 height 19
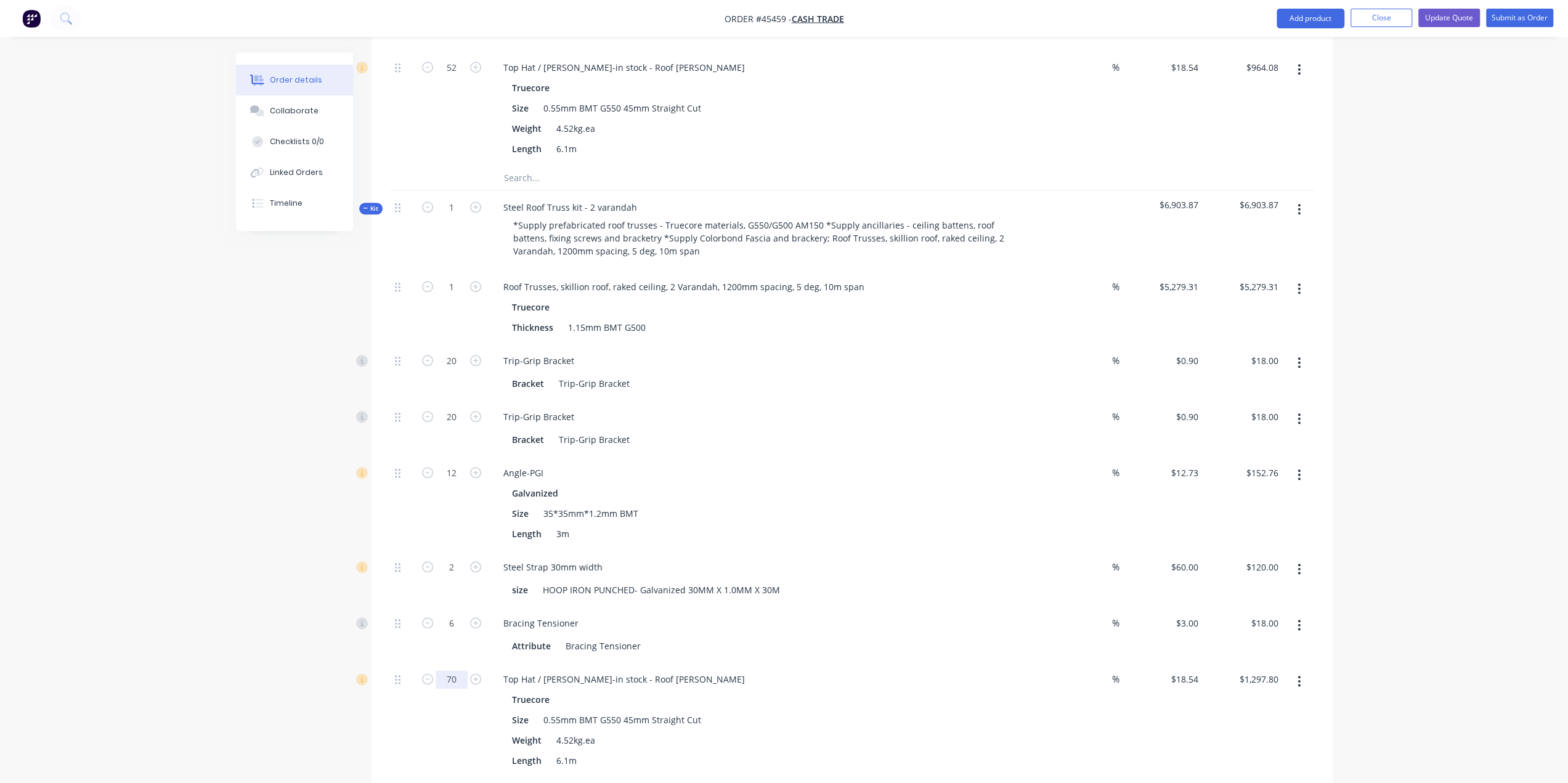
scroll to position [1103, 0]
type input "20"
type input "$370.80"
click at [74, 511] on div "Order details Collaborate Checklists 0/0 Linked Orders Timeline Order details C…" at bounding box center [784, 163] width 1568 height 2533
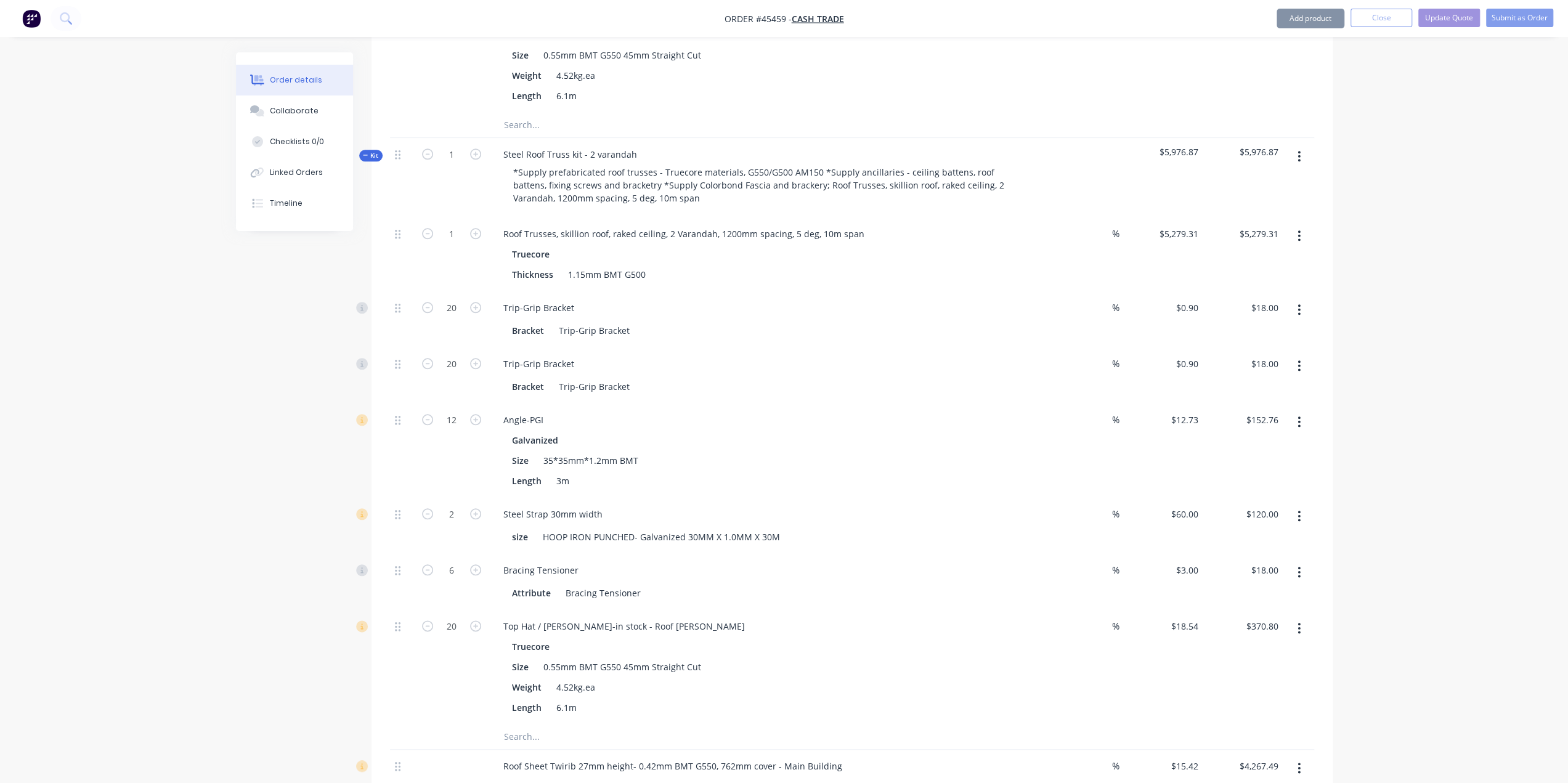
scroll to position [1329, 0]
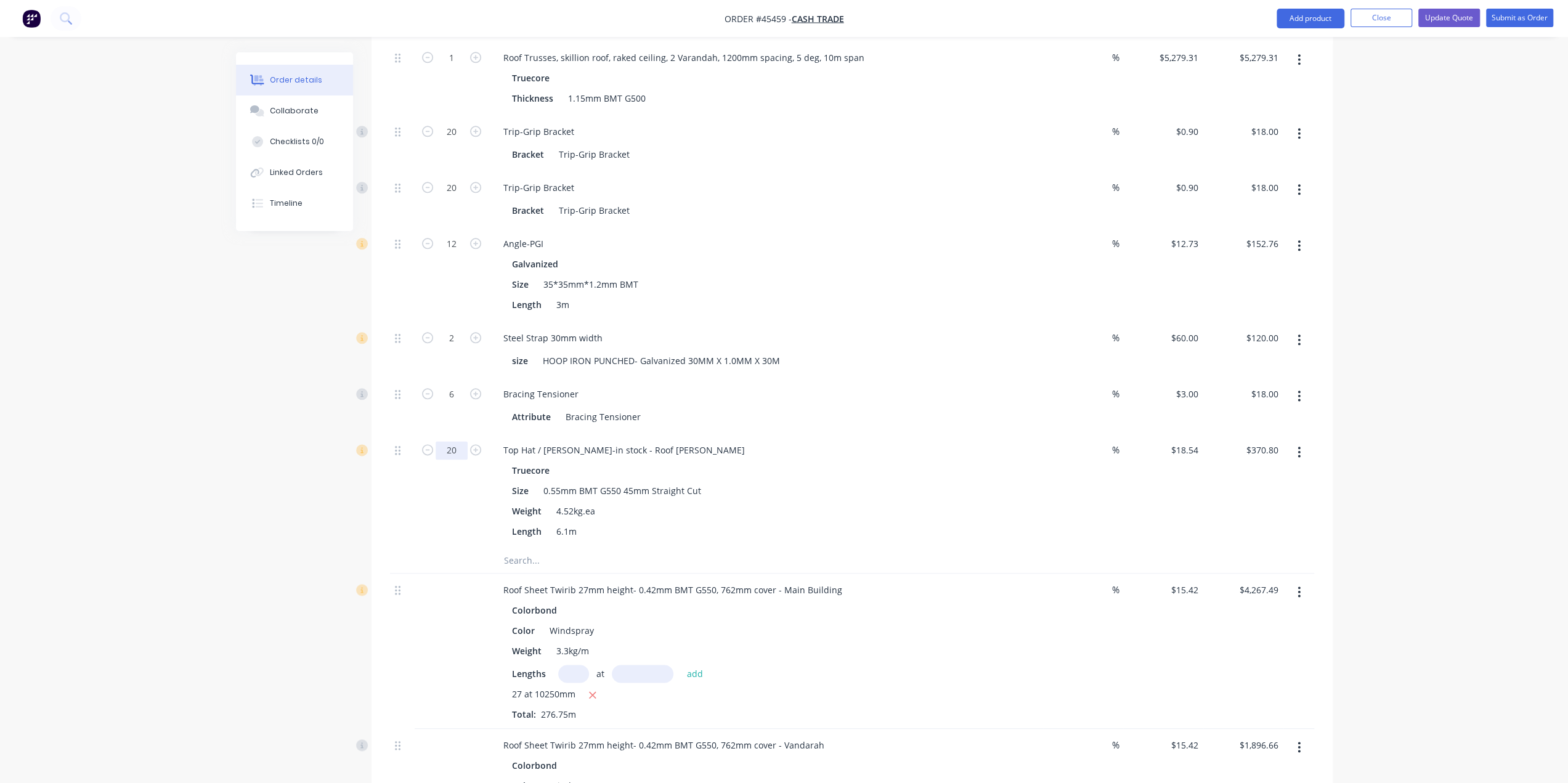
click at [458, 441] on input "20" at bounding box center [451, 450] width 32 height 19
type input "26"
type input "$482.04"
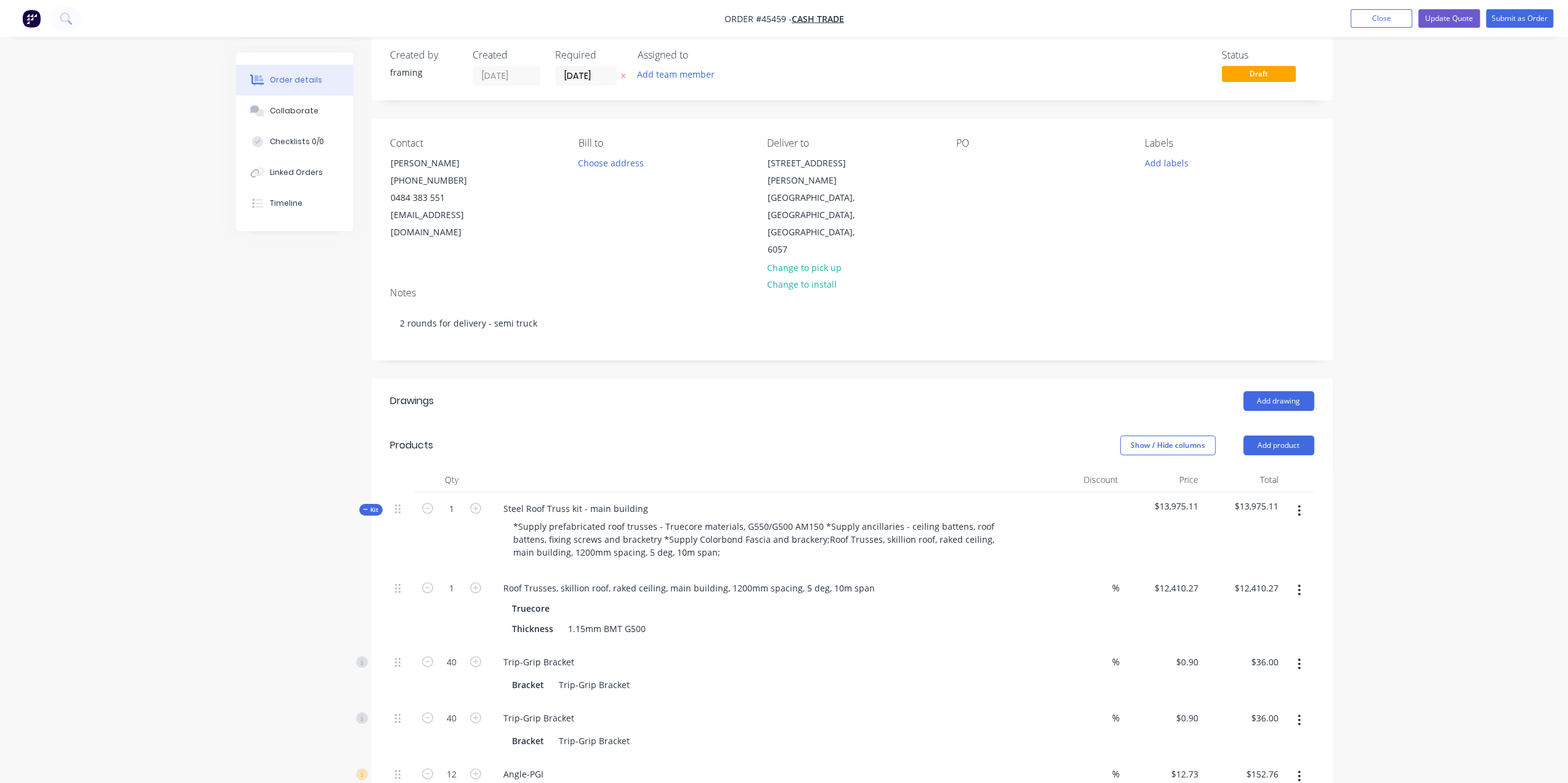
scroll to position [0, 0]
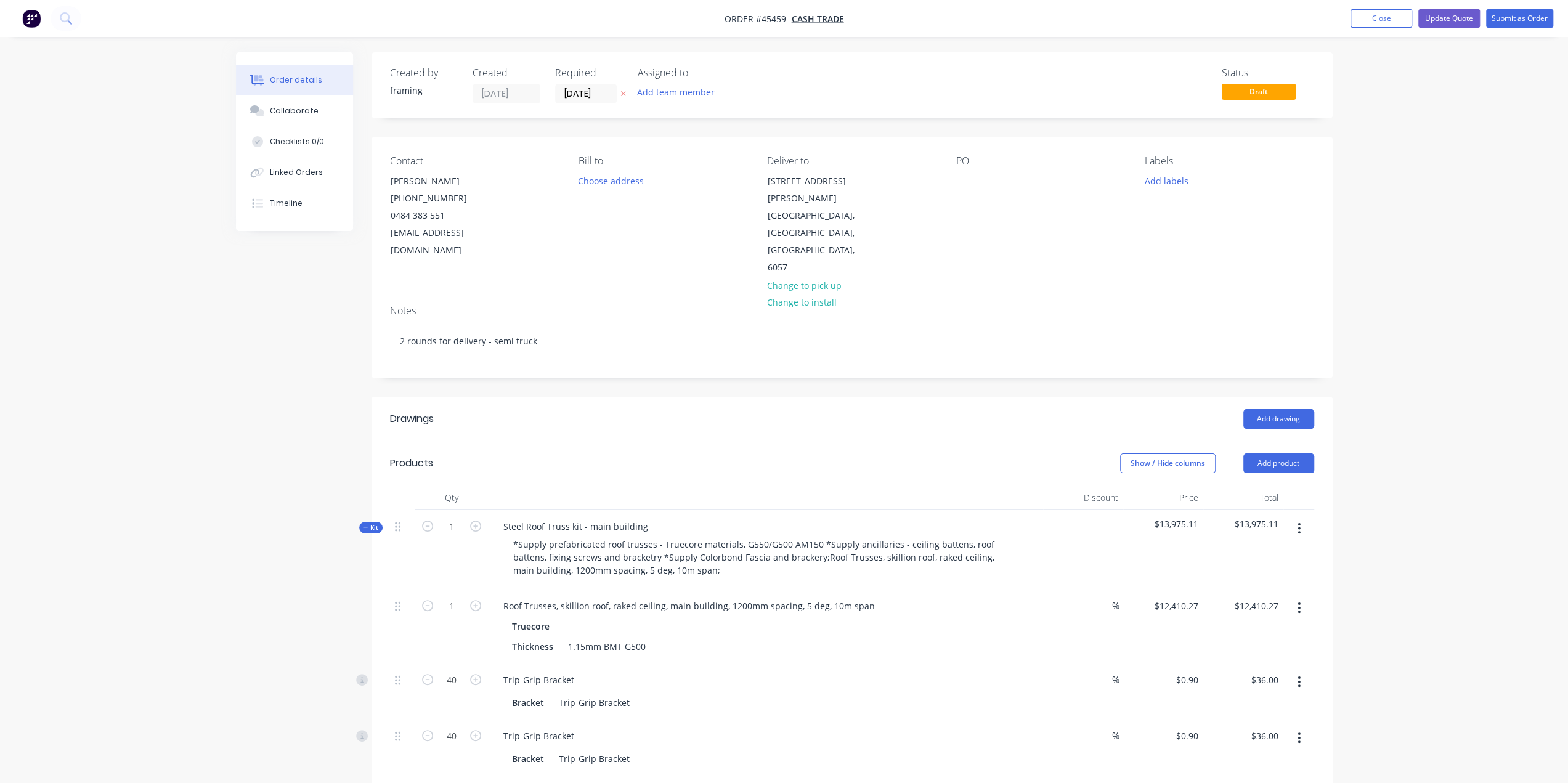
click at [1456, 19] on button "Update Quote" at bounding box center [1449, 19] width 62 height 19
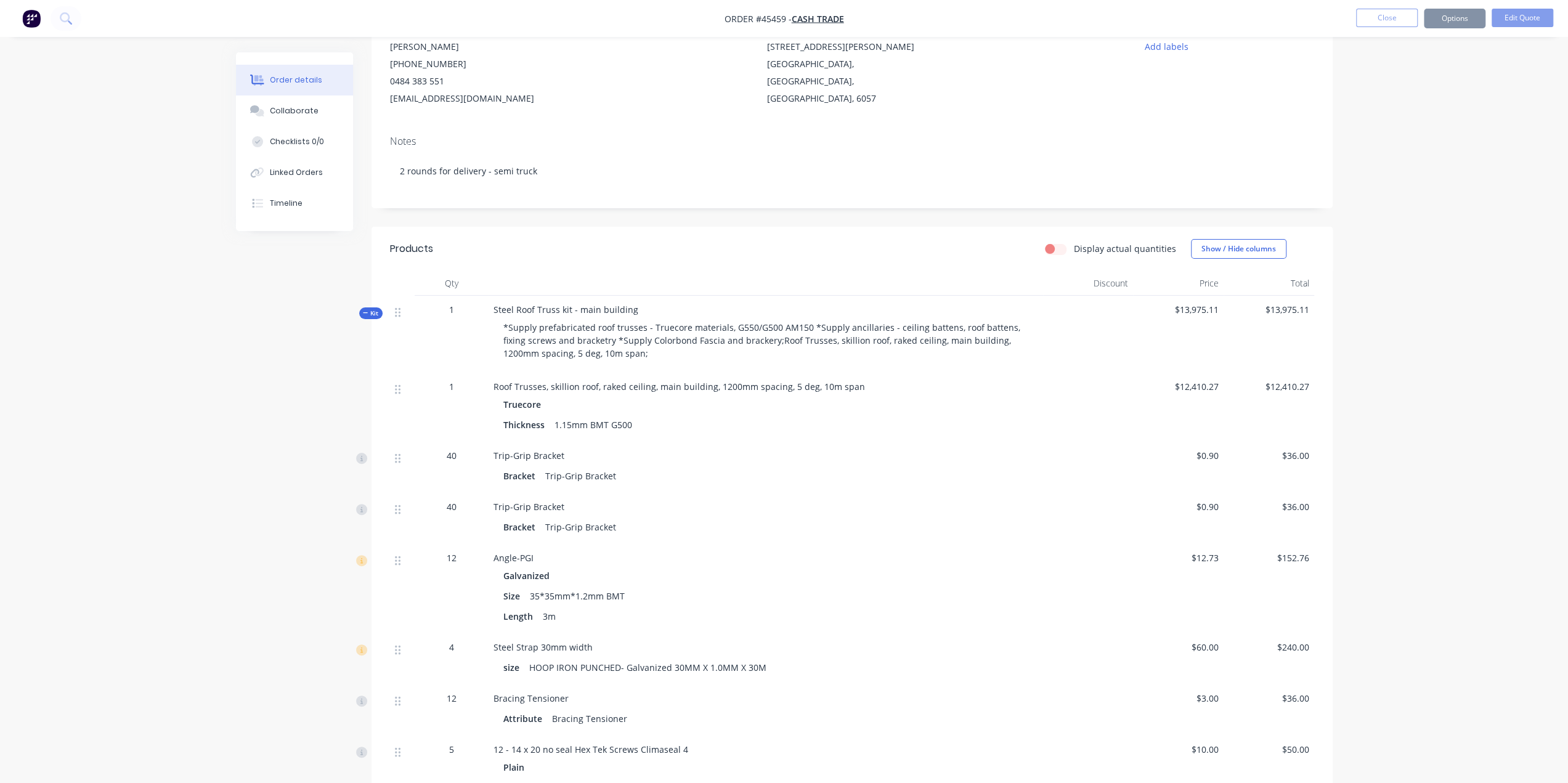
scroll to position [226, 0]
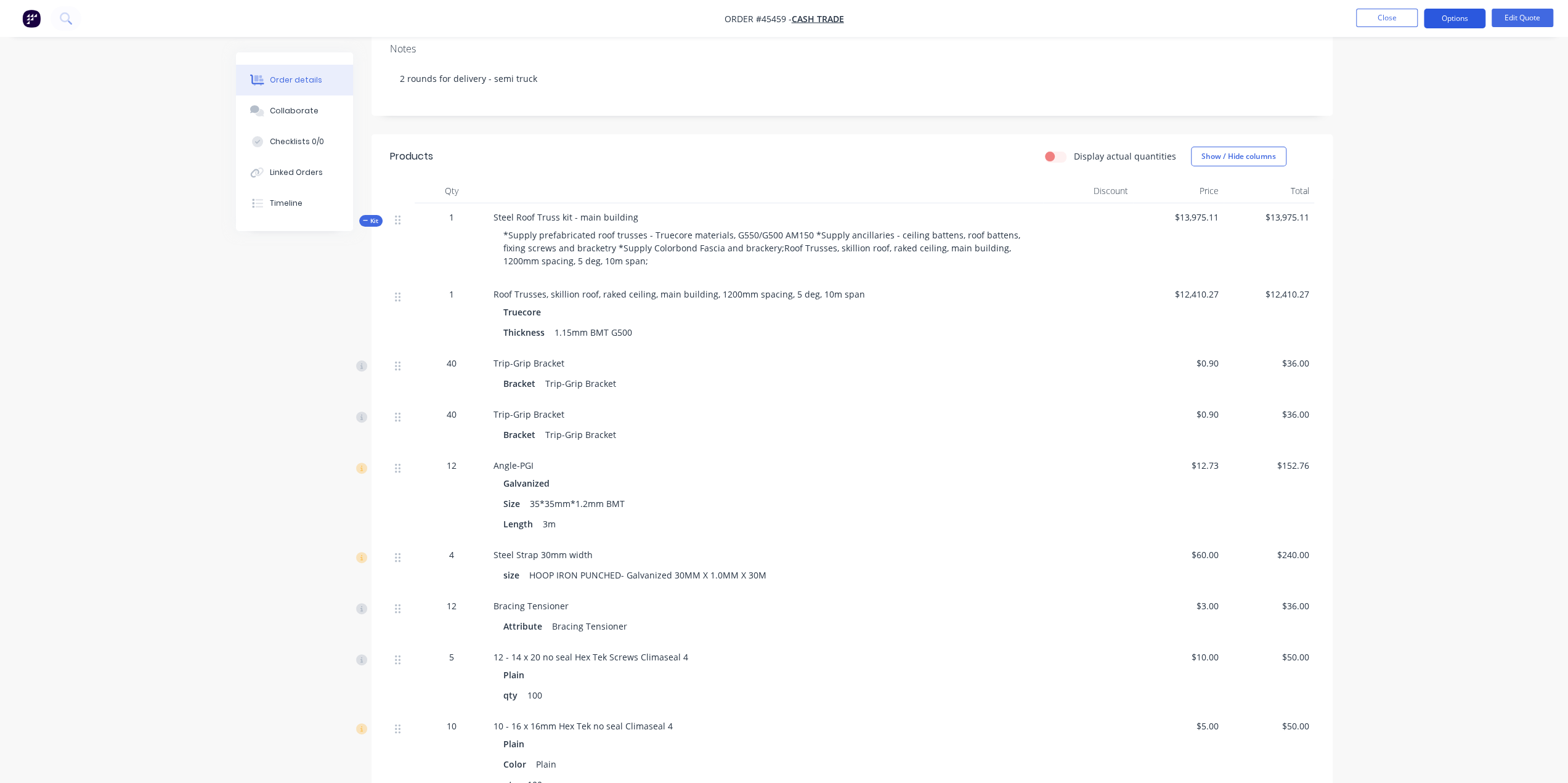
click at [1454, 19] on button "Options" at bounding box center [1454, 18] width 62 height 20
click at [1399, 69] on div "Quote" at bounding box center [1417, 74] width 113 height 18
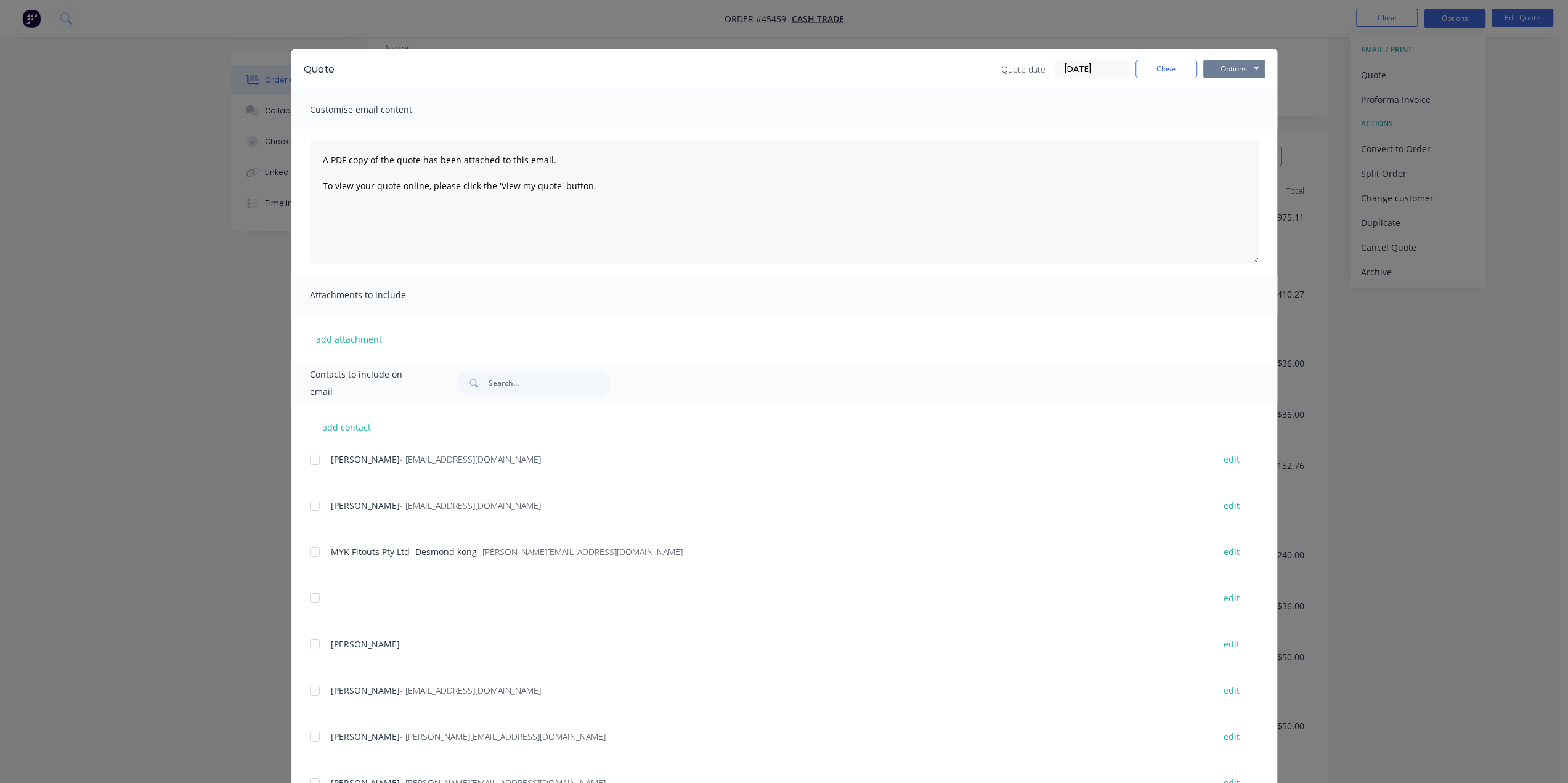
drag, startPoint x: 1246, startPoint y: 62, endPoint x: 1238, endPoint y: 72, distance: 12.8
click at [1246, 62] on button "Options" at bounding box center [1233, 69] width 62 height 19
click at [1226, 109] on button "Print" at bounding box center [1242, 111] width 79 height 20
click at [1406, 201] on div "Quote Quote date 11/09/25 Close Options Preview Print Email Customise email con…" at bounding box center [784, 391] width 1568 height 783
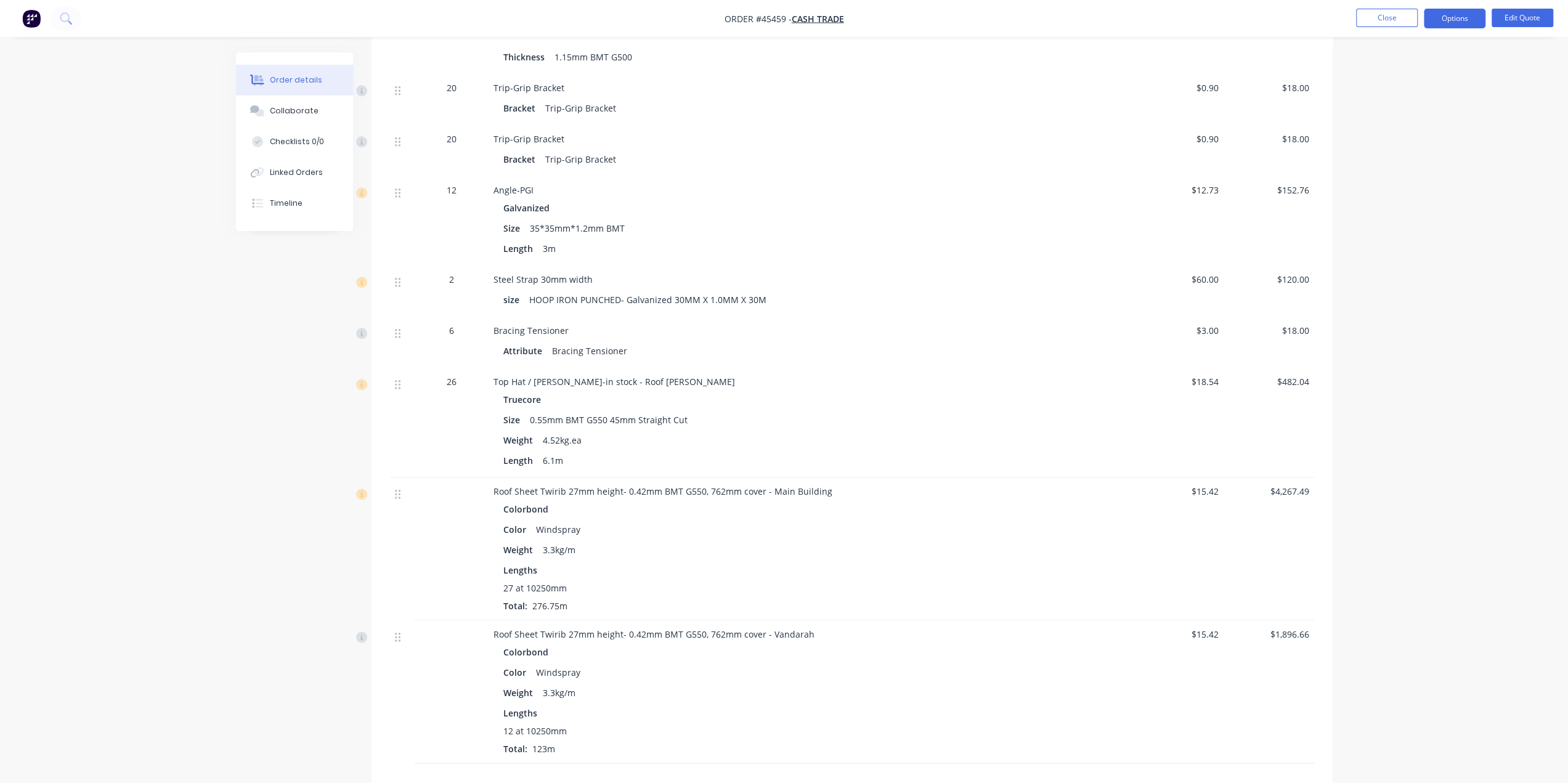
scroll to position [1273, 0]
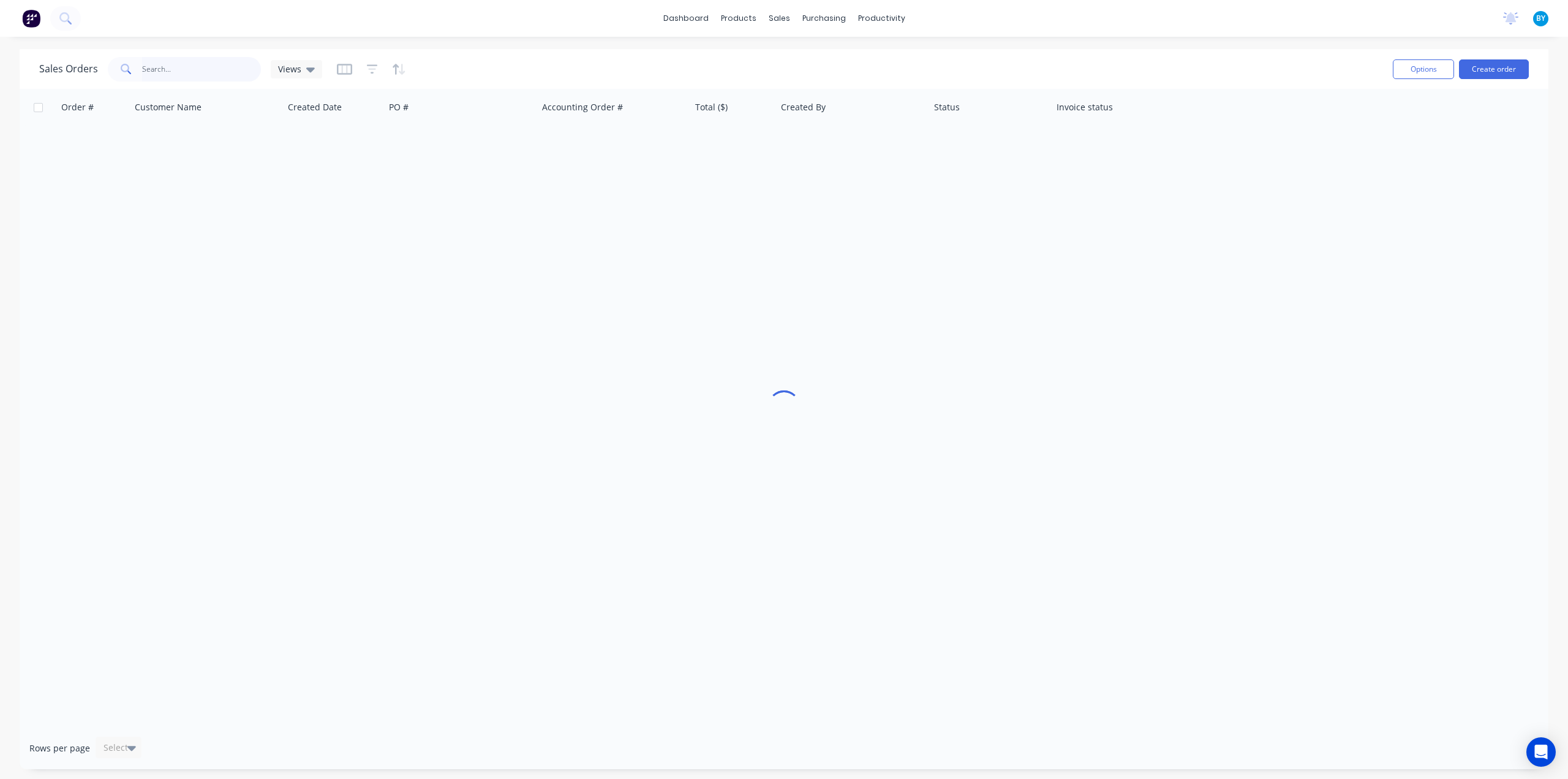
click at [161, 70] on input "text" at bounding box center [202, 69] width 120 height 25
paste input ": 38 Southern Cross"
drag, startPoint x: 165, startPoint y: 74, endPoint x: 0, endPoint y: 66, distance: 165.2
click at [0, 66] on div "Sales Orders : 38 Southern Cross Views Options Create order Order # Customer Na…" at bounding box center [784, 416] width 1568 height 733
click at [180, 74] on input ": 38 Southern Cross" at bounding box center [202, 69] width 120 height 25
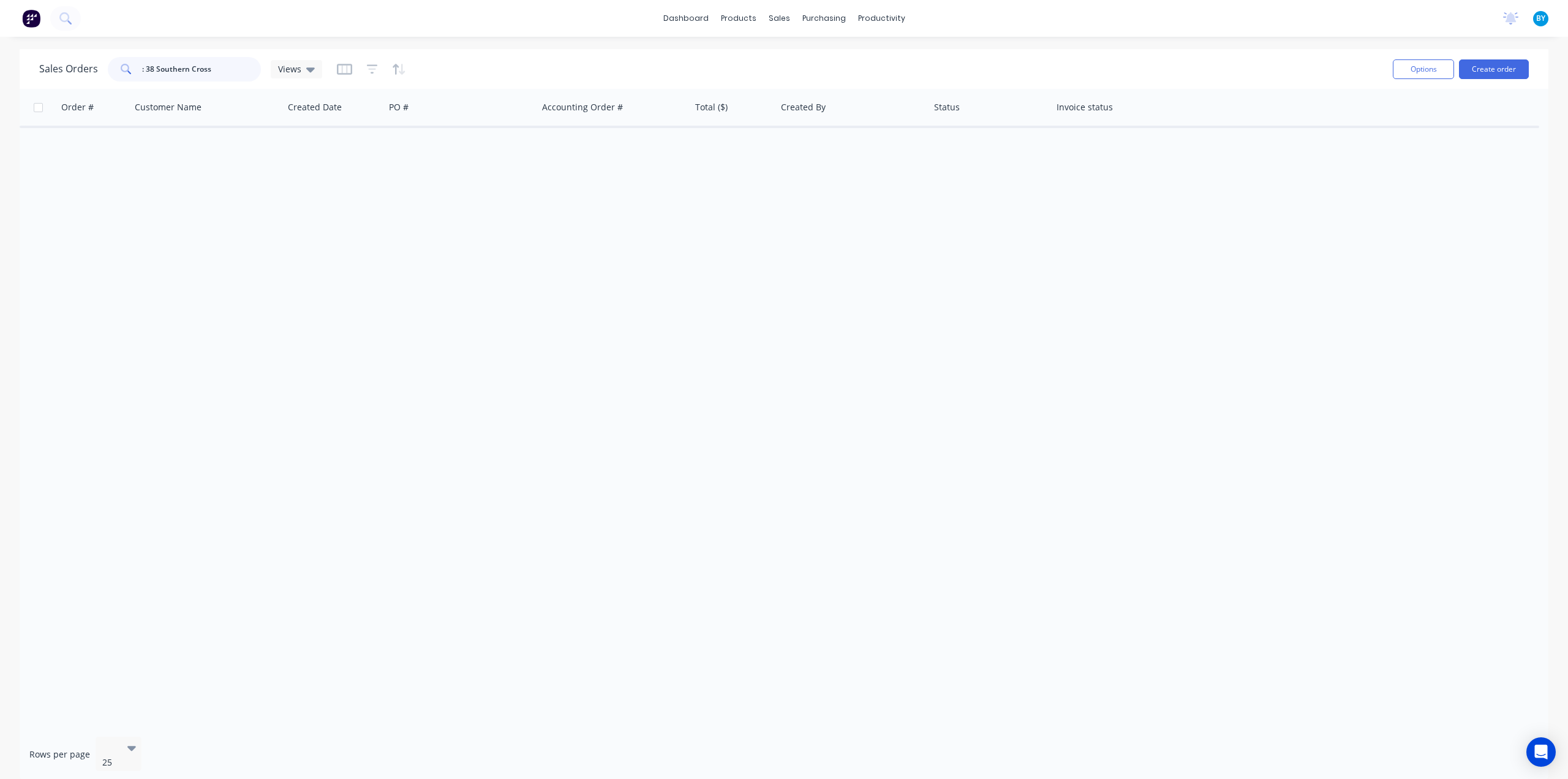
drag, startPoint x: 144, startPoint y: 69, endPoint x: 87, endPoint y: 65, distance: 57.1
click at [87, 65] on div "Sales Orders : 38 Southern Cross Views" at bounding box center [181, 69] width 283 height 25
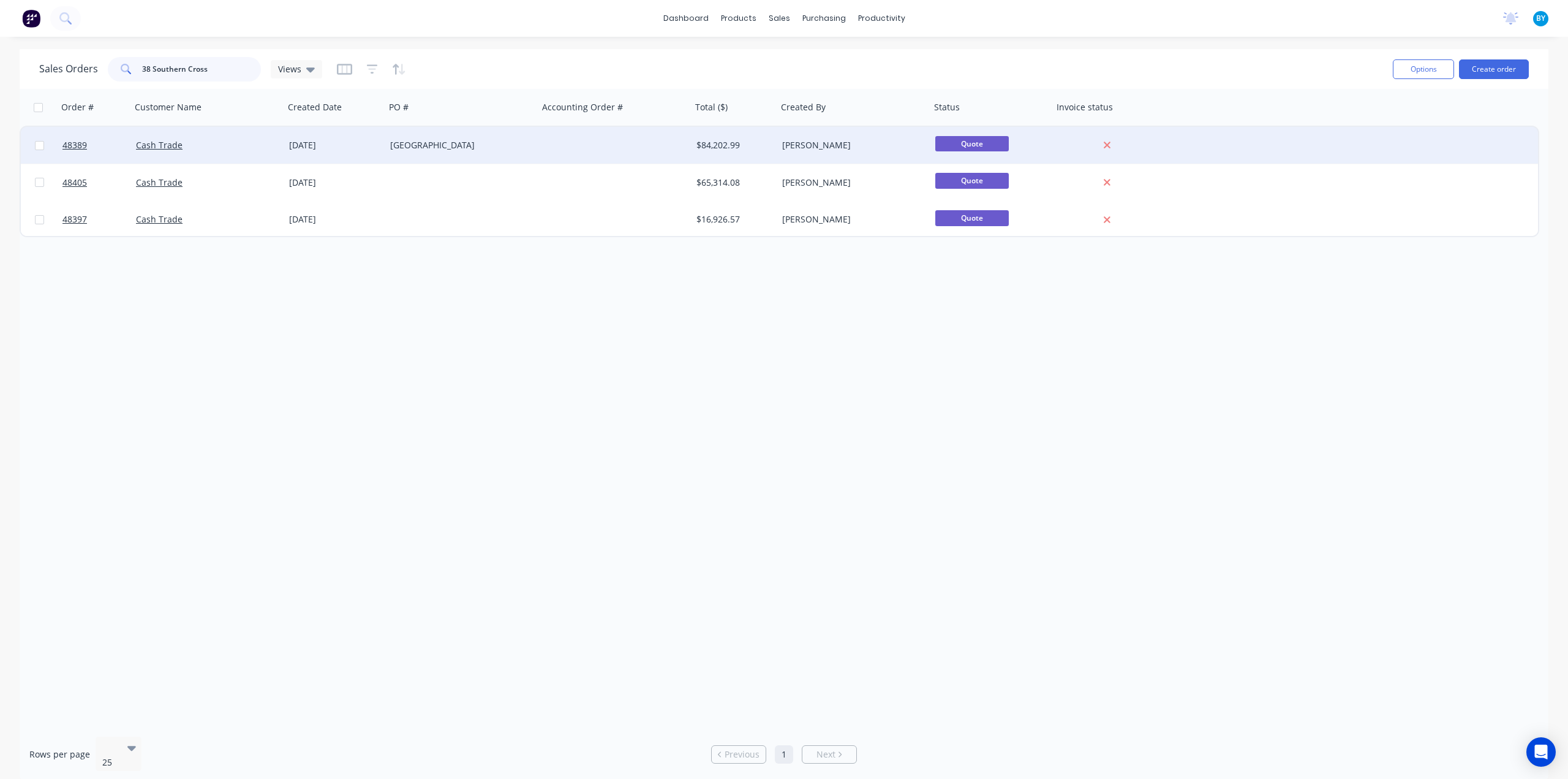
type input "38 Southern Cross"
click at [498, 146] on div "Ocean Reef" at bounding box center [458, 145] width 136 height 12
